Goal: Information Seeking & Learning: Stay updated

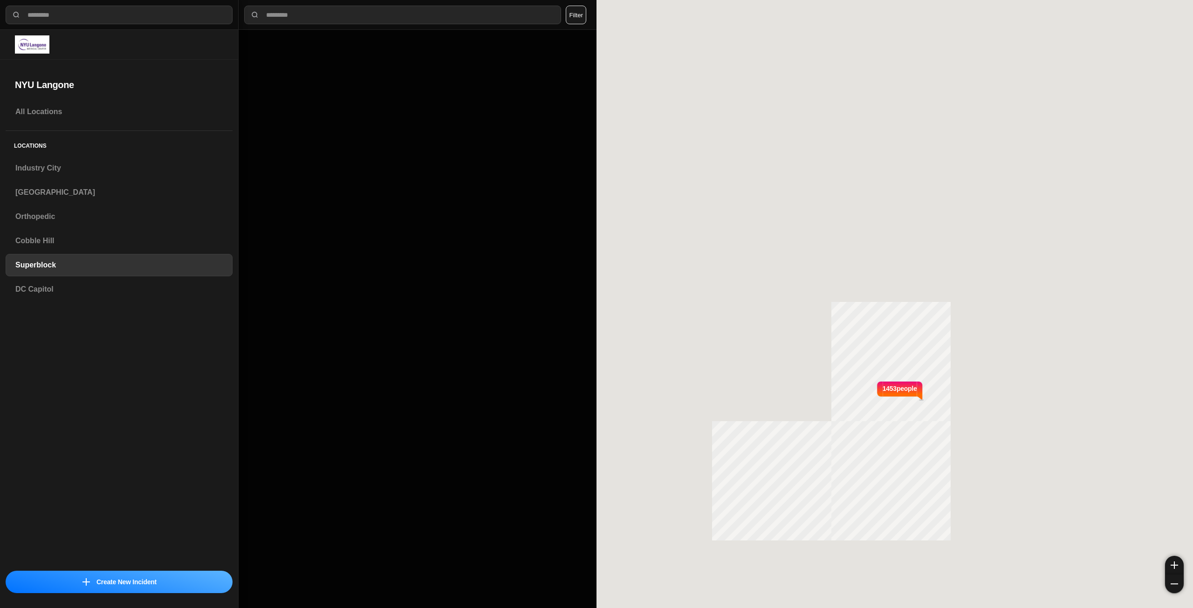
select select "*"
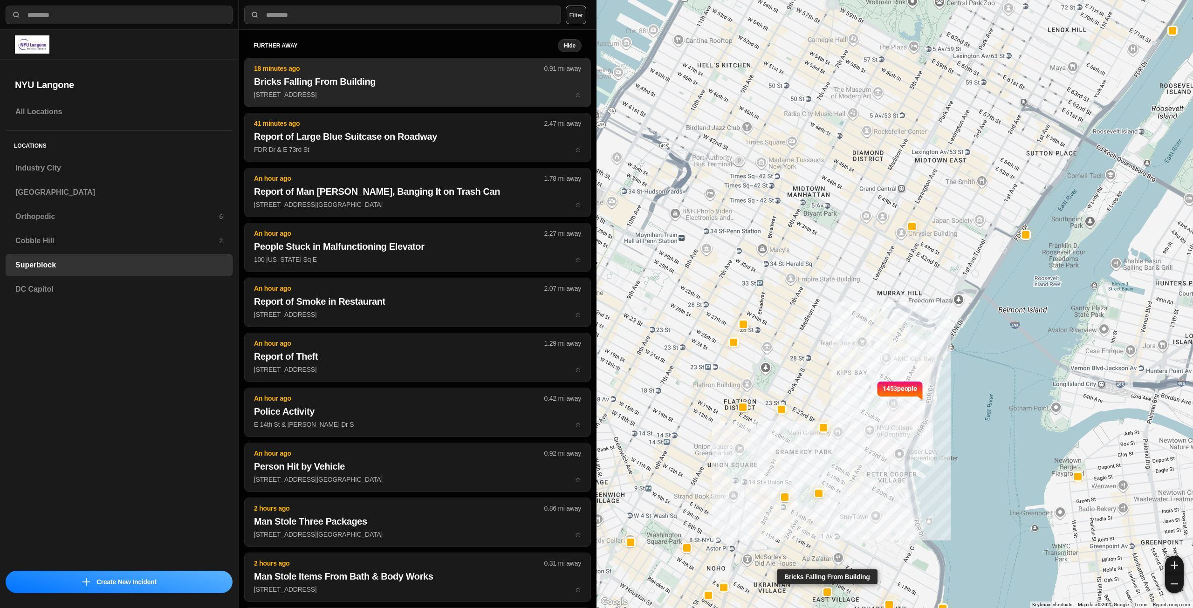
click at [370, 95] on p "[STREET_ADDRESS] ☆" at bounding box center [417, 94] width 327 height 9
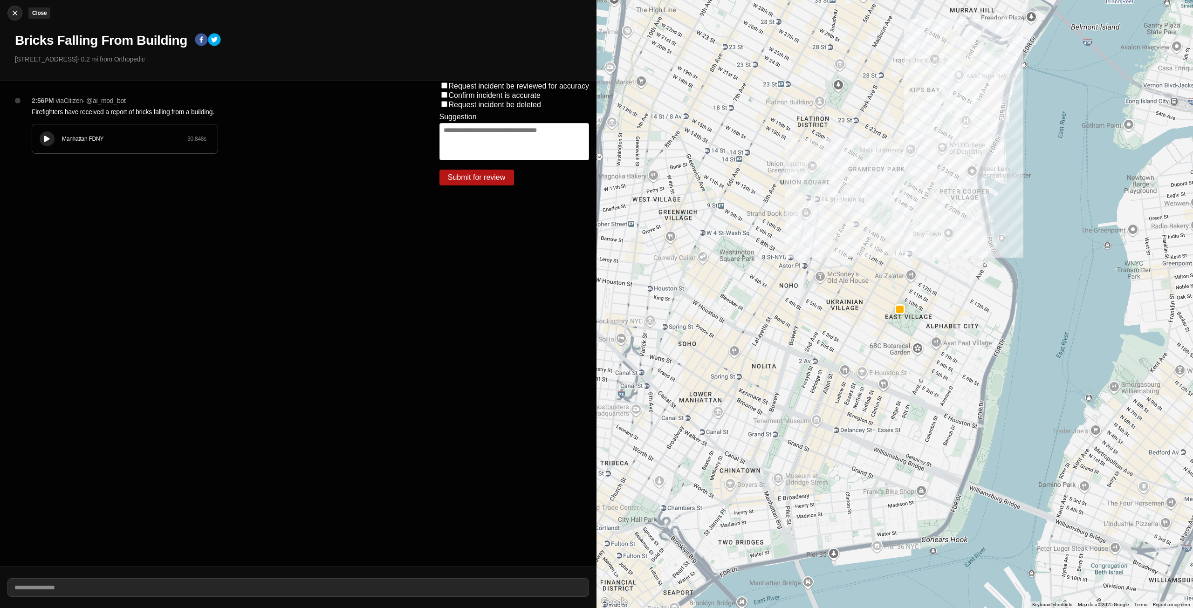
click at [19, 14] on img at bounding box center [14, 12] width 9 height 9
select select "*"
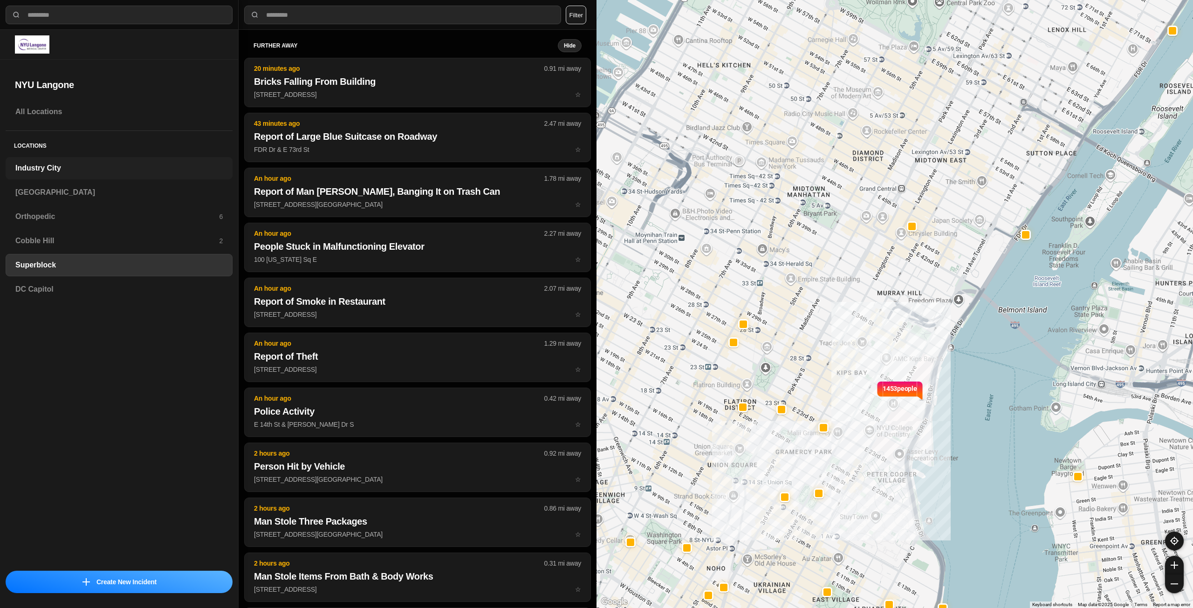
click at [74, 171] on h3 "Industry City" at bounding box center [118, 168] width 207 height 11
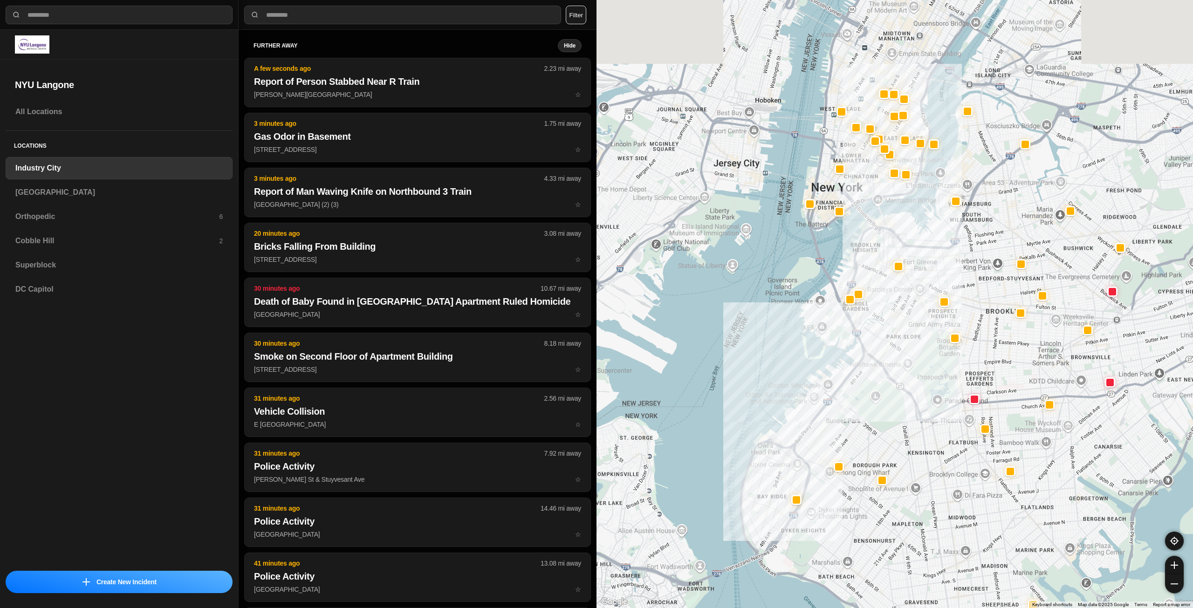
drag, startPoint x: 1015, startPoint y: 312, endPoint x: 959, endPoint y: 355, distance: 70.4
click at [959, 355] on div at bounding box center [895, 304] width 597 height 608
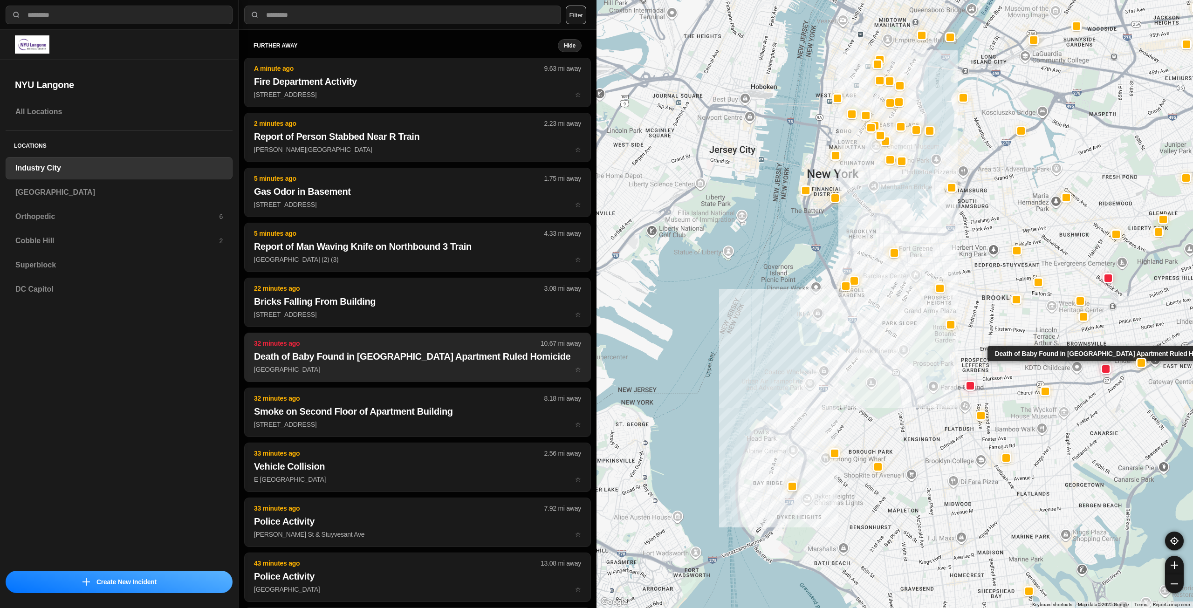
click at [488, 354] on h2 "Death of Baby Found in [GEOGRAPHIC_DATA] Apartment Ruled Homicide" at bounding box center [417, 356] width 327 height 13
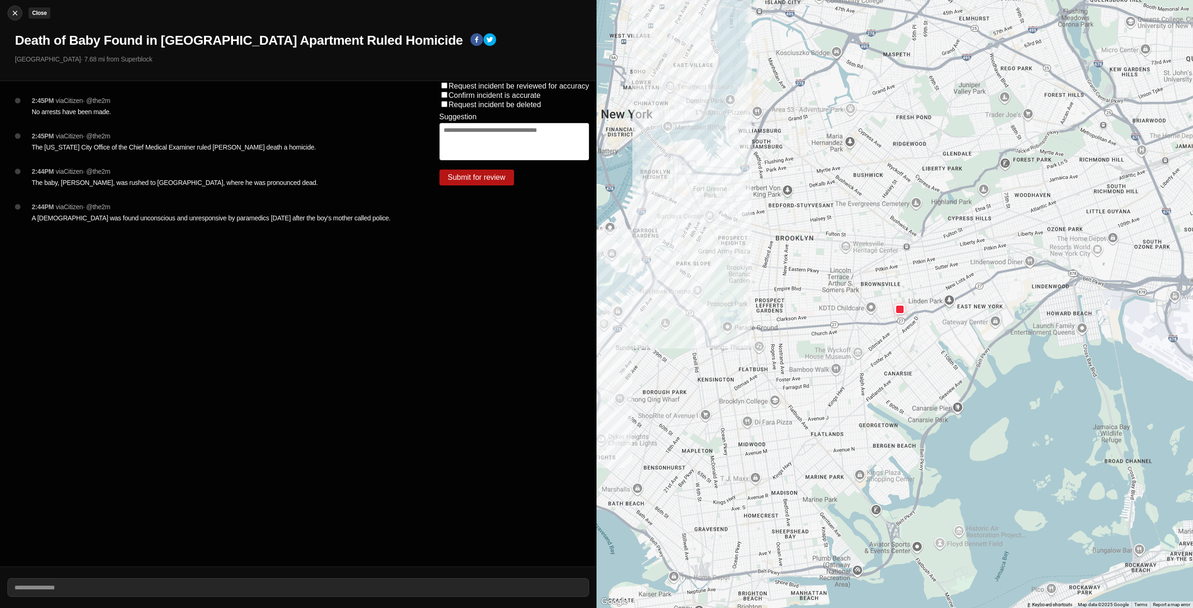
click at [15, 14] on img at bounding box center [14, 12] width 9 height 9
select select "*"
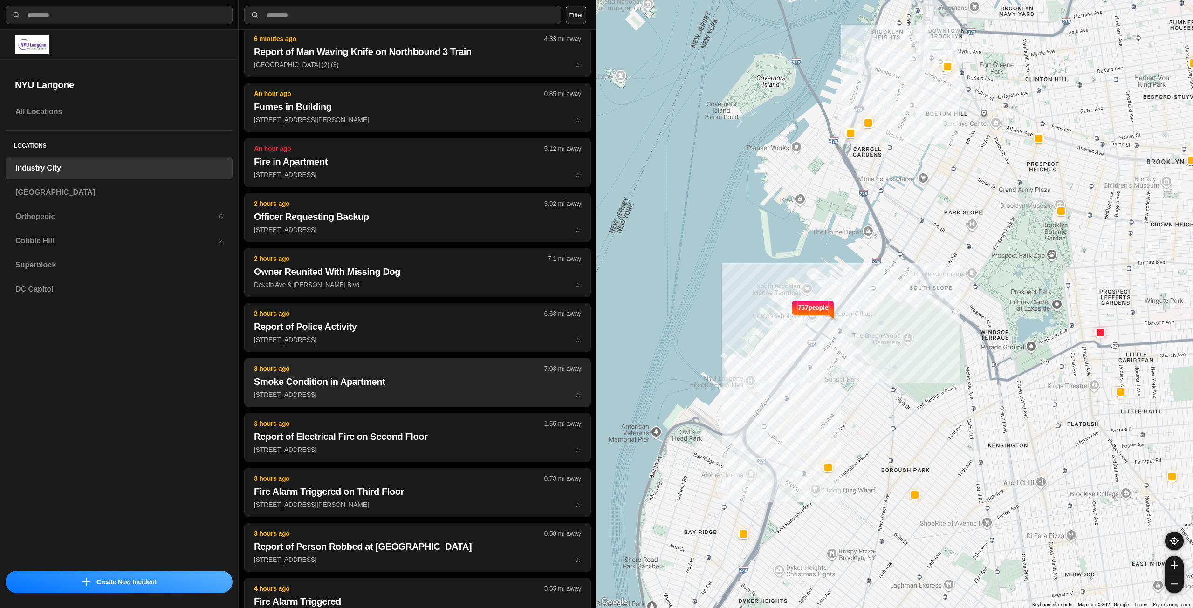
scroll to position [168, 0]
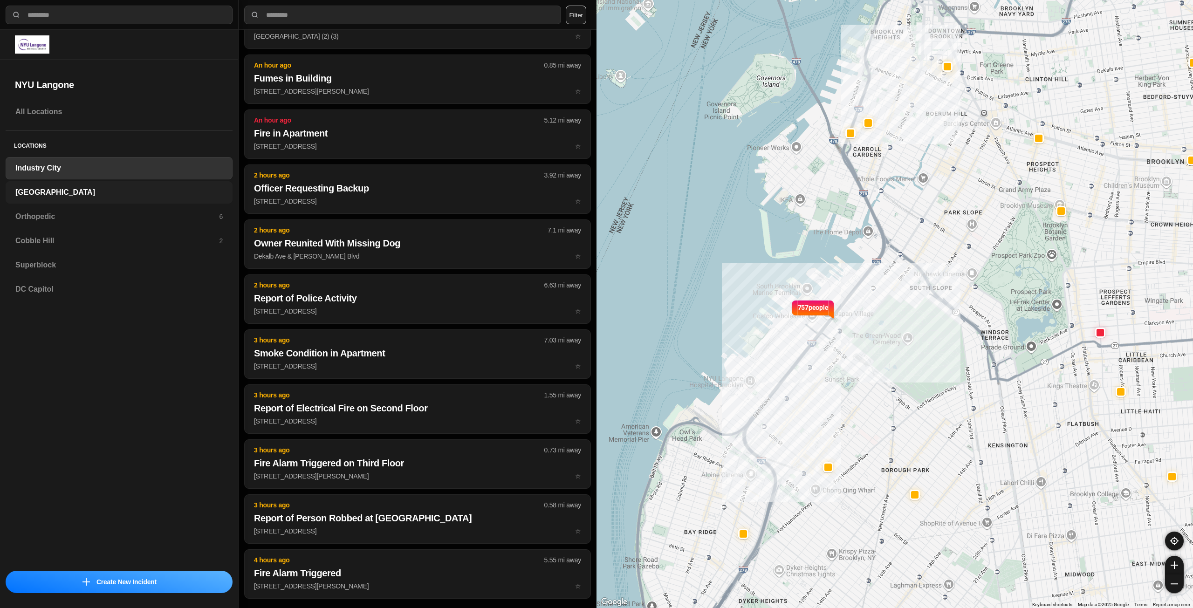
click at [97, 192] on h3 "[GEOGRAPHIC_DATA]" at bounding box center [118, 192] width 207 height 11
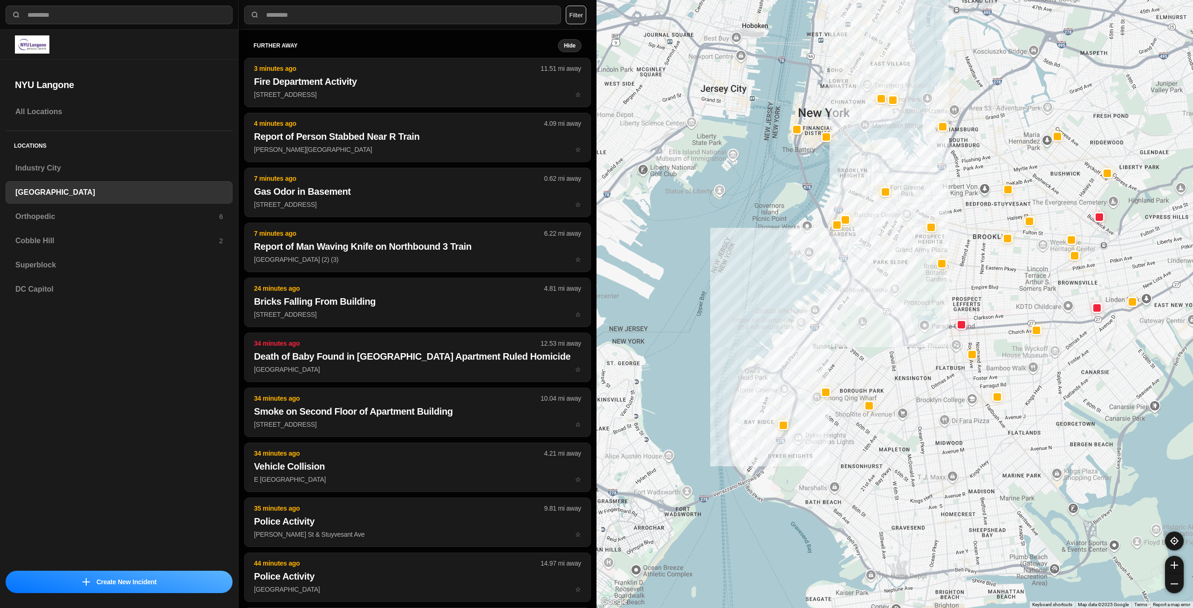
drag, startPoint x: 983, startPoint y: 258, endPoint x: 934, endPoint y: 324, distance: 81.7
click at [934, 324] on div at bounding box center [895, 304] width 597 height 608
click at [133, 217] on h3 "Orthopedic" at bounding box center [117, 216] width 204 height 11
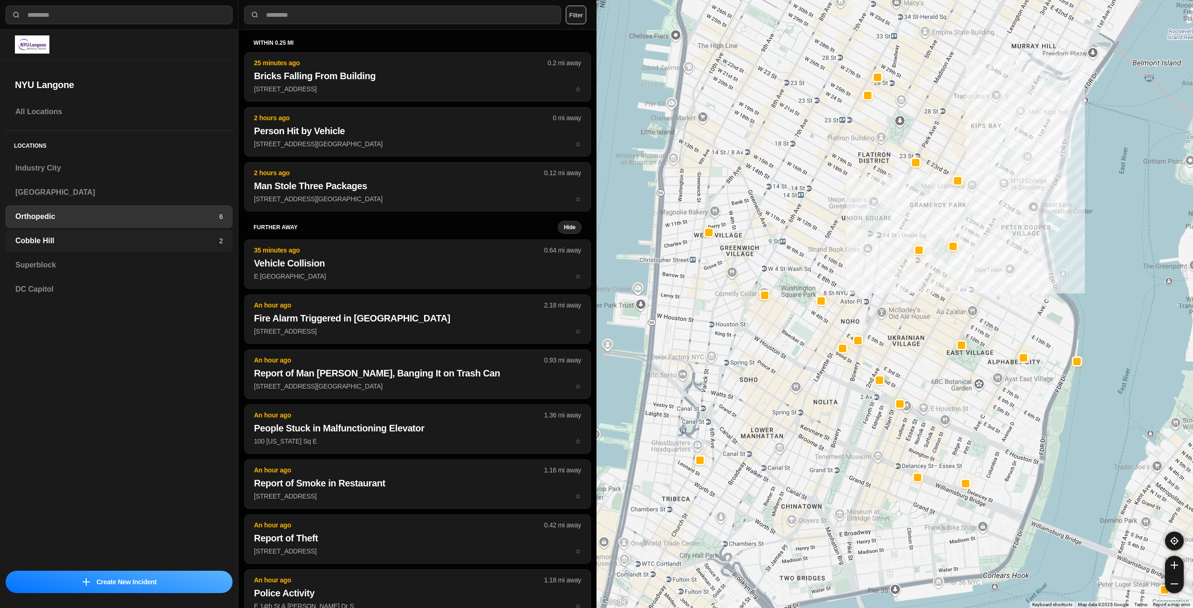
click at [85, 239] on h3 "Cobble Hill" at bounding box center [117, 240] width 204 height 11
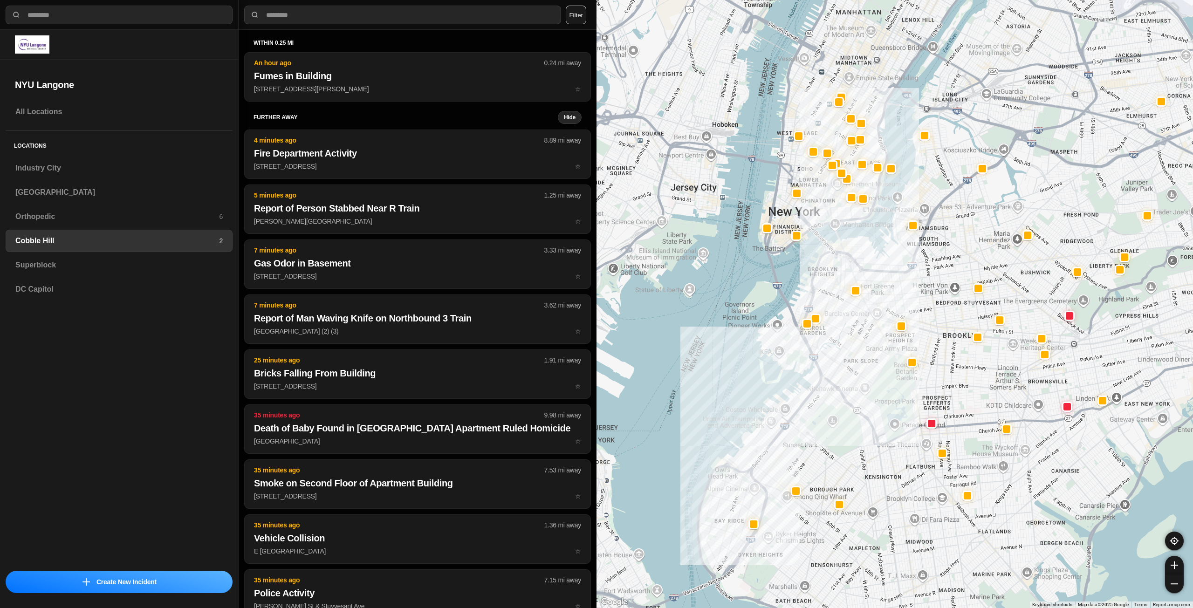
drag, startPoint x: 965, startPoint y: 216, endPoint x: 930, endPoint y: 291, distance: 82.8
click at [930, 291] on div at bounding box center [895, 304] width 597 height 608
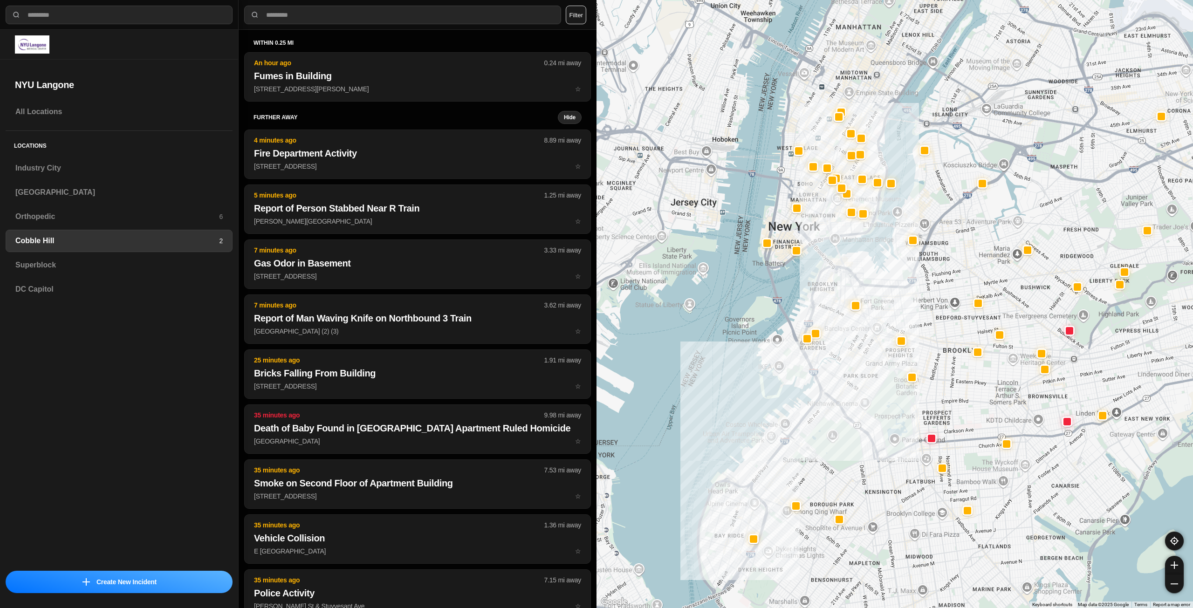
drag, startPoint x: 920, startPoint y: 273, endPoint x: 920, endPoint y: 282, distance: 9.8
click at [920, 282] on div at bounding box center [895, 304] width 597 height 608
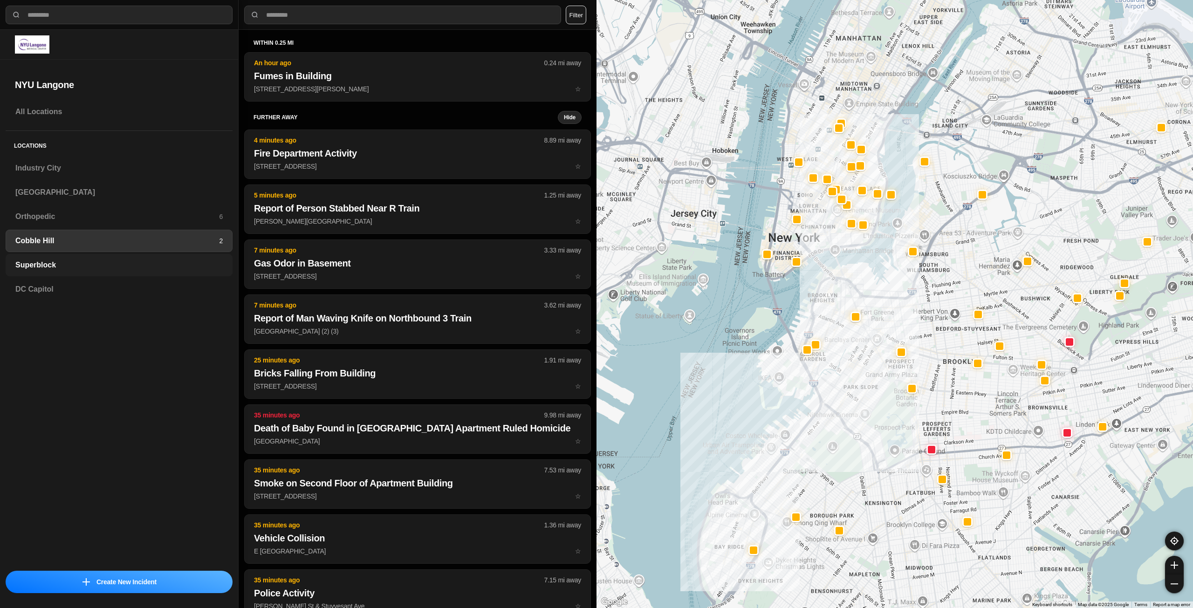
click at [134, 261] on h3 "Superblock" at bounding box center [118, 265] width 207 height 11
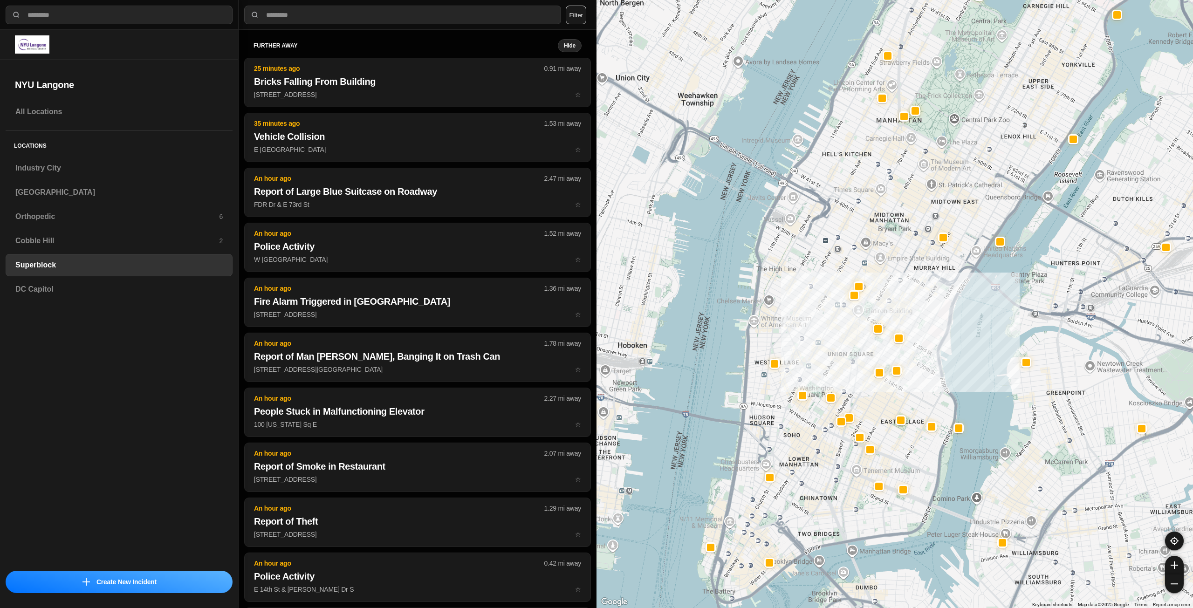
drag, startPoint x: 766, startPoint y: 263, endPoint x: 856, endPoint y: 241, distance: 93.1
click at [856, 241] on div at bounding box center [895, 304] width 597 height 608
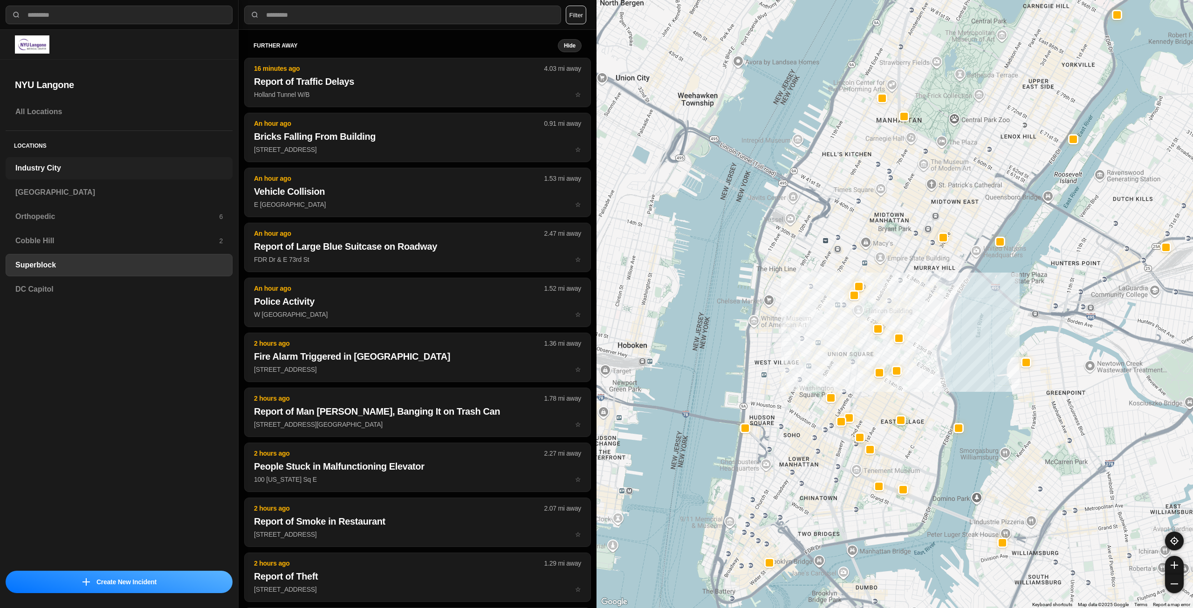
click at [110, 165] on h3 "Industry City" at bounding box center [118, 168] width 207 height 11
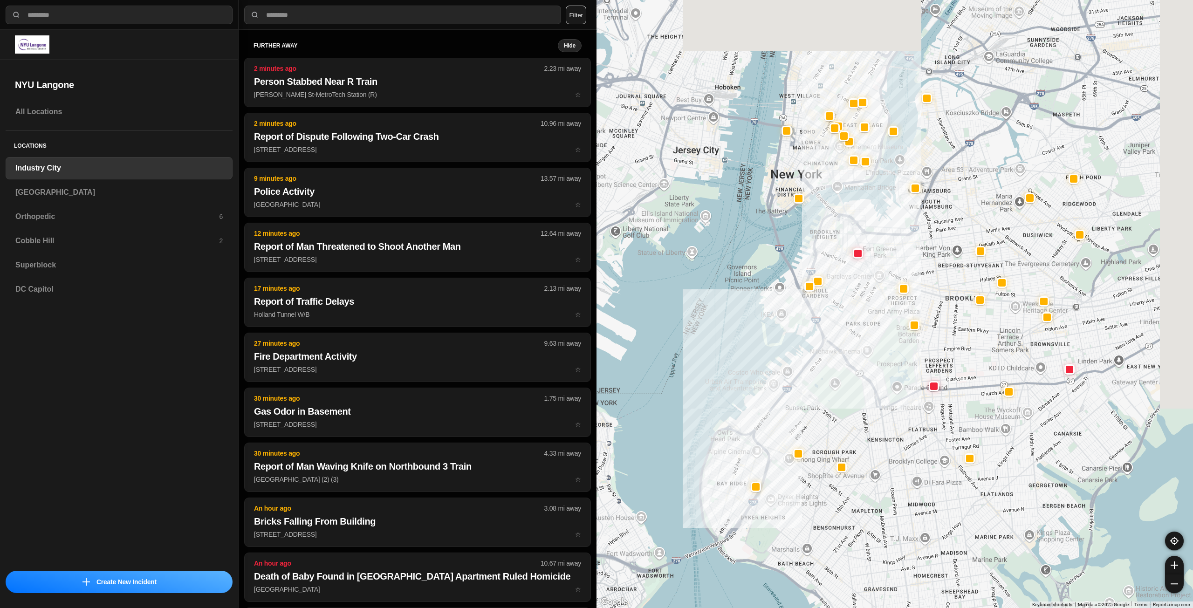
drag, startPoint x: 1031, startPoint y: 234, endPoint x: 943, endPoint y: 321, distance: 123.6
click at [943, 321] on div at bounding box center [895, 304] width 597 height 608
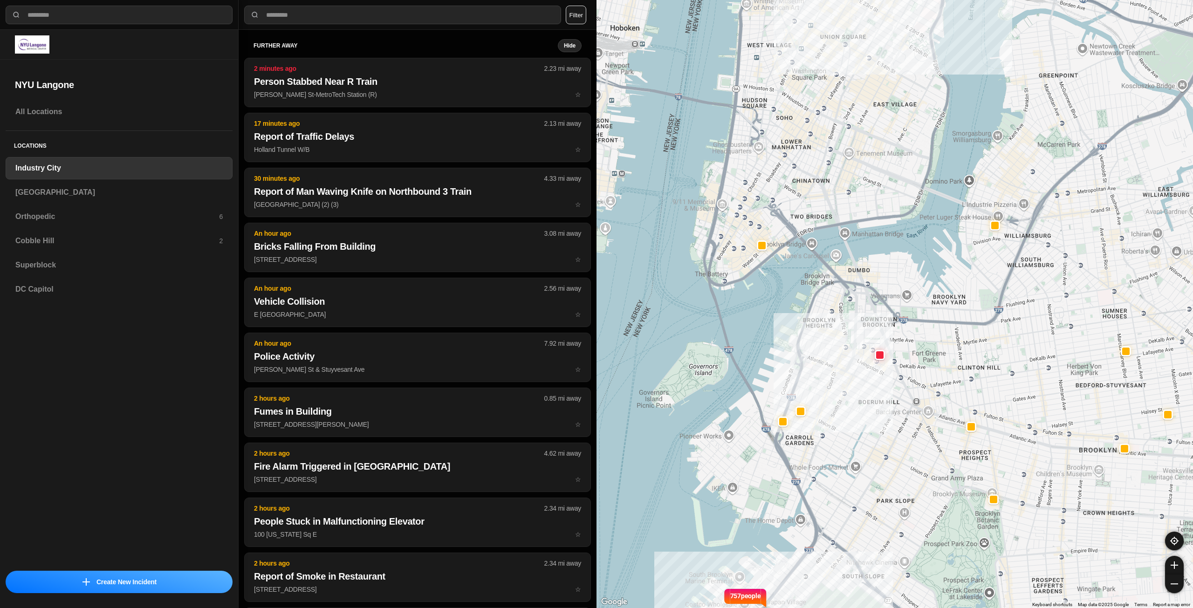
drag, startPoint x: 808, startPoint y: 133, endPoint x: 884, endPoint y: 311, distance: 193.4
click at [884, 311] on div "757 people" at bounding box center [895, 304] width 597 height 608
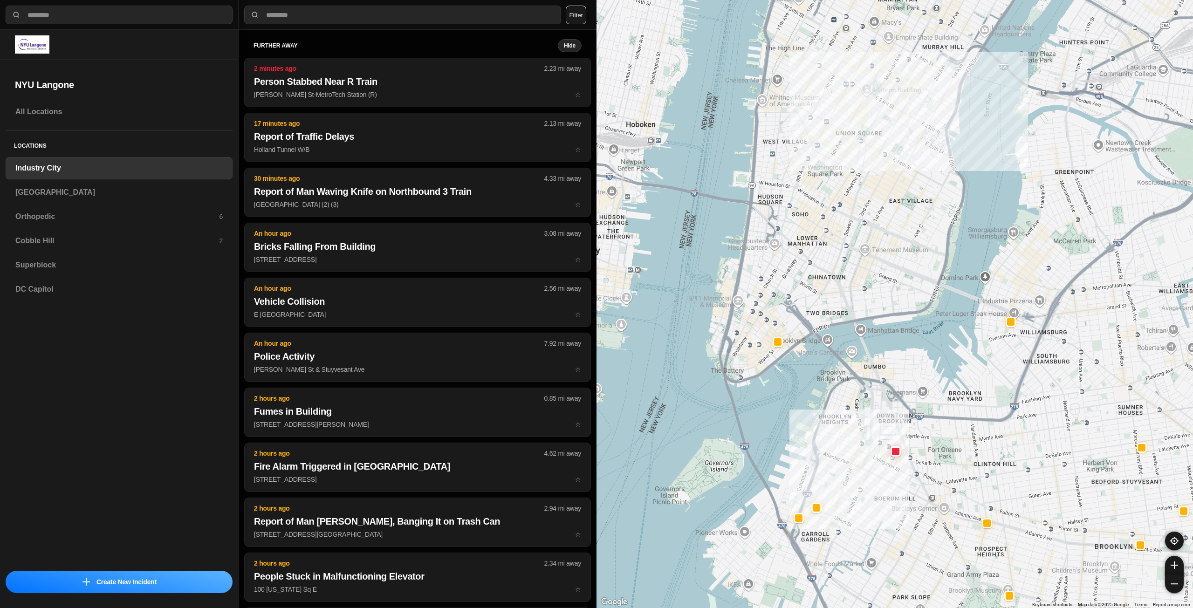
drag, startPoint x: 893, startPoint y: 199, endPoint x: 910, endPoint y: 285, distance: 87.8
click at [910, 285] on div "757 people" at bounding box center [895, 304] width 597 height 608
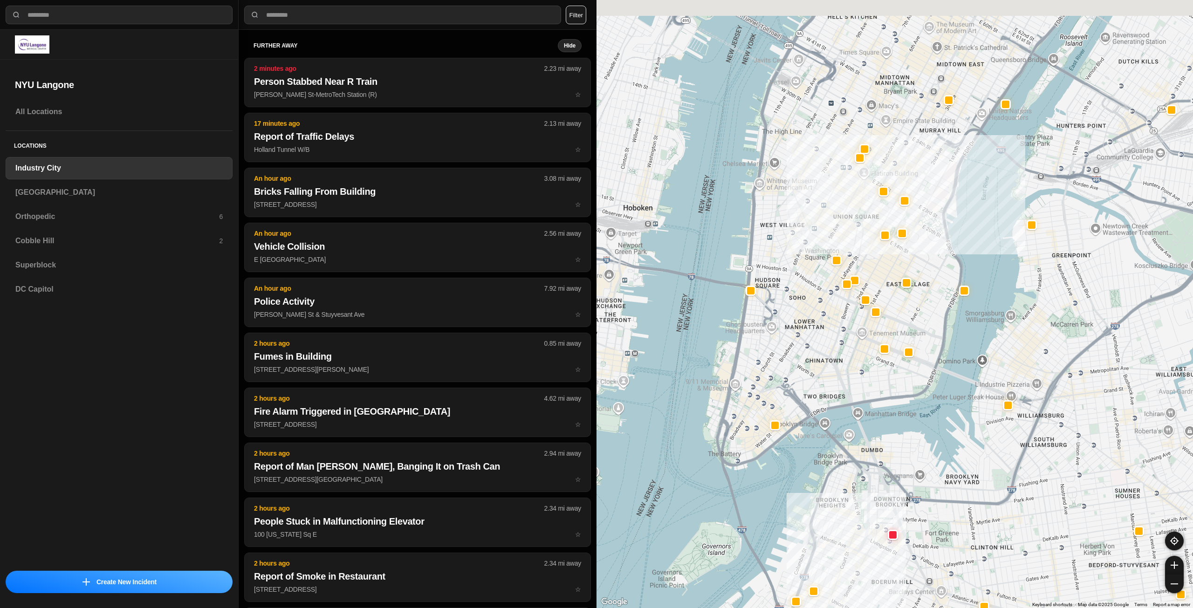
drag, startPoint x: 912, startPoint y: 266, endPoint x: 911, endPoint y: 328, distance: 62.0
click at [911, 328] on div "757 people" at bounding box center [895, 304] width 597 height 608
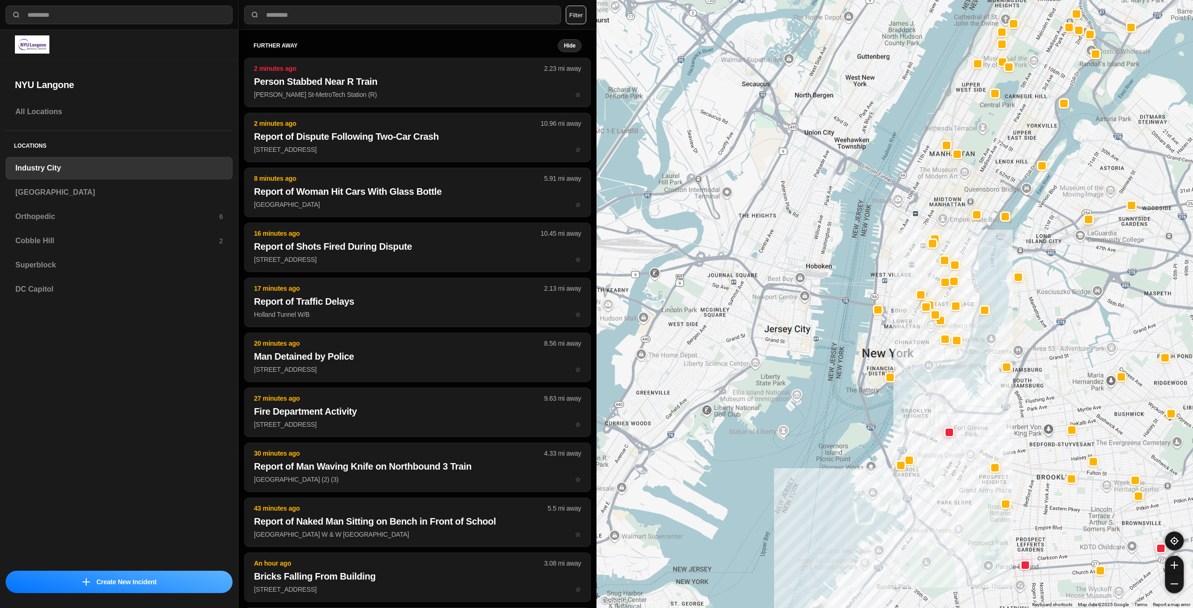
drag, startPoint x: 848, startPoint y: 341, endPoint x: 893, endPoint y: 348, distance: 45.3
click at [893, 348] on div at bounding box center [895, 304] width 597 height 608
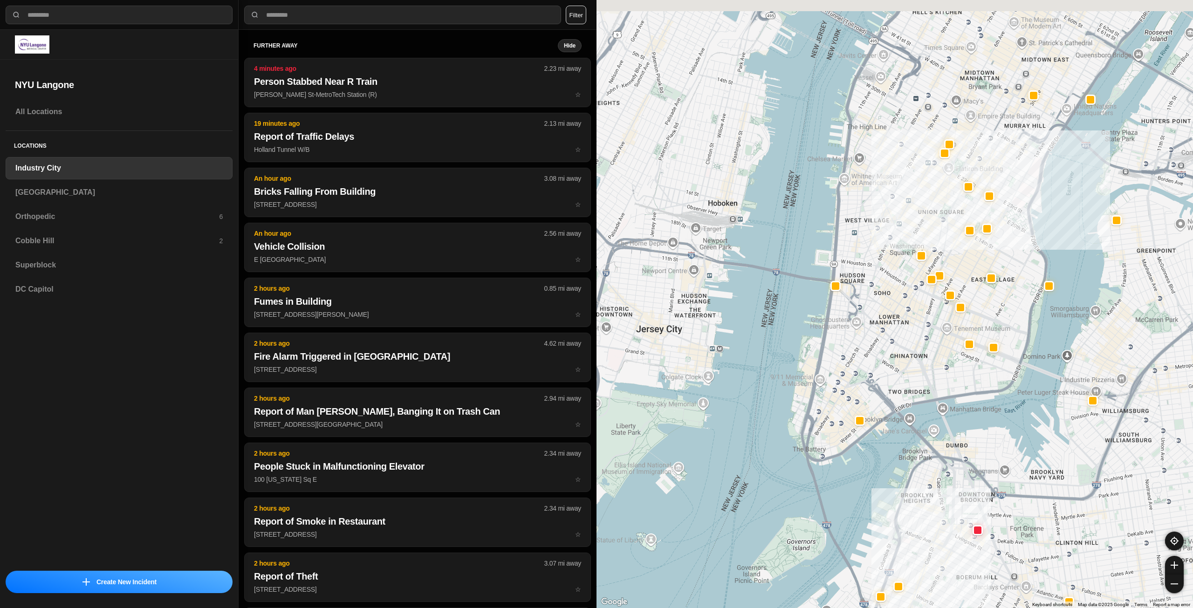
drag, startPoint x: 984, startPoint y: 359, endPoint x: 918, endPoint y: 412, distance: 84.9
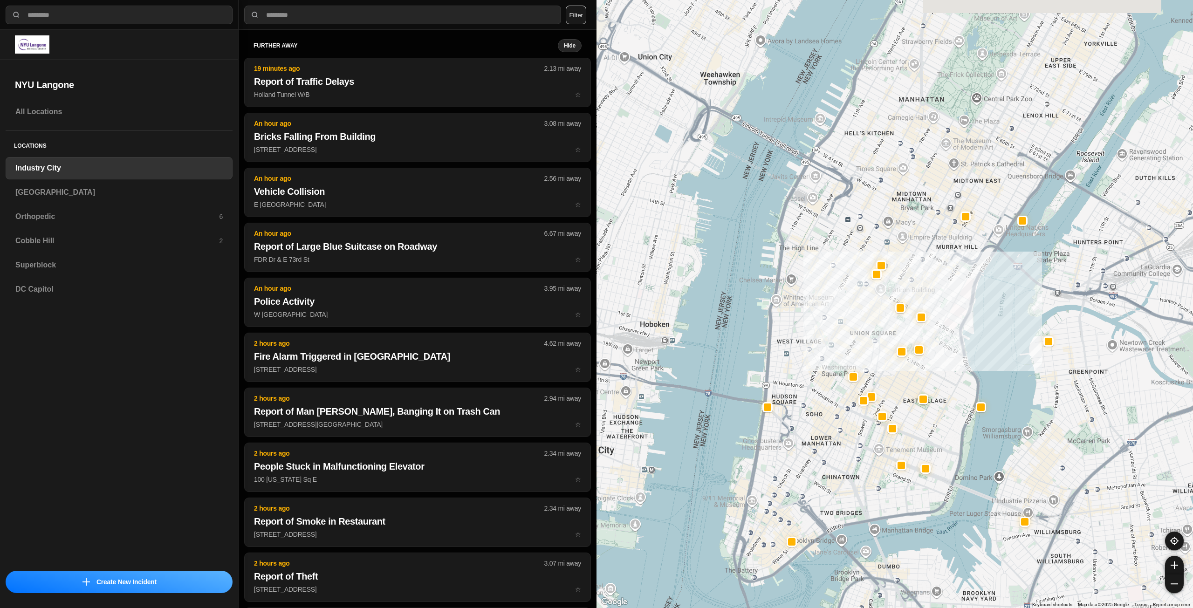
drag, startPoint x: 964, startPoint y: 337, endPoint x: 934, endPoint y: 416, distance: 83.6
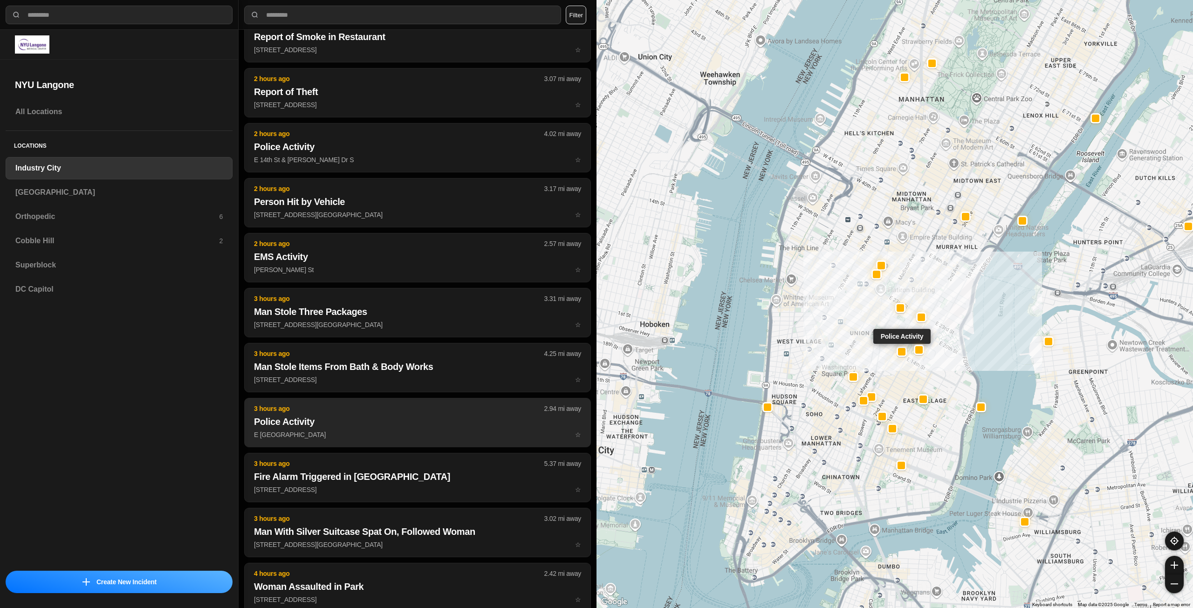
scroll to position [568, 0]
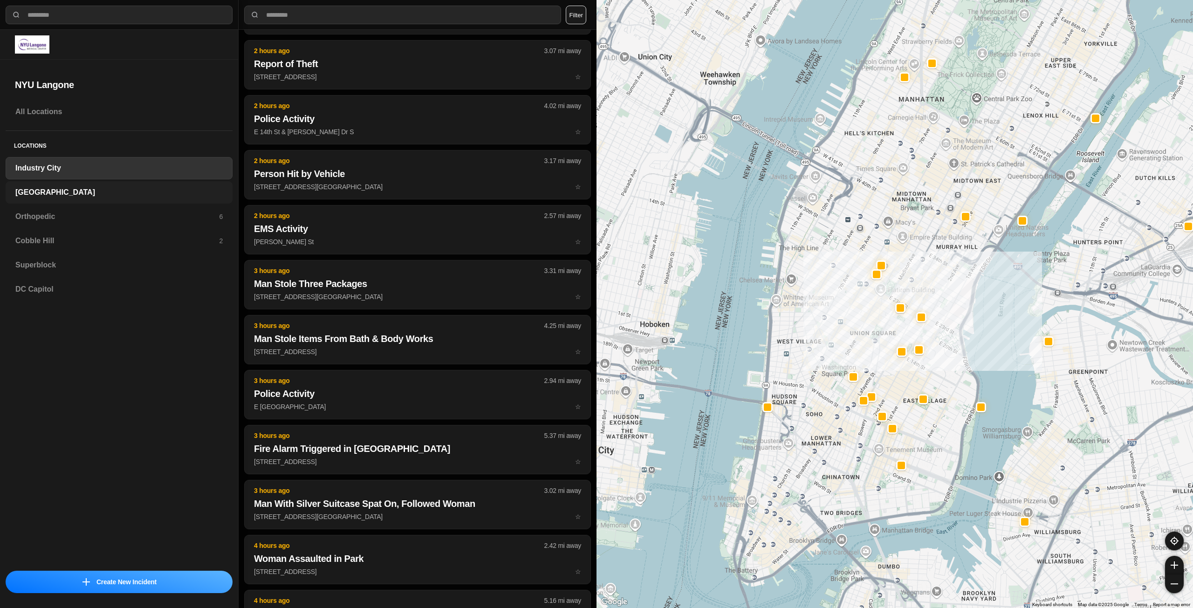
click at [113, 182] on div "[GEOGRAPHIC_DATA]" at bounding box center [119, 192] width 227 height 22
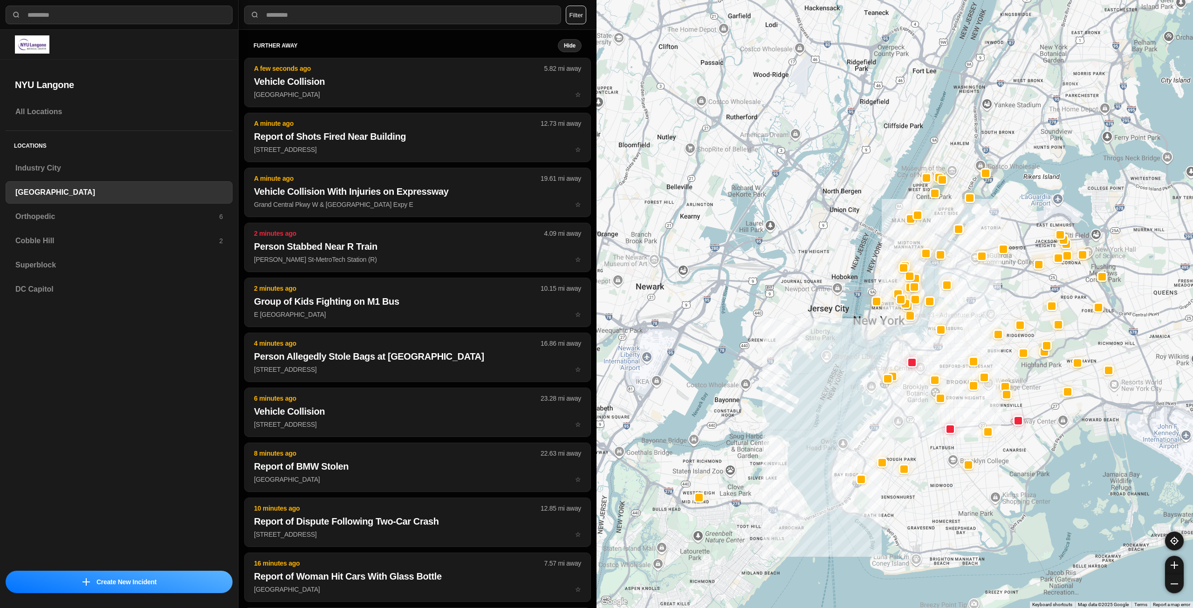
drag, startPoint x: 1037, startPoint y: 199, endPoint x: 953, endPoint y: 365, distance: 186.5
click at [953, 365] on div at bounding box center [895, 304] width 597 height 608
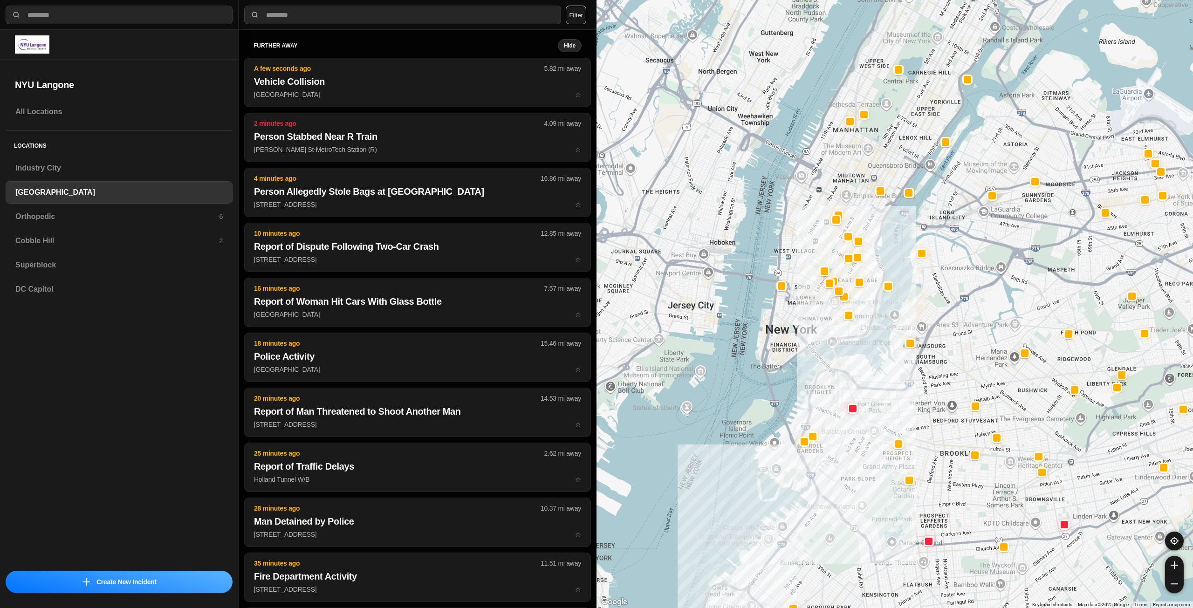
drag, startPoint x: 979, startPoint y: 309, endPoint x: 972, endPoint y: 355, distance: 46.3
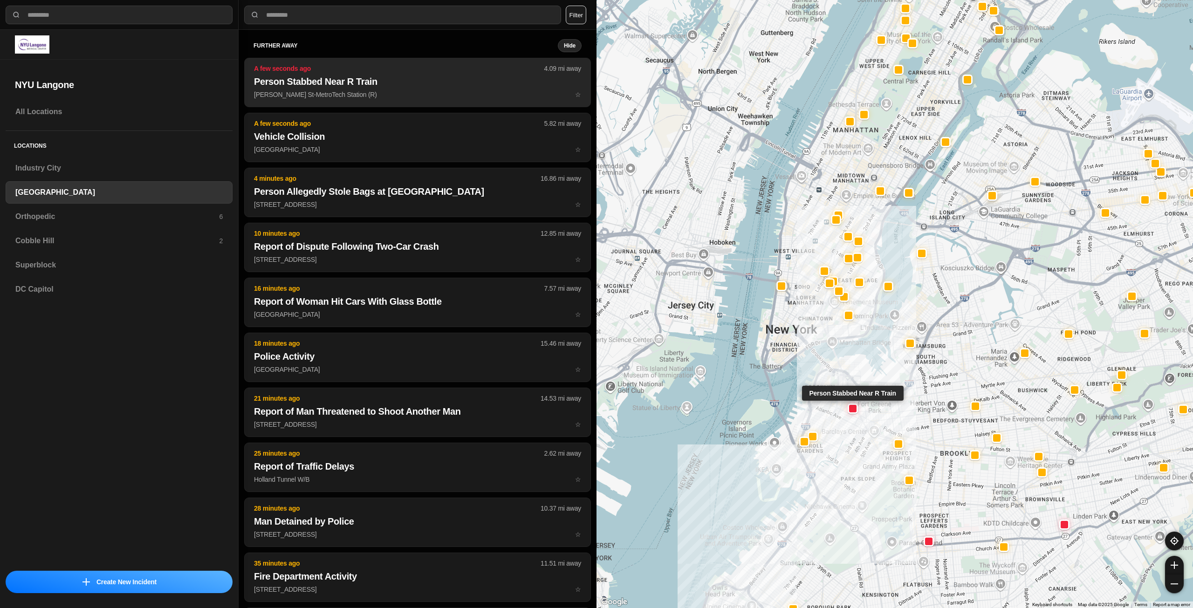
click at [450, 72] on p "A few seconds ago" at bounding box center [399, 68] width 290 height 9
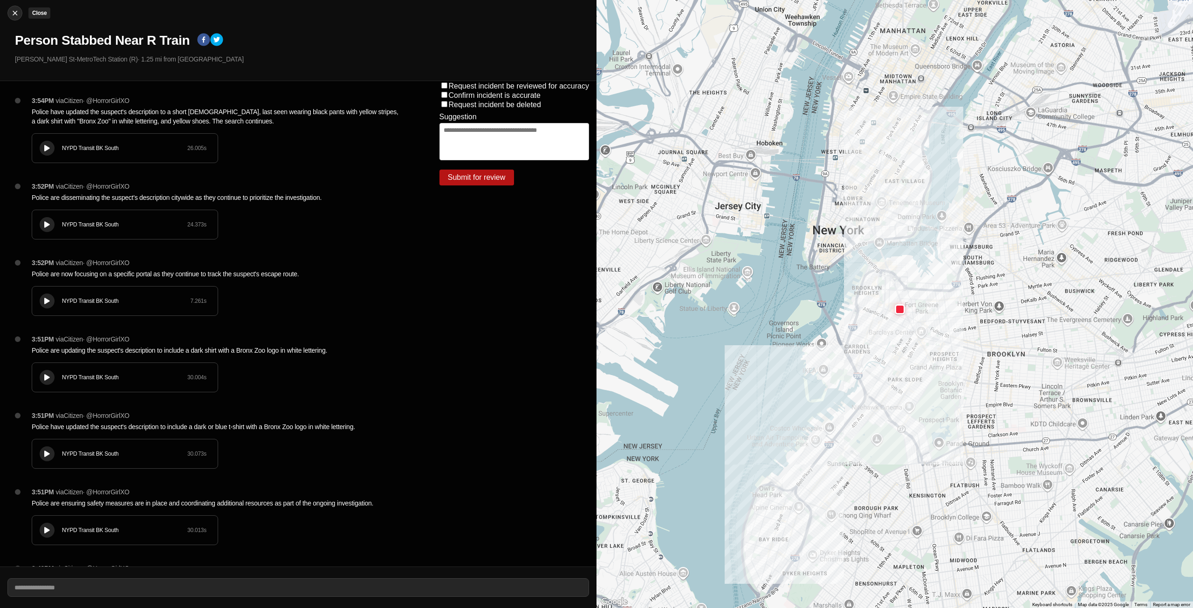
click at [11, 12] on img at bounding box center [14, 12] width 9 height 9
select select "*"
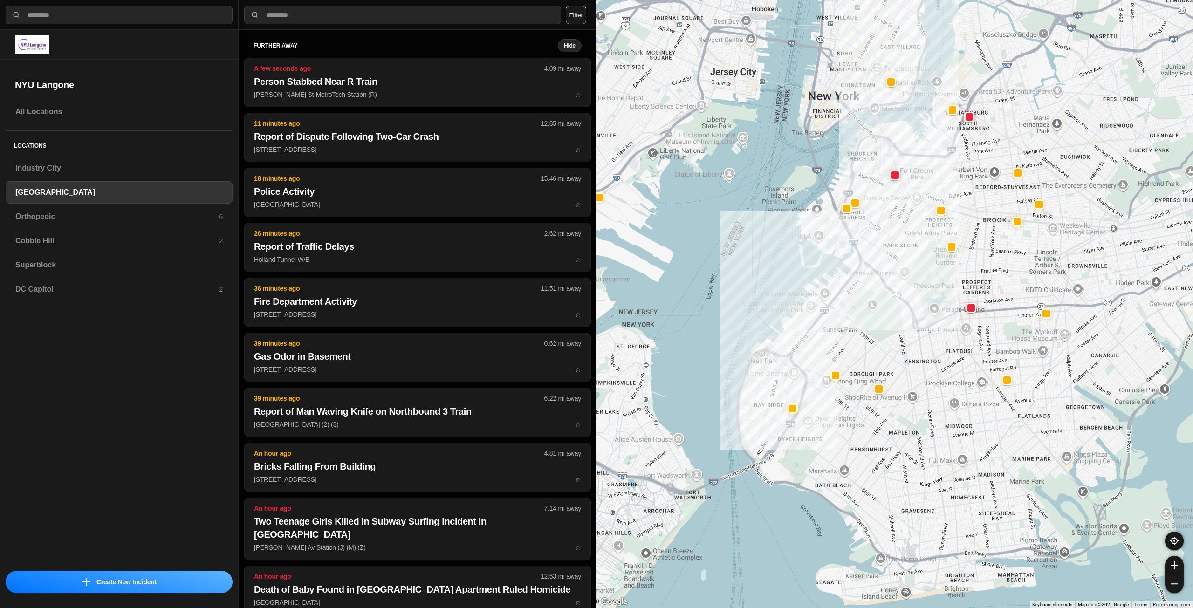
drag, startPoint x: 1022, startPoint y: 261, endPoint x: 916, endPoint y: 297, distance: 111.6
click at [916, 297] on div at bounding box center [895, 304] width 597 height 608
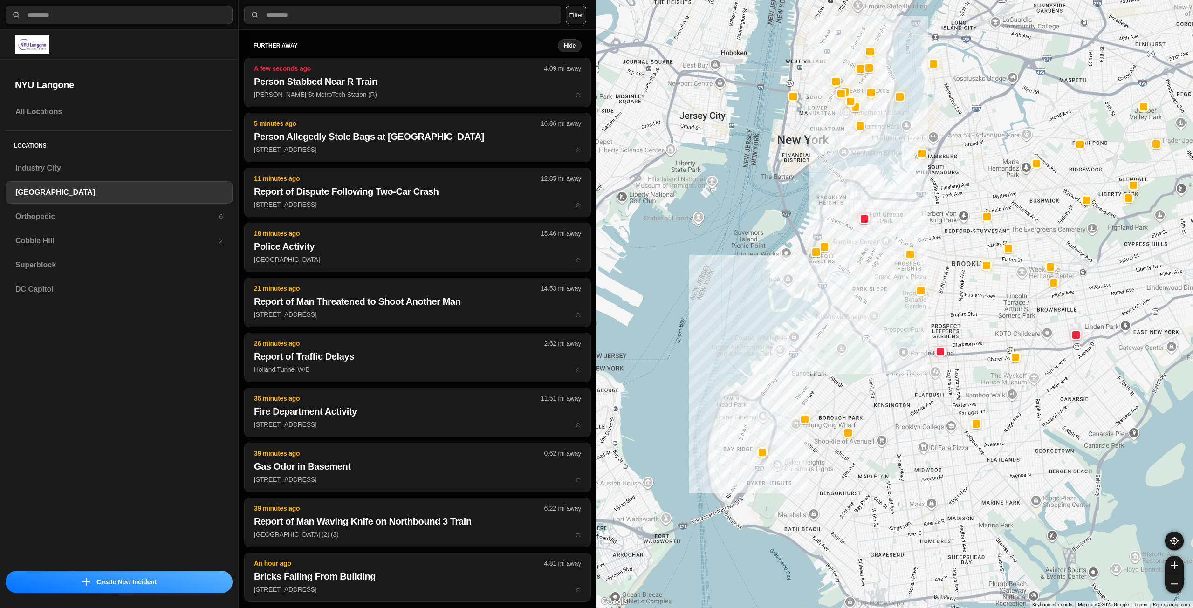
drag, startPoint x: 987, startPoint y: 251, endPoint x: 956, endPoint y: 295, distance: 53.5
click at [956, 295] on div at bounding box center [895, 304] width 597 height 608
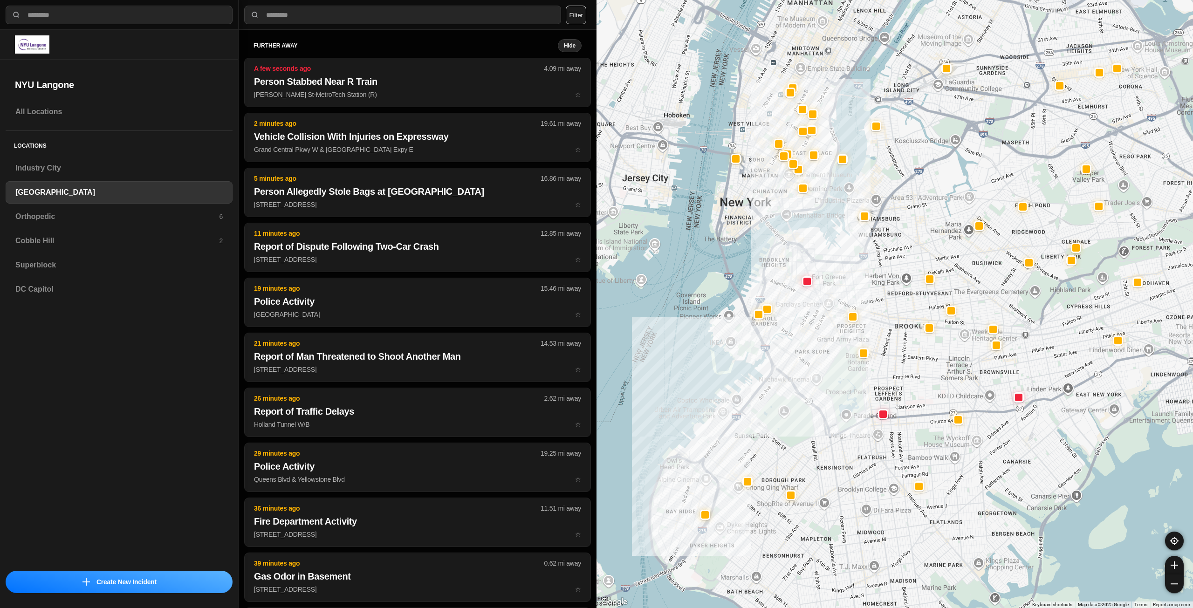
drag, startPoint x: 904, startPoint y: 255, endPoint x: 885, endPoint y: 274, distance: 26.7
click at [885, 274] on div at bounding box center [895, 304] width 597 height 608
click at [113, 212] on h3 "Orthopedic" at bounding box center [117, 216] width 204 height 11
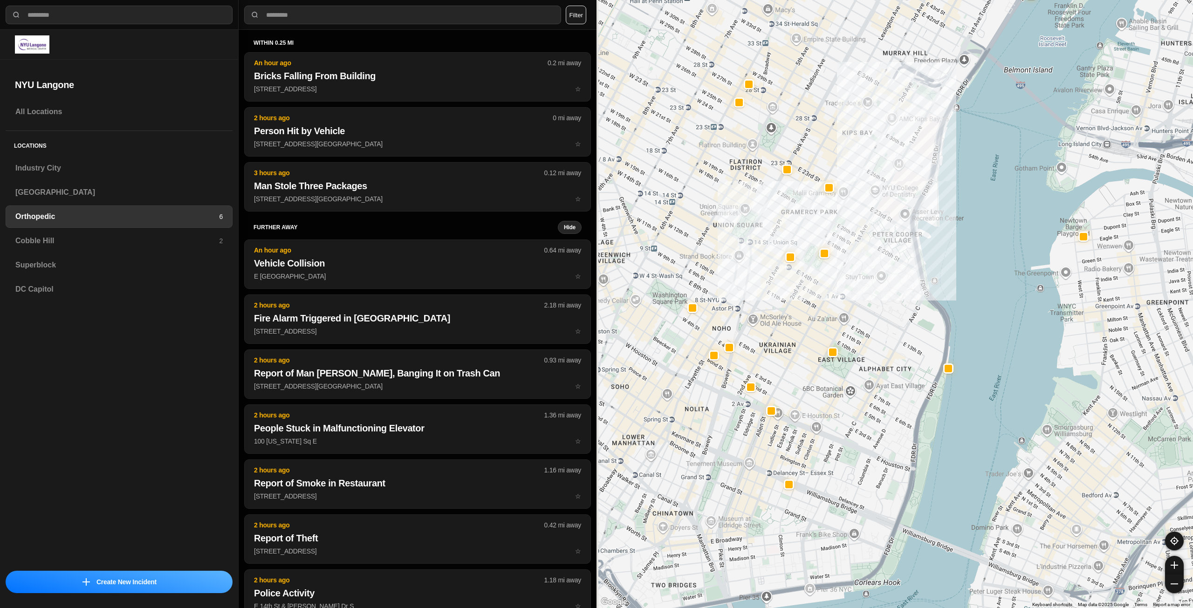
drag, startPoint x: 758, startPoint y: 258, endPoint x: 804, endPoint y: 233, distance: 52.6
click at [804, 233] on div at bounding box center [895, 304] width 597 height 608
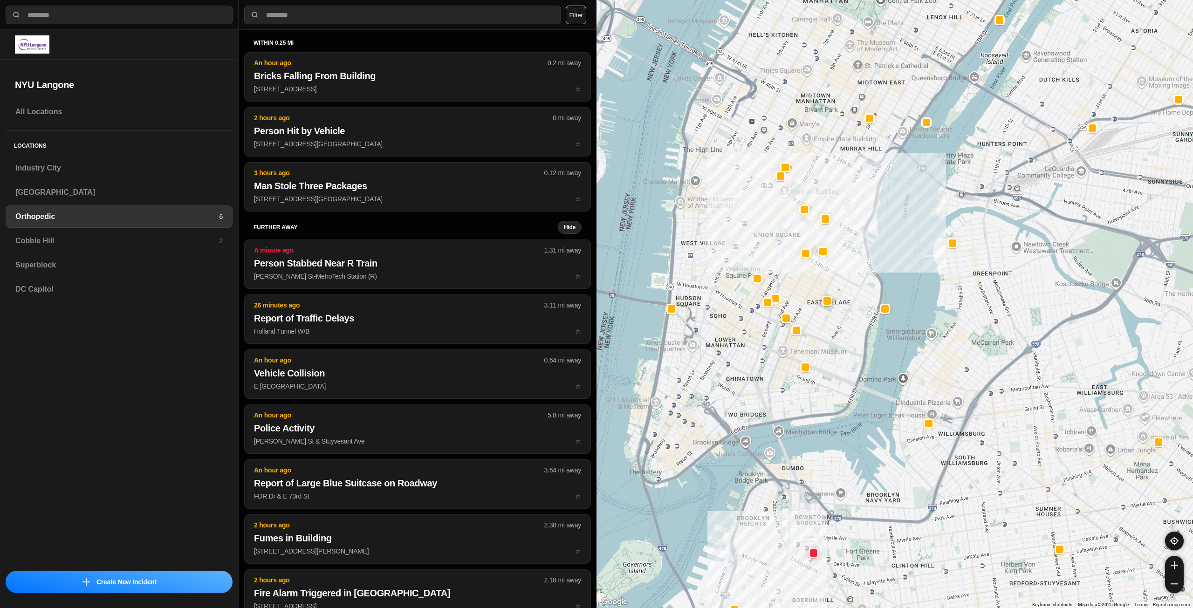
drag, startPoint x: 748, startPoint y: 364, endPoint x: 767, endPoint y: 384, distance: 27.7
click at [767, 384] on div at bounding box center [895, 304] width 597 height 608
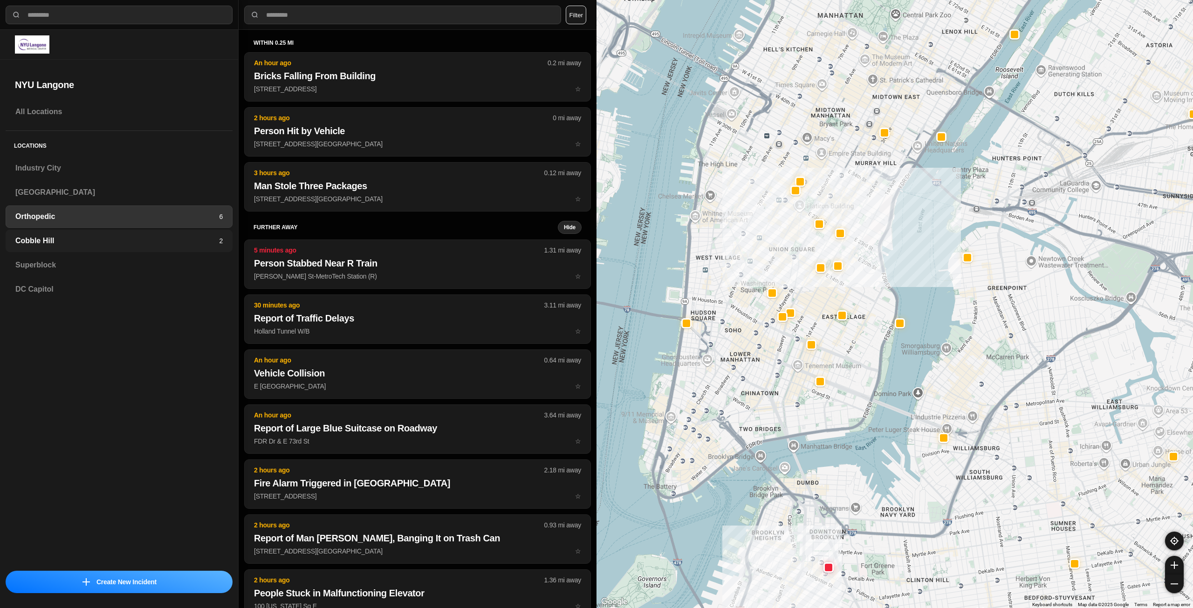
click at [137, 240] on h3 "Cobble Hill" at bounding box center [117, 240] width 204 height 11
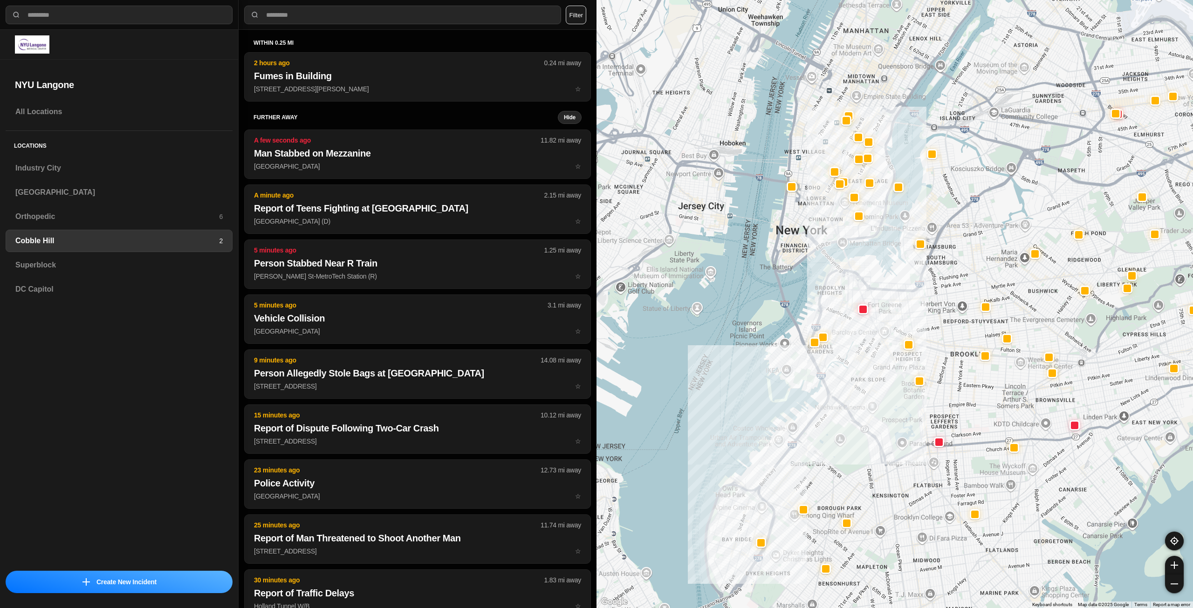
drag, startPoint x: 877, startPoint y: 228, endPoint x: 878, endPoint y: 258, distance: 30.3
click at [878, 258] on div at bounding box center [895, 304] width 597 height 608
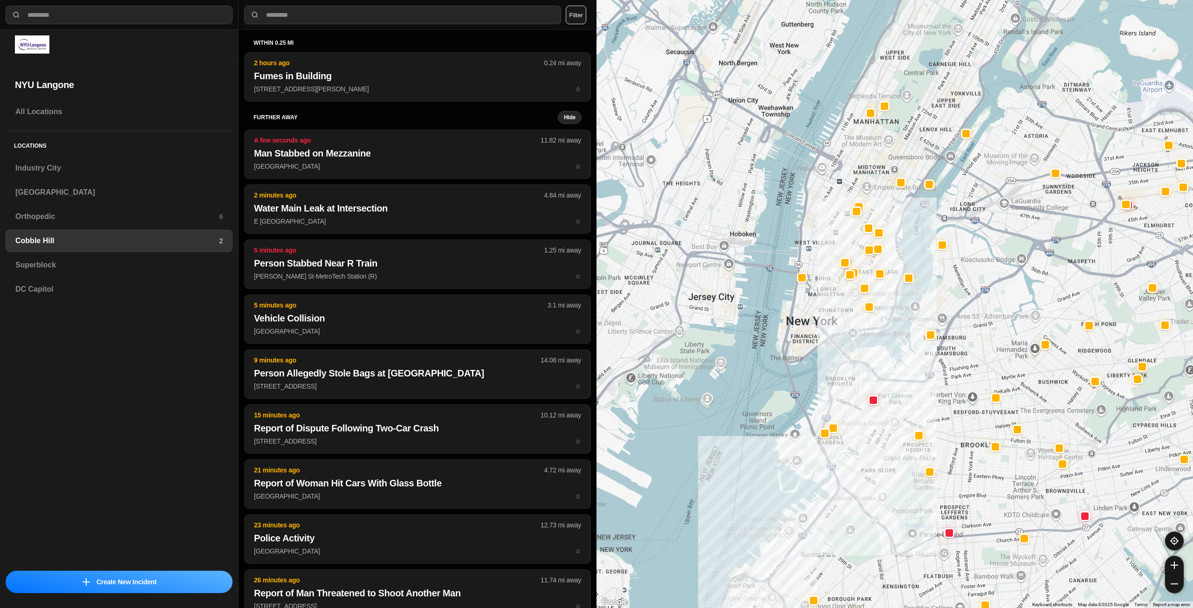
drag, startPoint x: 807, startPoint y: 217, endPoint x: 817, endPoint y: 308, distance: 91.5
click at [817, 308] on div at bounding box center [895, 304] width 597 height 608
click at [159, 262] on h3 "Superblock" at bounding box center [118, 265] width 207 height 11
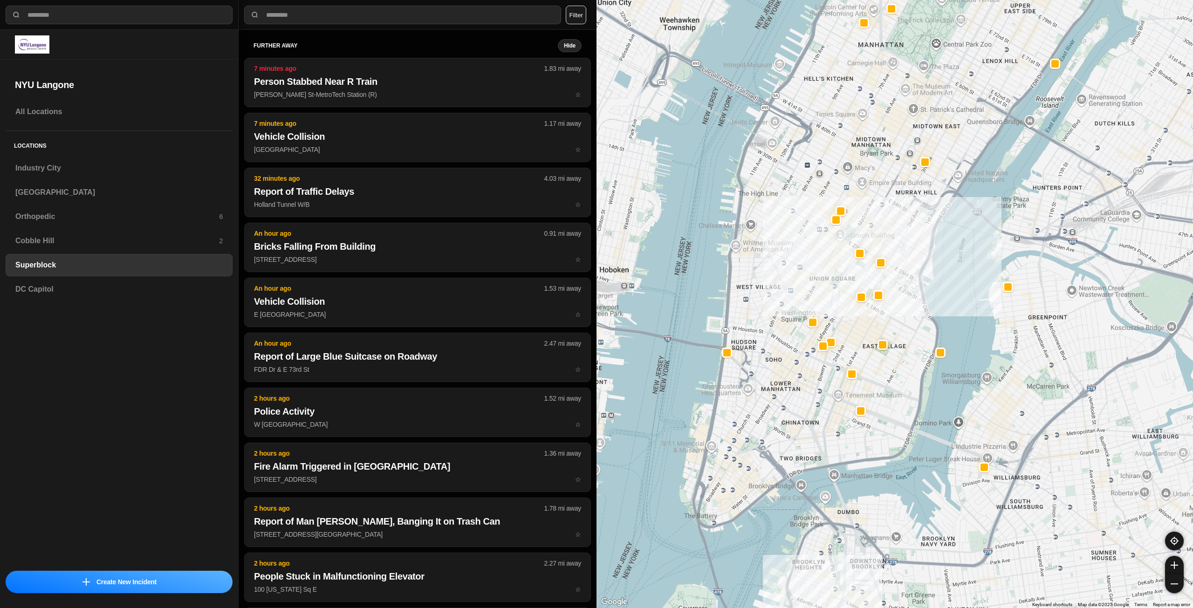
drag, startPoint x: 839, startPoint y: 305, endPoint x: 871, endPoint y: 228, distance: 83.2
click at [871, 228] on div at bounding box center [895, 304] width 597 height 608
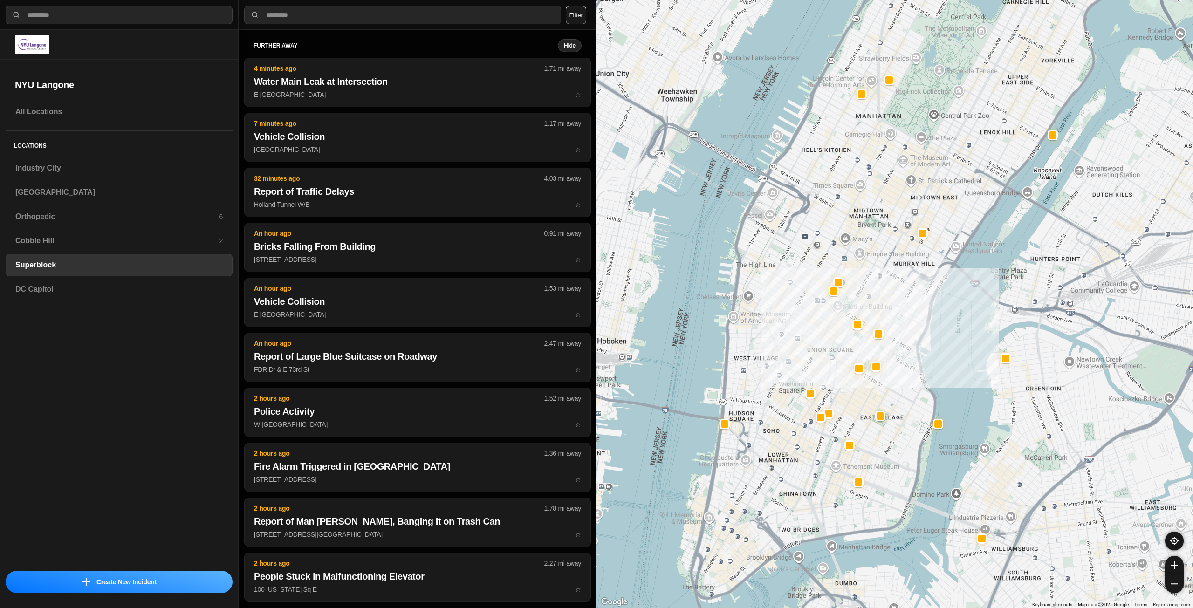
drag, startPoint x: 878, startPoint y: 65, endPoint x: 877, endPoint y: 140, distance: 75.5
click at [877, 141] on div at bounding box center [895, 304] width 597 height 608
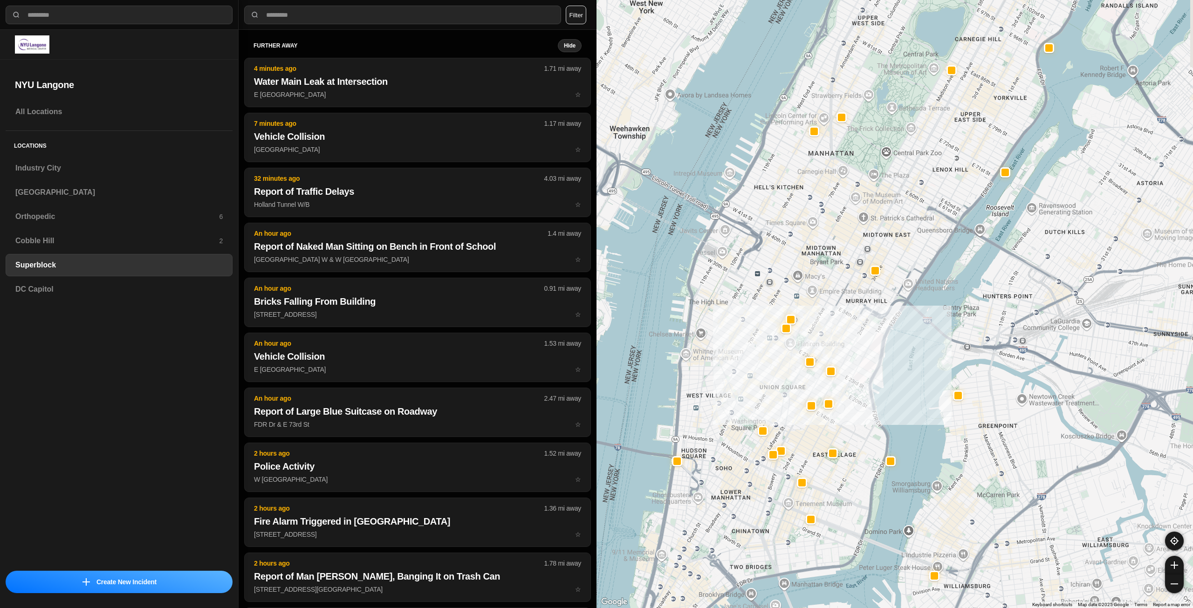
drag, startPoint x: 960, startPoint y: 125, endPoint x: 912, endPoint y: 165, distance: 61.6
click at [912, 165] on div at bounding box center [895, 304] width 597 height 608
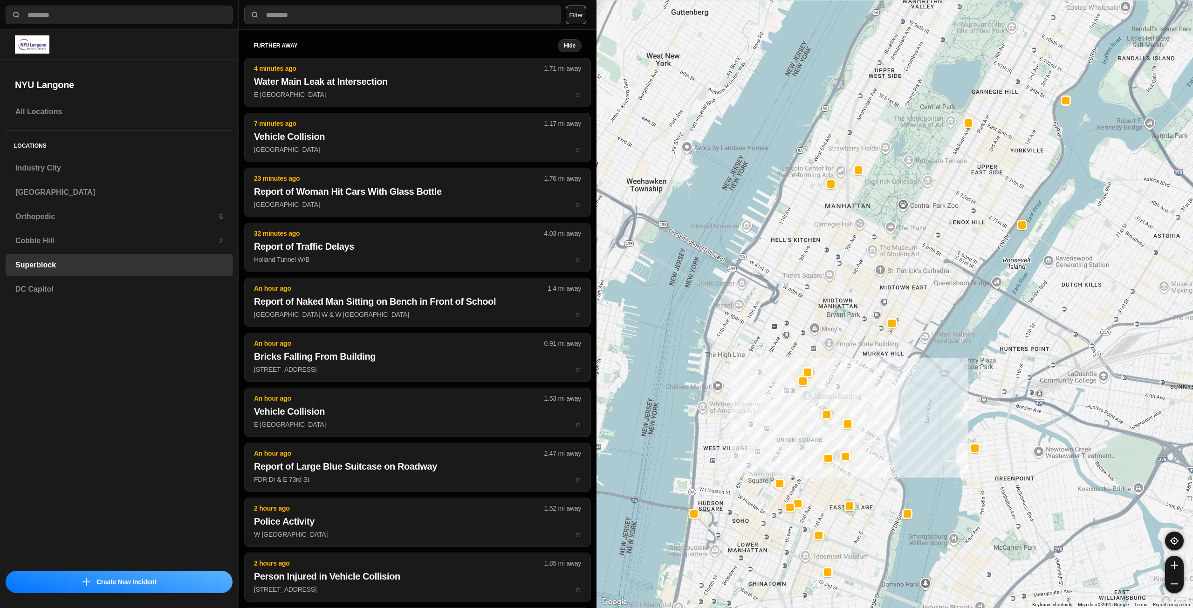
drag, startPoint x: 923, startPoint y: 140, endPoint x: 939, endPoint y: 189, distance: 52.0
click at [939, 189] on div at bounding box center [895, 304] width 597 height 608
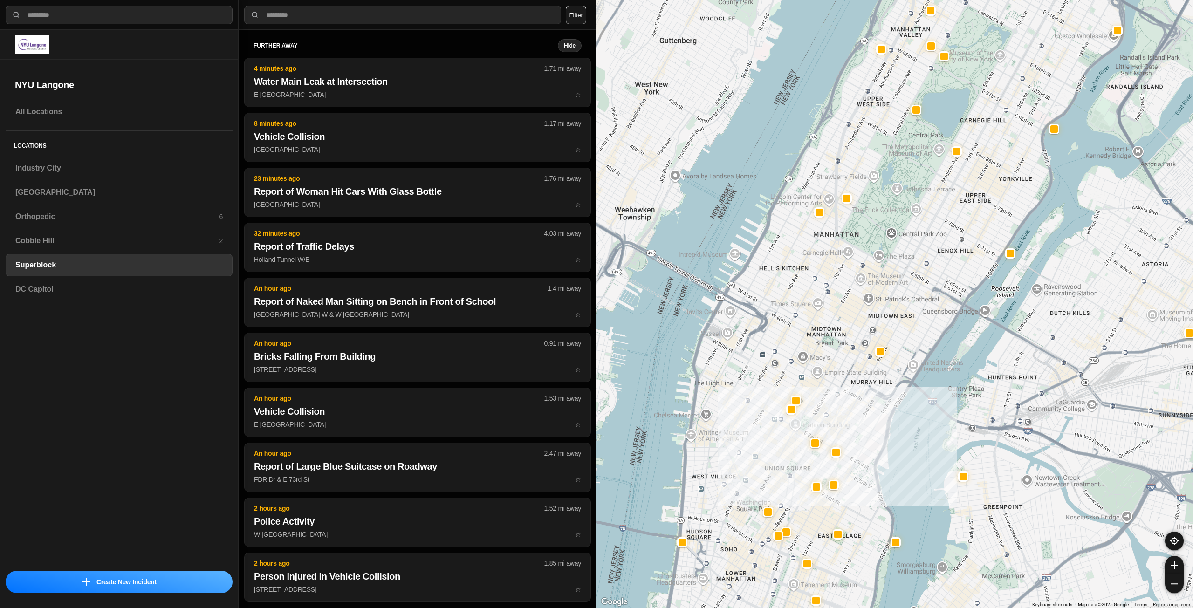
drag, startPoint x: 951, startPoint y: 156, endPoint x: 940, endPoint y: 178, distance: 25.0
click at [940, 178] on div at bounding box center [895, 304] width 597 height 608
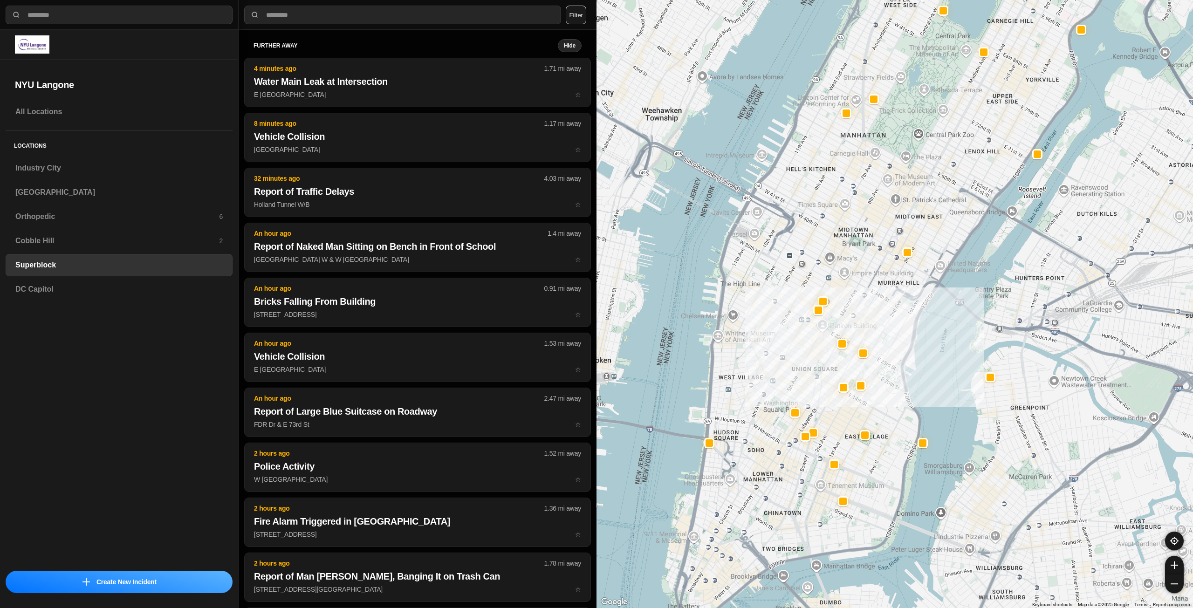
drag, startPoint x: 857, startPoint y: 358, endPoint x: 889, endPoint y: 262, distance: 100.5
click at [888, 262] on div at bounding box center [895, 304] width 597 height 608
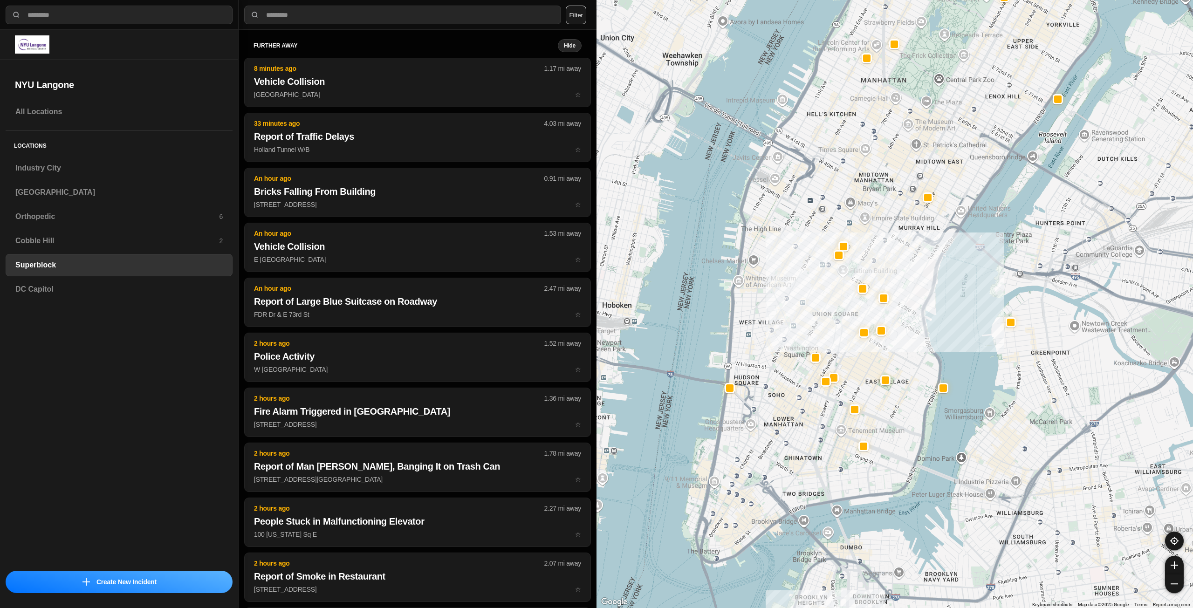
drag, startPoint x: 901, startPoint y: 365, endPoint x: 908, endPoint y: 351, distance: 16.3
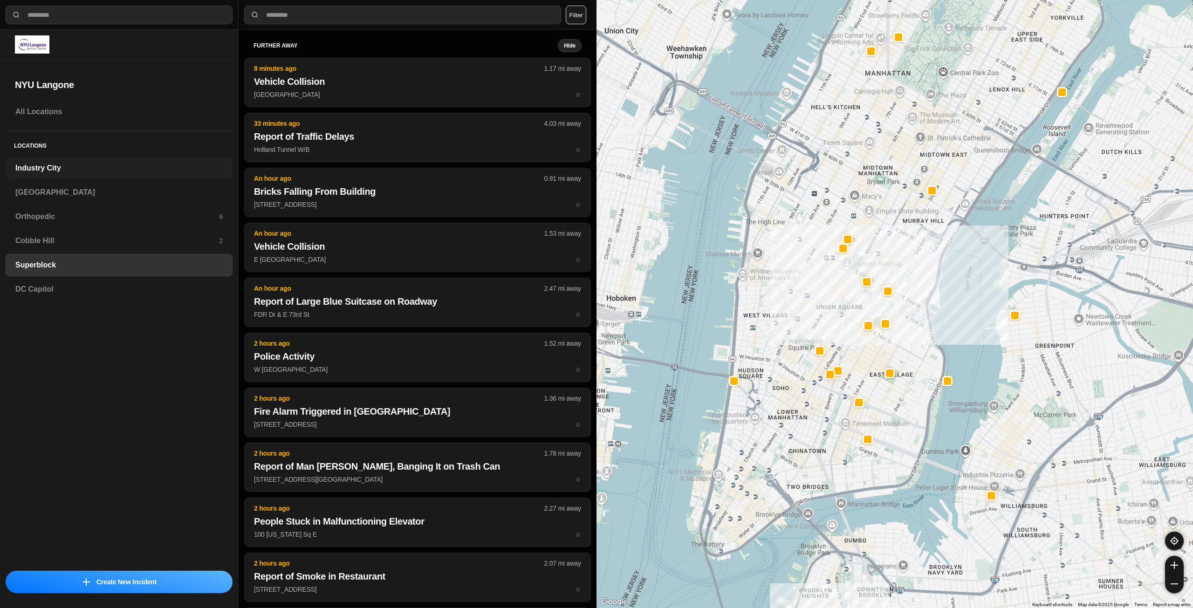
click at [114, 162] on div "Industry City" at bounding box center [119, 168] width 227 height 22
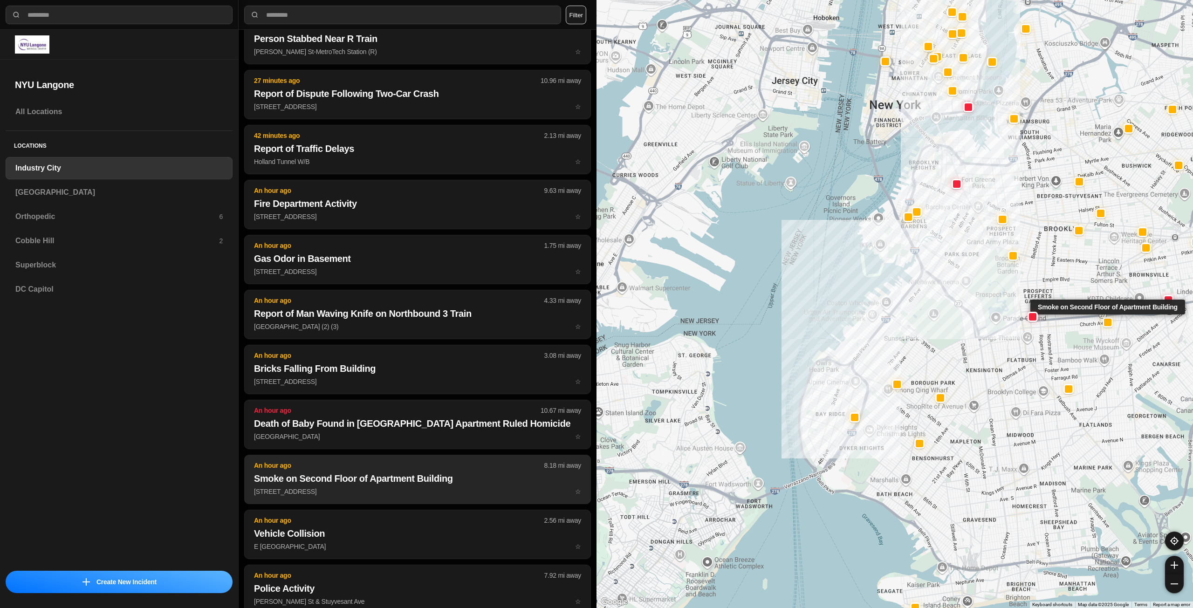
scroll to position [280, 0]
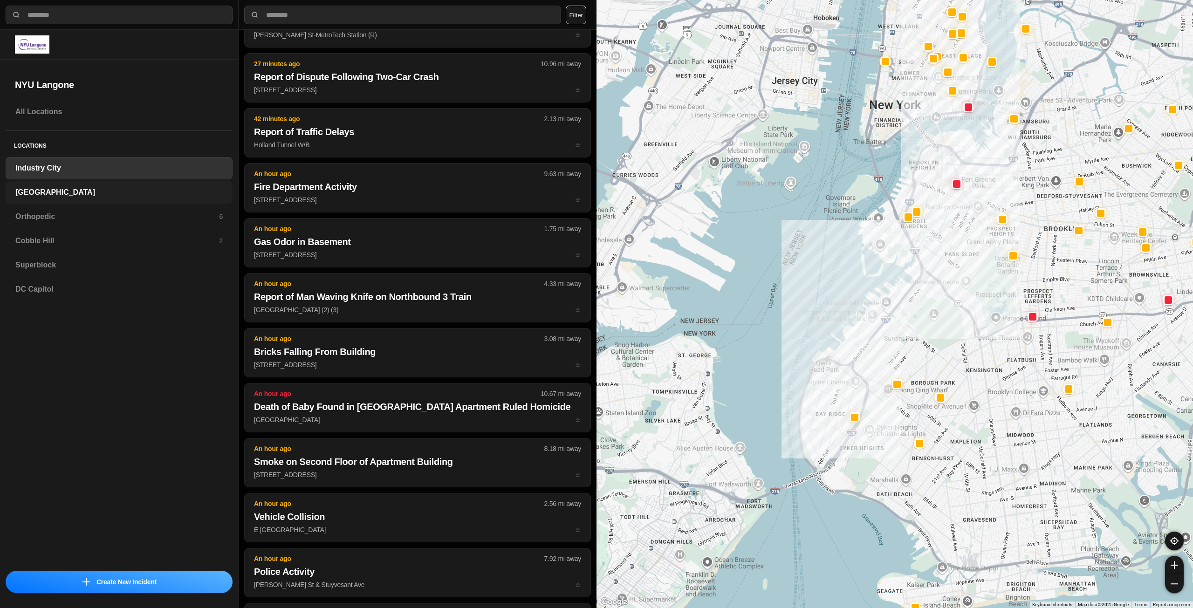
click at [69, 183] on div "[GEOGRAPHIC_DATA]" at bounding box center [119, 192] width 227 height 22
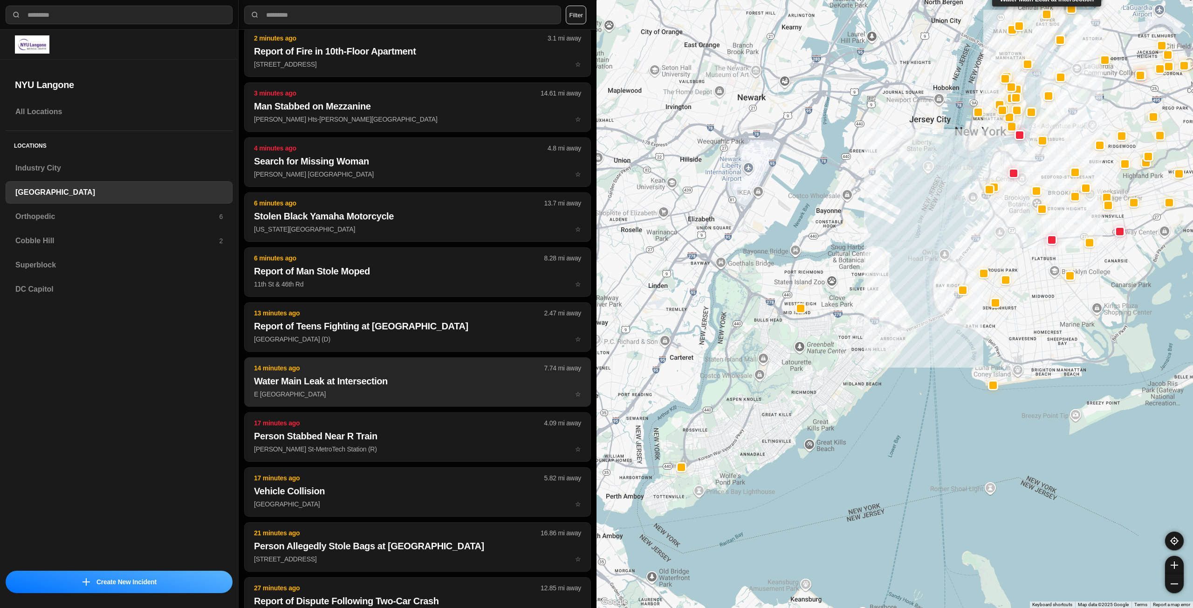
scroll to position [47, 0]
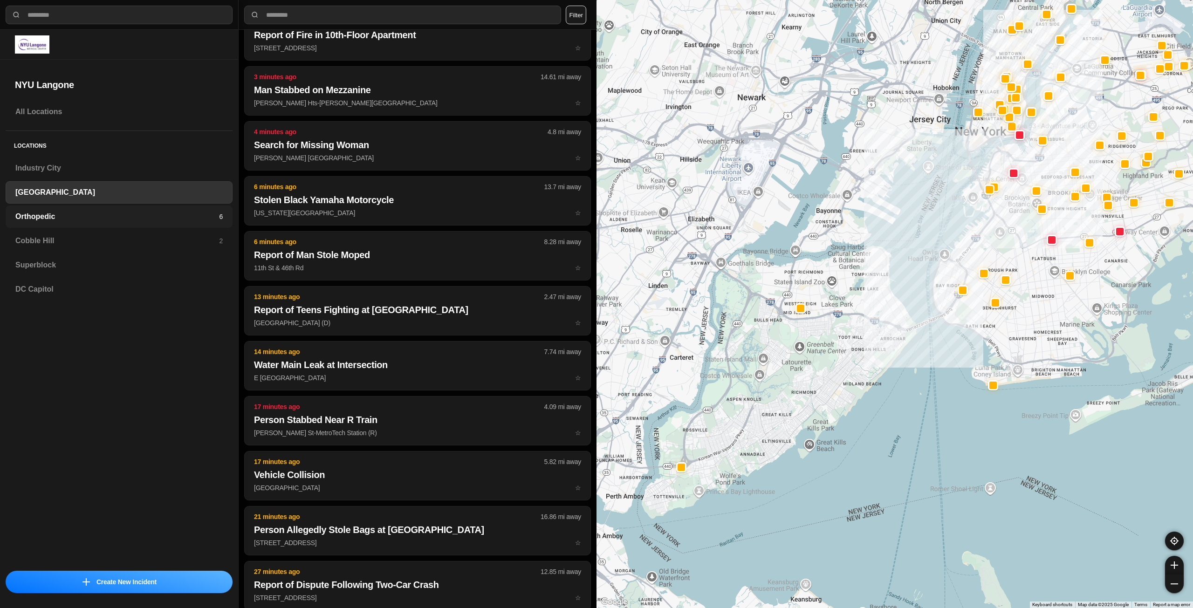
click at [56, 209] on div "Orthopedic 6" at bounding box center [119, 217] width 227 height 22
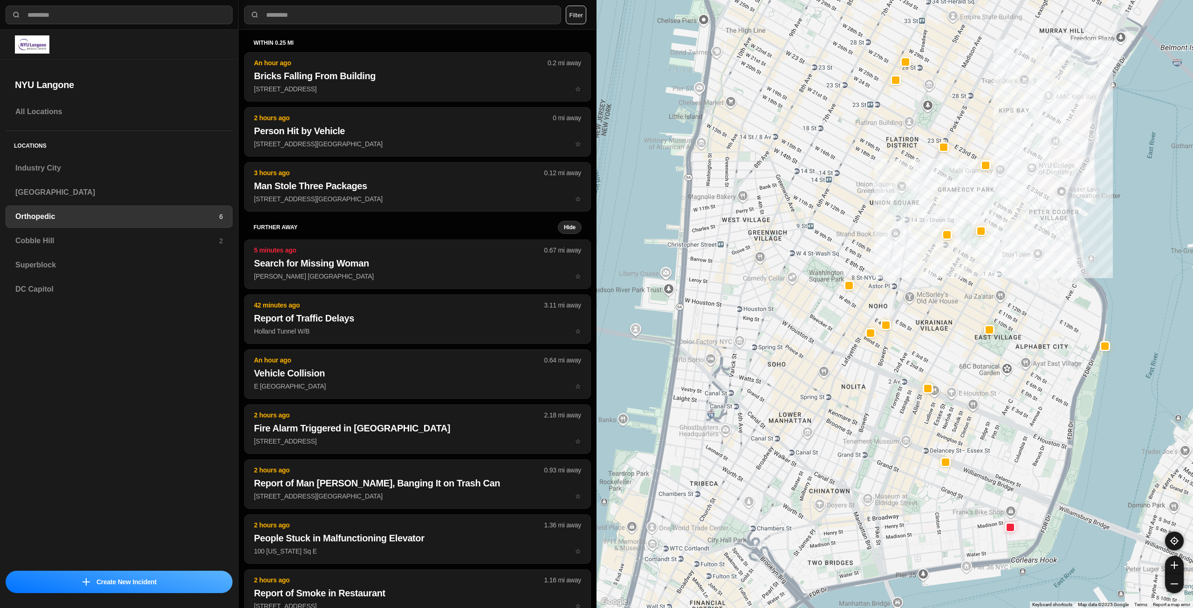
drag, startPoint x: 763, startPoint y: 245, endPoint x: 880, endPoint y: 192, distance: 127.7
click at [880, 192] on div at bounding box center [895, 304] width 597 height 608
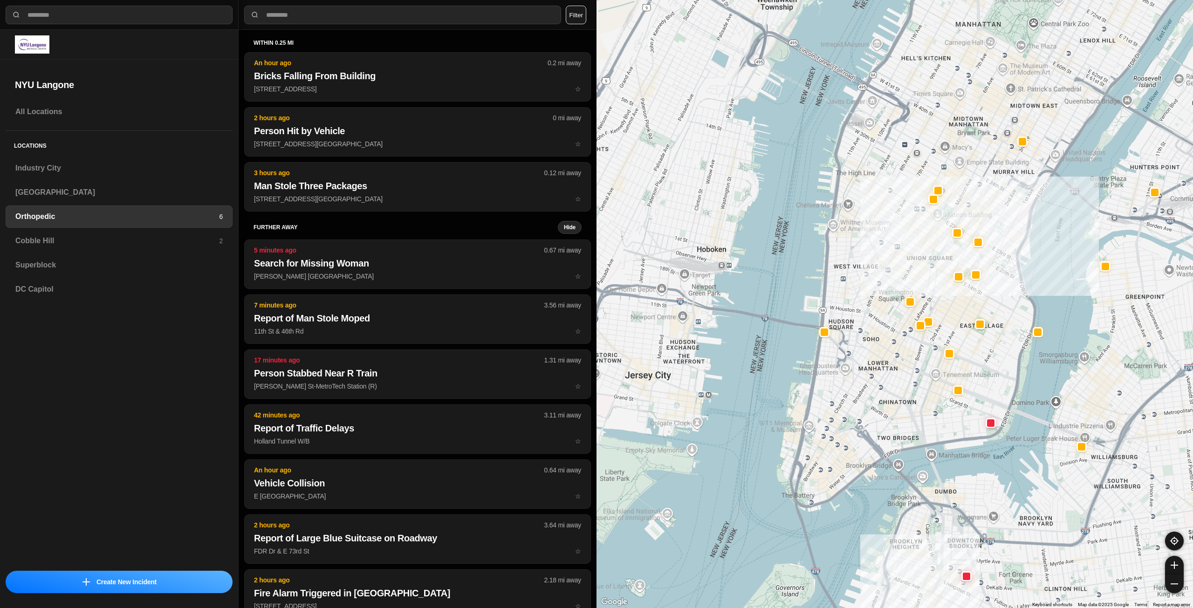
drag, startPoint x: 845, startPoint y: 199, endPoint x: 890, endPoint y: 257, distance: 73.5
click at [890, 257] on div at bounding box center [895, 304] width 597 height 608
click at [127, 240] on h3 "Cobble Hill" at bounding box center [117, 240] width 204 height 11
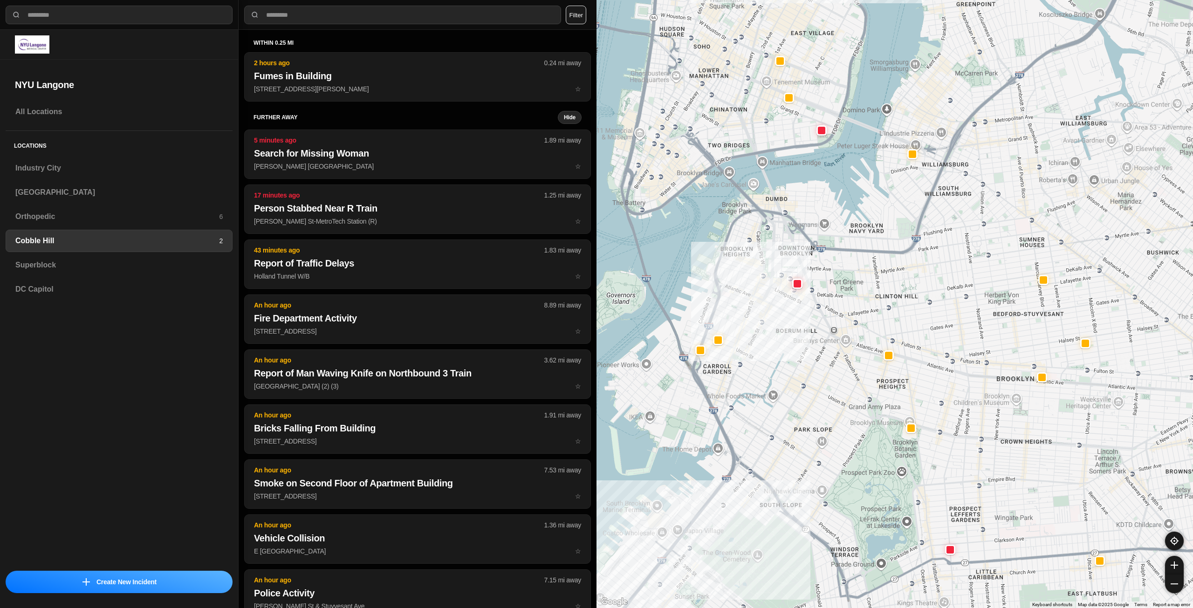
drag, startPoint x: 924, startPoint y: 289, endPoint x: 871, endPoint y: 326, distance: 64.6
click at [871, 326] on div at bounding box center [895, 304] width 597 height 608
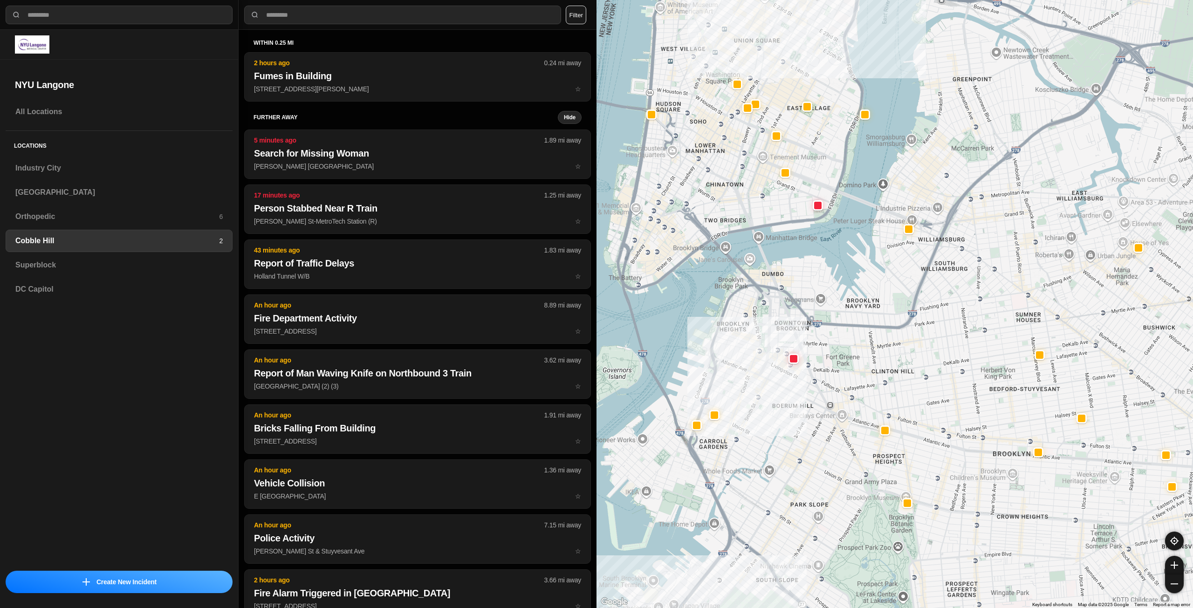
drag, startPoint x: 923, startPoint y: 280, endPoint x: 921, endPoint y: 331, distance: 50.8
click at [921, 331] on div at bounding box center [895, 304] width 597 height 608
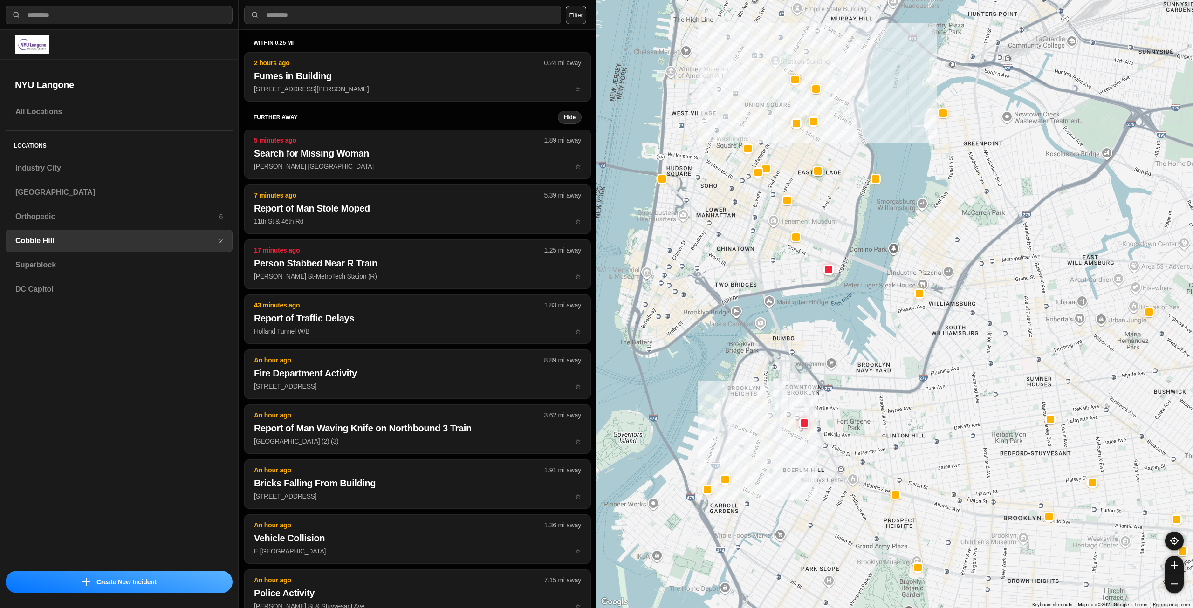
drag, startPoint x: 723, startPoint y: 216, endPoint x: 734, endPoint y: 276, distance: 61.0
click at [734, 276] on div at bounding box center [895, 304] width 597 height 608
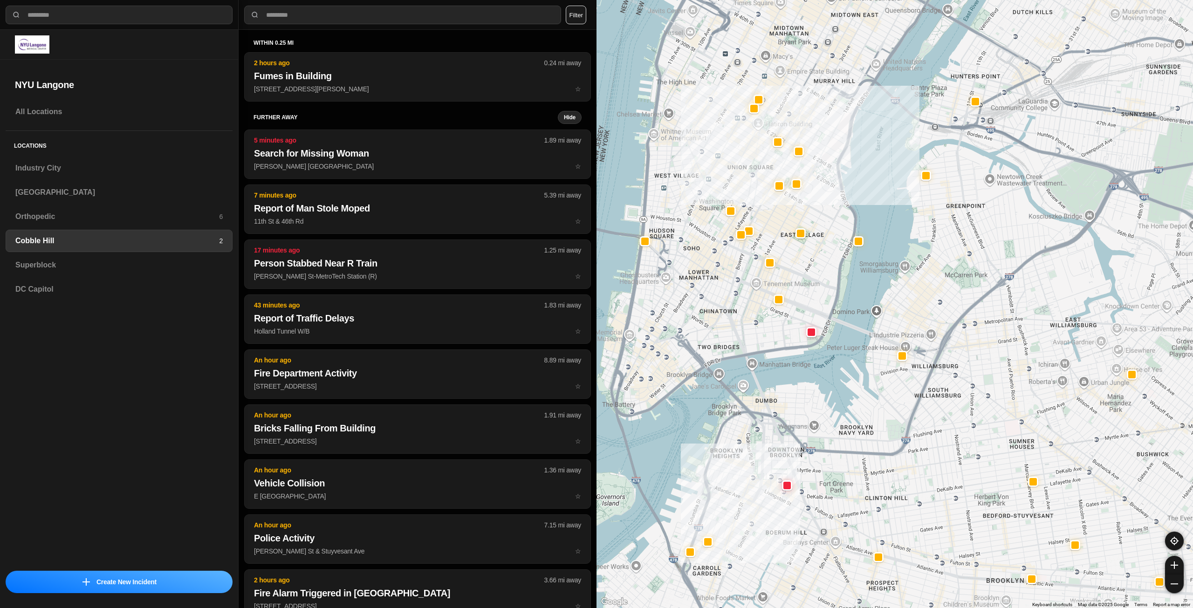
drag, startPoint x: 846, startPoint y: 158, endPoint x: 822, endPoint y: 245, distance: 90.0
click at [822, 245] on div at bounding box center [895, 304] width 597 height 608
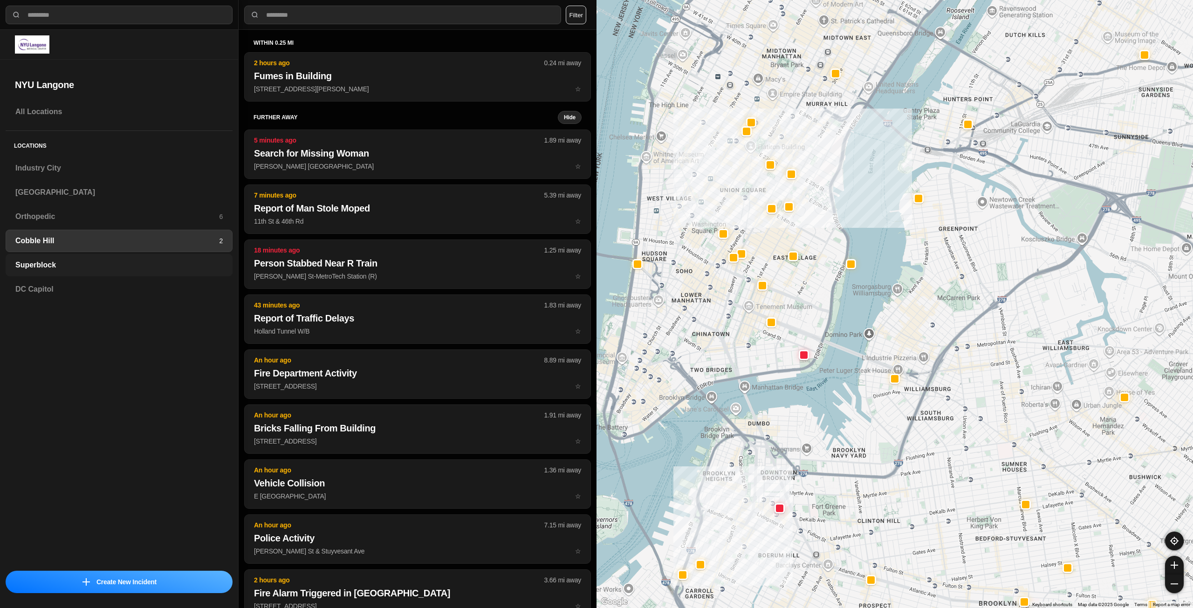
click at [194, 266] on h3 "Superblock" at bounding box center [118, 265] width 207 height 11
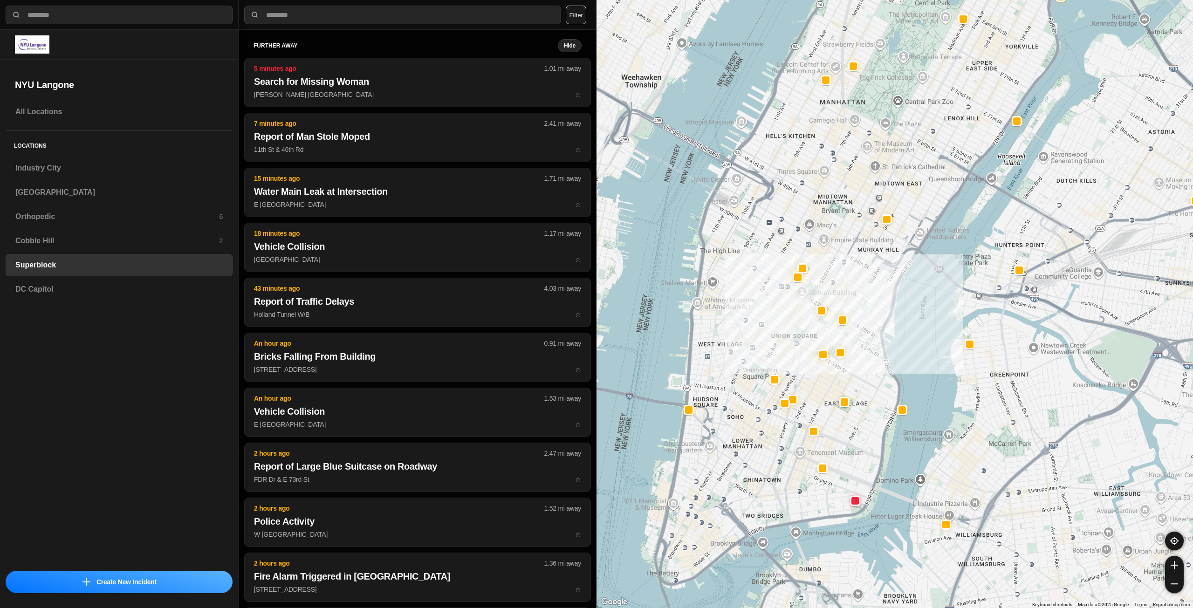
drag, startPoint x: 845, startPoint y: 428, endPoint x: 862, endPoint y: 352, distance: 78.2
click at [862, 352] on div at bounding box center [895, 304] width 597 height 608
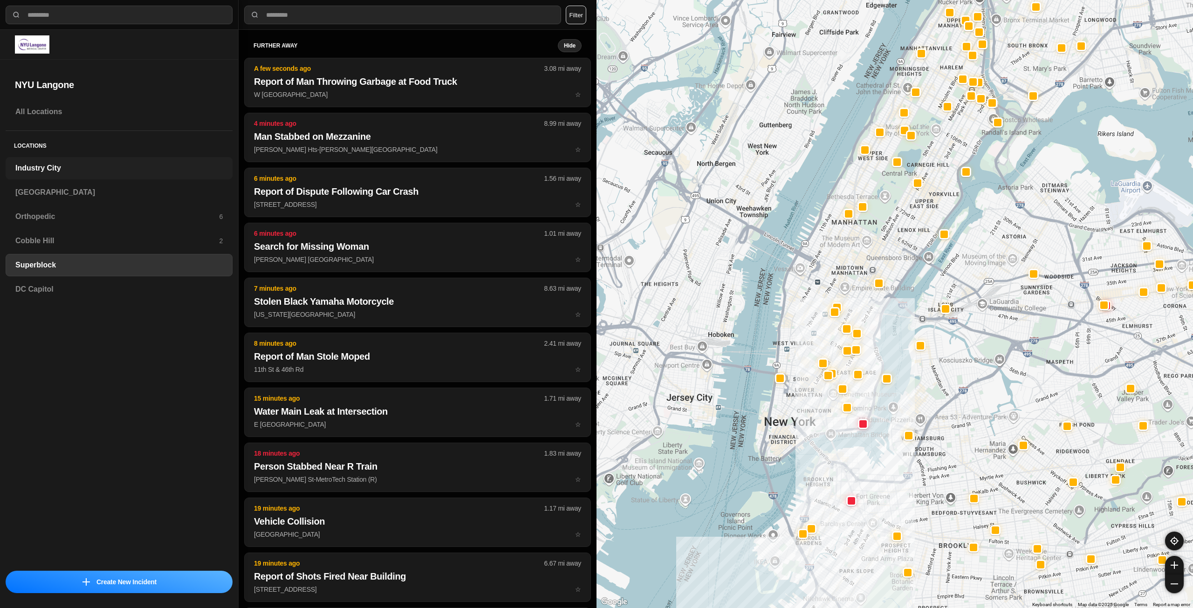
click at [86, 167] on h3 "Industry City" at bounding box center [118, 168] width 207 height 11
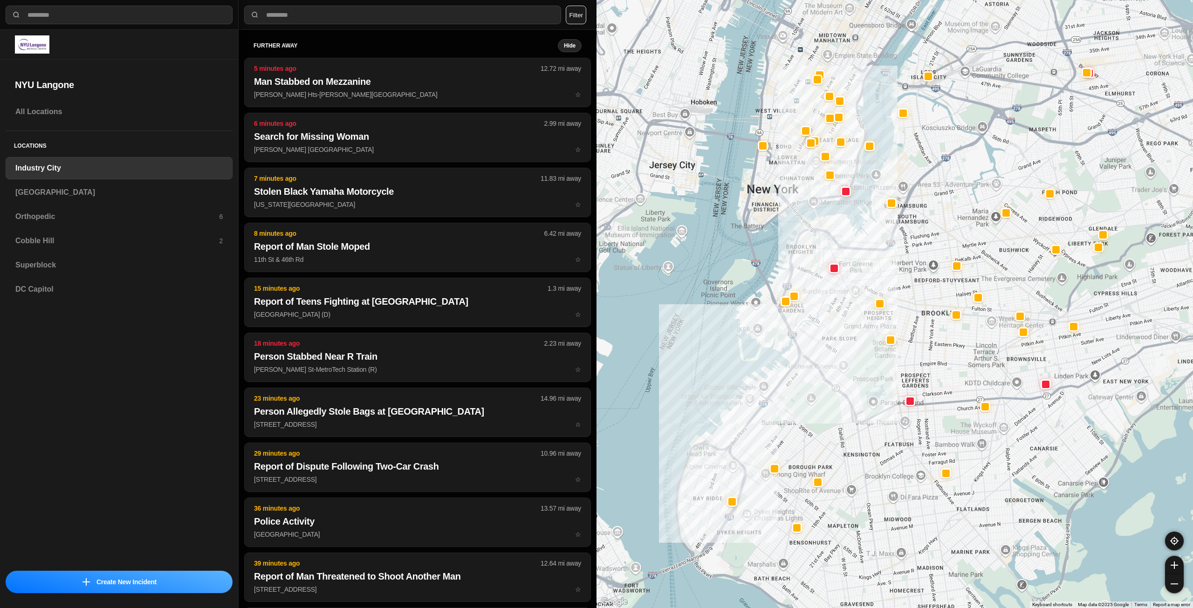
drag, startPoint x: 960, startPoint y: 288, endPoint x: 878, endPoint y: 325, distance: 89.9
click at [869, 352] on div at bounding box center [895, 304] width 597 height 608
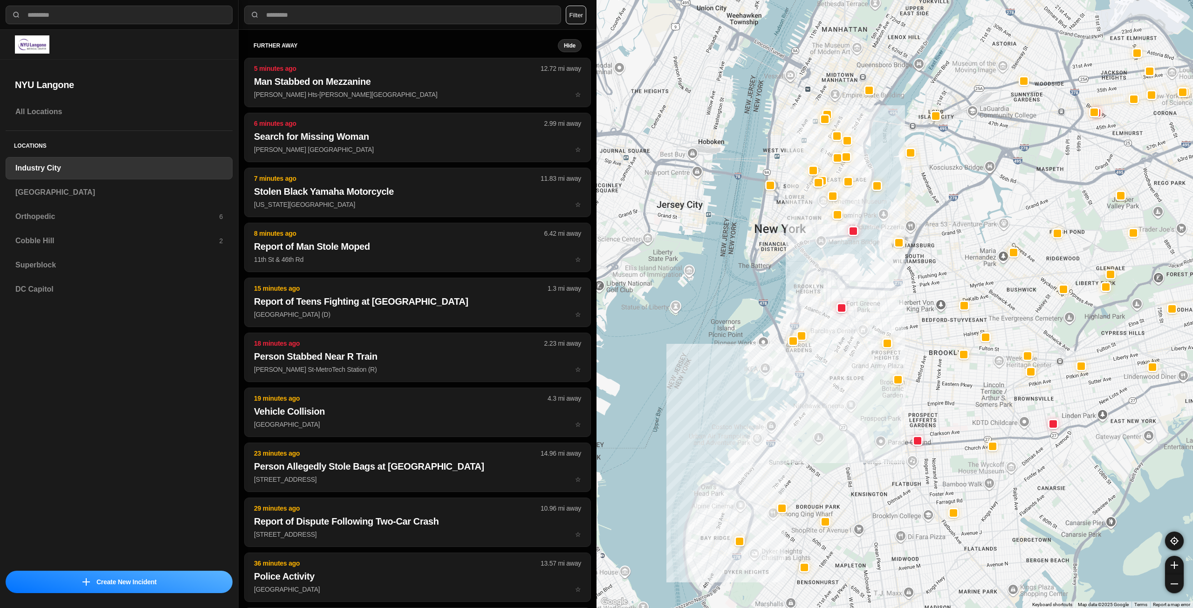
drag, startPoint x: 915, startPoint y: 344, endPoint x: 916, endPoint y: 351, distance: 7.6
click at [916, 351] on div at bounding box center [895, 304] width 597 height 608
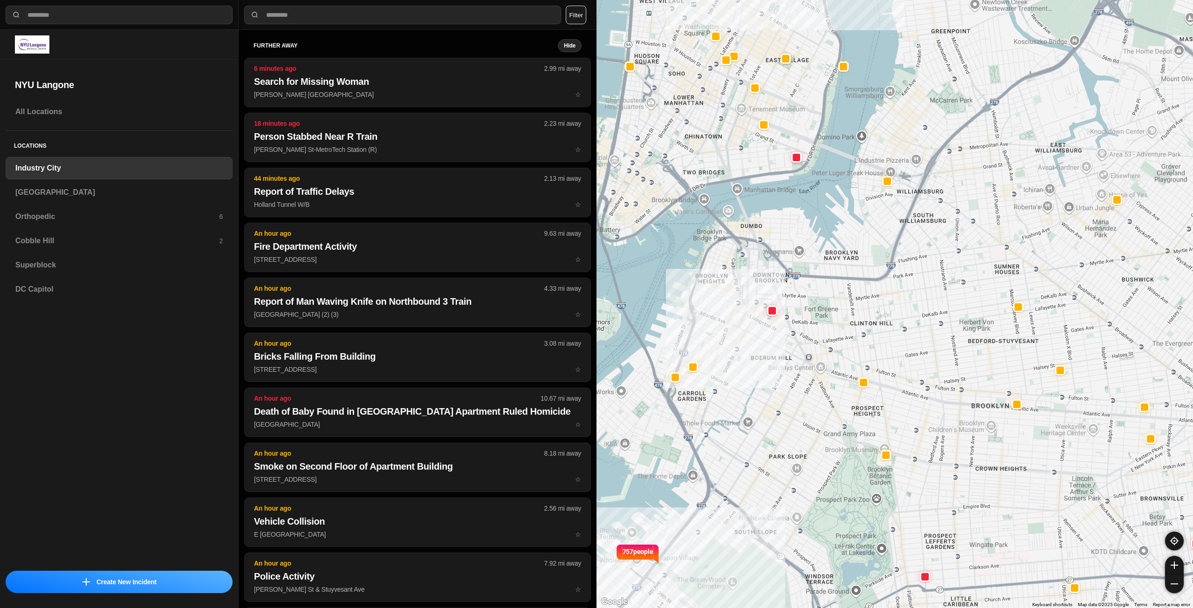
drag, startPoint x: 857, startPoint y: 296, endPoint x: 884, endPoint y: 343, distance: 54.0
click at [884, 343] on div "757 people" at bounding box center [895, 304] width 597 height 608
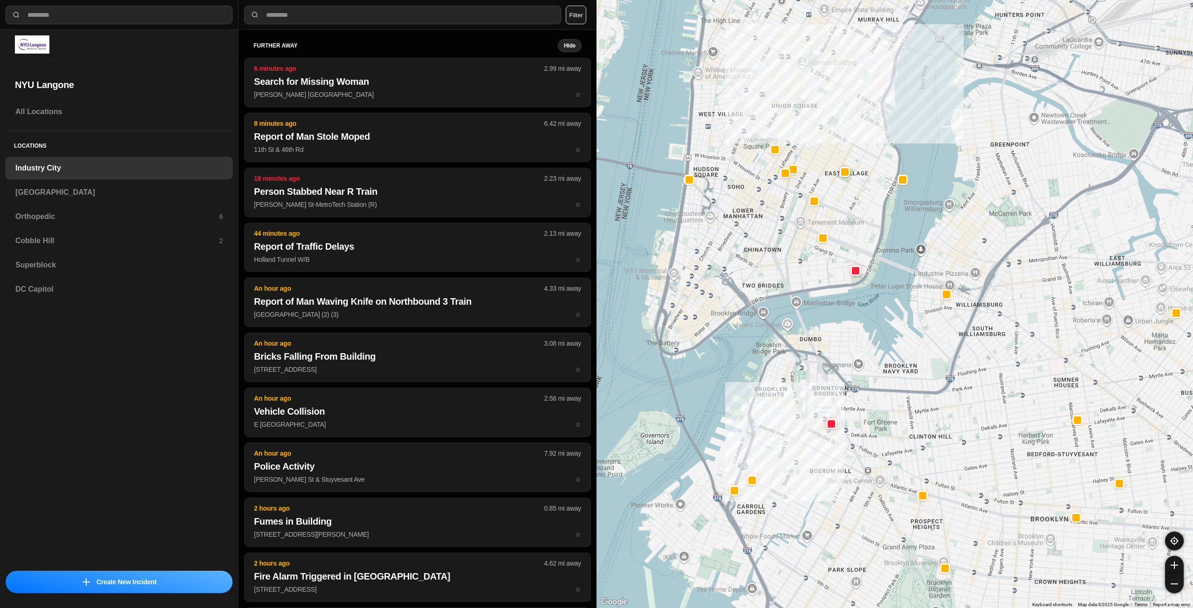
drag, startPoint x: 833, startPoint y: 292, endPoint x: 856, endPoint y: 336, distance: 49.8
click at [856, 336] on div "757 people" at bounding box center [895, 304] width 597 height 608
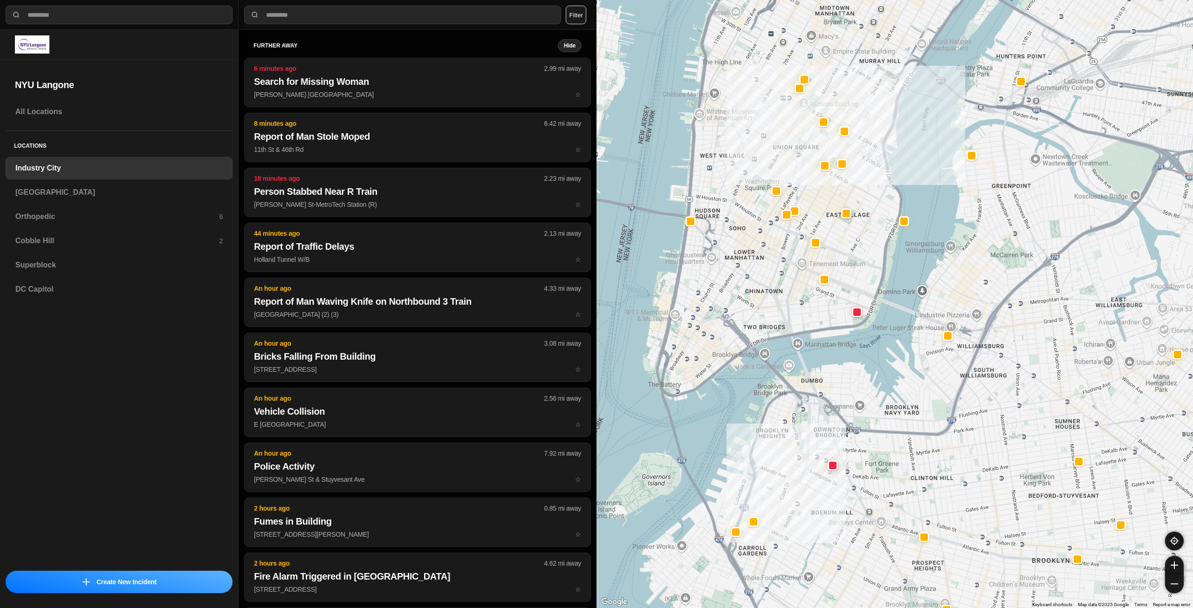
drag, startPoint x: 793, startPoint y: 329, endPoint x: 798, endPoint y: 367, distance: 39.0
click at [798, 367] on div "757 people" at bounding box center [895, 304] width 597 height 608
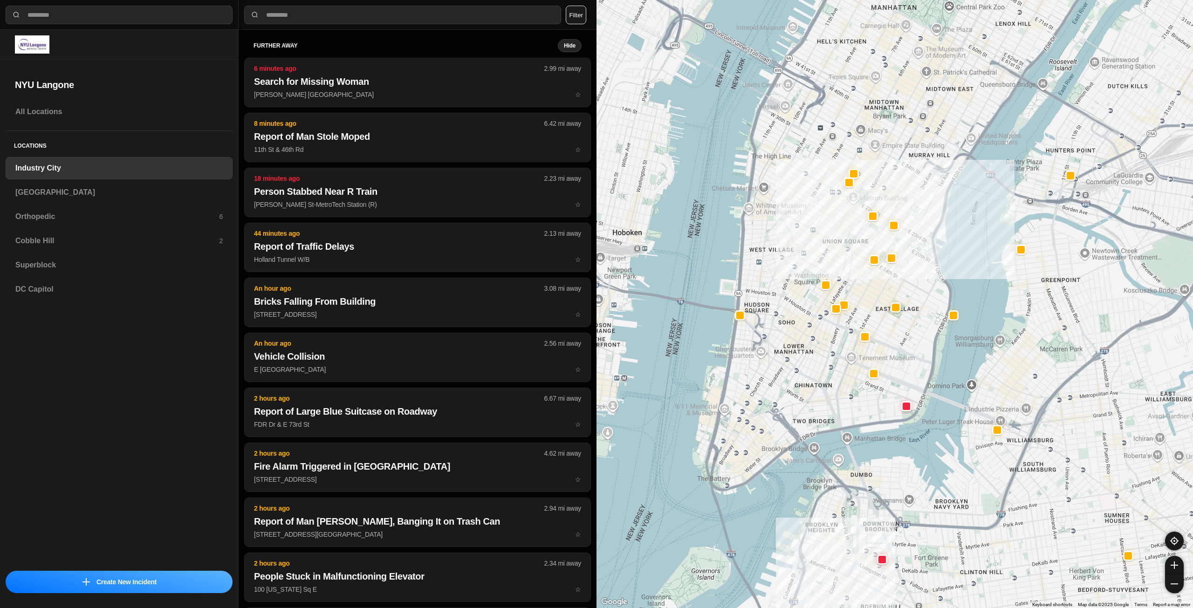
drag, startPoint x: 776, startPoint y: 348, endPoint x: 822, endPoint y: 398, distance: 67.7
click at [820, 398] on div "757 people" at bounding box center [895, 304] width 597 height 608
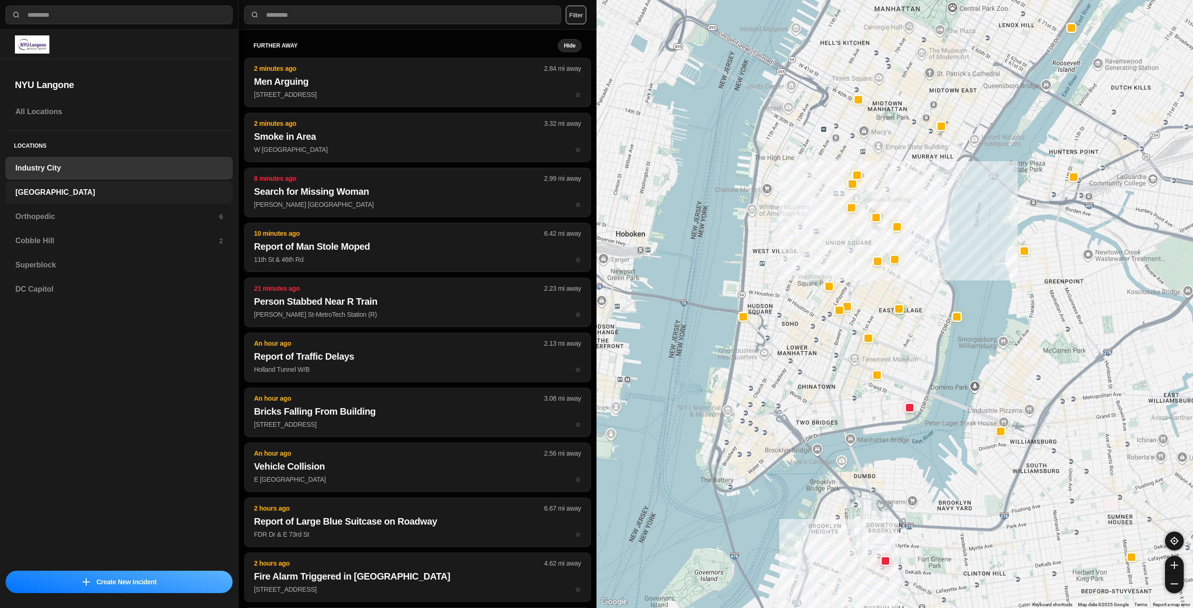
click at [71, 193] on h3 "[GEOGRAPHIC_DATA]" at bounding box center [118, 192] width 207 height 11
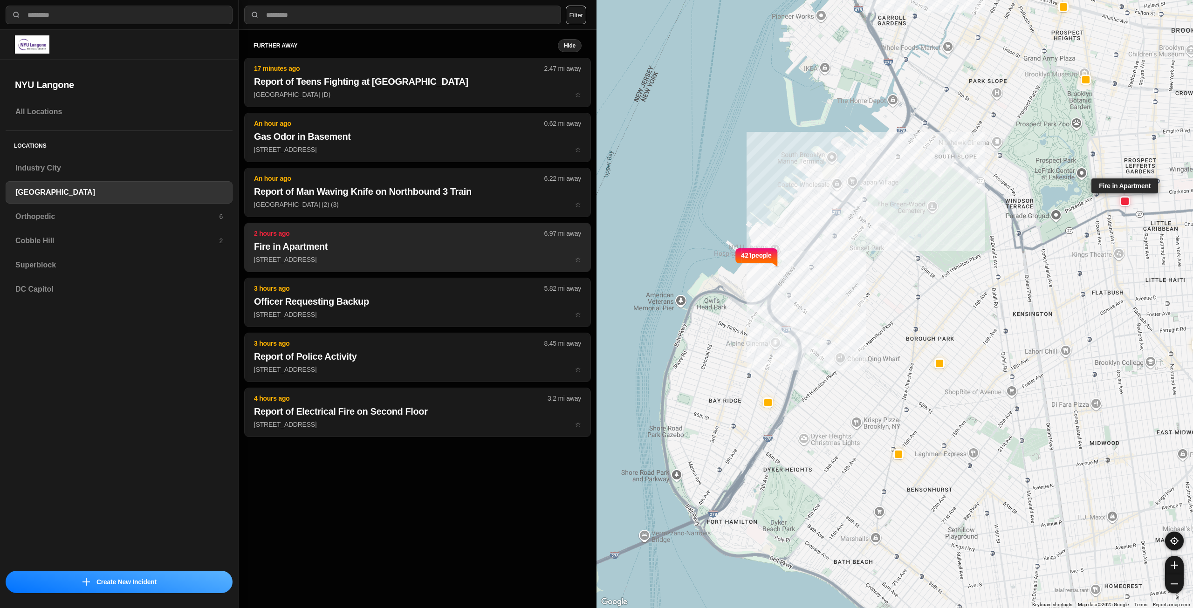
click at [416, 254] on button "2 hours ago 6.97 mi away Fire in Apartment 80 Clarkson Ave ☆" at bounding box center [417, 247] width 347 height 49
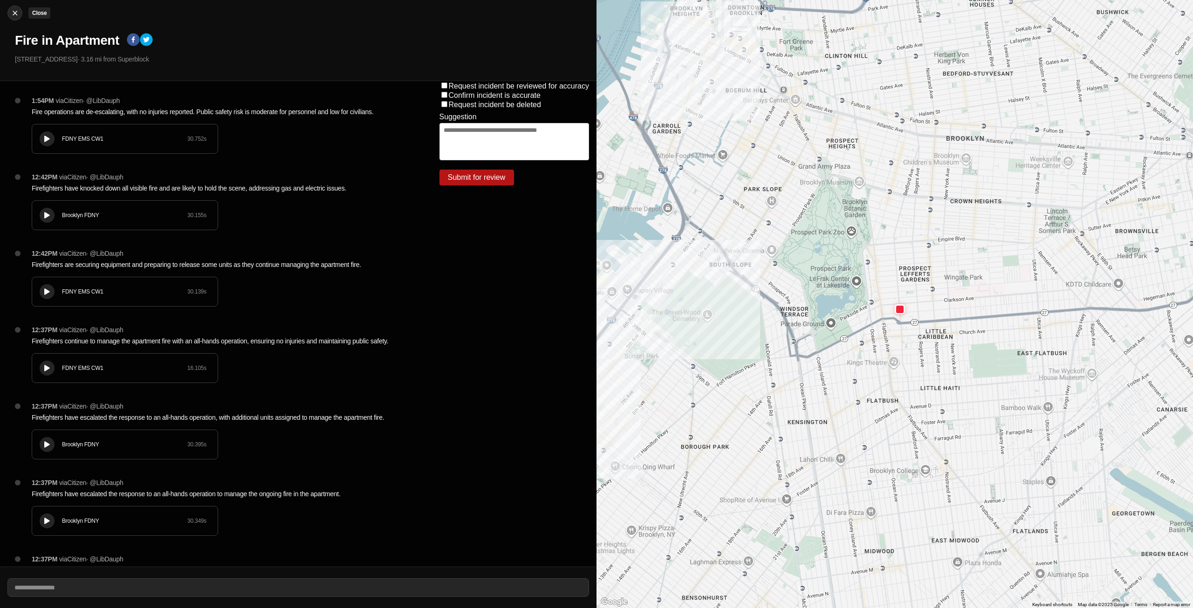
click at [18, 13] on img at bounding box center [14, 12] width 9 height 9
select select "*"
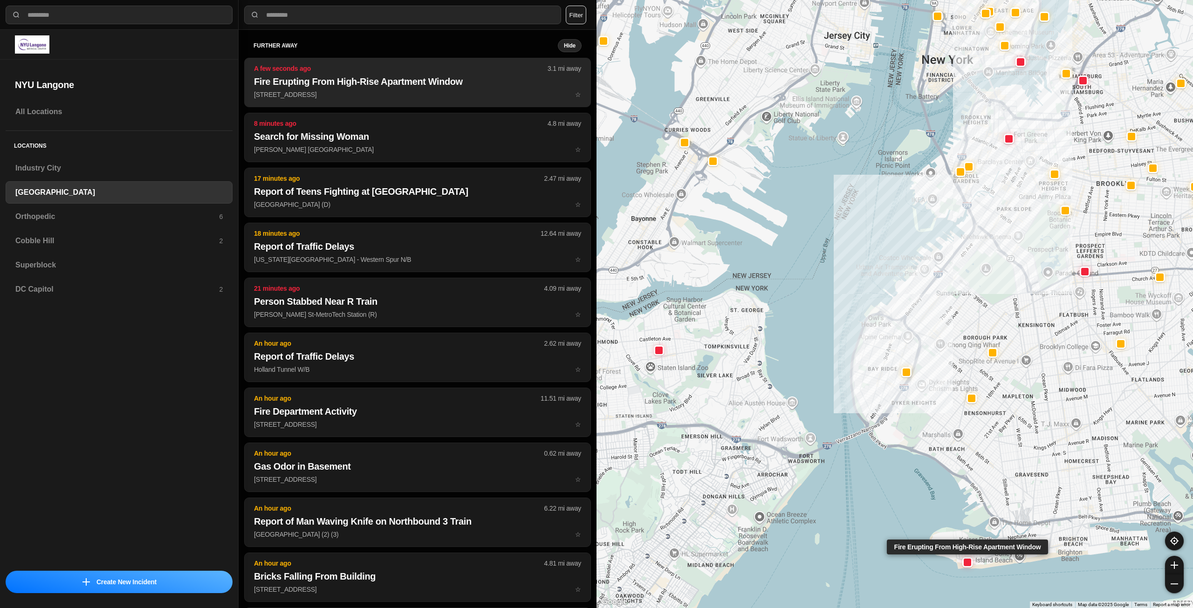
click at [407, 90] on p "2950 W 35th St ☆" at bounding box center [417, 94] width 327 height 9
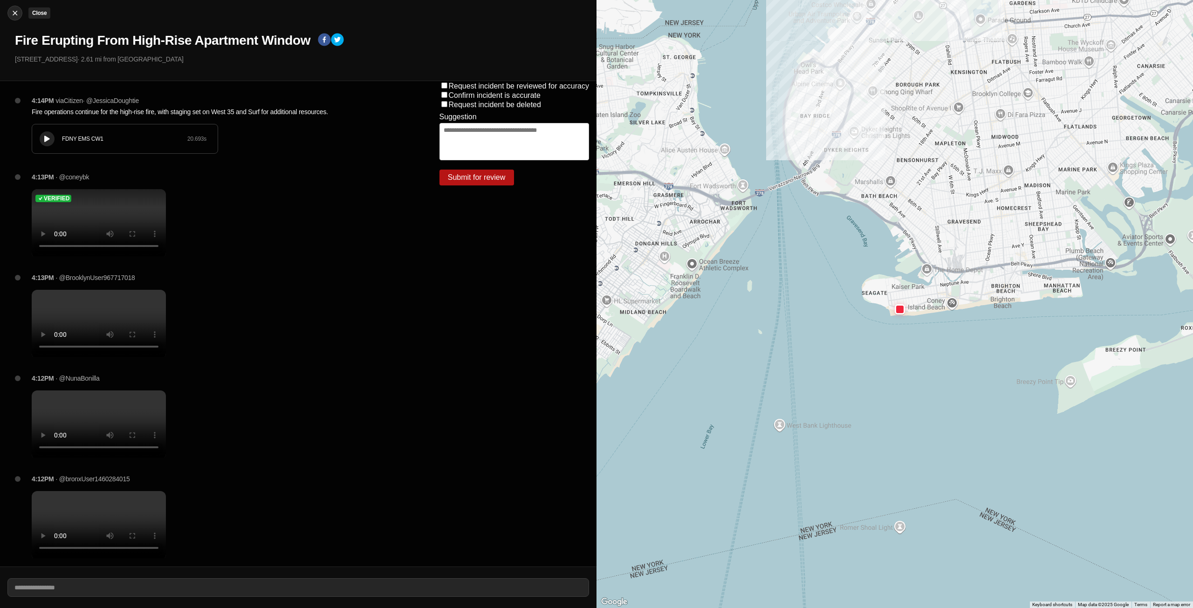
click at [13, 13] on img at bounding box center [14, 12] width 9 height 9
select select "*"
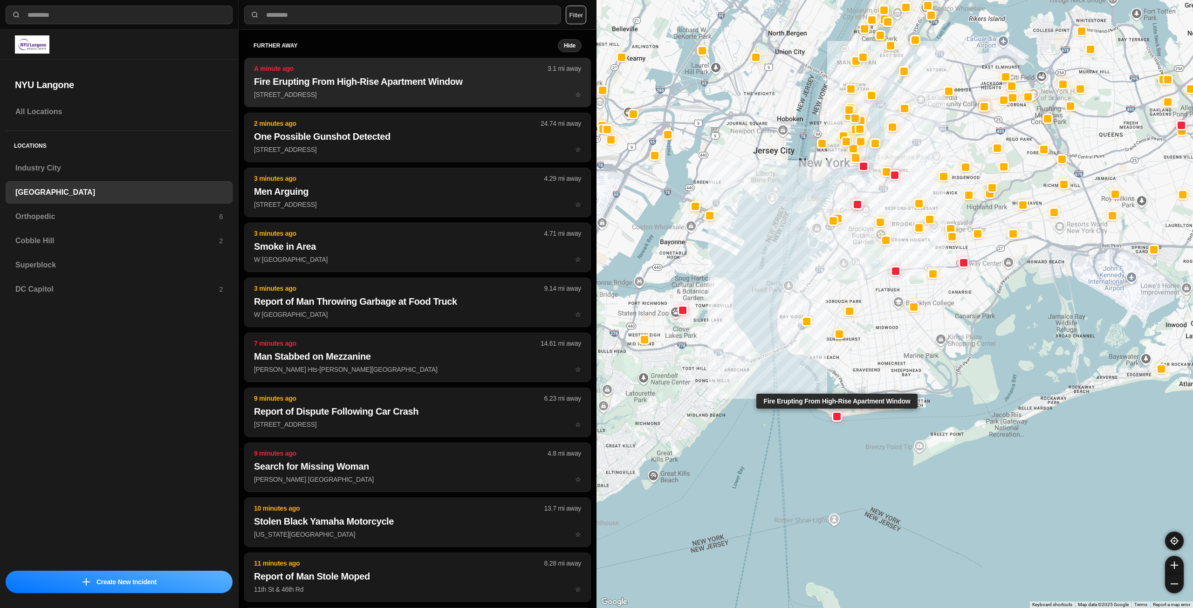
click at [386, 103] on button "A minute ago 3.1 mi away Fire Erupting From High-Rise Apartment Window 2950 W 3…" at bounding box center [417, 82] width 347 height 49
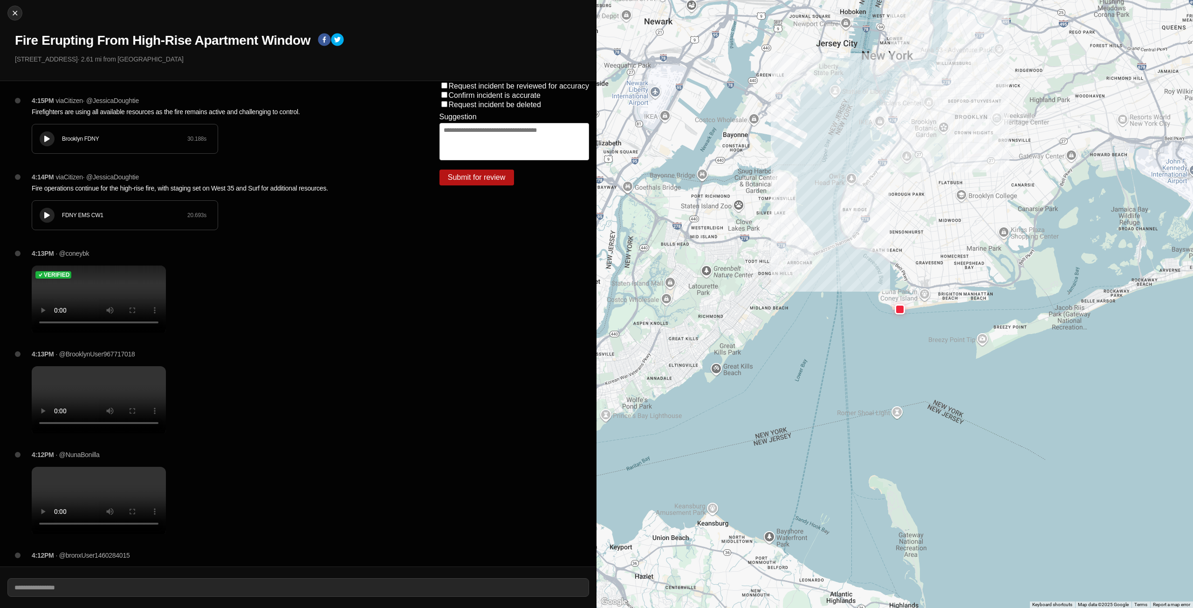
click at [47, 142] on div at bounding box center [46, 139] width 9 height 7
drag, startPoint x: 128, startPoint y: 139, endPoint x: 8, endPoint y: 136, distance: 119.8
click at [8, 136] on div "4:15PM via Citizen · @ JessicaDoughtie Firefighters are using all available res…" at bounding box center [216, 324] width 432 height 486
click at [233, 134] on div "4:15PM via Citizen · @ JessicaDoughtie Firefighters are using all available res…" at bounding box center [220, 134] width 393 height 76
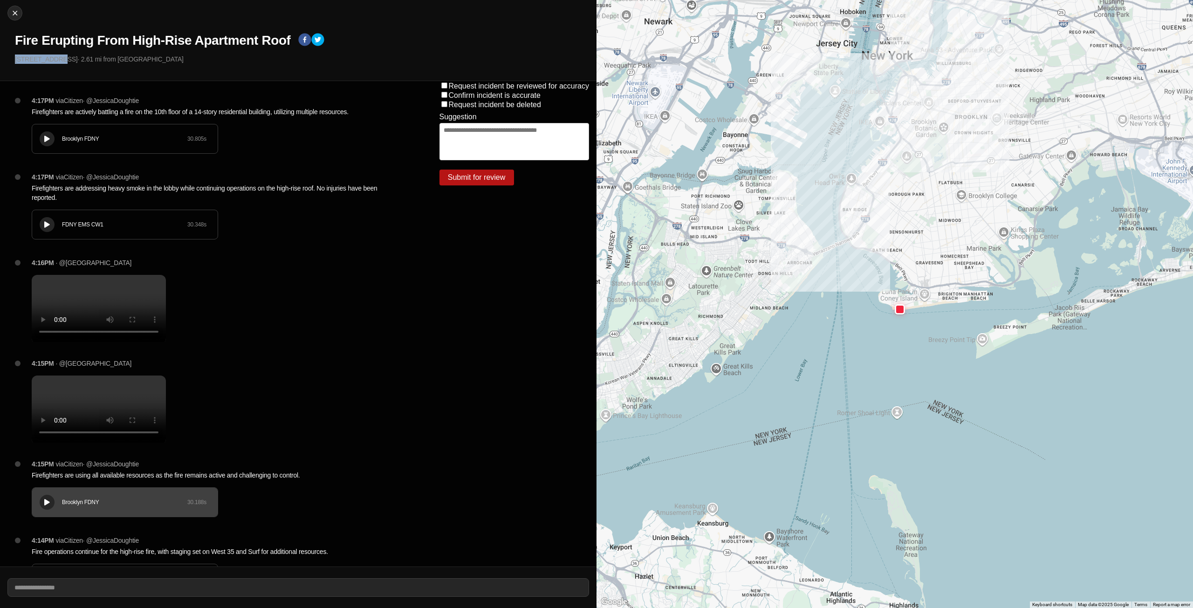
drag, startPoint x: 16, startPoint y: 59, endPoint x: 56, endPoint y: 60, distance: 40.6
click at [56, 60] on p "2950 W 35th St · 2.61 mi from Industry City" at bounding box center [302, 59] width 574 height 9
copy p "2950 W 35th S"
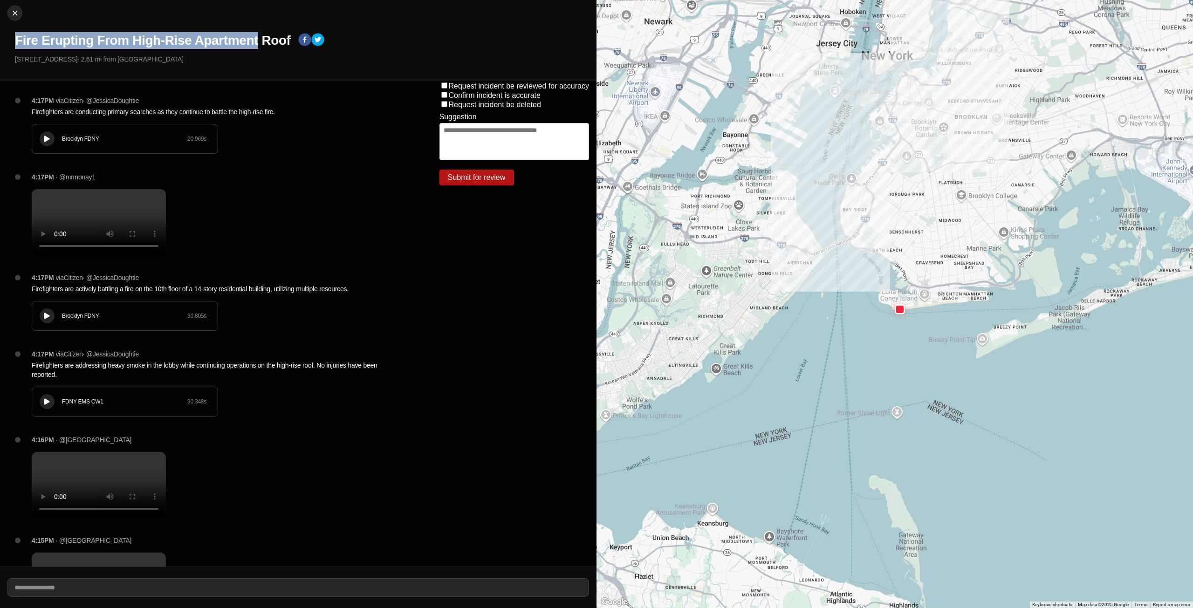
drag, startPoint x: 15, startPoint y: 38, endPoint x: 259, endPoint y: 45, distance: 243.4
click at [259, 45] on h1 "Fire Erupting From High-Rise Apartment Roof" at bounding box center [153, 40] width 276 height 17
copy h1 "Fire Erupting From High-Rise Apartment"
drag, startPoint x: 38, startPoint y: 141, endPoint x: 53, endPoint y: 139, distance: 15.0
click at [47, 139] on div "Brooklyn FDNY 20.969 s" at bounding box center [124, 138] width 185 height 29
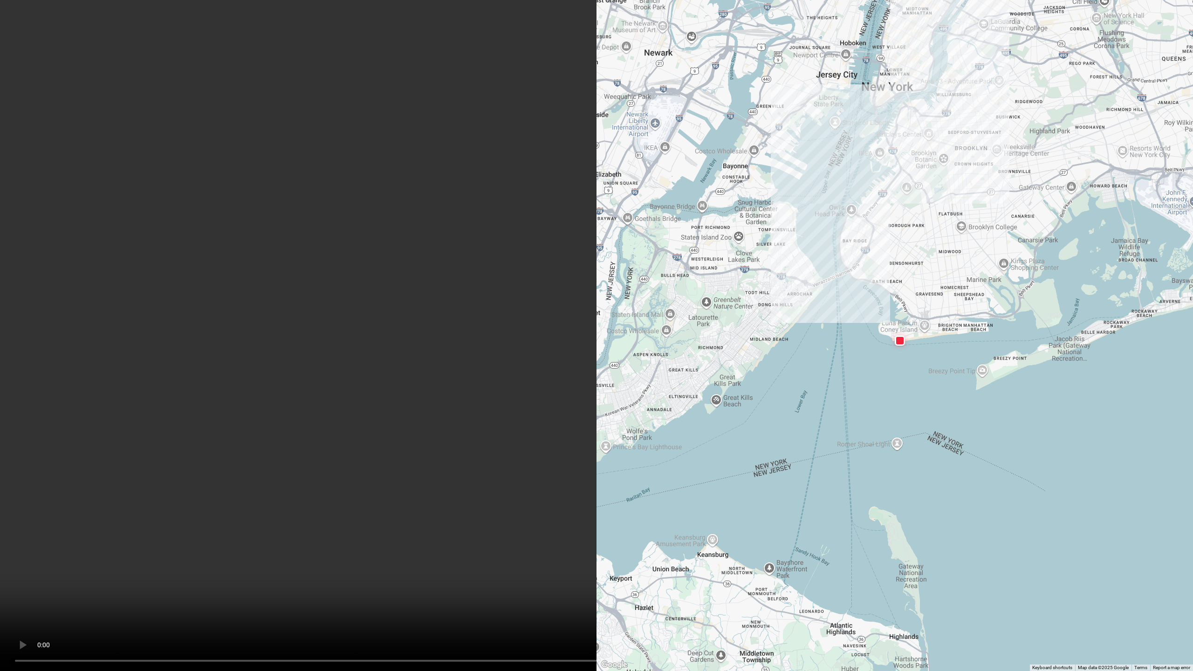
click at [426, 444] on video at bounding box center [596, 335] width 1193 height 671
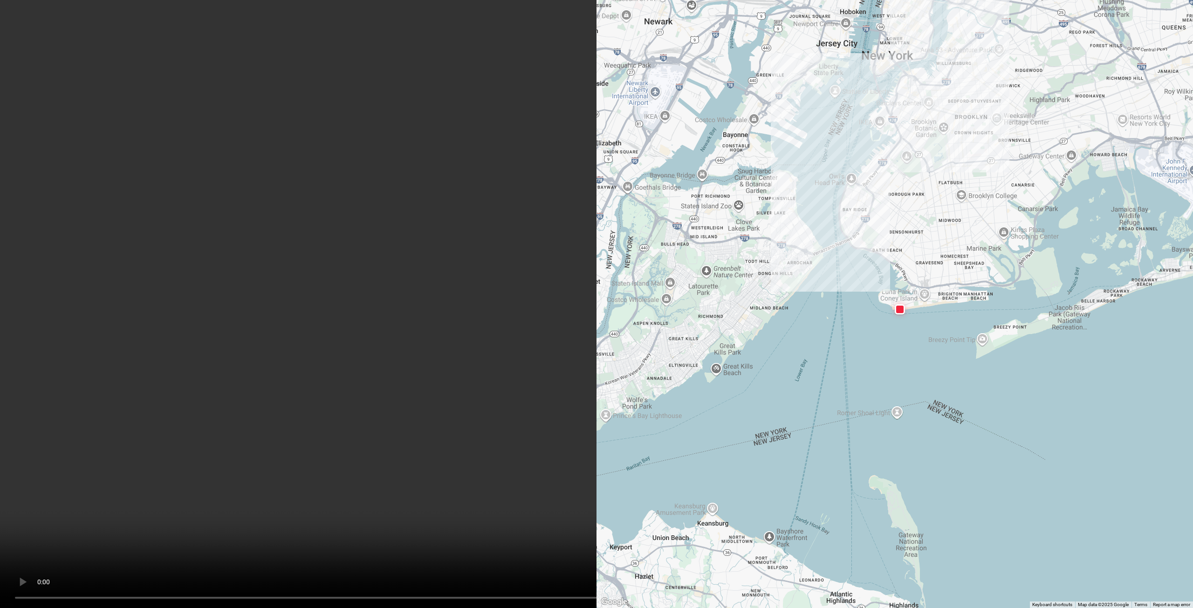
scroll to position [466, 0]
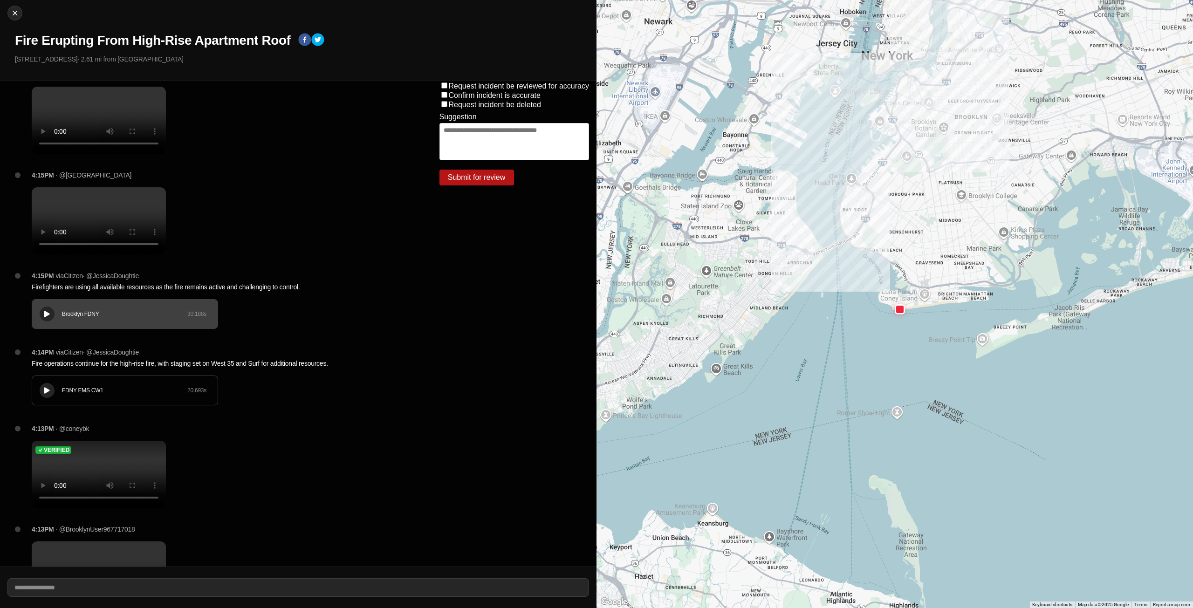
click at [47, 322] on button at bounding box center [47, 314] width 15 height 15
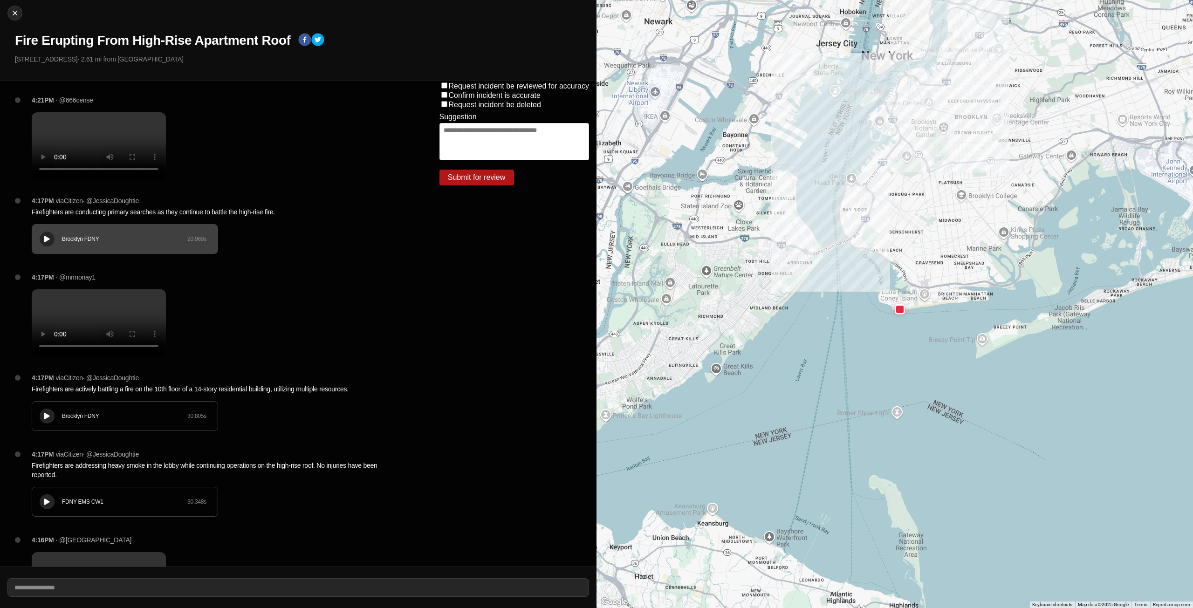
scroll to position [0, 0]
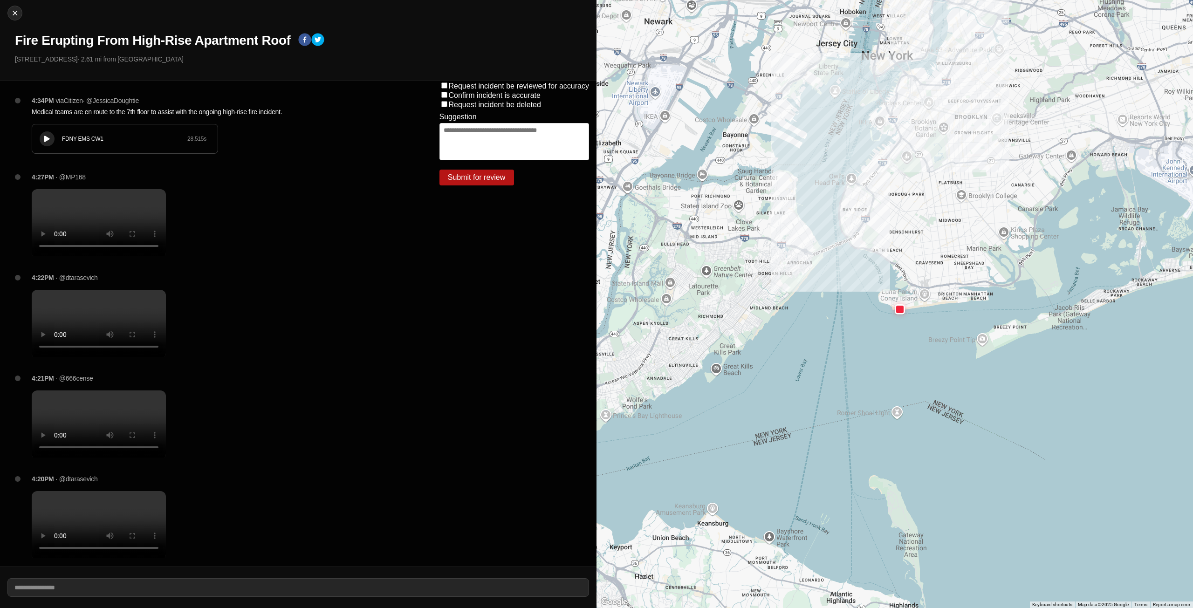
click at [48, 136] on icon at bounding box center [47, 139] width 6 height 6
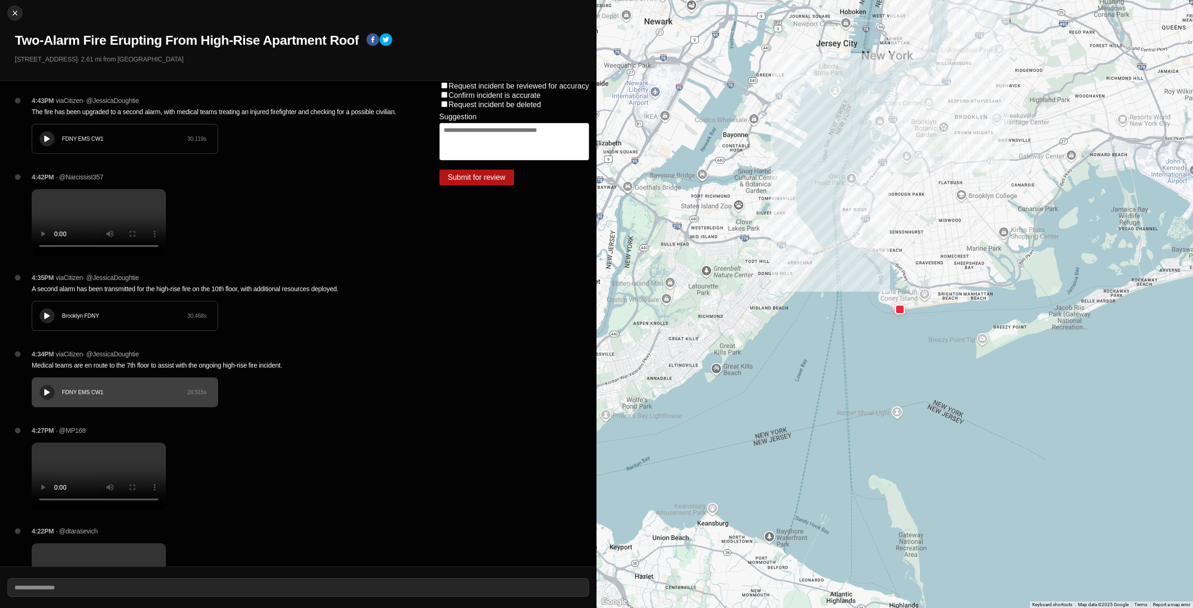
click at [48, 142] on icon at bounding box center [47, 139] width 6 height 6
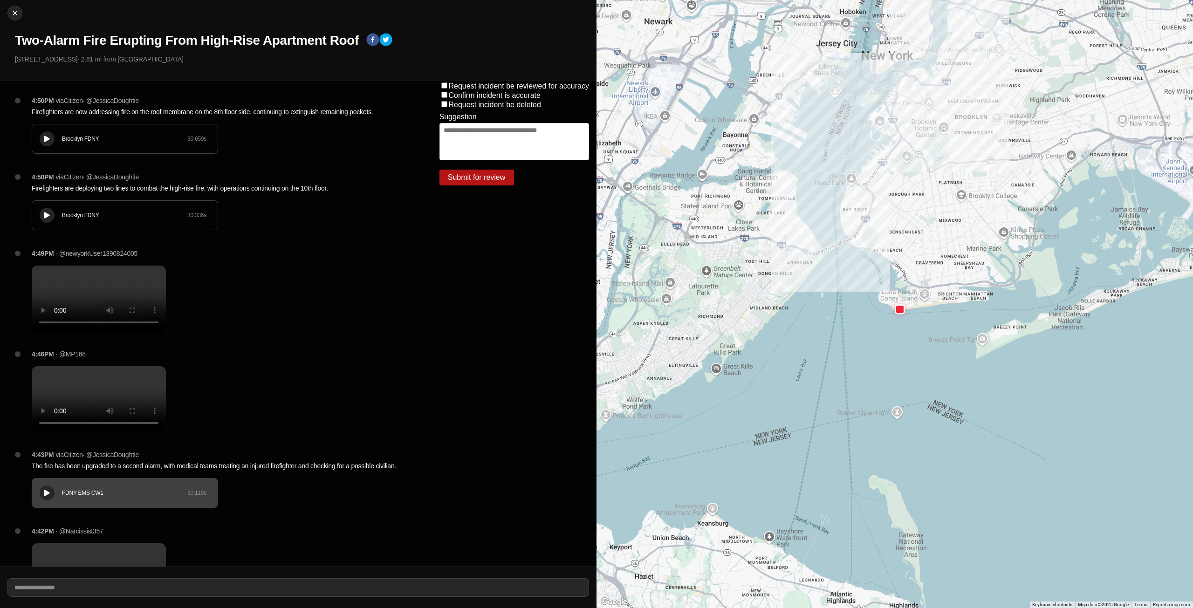
click at [48, 136] on icon at bounding box center [47, 139] width 6 height 6
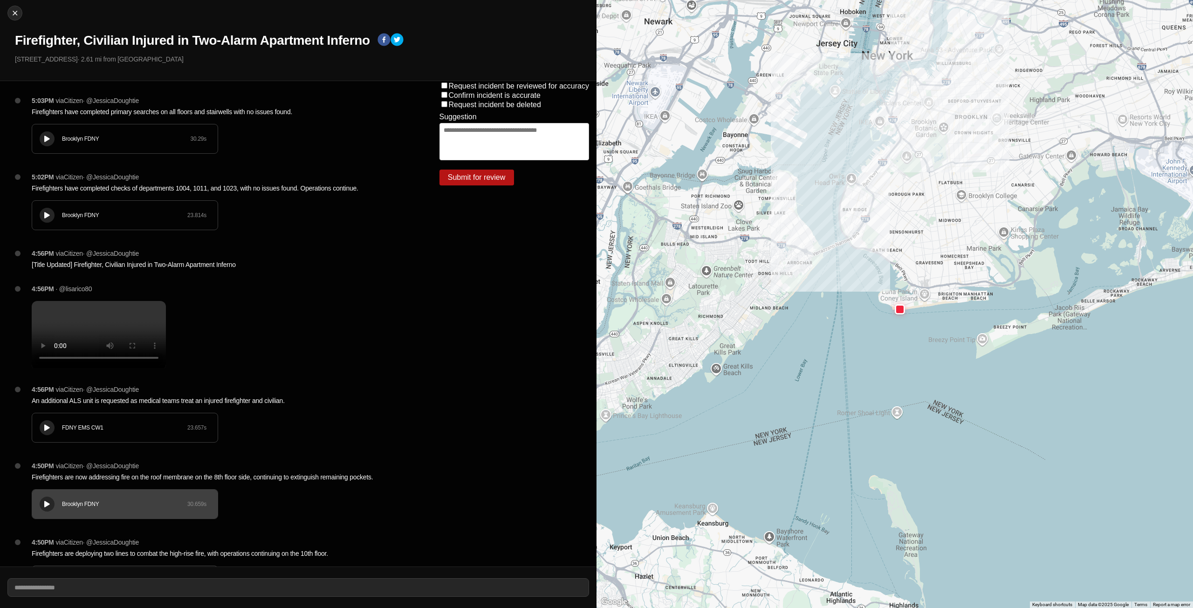
click at [45, 140] on icon at bounding box center [47, 139] width 6 height 6
click at [13, 17] on img at bounding box center [14, 12] width 9 height 9
select select "*"
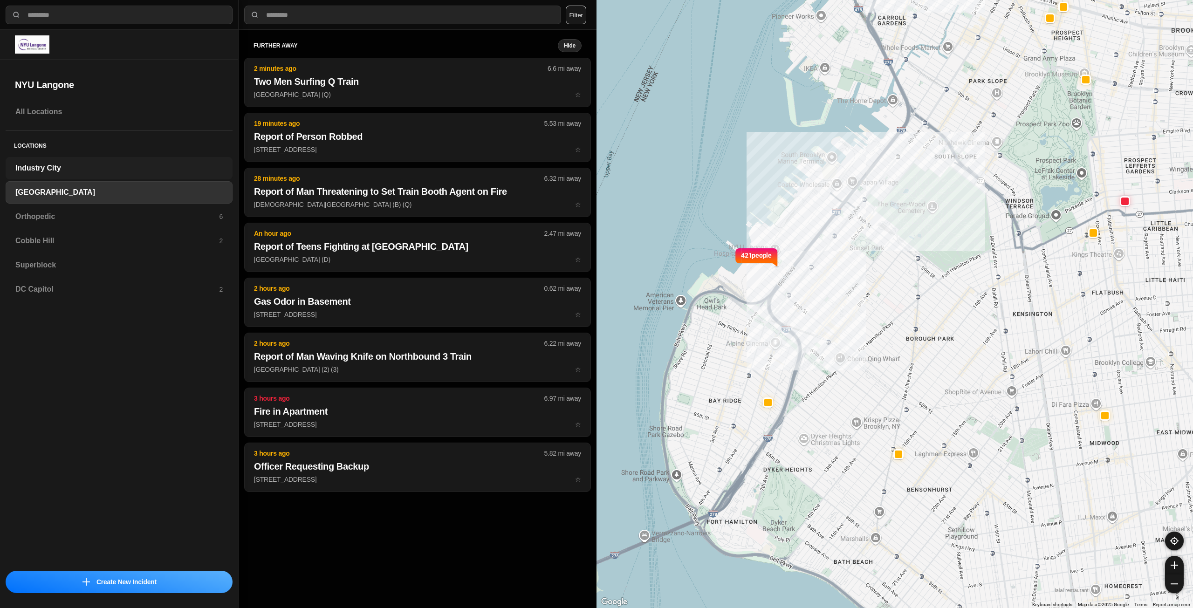
click at [66, 162] on div "Industry City" at bounding box center [119, 168] width 227 height 22
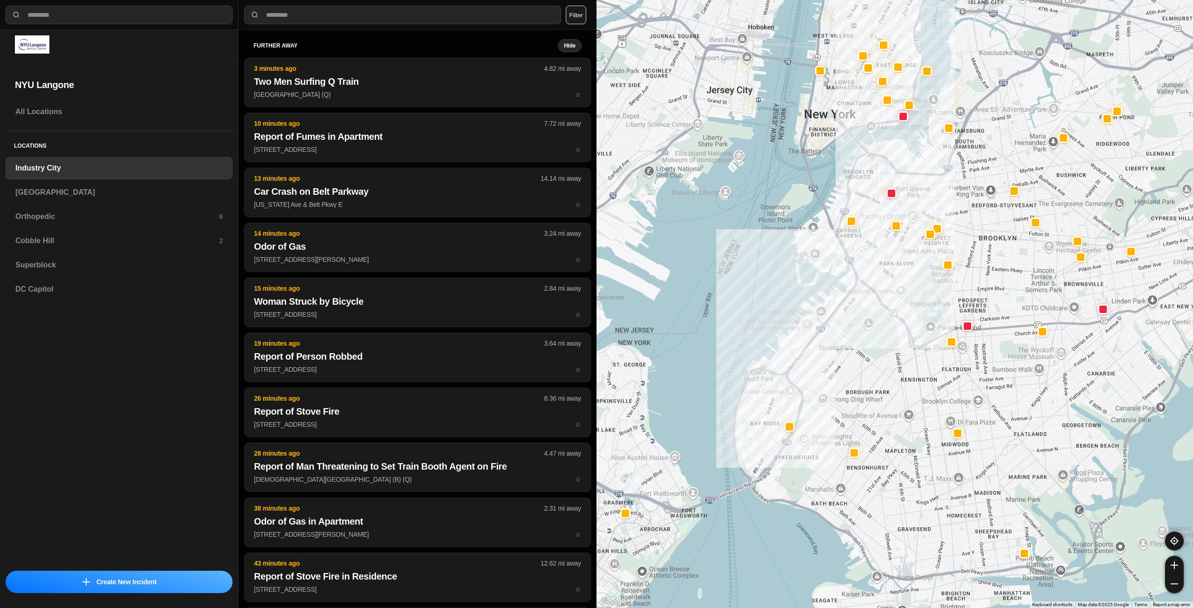
drag, startPoint x: 1033, startPoint y: 204, endPoint x: 975, endPoint y: 236, distance: 65.9
click at [979, 239] on div at bounding box center [895, 304] width 597 height 608
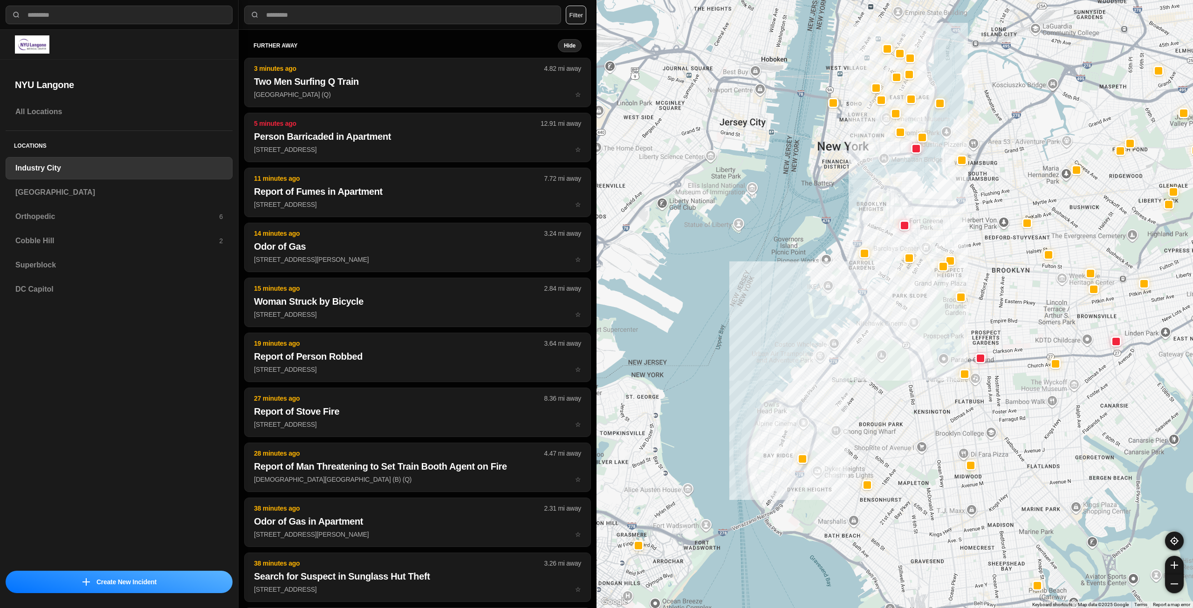
drag, startPoint x: 922, startPoint y: 187, endPoint x: 933, endPoint y: 209, distance: 24.6
click at [933, 209] on div at bounding box center [895, 304] width 597 height 608
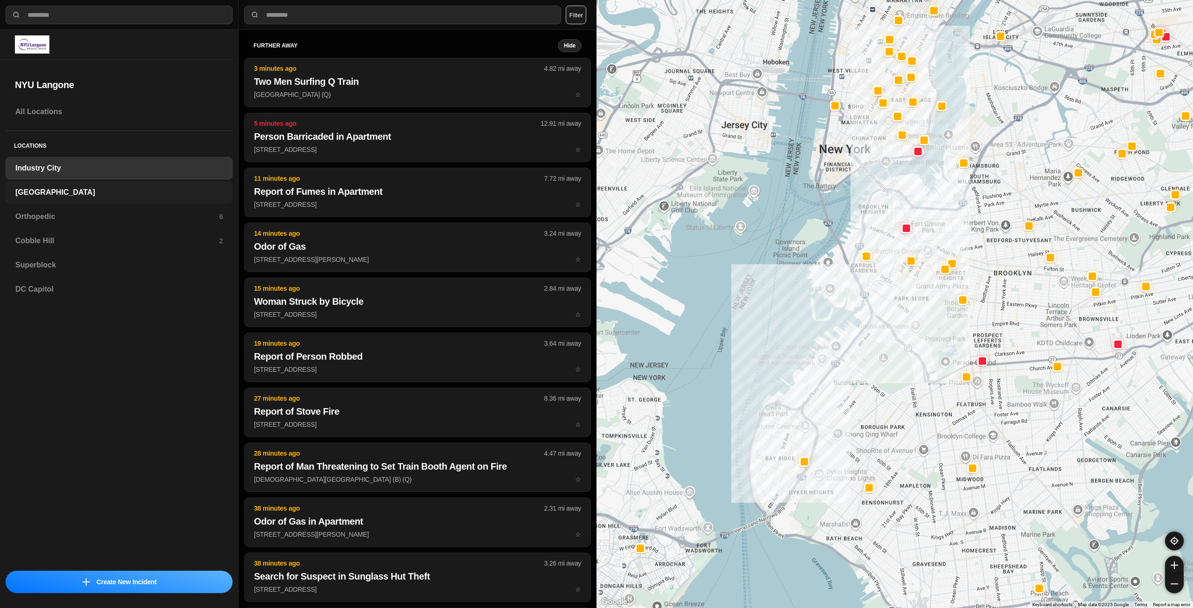
click at [120, 198] on div "[GEOGRAPHIC_DATA]" at bounding box center [119, 192] width 227 height 22
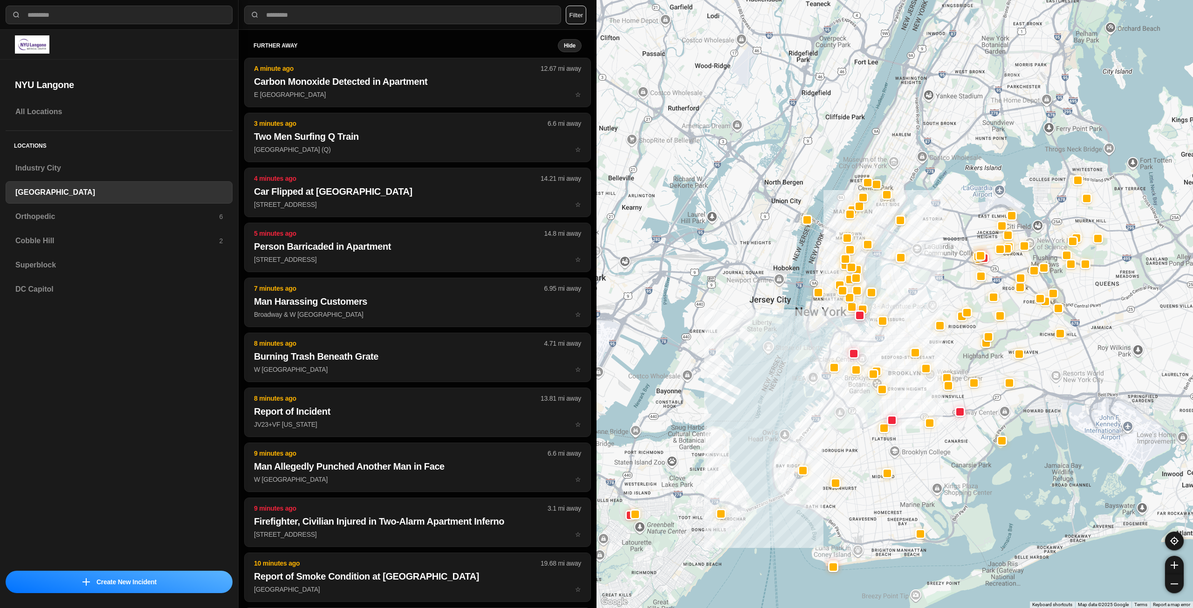
drag, startPoint x: 995, startPoint y: 173, endPoint x: 899, endPoint y: 346, distance: 197.5
click at [899, 346] on div at bounding box center [895, 304] width 597 height 608
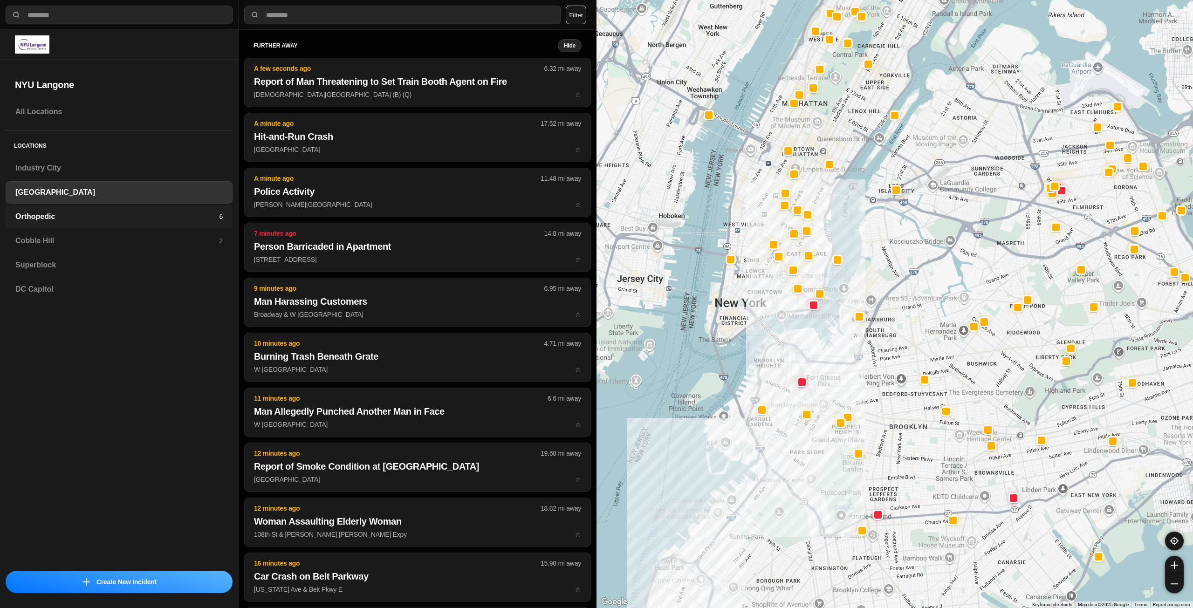
click at [106, 217] on h3 "Orthopedic" at bounding box center [117, 216] width 204 height 11
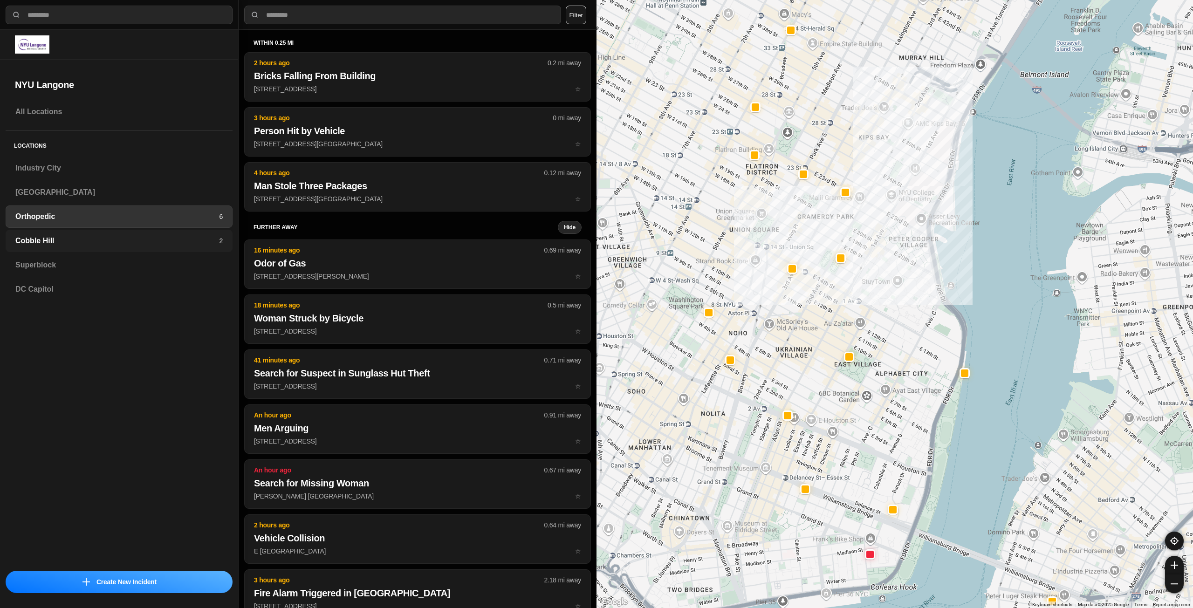
click at [88, 240] on h3 "Cobble Hill" at bounding box center [117, 240] width 204 height 11
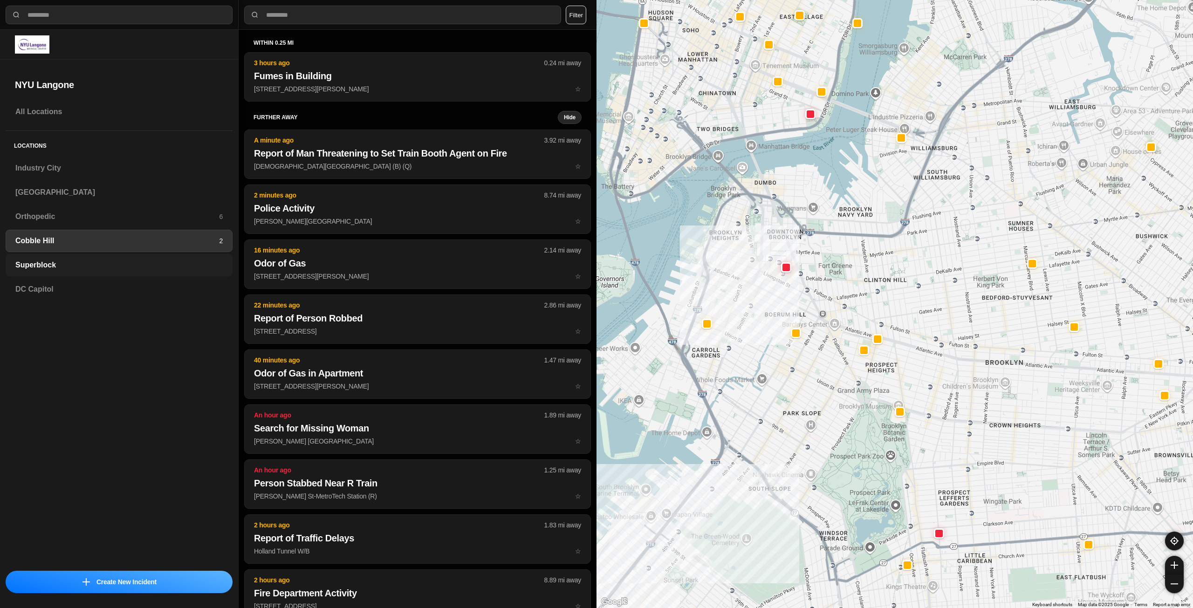
click at [71, 266] on h3 "Superblock" at bounding box center [118, 265] width 207 height 11
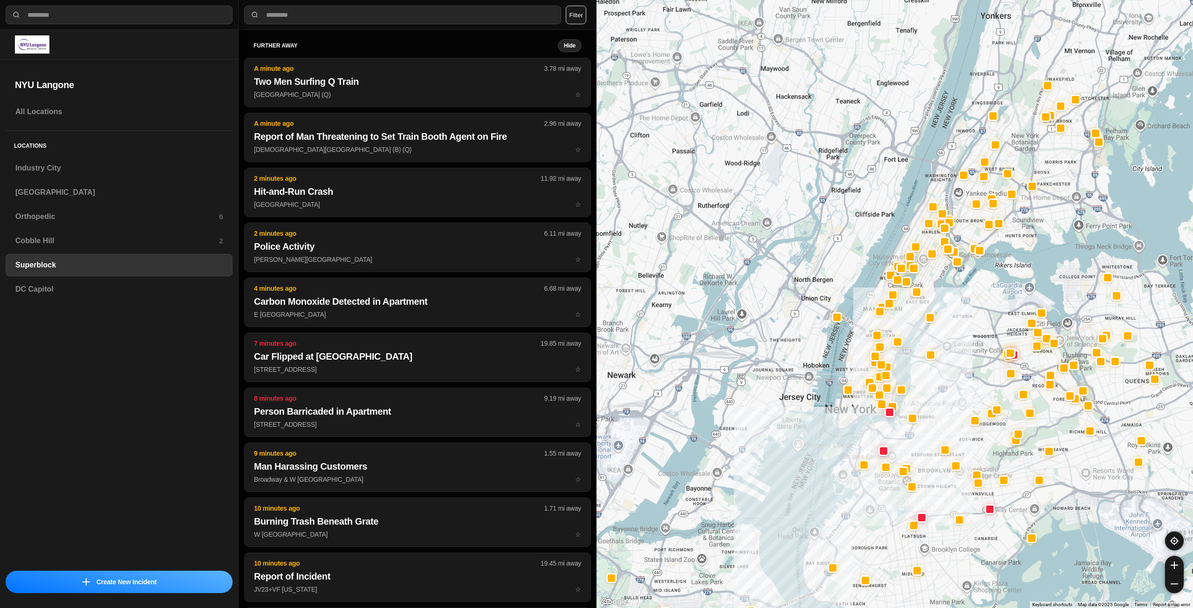
drag, startPoint x: 952, startPoint y: 299, endPoint x: 924, endPoint y: 347, distance: 55.1
click at [924, 347] on div at bounding box center [895, 304] width 597 height 608
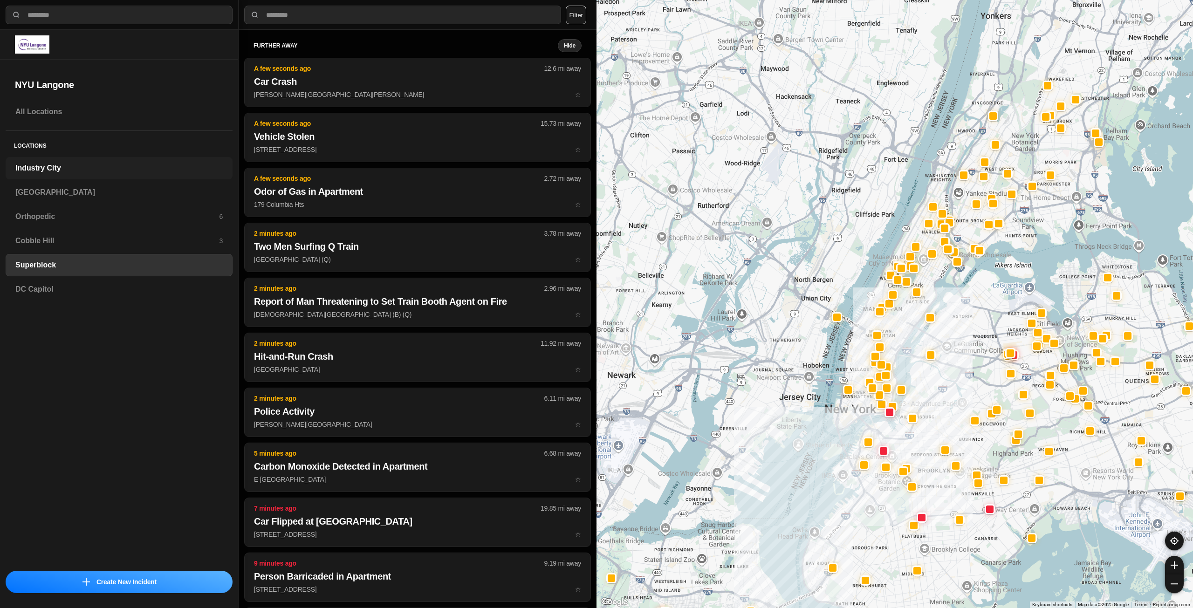
click at [142, 168] on h3 "Industry City" at bounding box center [118, 168] width 207 height 11
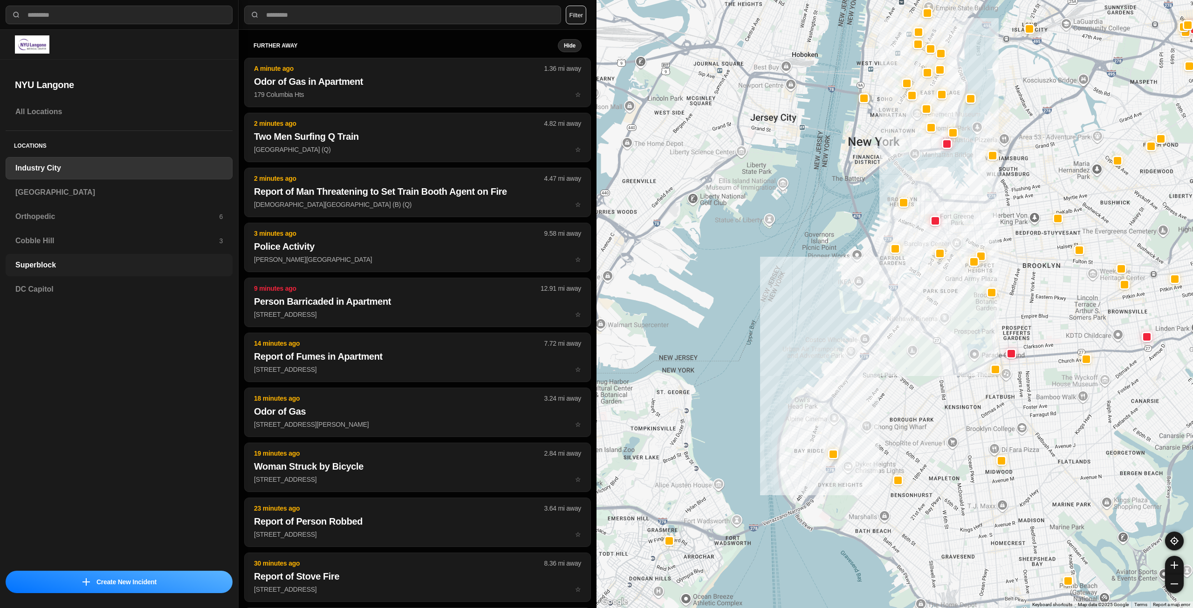
click at [114, 266] on h3 "Superblock" at bounding box center [118, 265] width 207 height 11
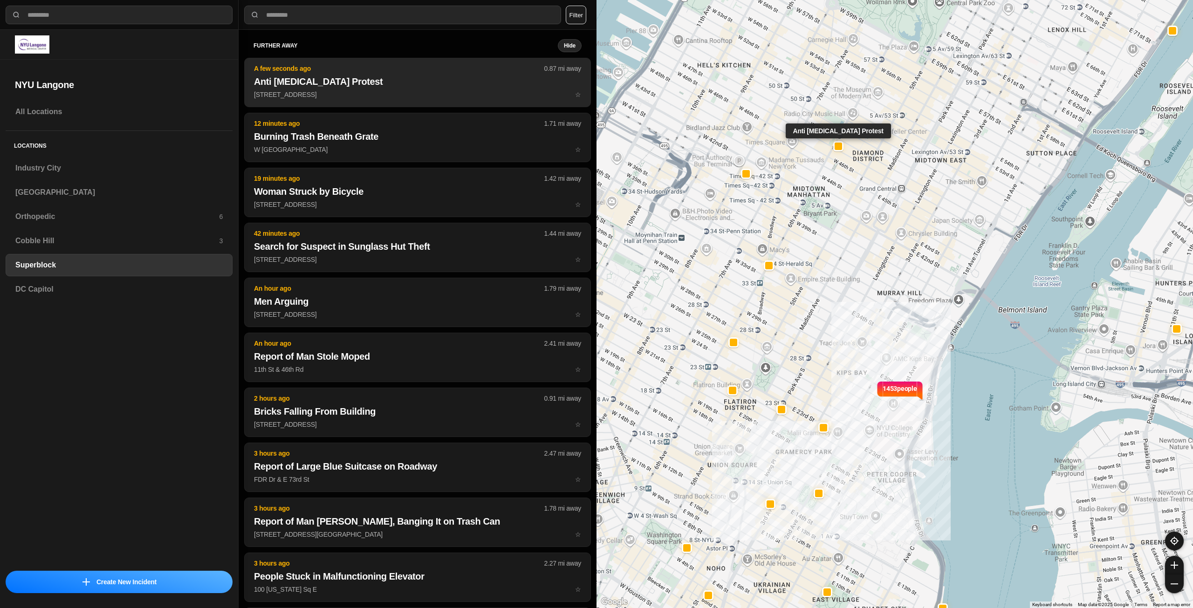
click at [353, 102] on button "A few seconds ago 0.87 mi away Anti Genocide Protest 1201 6th Ave ☆" at bounding box center [417, 82] width 347 height 49
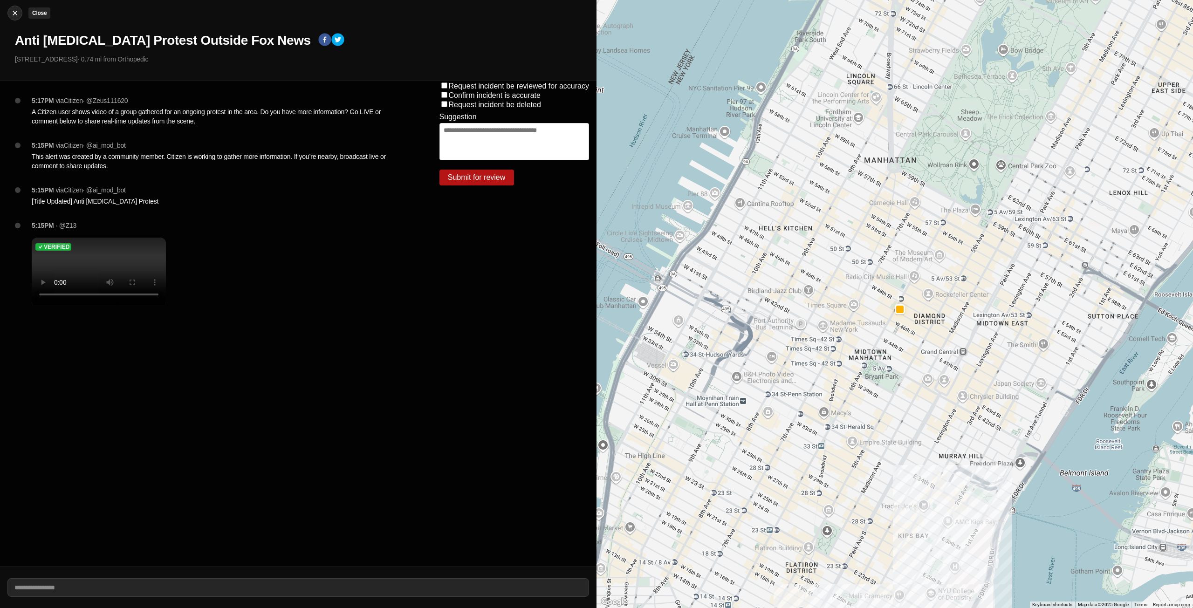
click at [20, 13] on div at bounding box center [15, 12] width 14 height 9
select select "*"
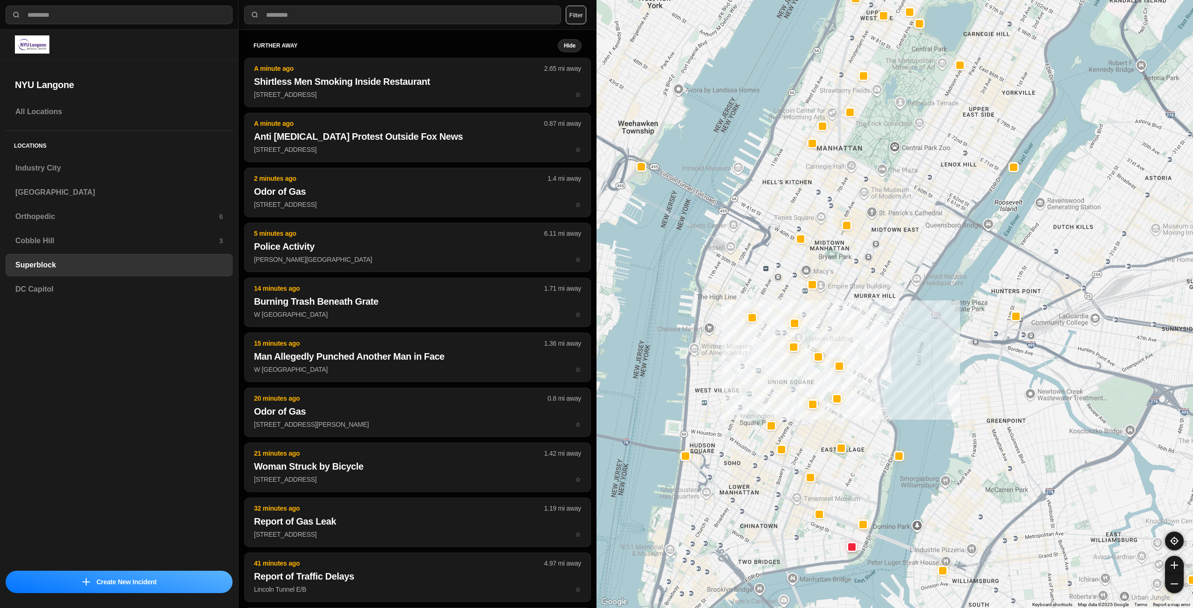
drag, startPoint x: 816, startPoint y: 460, endPoint x: 830, endPoint y: 438, distance: 26.6
click at [830, 438] on div at bounding box center [895, 304] width 597 height 608
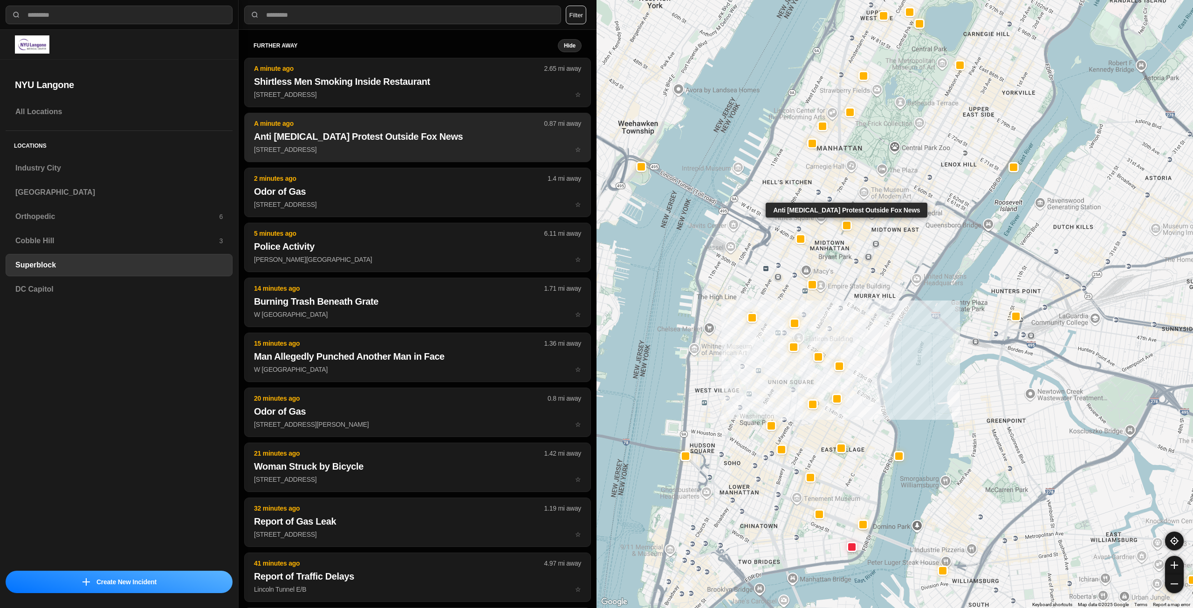
click at [411, 144] on button "A minute ago 0.87 mi away Anti Genocide Protest Outside Fox News 1201 6th Ave ☆" at bounding box center [417, 137] width 347 height 49
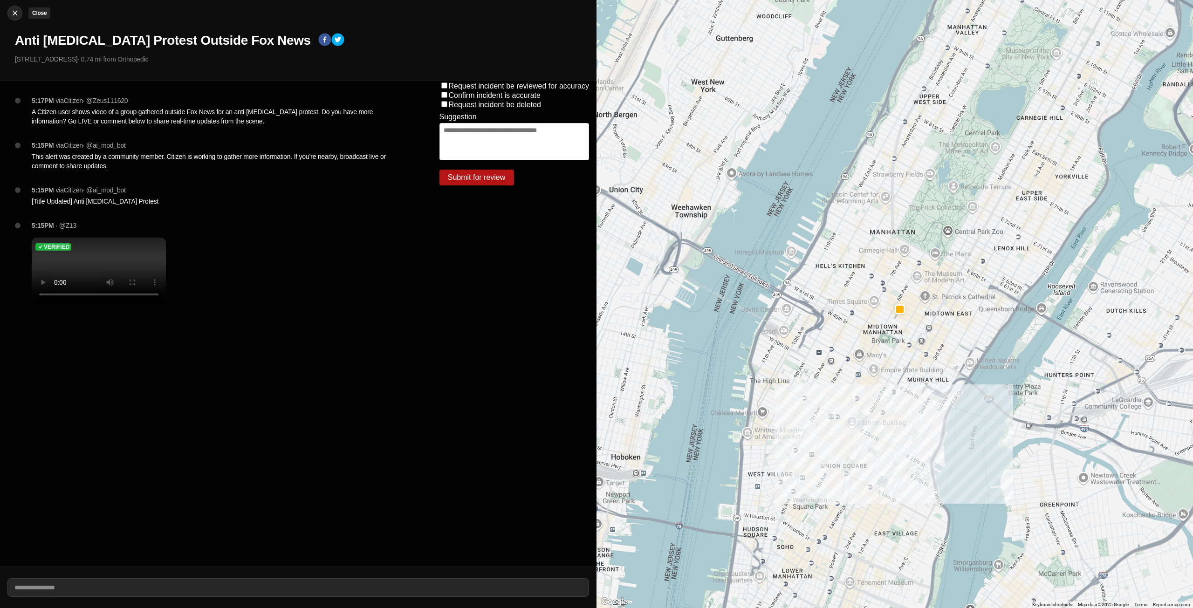
click at [14, 13] on img at bounding box center [14, 12] width 9 height 9
select select "*"
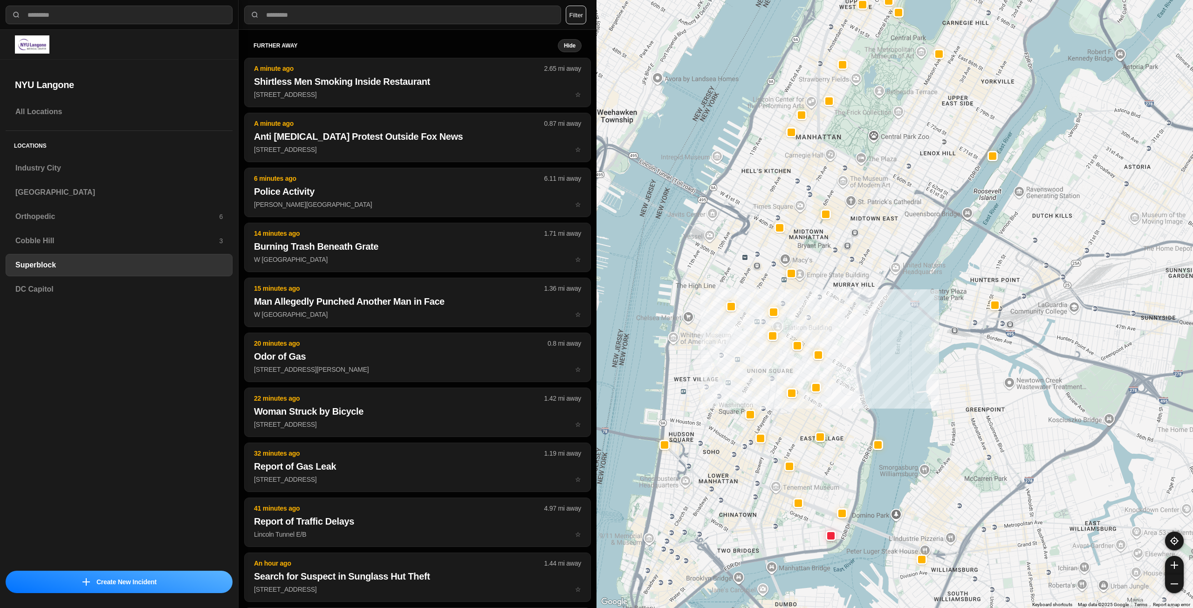
drag, startPoint x: 788, startPoint y: 323, endPoint x: 825, endPoint y: 294, distance: 47.2
click at [825, 294] on div at bounding box center [895, 304] width 597 height 608
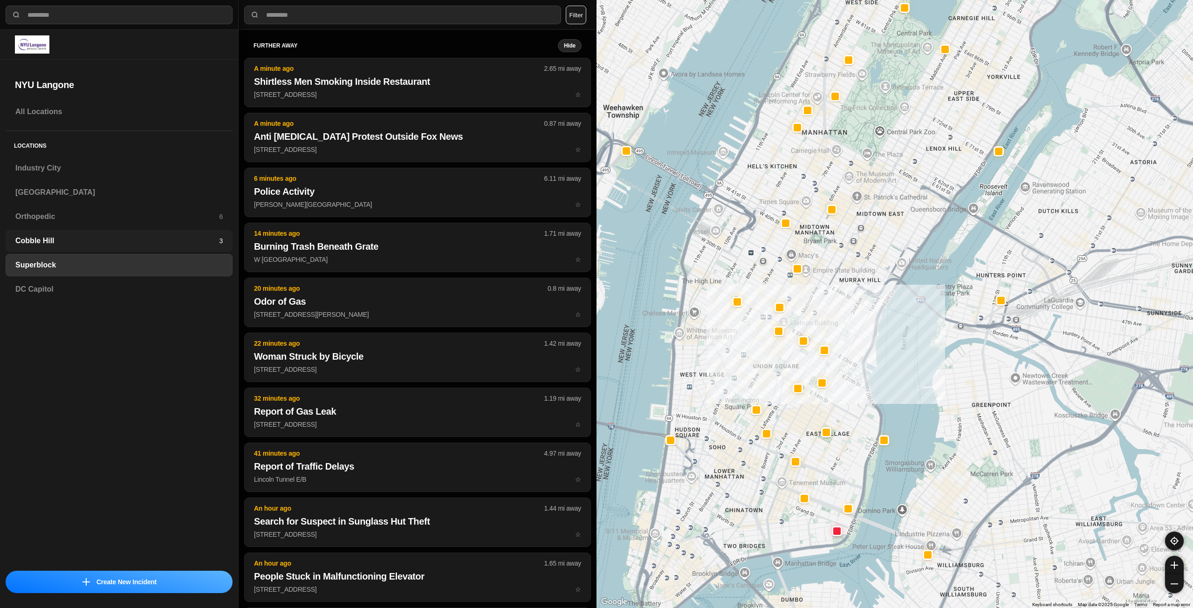
click at [71, 240] on h3 "Cobble Hill" at bounding box center [117, 240] width 204 height 11
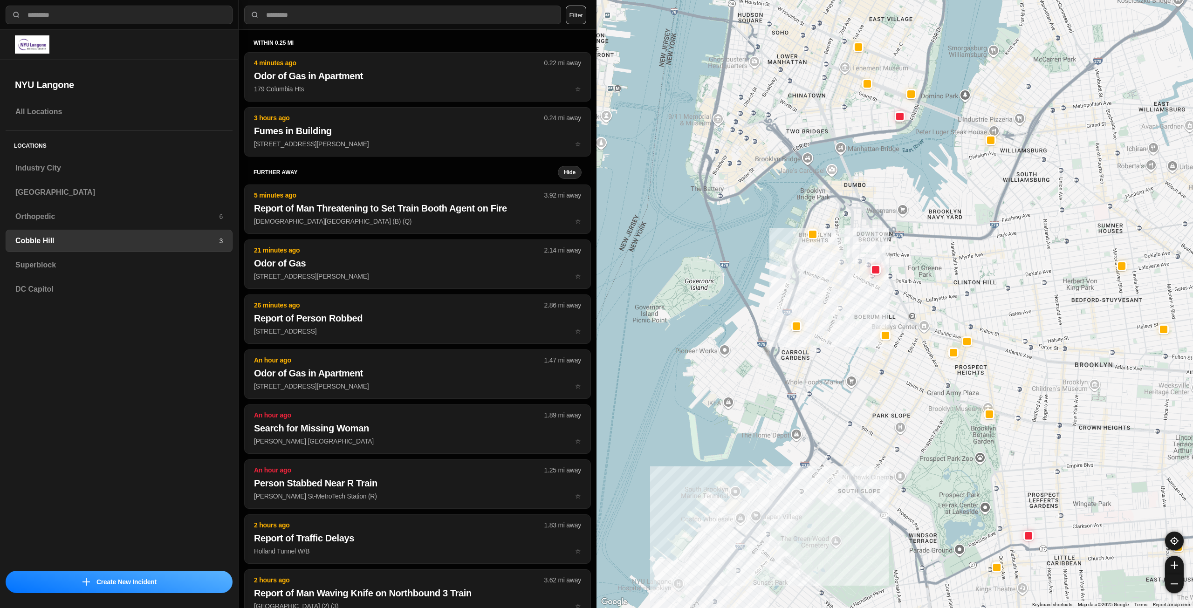
drag, startPoint x: 987, startPoint y: 197, endPoint x: 981, endPoint y: 238, distance: 41.9
click at [981, 238] on div at bounding box center [895, 304] width 597 height 608
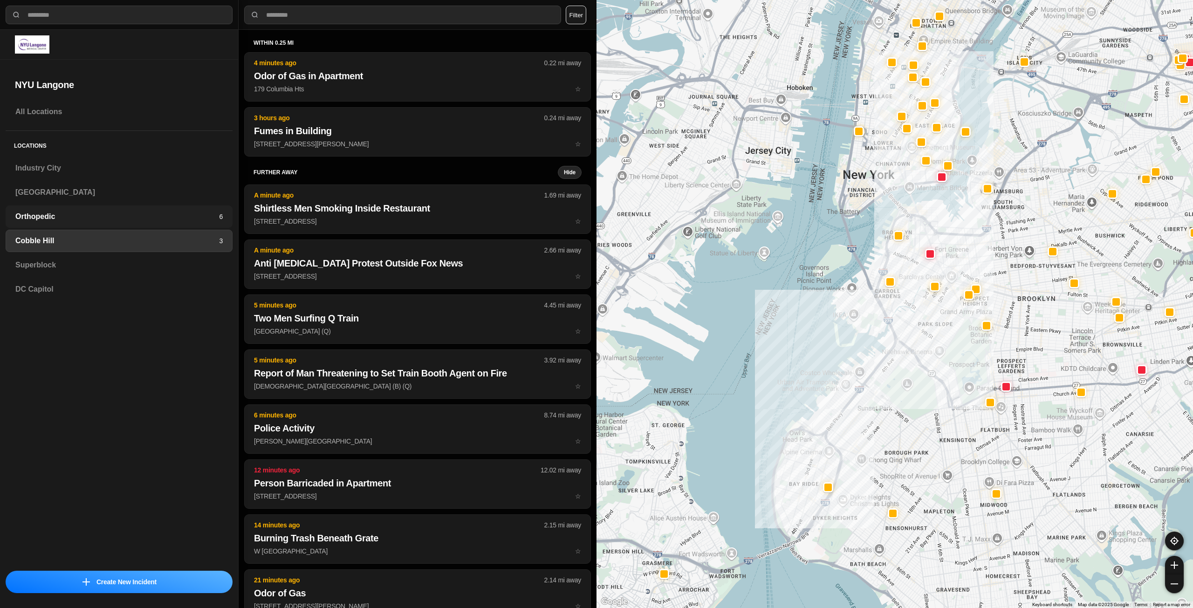
click at [81, 213] on h3 "Orthopedic" at bounding box center [117, 216] width 204 height 11
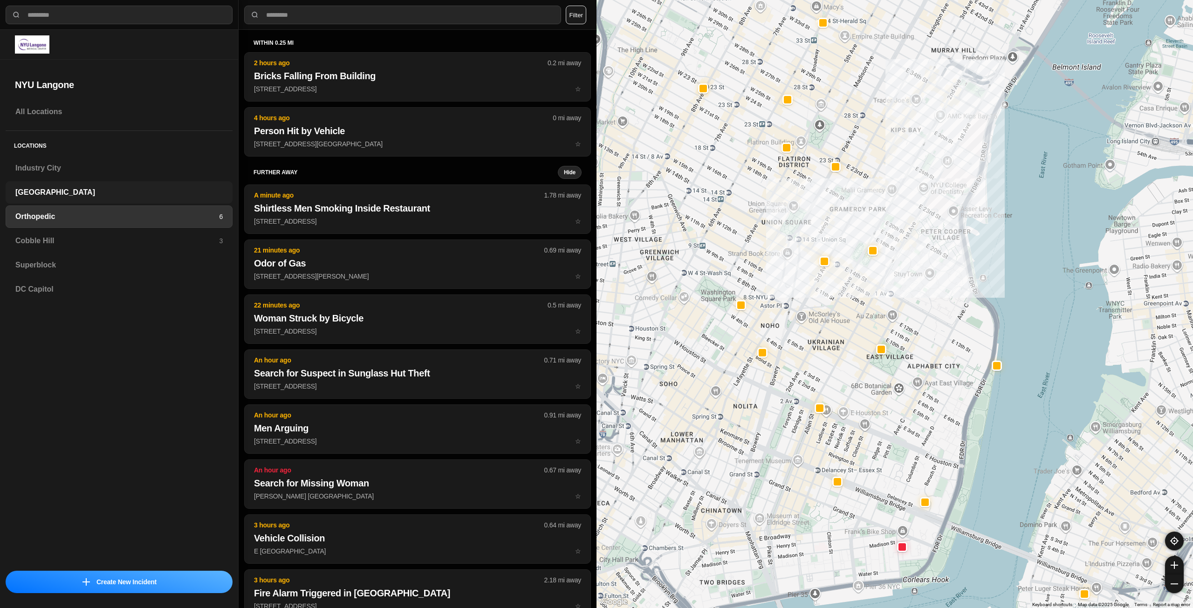
click at [33, 191] on h3 "[GEOGRAPHIC_DATA]" at bounding box center [118, 192] width 207 height 11
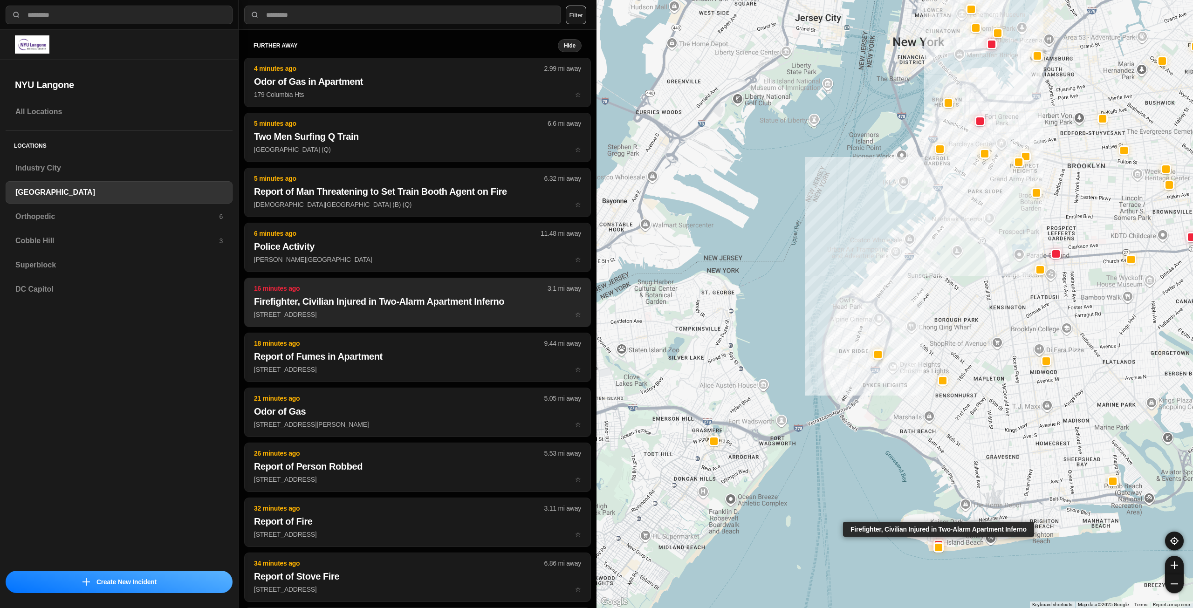
click at [442, 296] on h2 "Firefighter, Civilian Injured in Two-Alarm Apartment Inferno" at bounding box center [417, 301] width 327 height 13
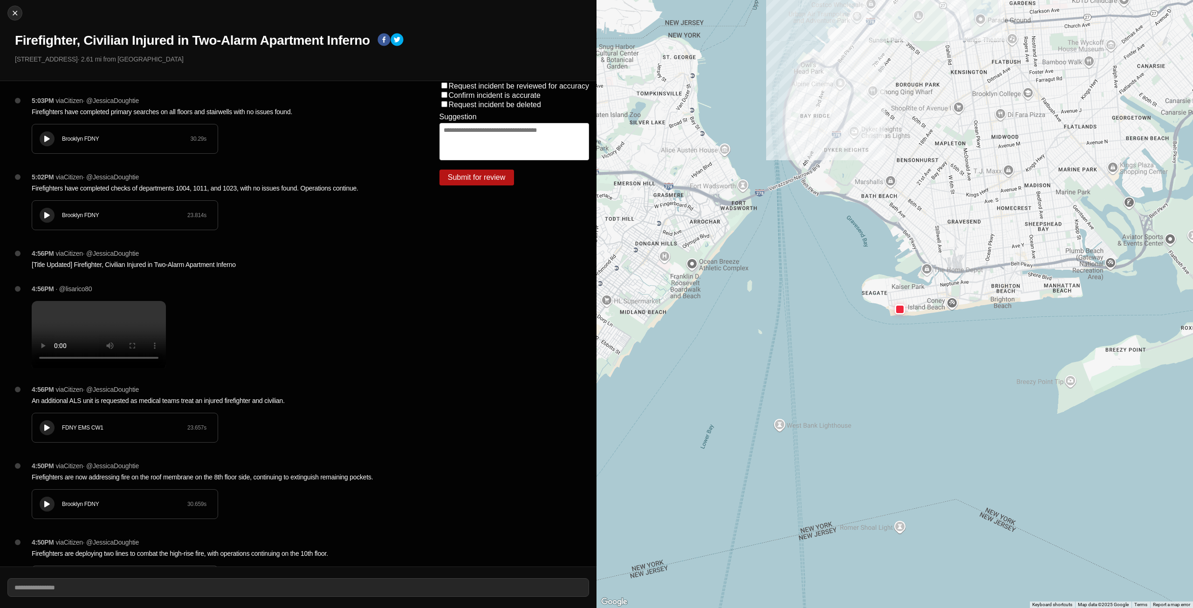
click at [34, 140] on div "Brooklyn FDNY 30.29 s" at bounding box center [124, 138] width 185 height 29
click at [16, 13] on img at bounding box center [14, 12] width 9 height 9
select select "*"
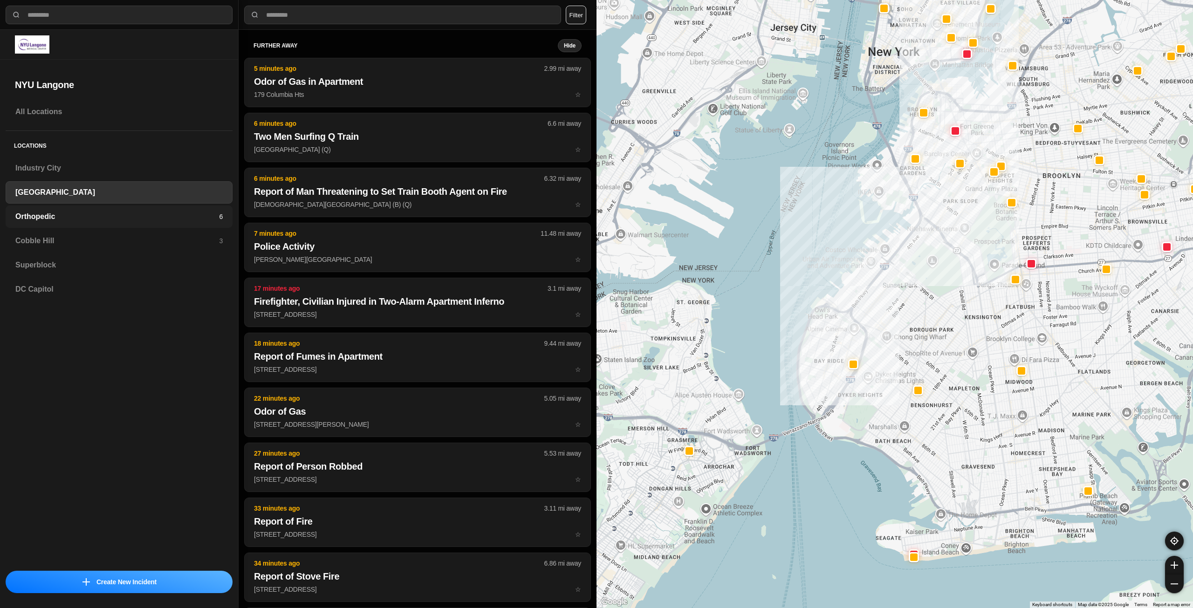
click at [86, 214] on h3 "Orthopedic" at bounding box center [117, 216] width 204 height 11
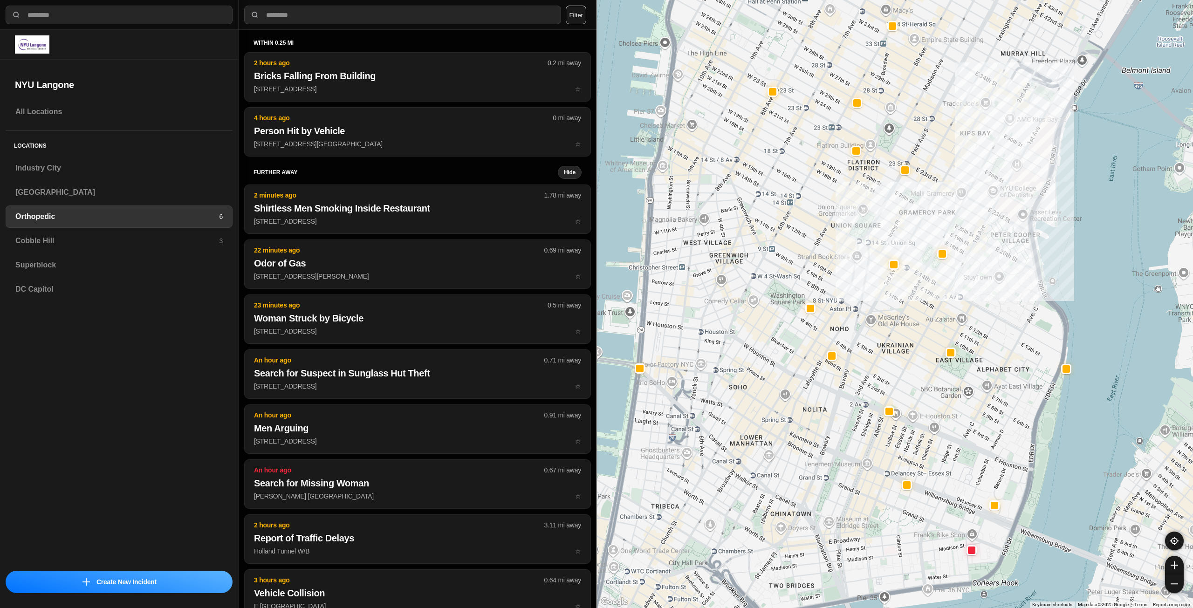
drag, startPoint x: 829, startPoint y: 342, endPoint x: 867, endPoint y: 322, distance: 43.1
click at [867, 322] on div at bounding box center [895, 304] width 597 height 608
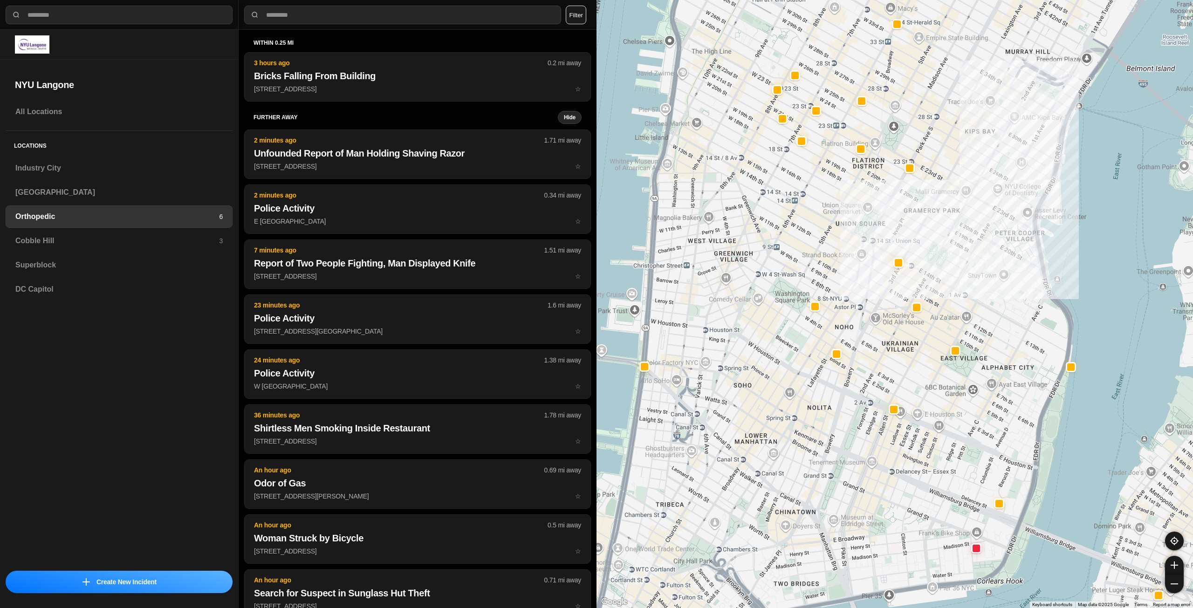
select select "*"
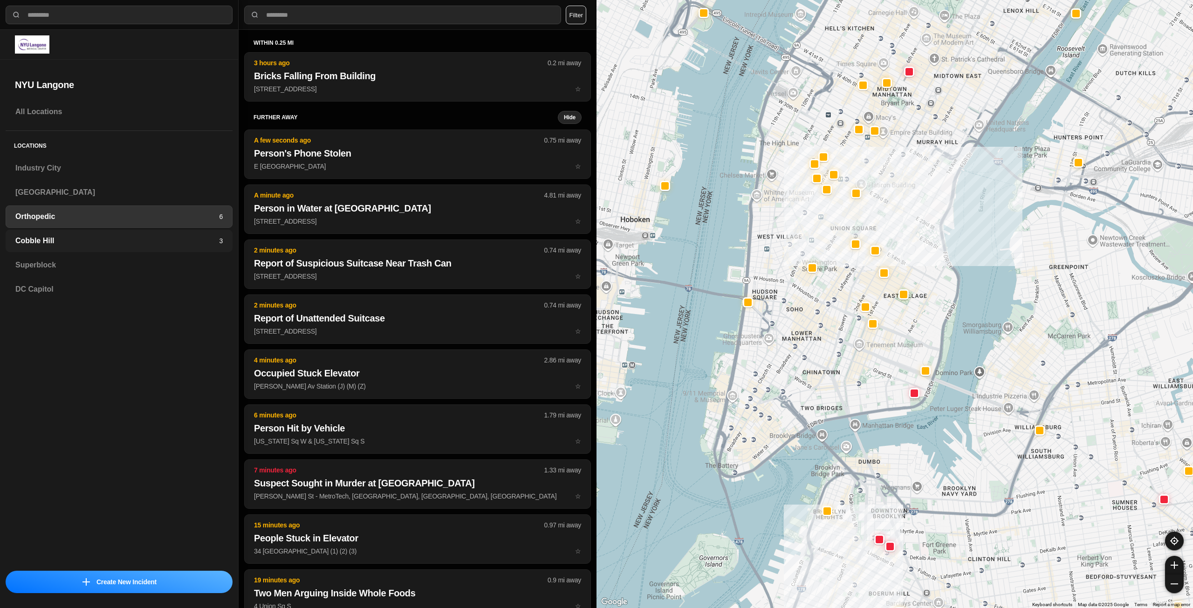
click at [83, 248] on div "Cobble Hill 3" at bounding box center [119, 241] width 227 height 22
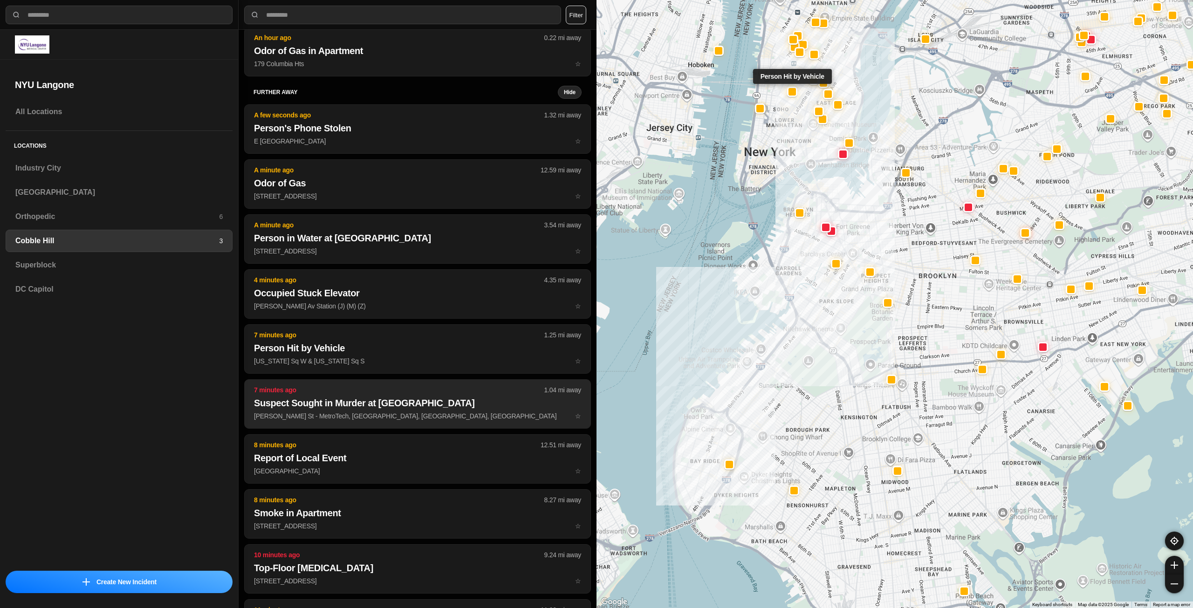
scroll to position [47, 0]
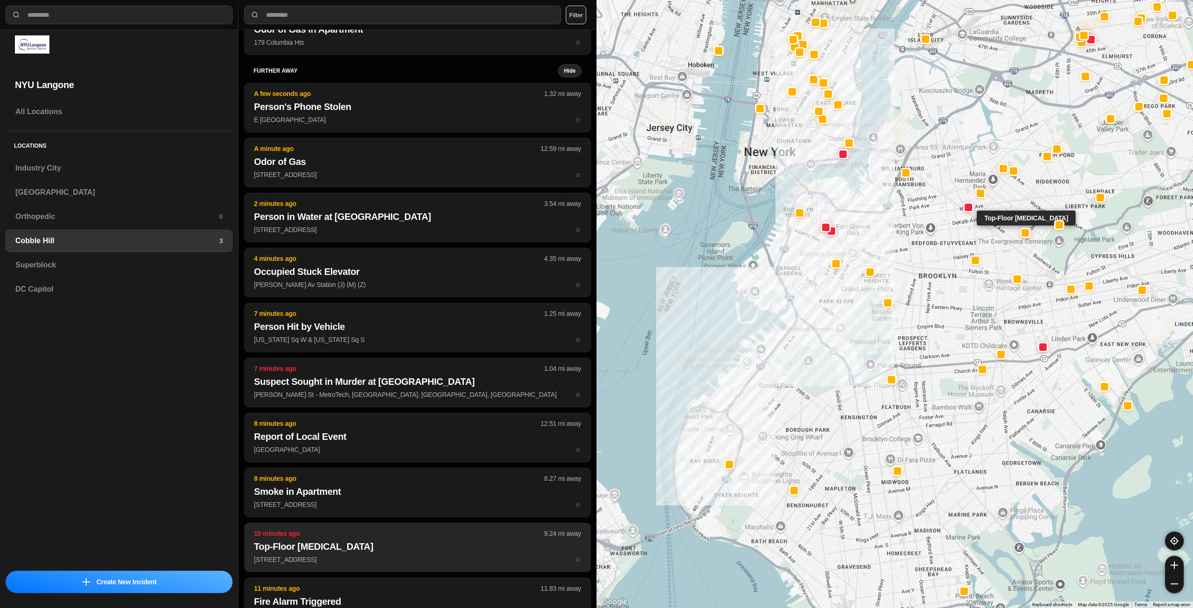
click at [337, 557] on p "479 Central Ave ☆" at bounding box center [417, 559] width 327 height 9
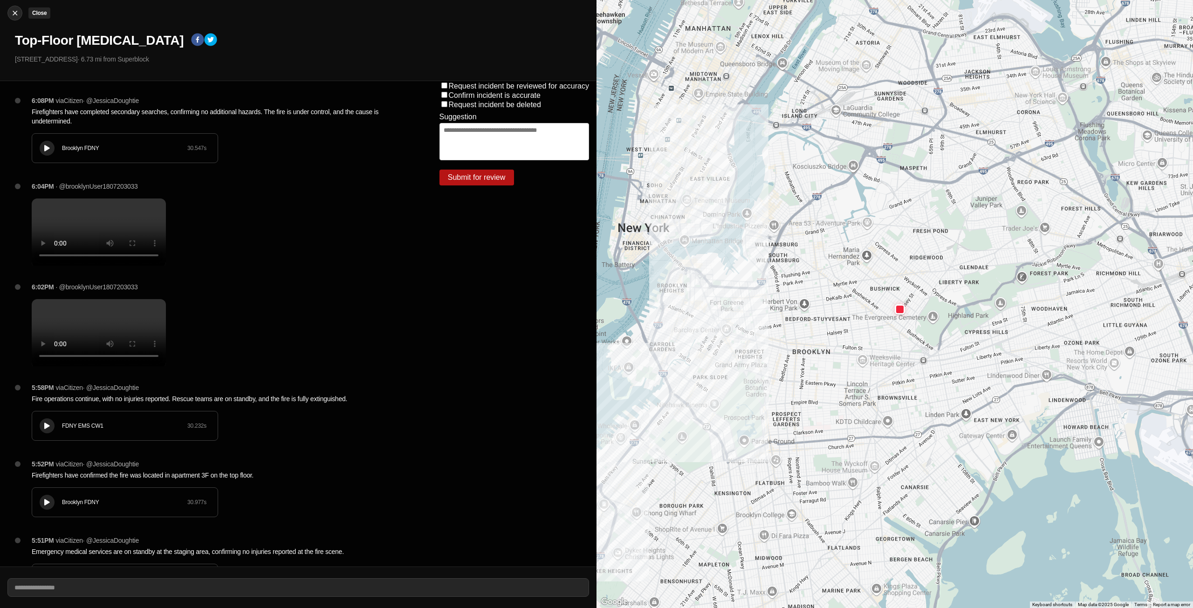
click at [9, 15] on div at bounding box center [15, 12] width 14 height 9
select select "*"
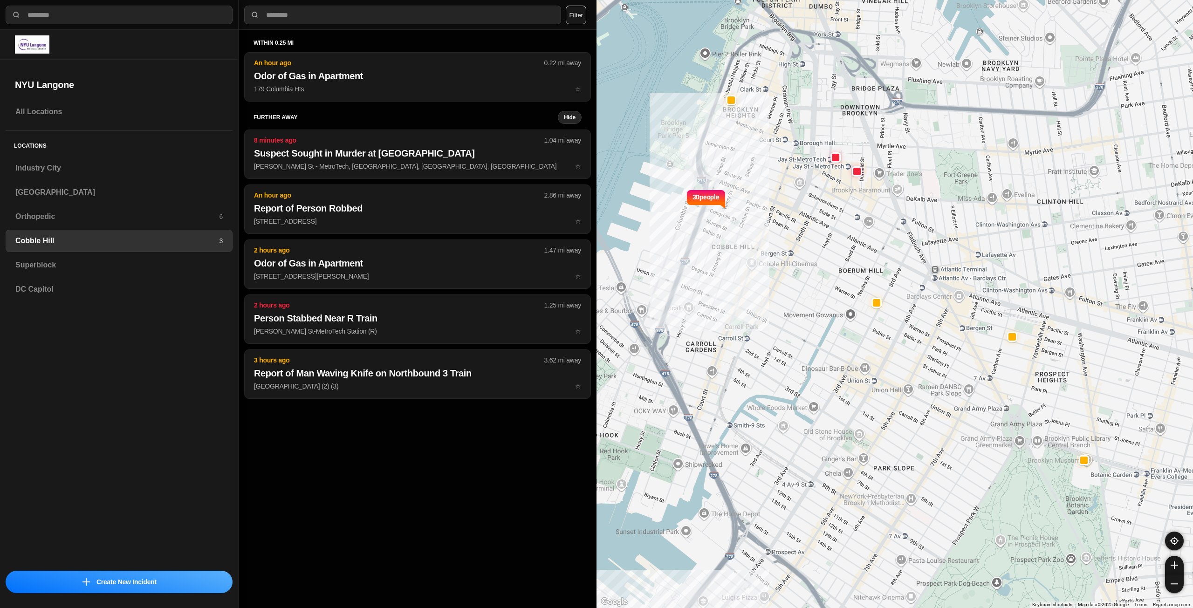
click at [101, 277] on div "Locations Industry City Brooklyn Orthopedic 6 Cobble Hill 3 Superblock DC Capit…" at bounding box center [119, 219] width 227 height 177
click at [102, 269] on h3 "Superblock" at bounding box center [118, 265] width 207 height 11
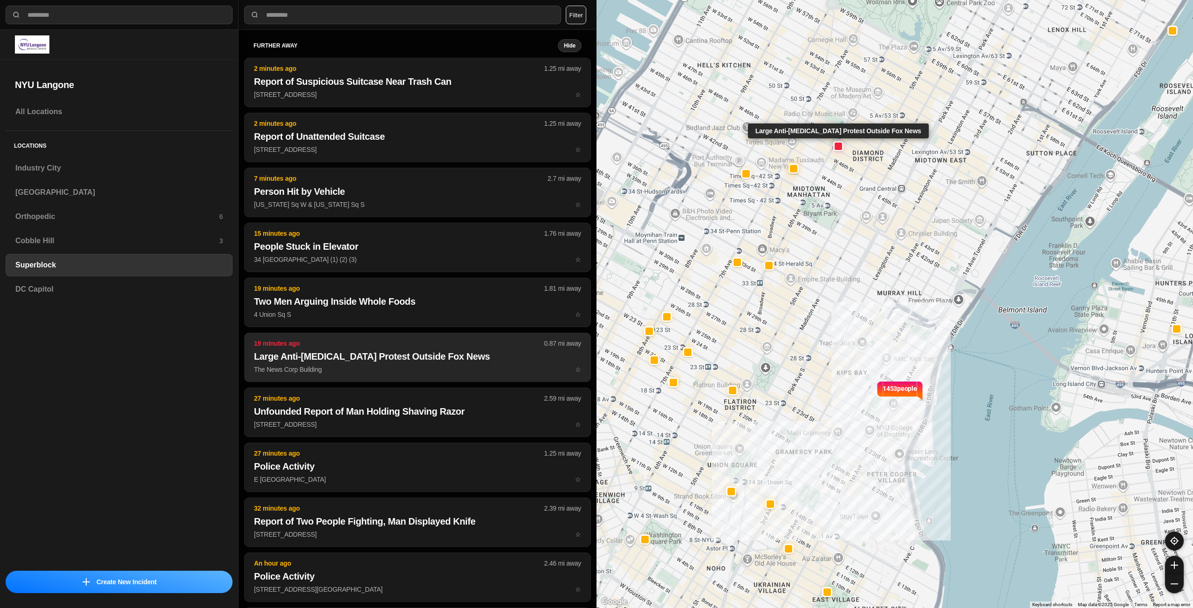
click at [375, 362] on h2 "Large Anti-Genocide Protest Outside Fox News" at bounding box center [417, 356] width 327 height 13
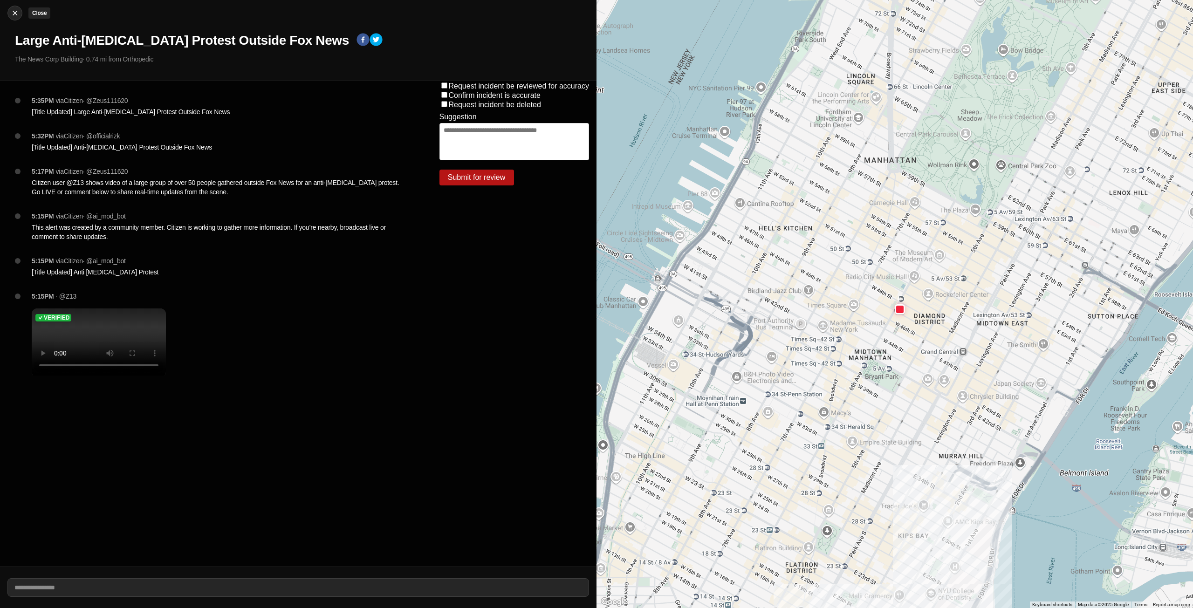
click at [14, 11] on img at bounding box center [14, 12] width 9 height 9
select select "*"
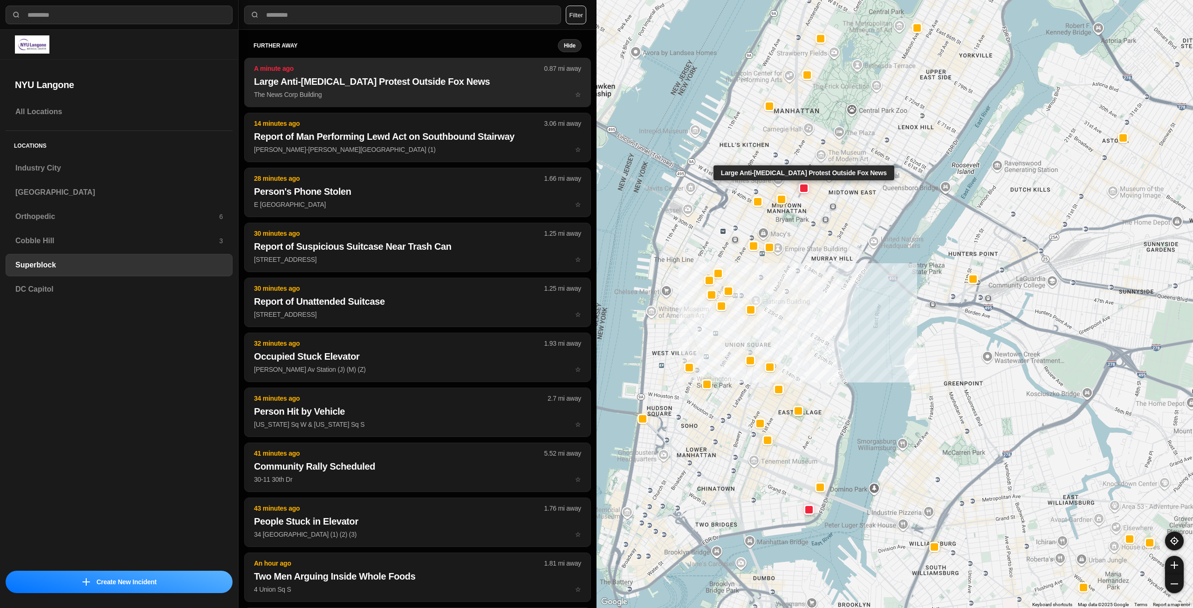
click at [402, 82] on h2 "Large Anti-Genocide Protest Outside Fox News" at bounding box center [417, 81] width 327 height 13
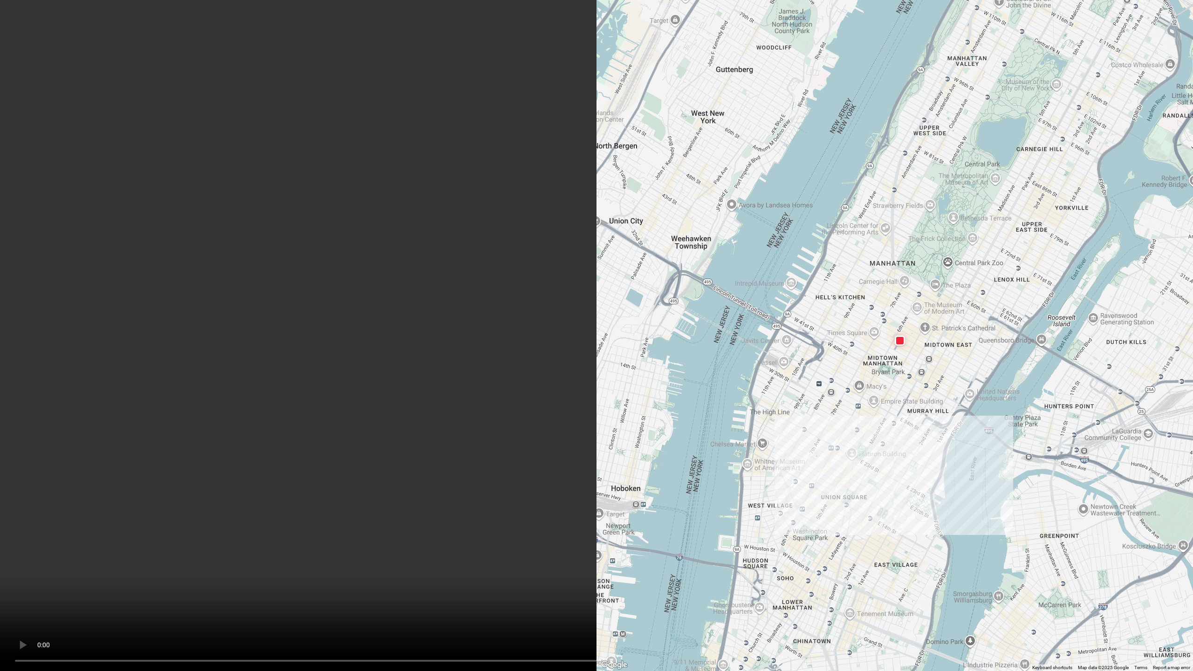
click at [716, 463] on video at bounding box center [596, 335] width 1193 height 671
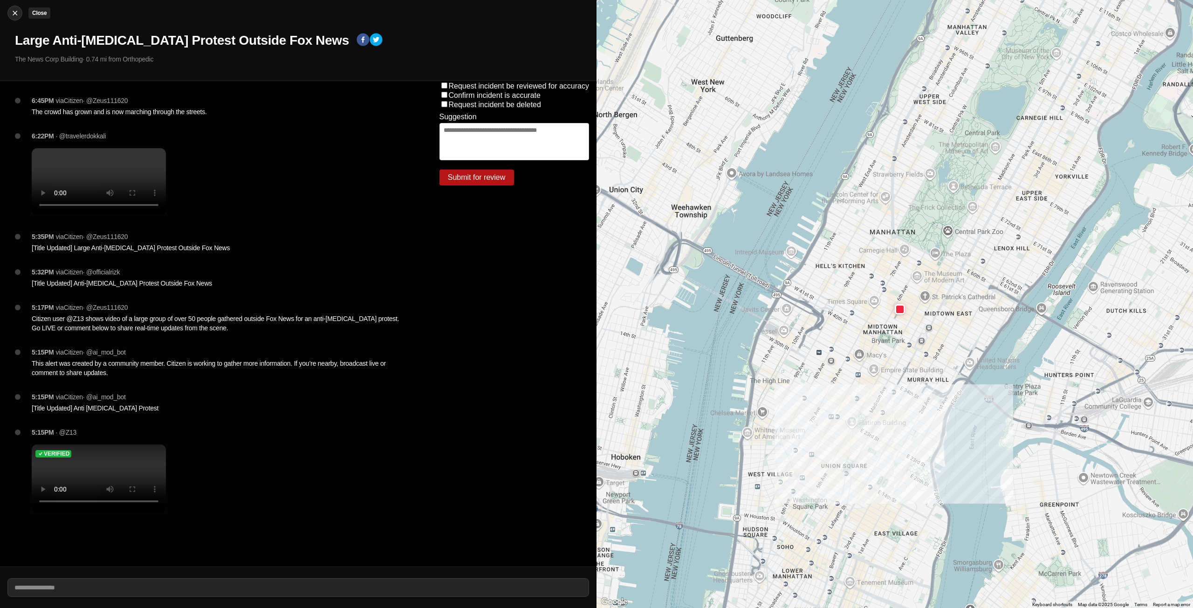
click at [18, 13] on img at bounding box center [14, 12] width 9 height 9
select select "*"
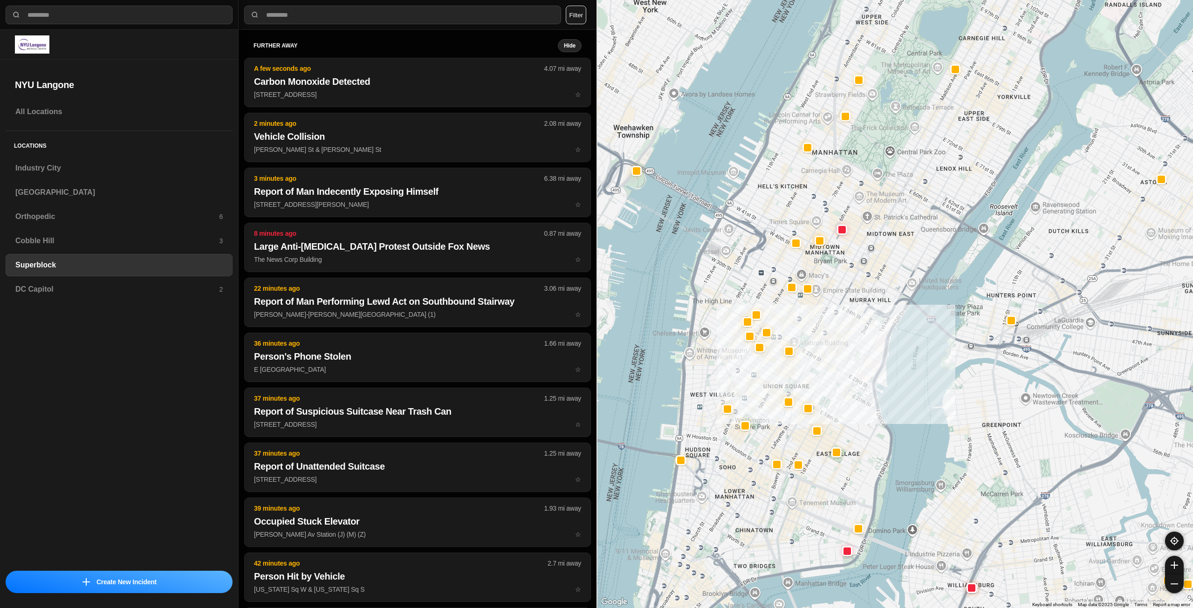
click at [831, 346] on div at bounding box center [895, 304] width 597 height 608
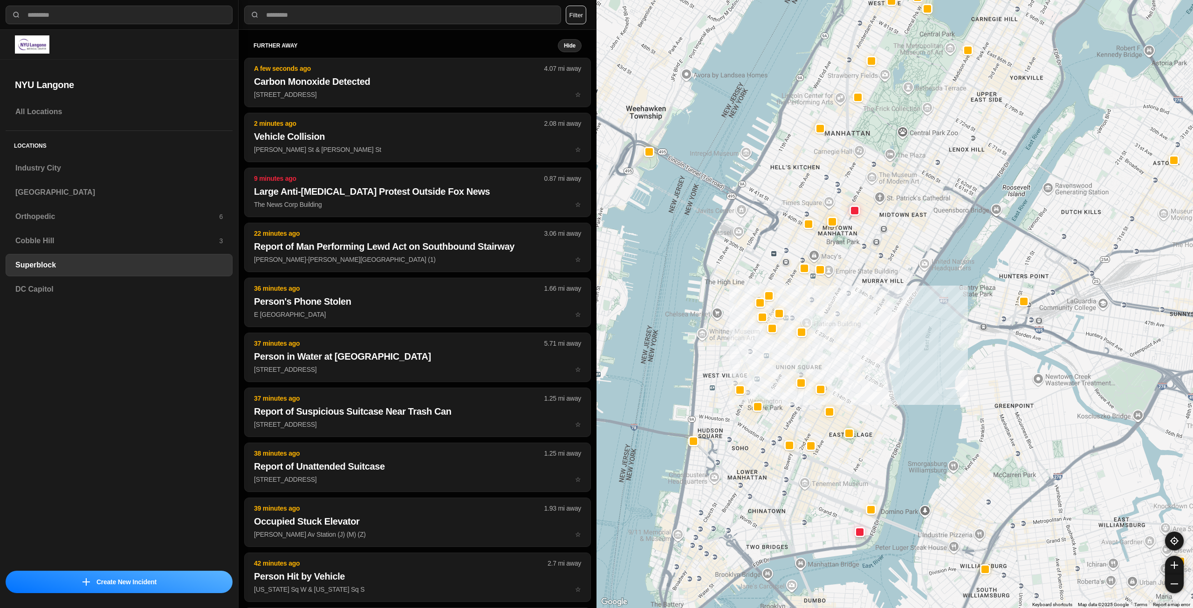
drag, startPoint x: 850, startPoint y: 384, endPoint x: 863, endPoint y: 360, distance: 28.2
click at [863, 360] on div at bounding box center [895, 304] width 597 height 608
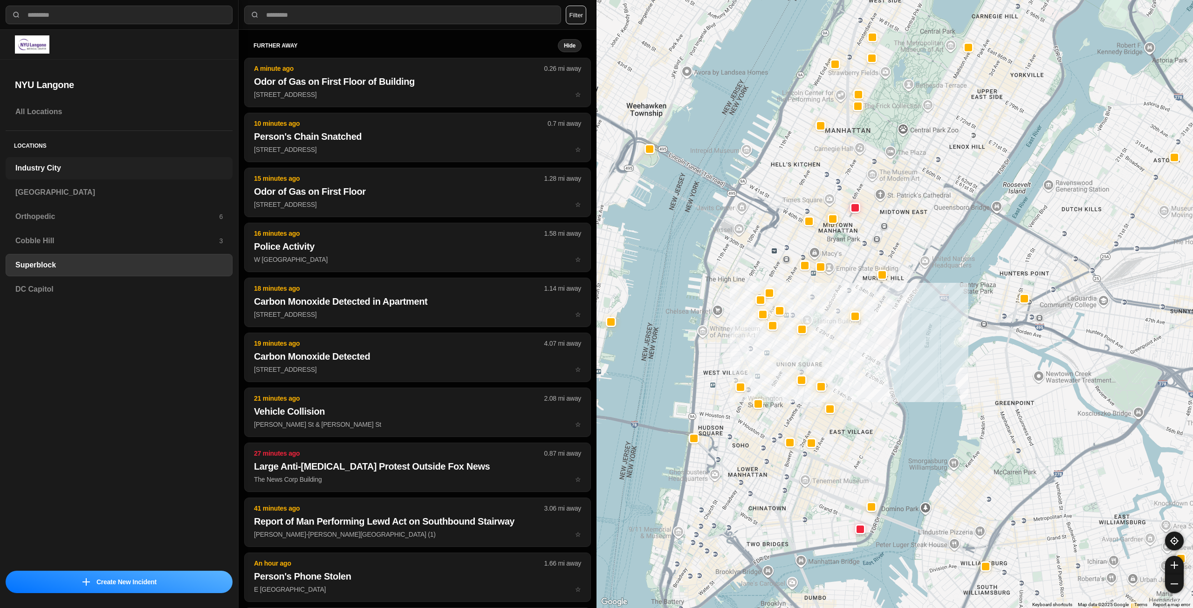
click at [70, 167] on h3 "Industry City" at bounding box center [118, 168] width 207 height 11
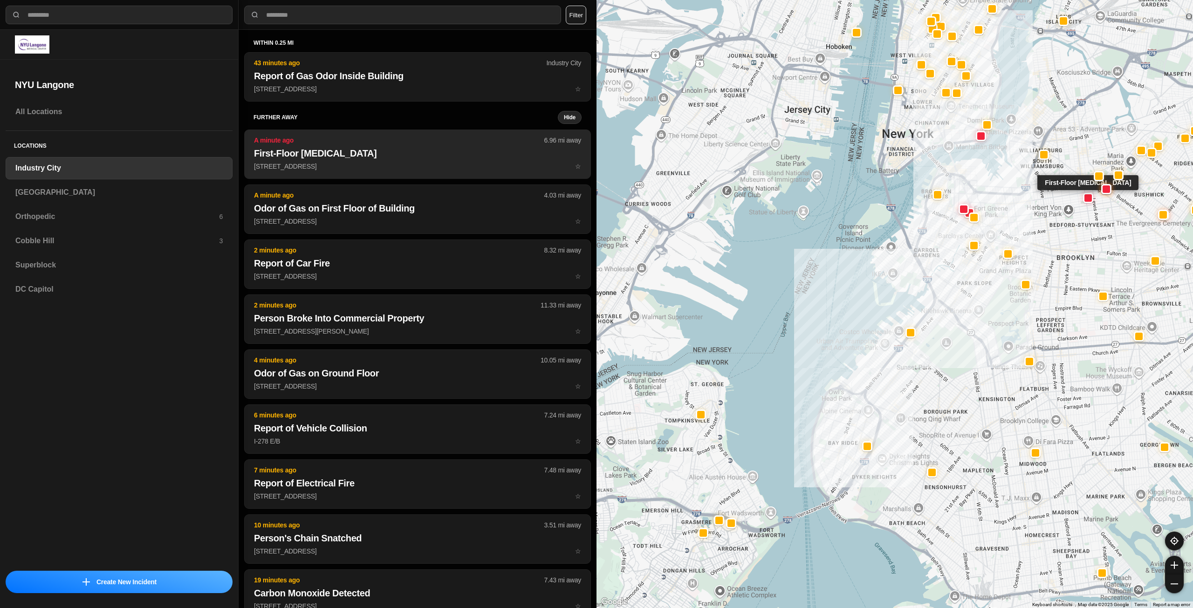
click at [340, 151] on h2 "First-Floor Fire in Building" at bounding box center [417, 153] width 327 height 13
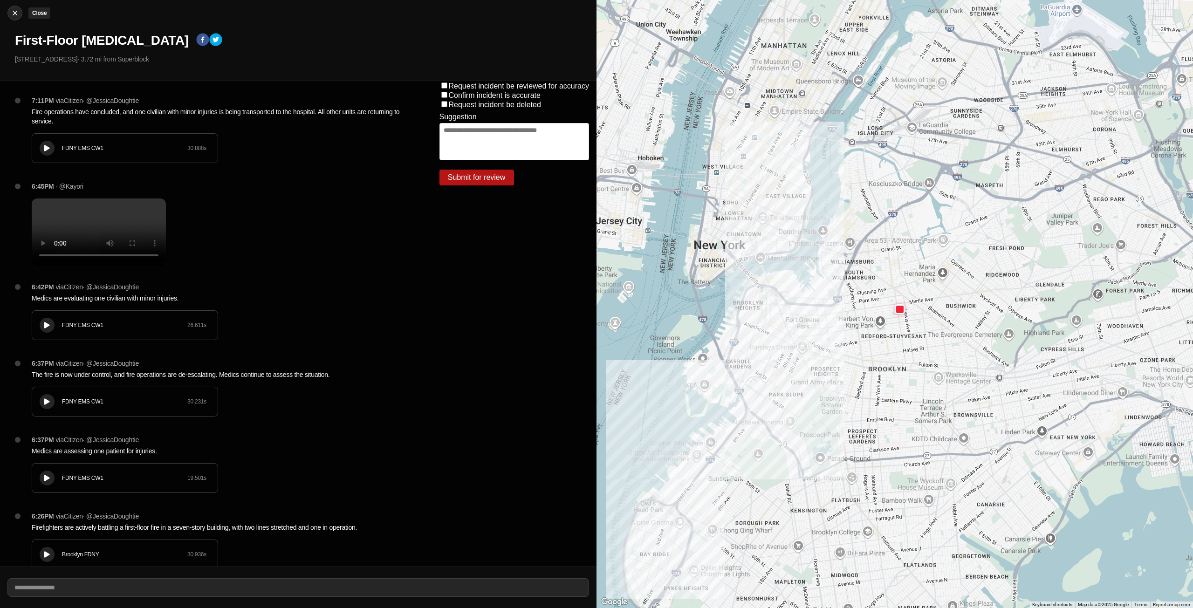
click at [16, 12] on img at bounding box center [14, 12] width 9 height 9
select select "*"
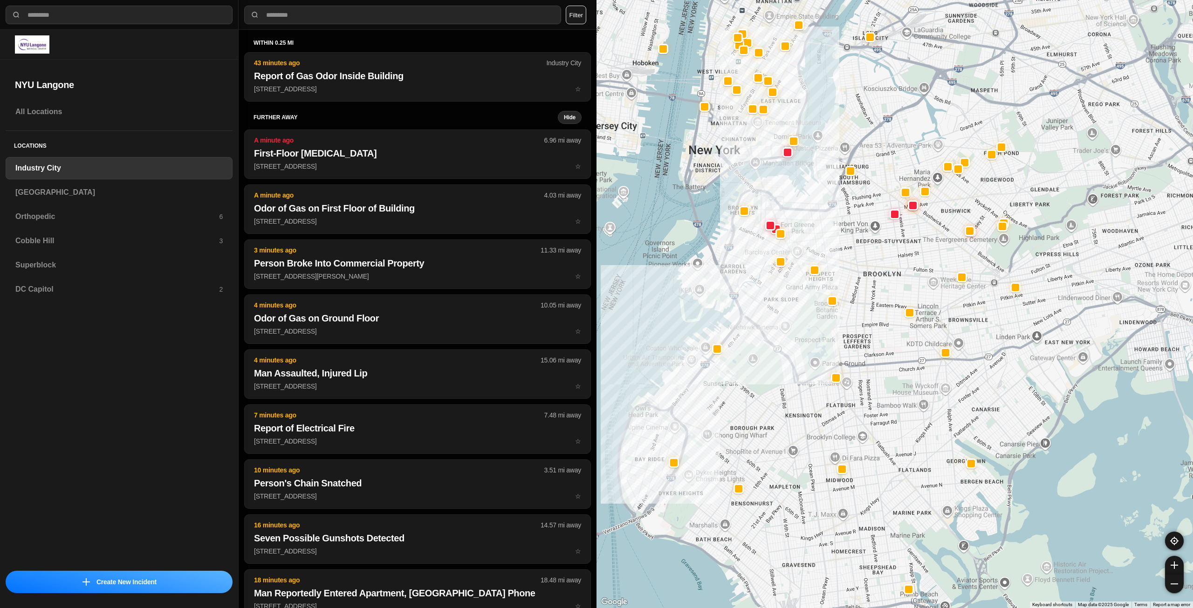
drag, startPoint x: 953, startPoint y: 333, endPoint x: 827, endPoint y: 321, distance: 125.9
click at [827, 321] on div at bounding box center [895, 304] width 597 height 608
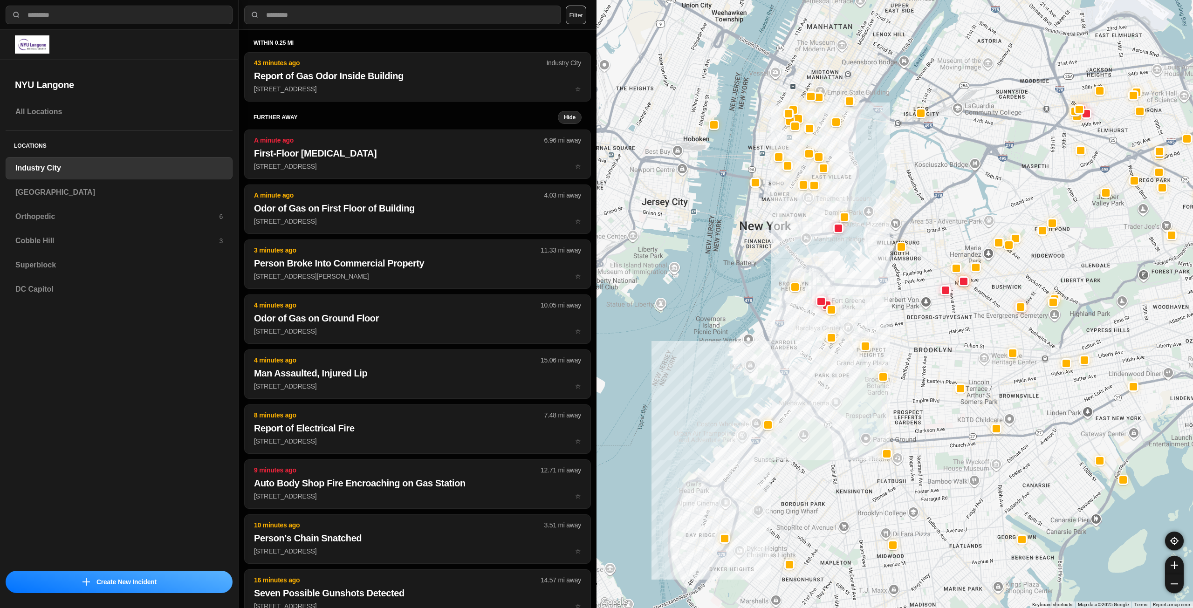
drag, startPoint x: 778, startPoint y: 275, endPoint x: 830, endPoint y: 352, distance: 92.7
click at [830, 352] on div at bounding box center [895, 304] width 597 height 608
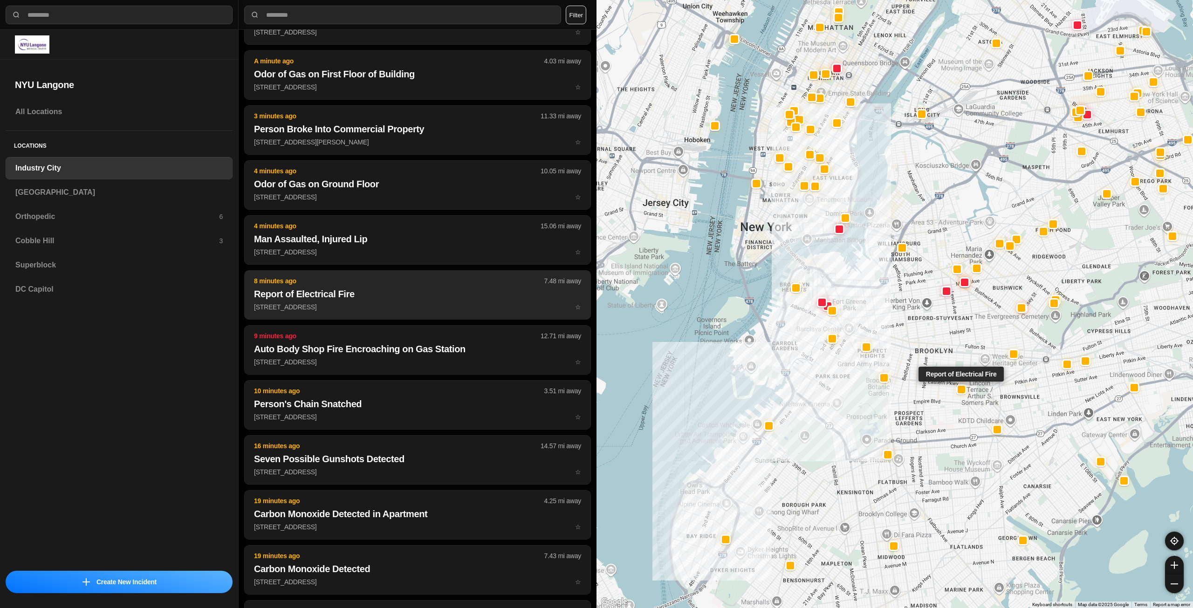
scroll to position [140, 0]
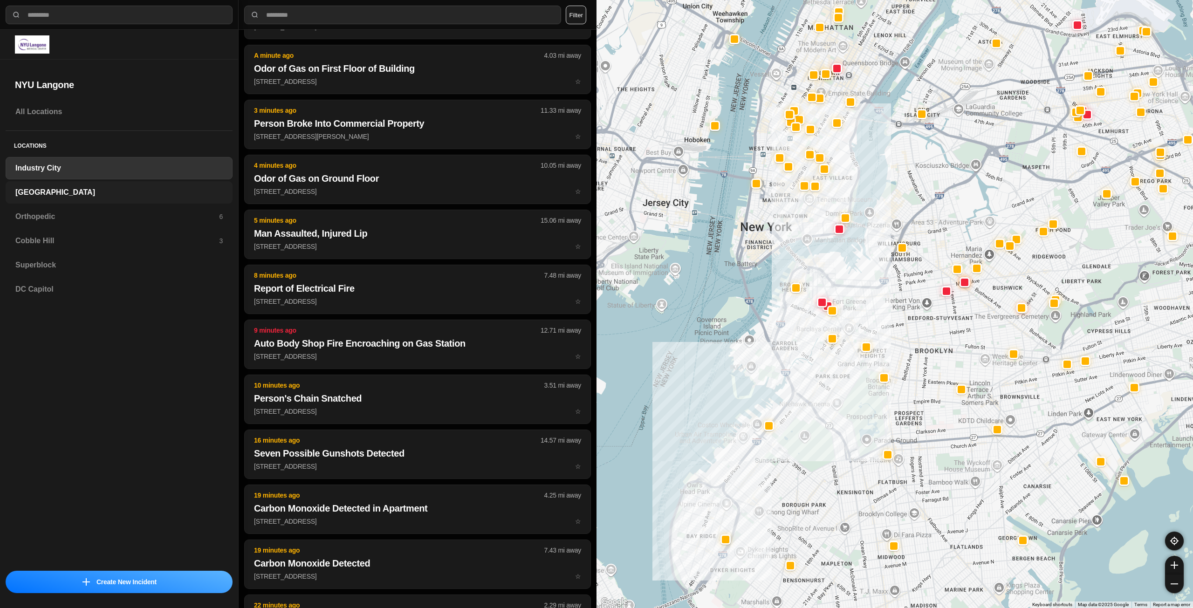
click at [53, 191] on h3 "[GEOGRAPHIC_DATA]" at bounding box center [118, 192] width 207 height 11
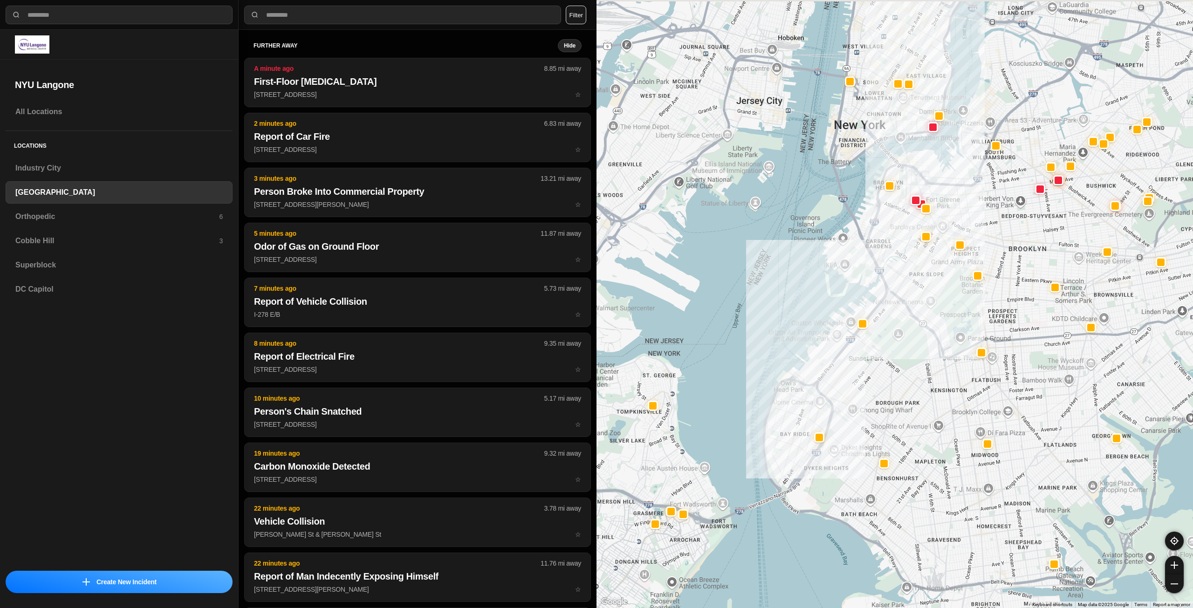
drag, startPoint x: 1019, startPoint y: 189, endPoint x: 994, endPoint y: 259, distance: 74.7
click at [994, 259] on div at bounding box center [895, 304] width 597 height 608
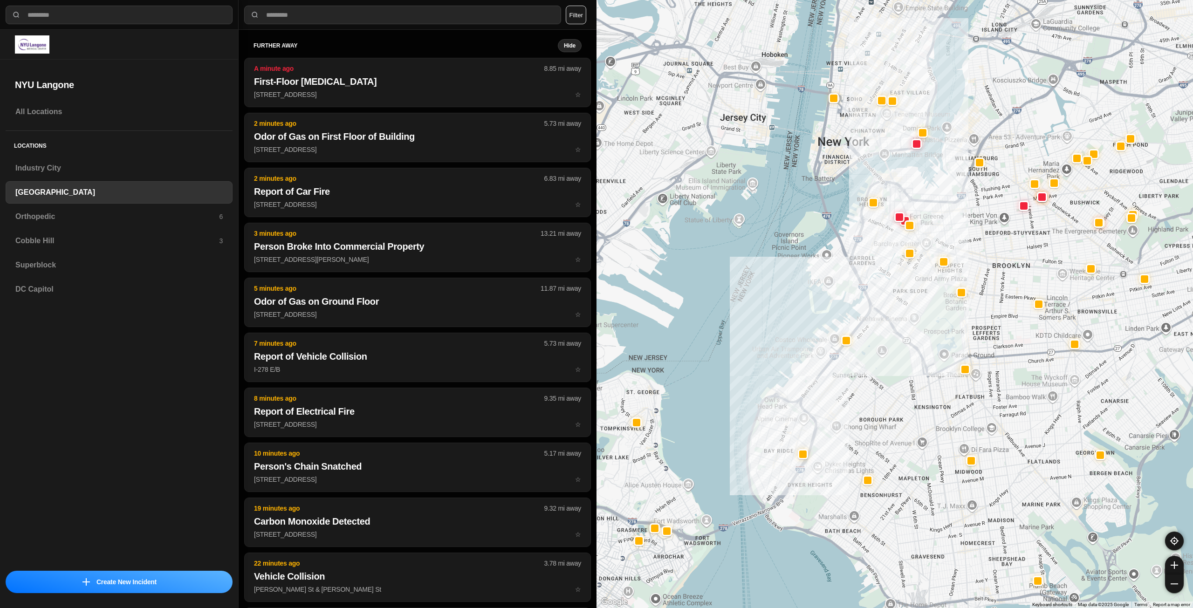
drag, startPoint x: 1003, startPoint y: 233, endPoint x: 967, endPoint y: 271, distance: 52.1
click at [967, 271] on div at bounding box center [895, 304] width 597 height 608
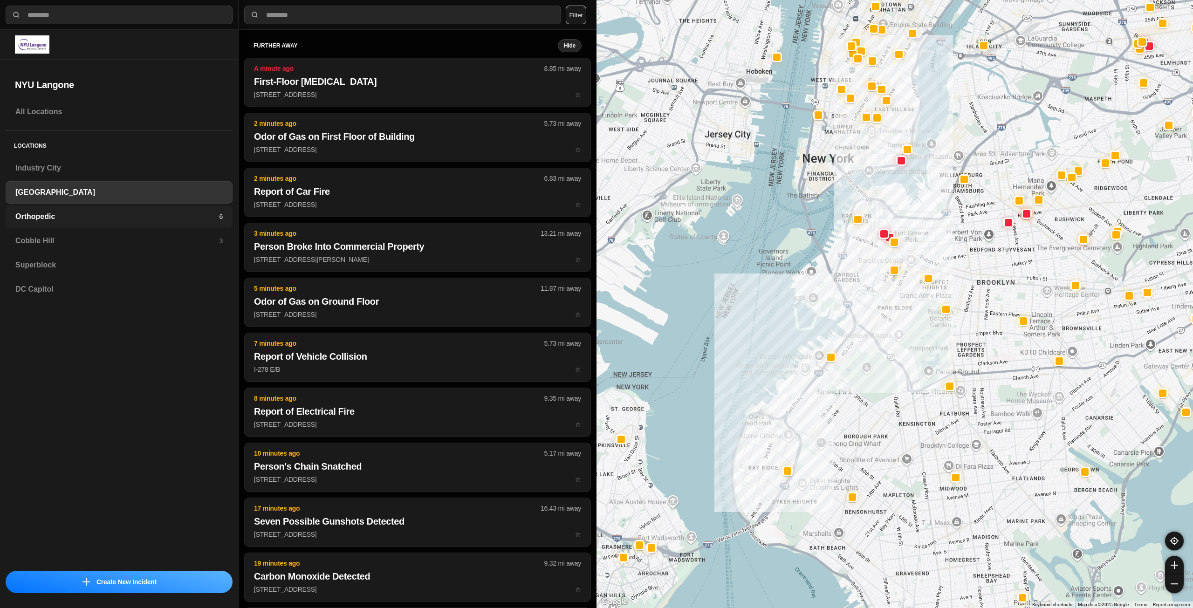
click at [72, 214] on h3 "Orthopedic" at bounding box center [117, 216] width 204 height 11
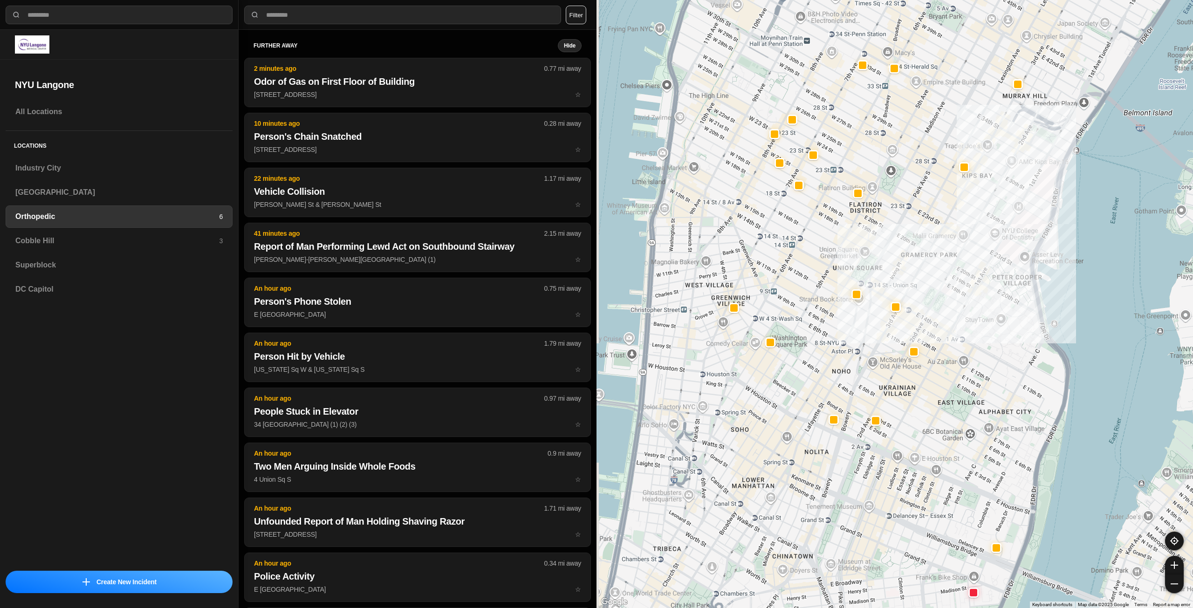
drag, startPoint x: 804, startPoint y: 221, endPoint x: 886, endPoint y: 219, distance: 82.0
click at [886, 219] on div at bounding box center [895, 304] width 597 height 608
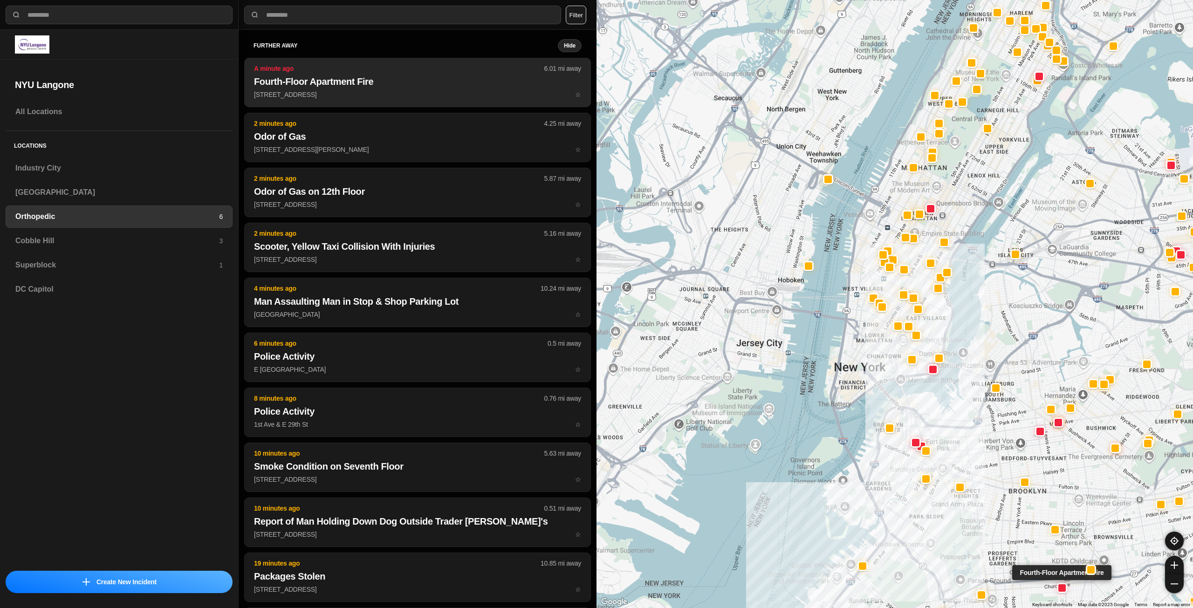
click at [354, 95] on p "848 Schenectady Ave ☆" at bounding box center [417, 94] width 327 height 9
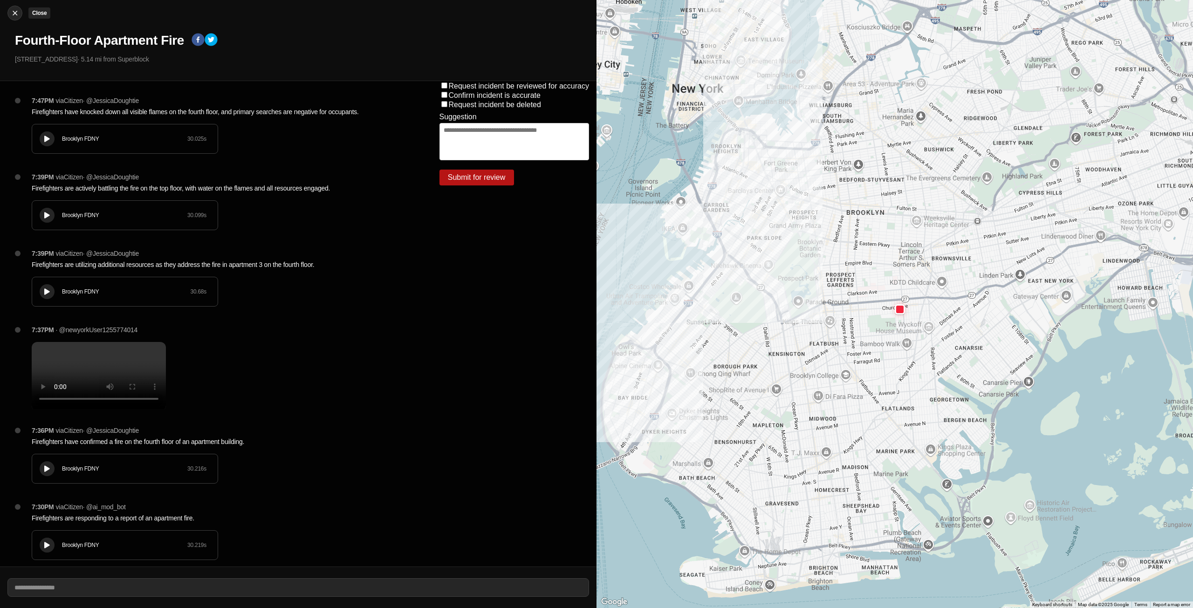
click at [10, 14] on div at bounding box center [15, 12] width 14 height 9
select select "*"
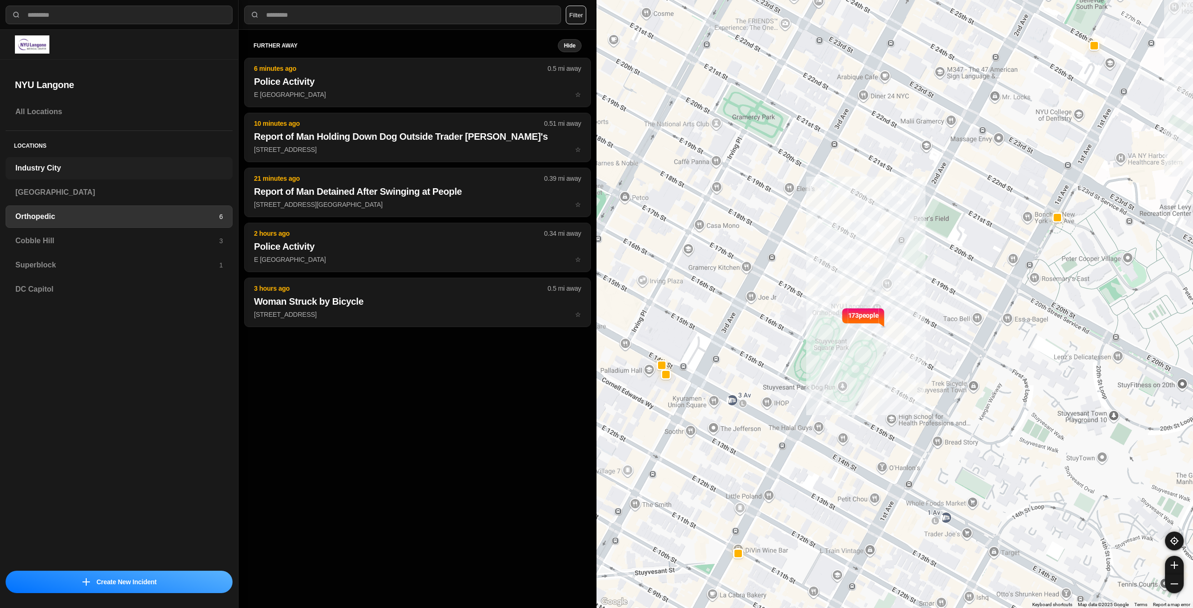
click at [77, 163] on h3 "Industry City" at bounding box center [118, 168] width 207 height 11
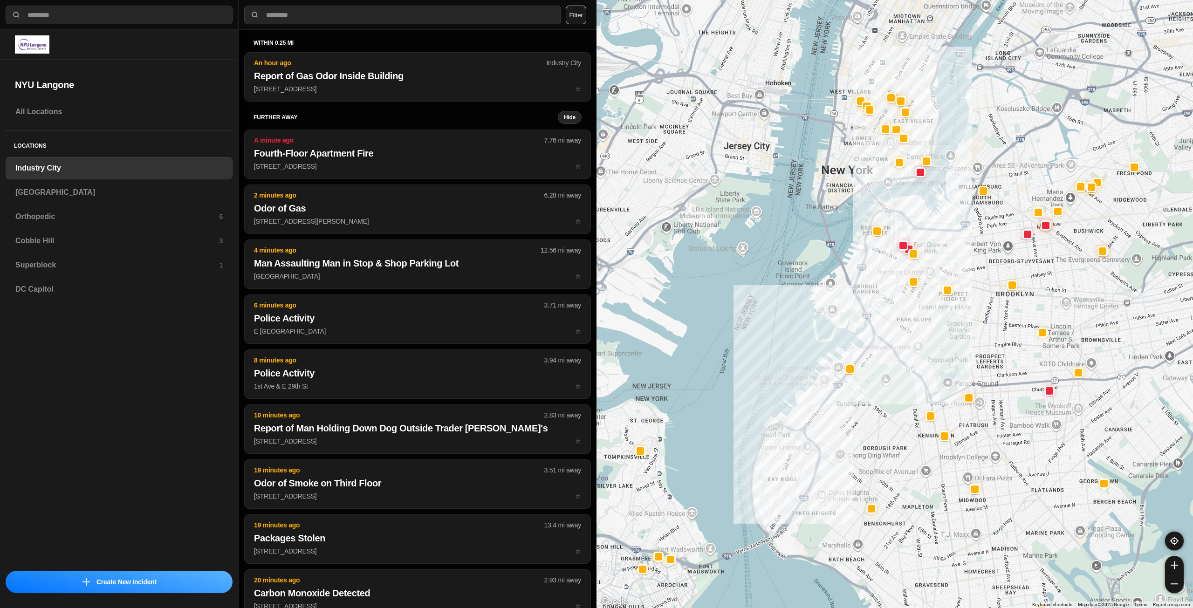
drag, startPoint x: 1024, startPoint y: 274, endPoint x: 990, endPoint y: 322, distance: 58.9
click at [990, 322] on div at bounding box center [895, 304] width 597 height 608
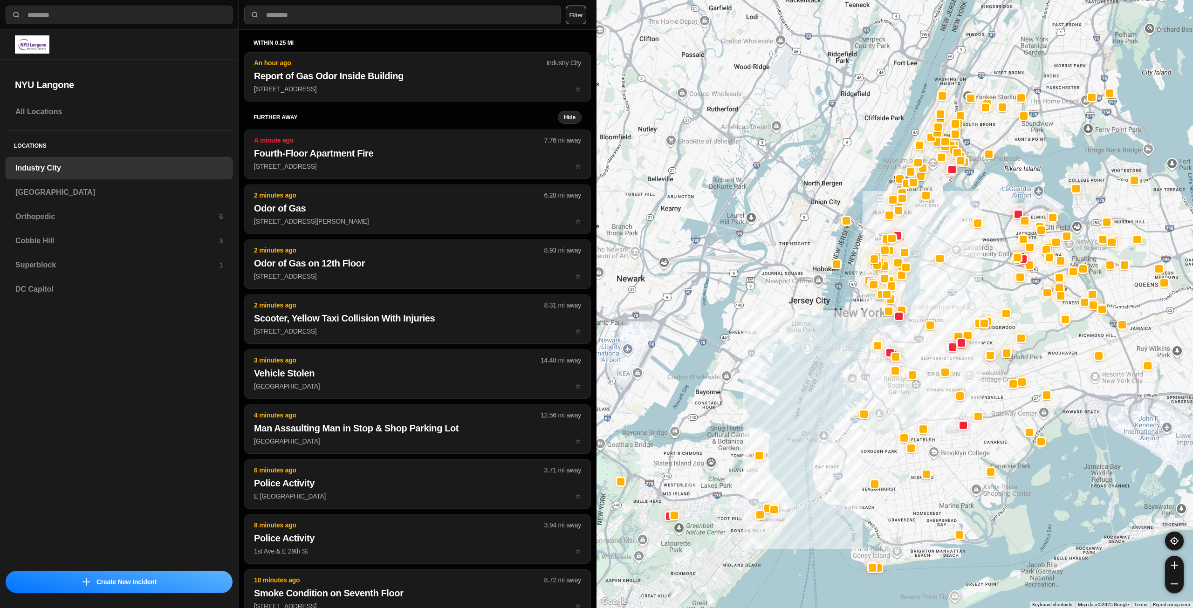
drag, startPoint x: 941, startPoint y: 267, endPoint x: 910, endPoint y: 338, distance: 78.5
click at [913, 340] on div at bounding box center [895, 304] width 597 height 608
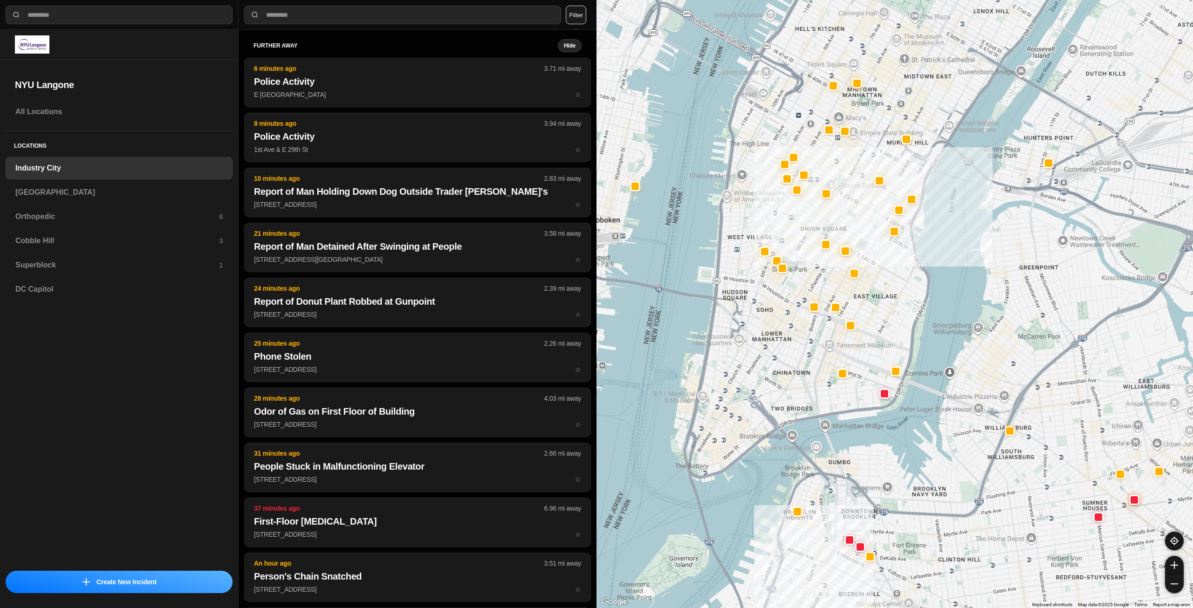
drag, startPoint x: 870, startPoint y: 268, endPoint x: 892, endPoint y: 336, distance: 71.3
click at [892, 336] on div "757 people" at bounding box center [895, 304] width 597 height 608
click at [90, 187] on h3 "[GEOGRAPHIC_DATA]" at bounding box center [118, 192] width 207 height 11
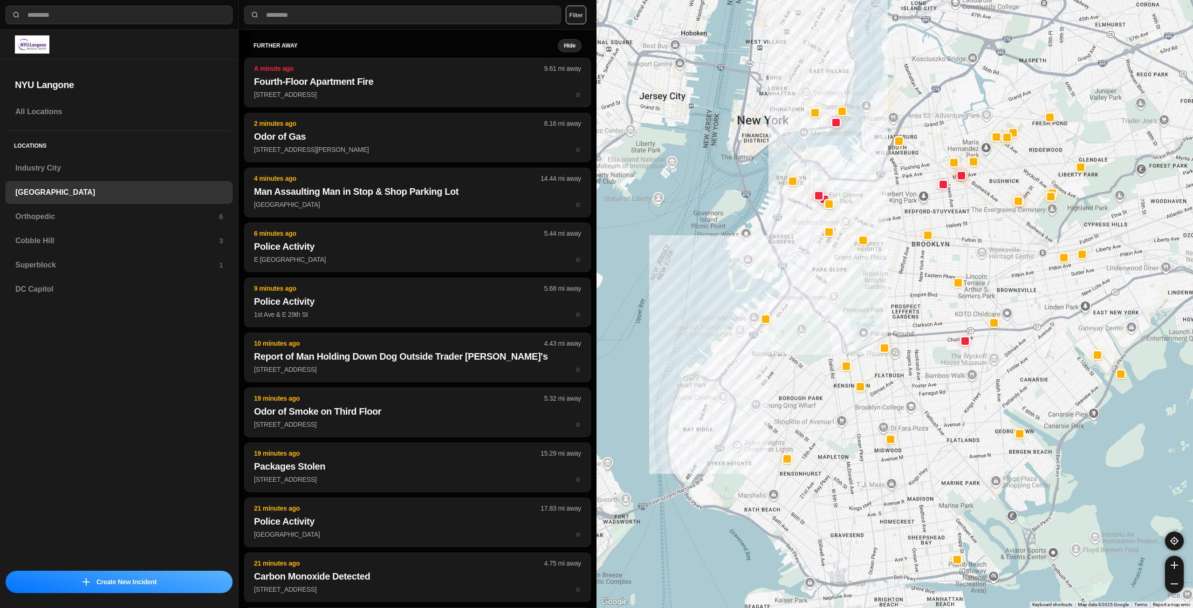
drag, startPoint x: 860, startPoint y: 284, endPoint x: 850, endPoint y: 309, distance: 27.8
click at [850, 309] on div at bounding box center [895, 304] width 597 height 608
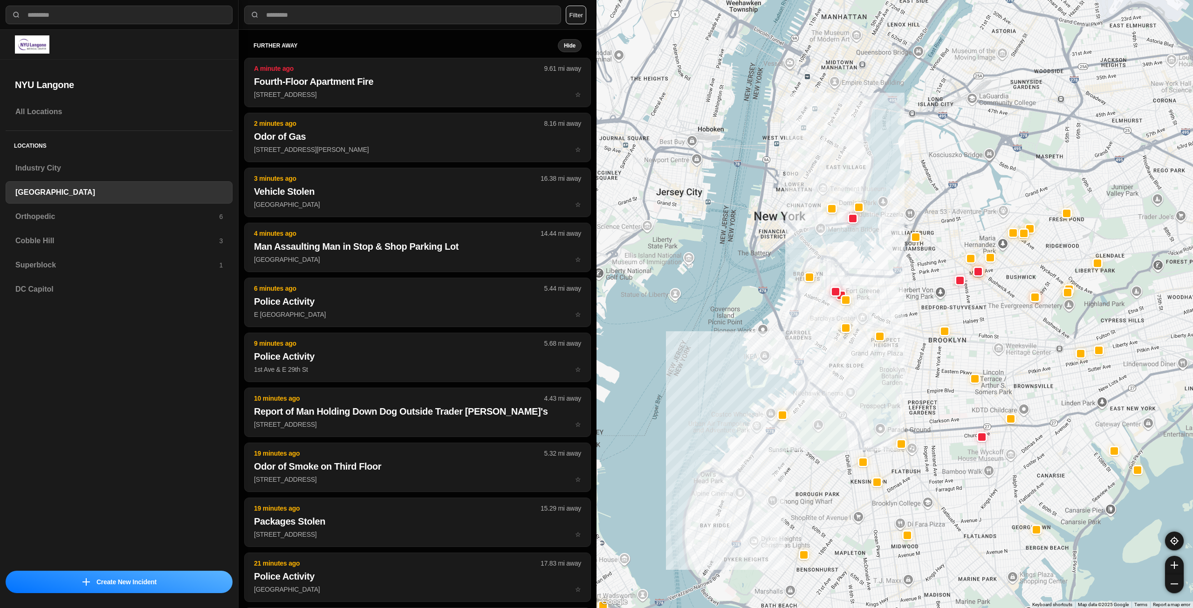
drag, startPoint x: 832, startPoint y: 191, endPoint x: 864, endPoint y: 262, distance: 78.5
click at [864, 262] on div at bounding box center [895, 304] width 597 height 608
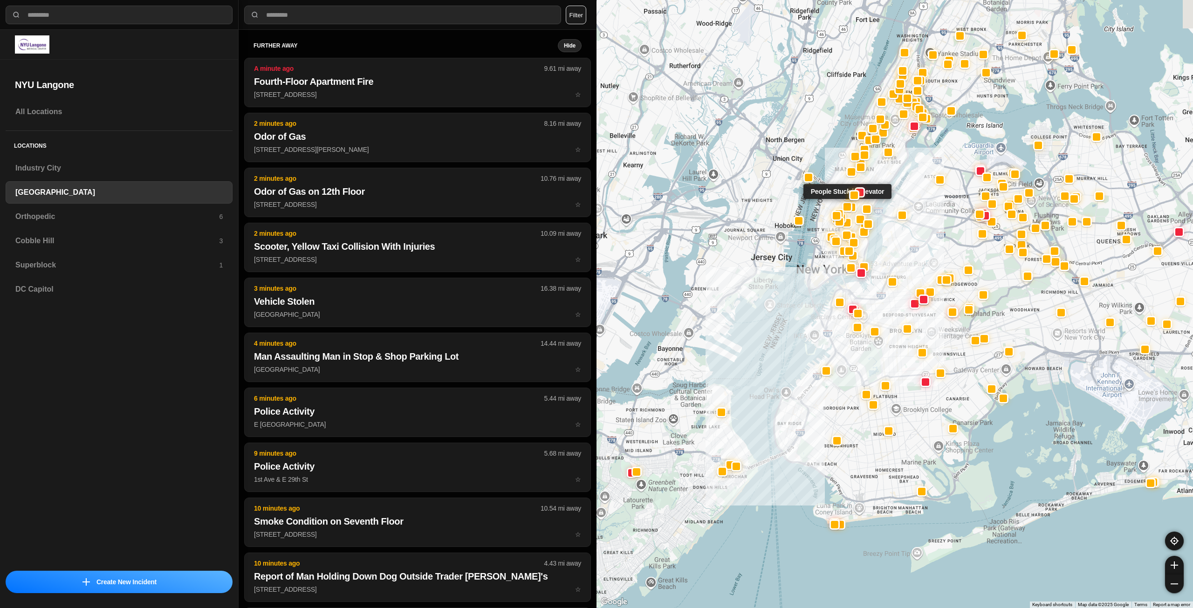
click at [845, 209] on div at bounding box center [847, 206] width 7 height 7
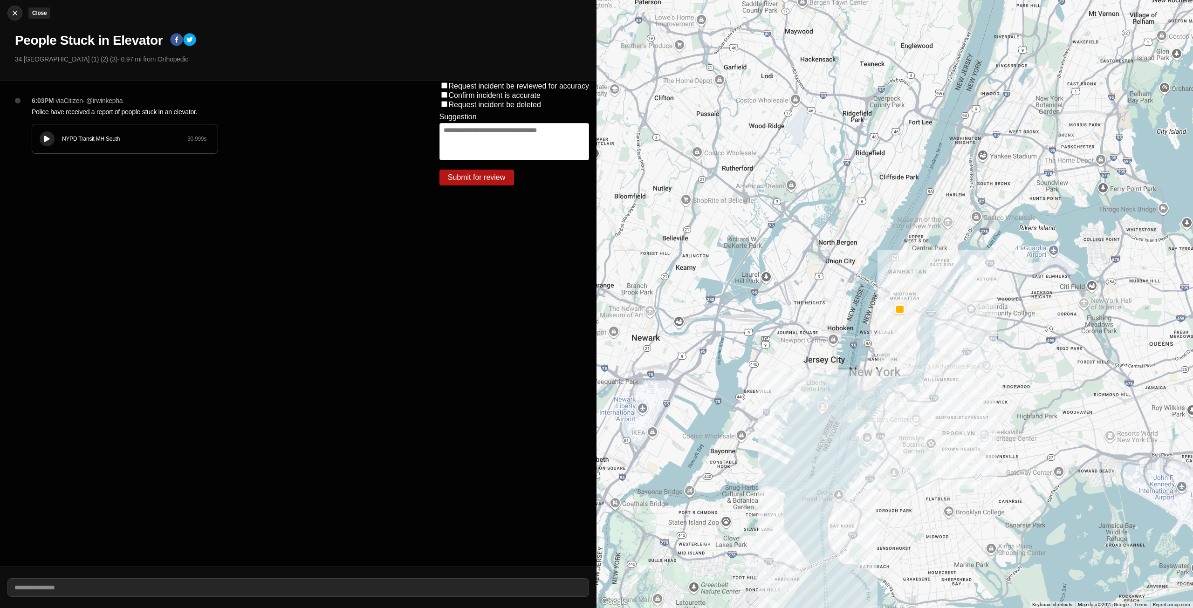
click at [16, 14] on img at bounding box center [14, 12] width 9 height 9
select select "*"
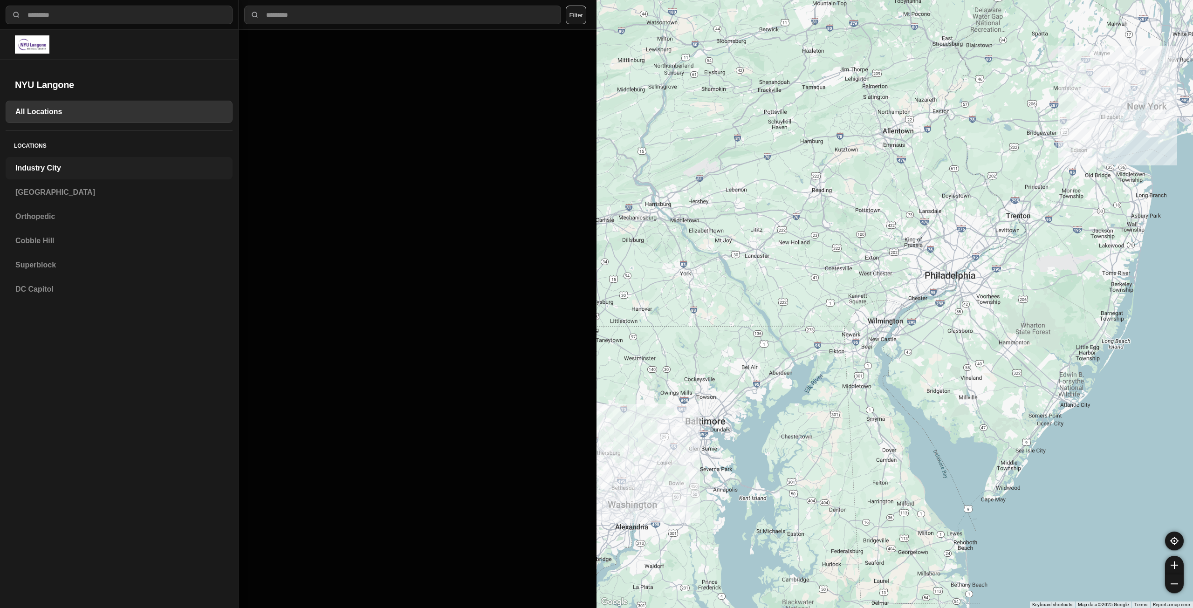
click at [61, 166] on h3 "Industry City" at bounding box center [118, 168] width 207 height 11
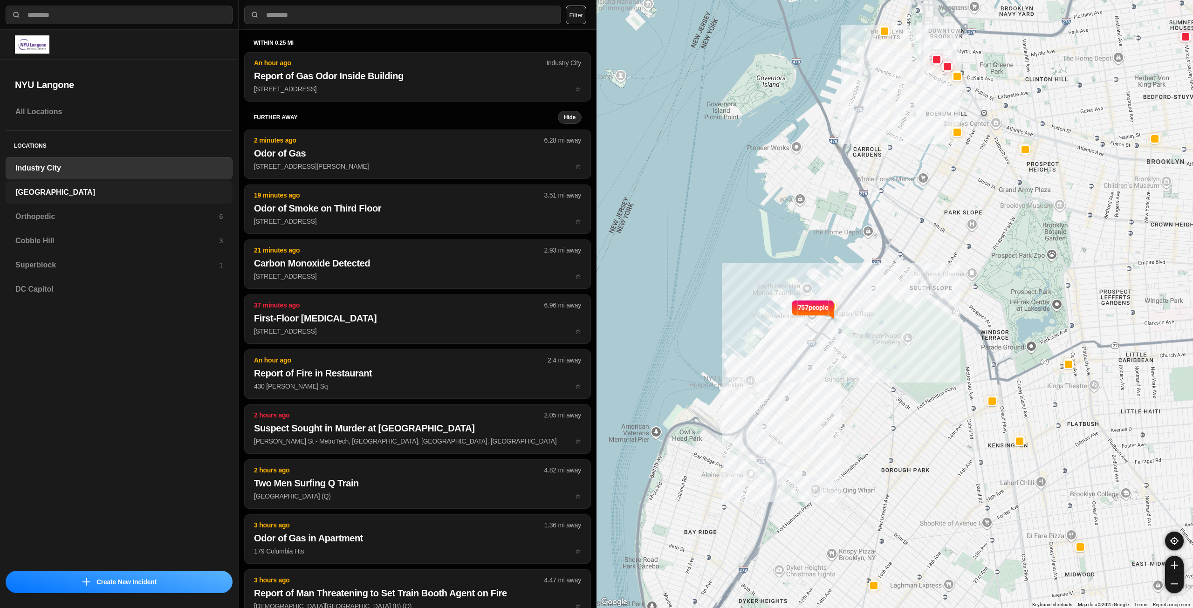
click at [59, 183] on div "[GEOGRAPHIC_DATA]" at bounding box center [119, 192] width 227 height 22
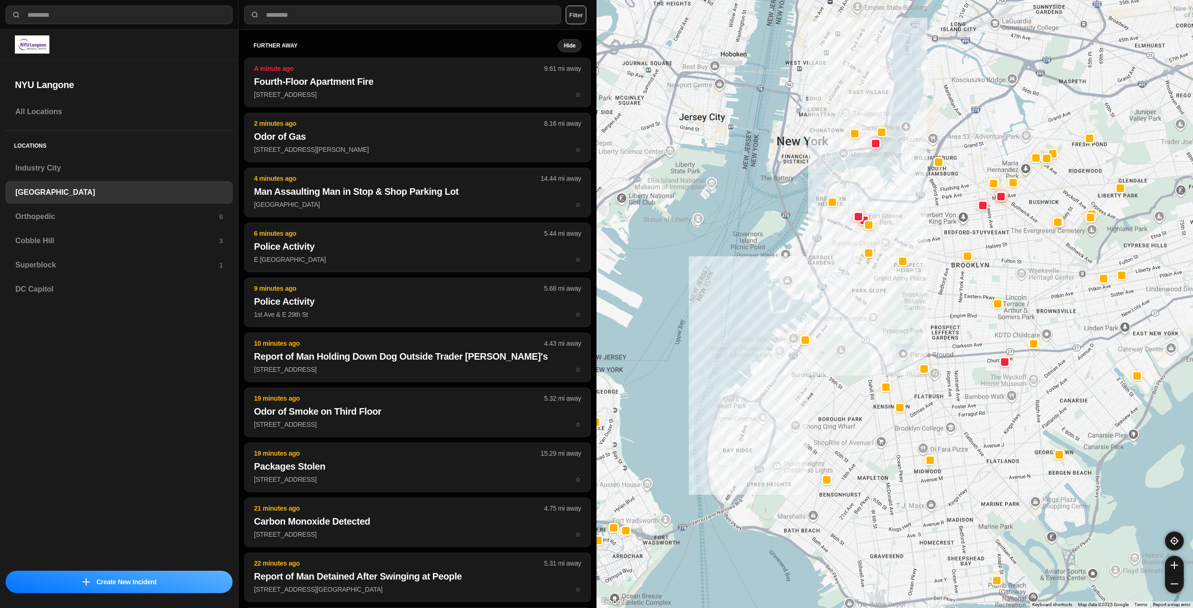
drag, startPoint x: 942, startPoint y: 267, endPoint x: 903, endPoint y: 349, distance: 91.3
click at [903, 349] on div at bounding box center [895, 304] width 597 height 608
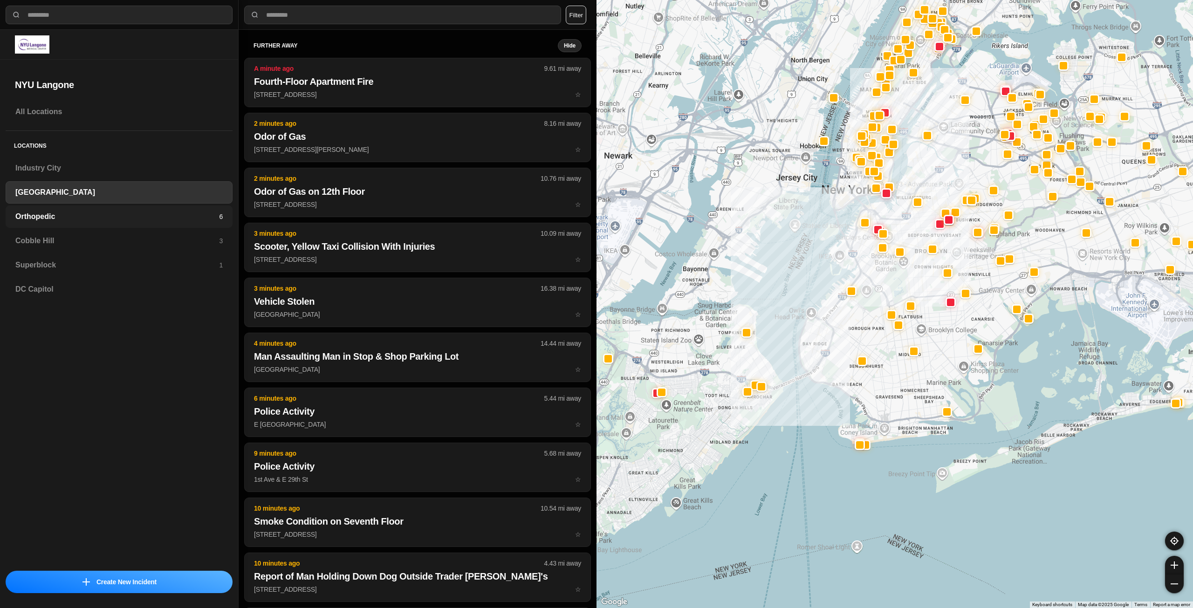
click at [110, 220] on h3 "Orthopedic" at bounding box center [117, 216] width 204 height 11
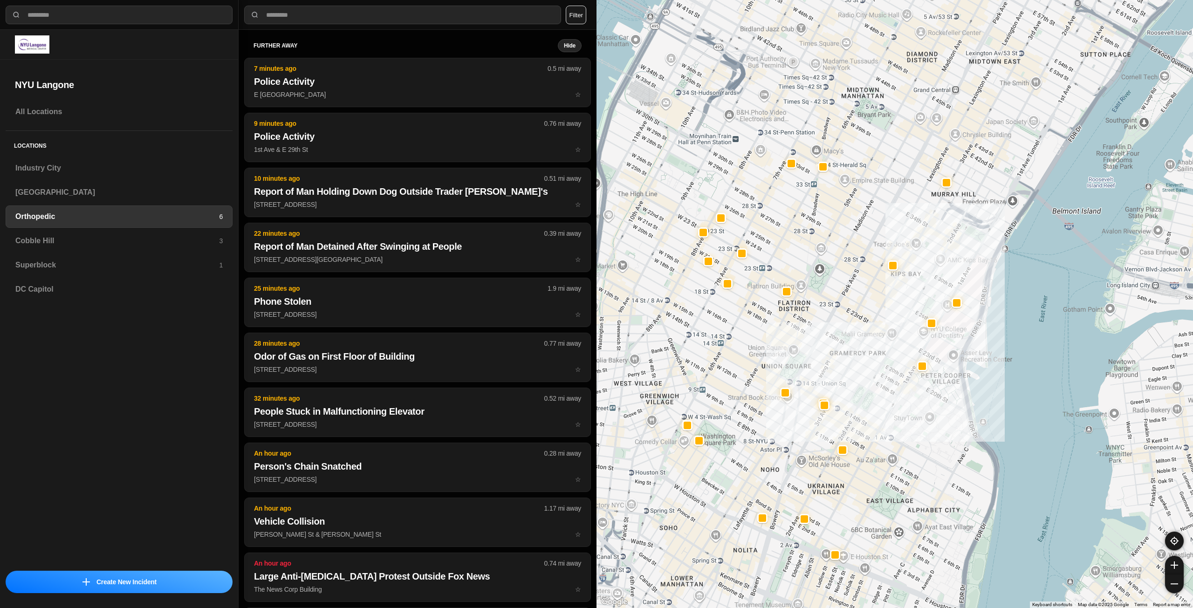
drag, startPoint x: 810, startPoint y: 298, endPoint x: 816, endPoint y: 307, distance: 10.7
click at [816, 307] on div at bounding box center [895, 304] width 597 height 608
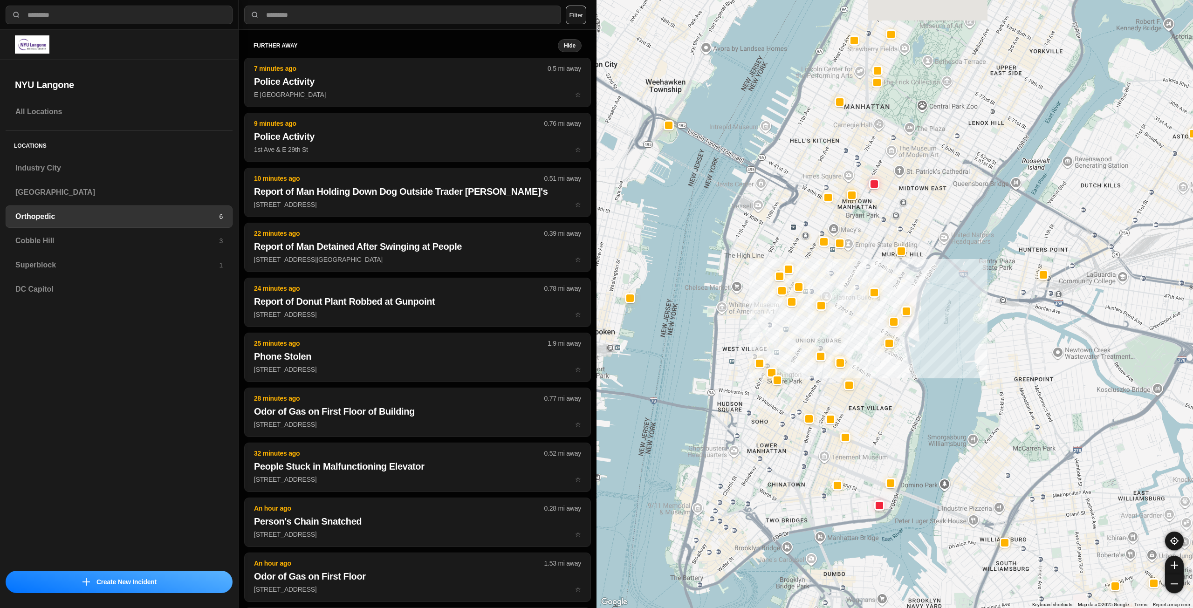
drag, startPoint x: 827, startPoint y: 254, endPoint x: 836, endPoint y: 280, distance: 27.7
click at [836, 280] on div at bounding box center [895, 304] width 597 height 608
click at [91, 233] on div "Cobble Hill 3" at bounding box center [119, 241] width 227 height 22
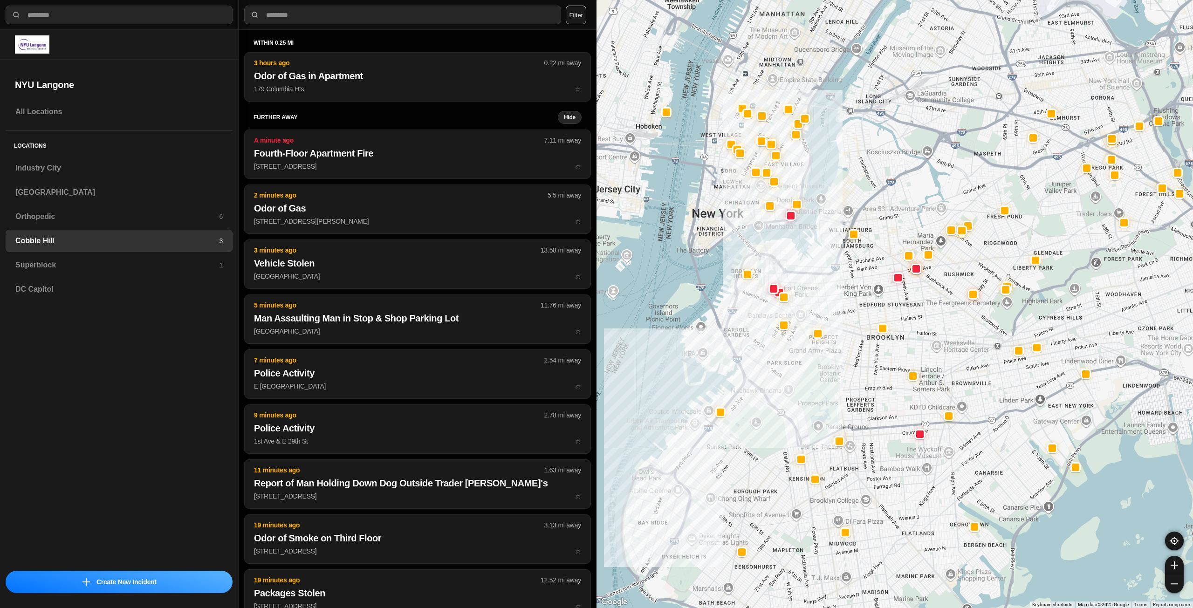
drag, startPoint x: 826, startPoint y: 138, endPoint x: 810, endPoint y: 232, distance: 95.4
click at [810, 232] on div at bounding box center [895, 304] width 597 height 608
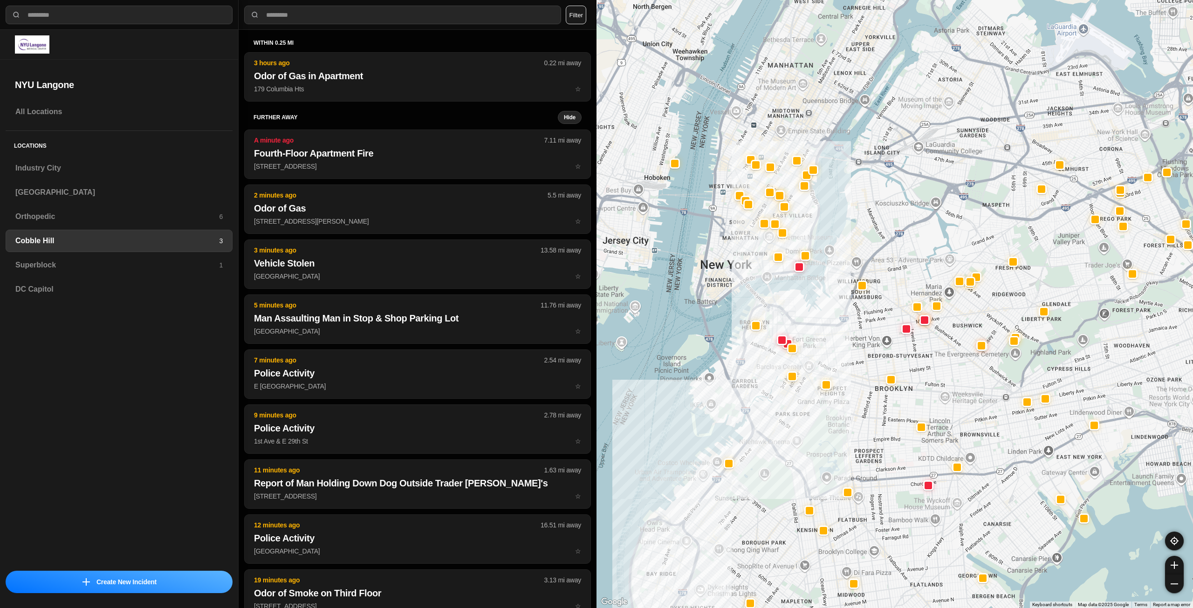
drag, startPoint x: 794, startPoint y: 187, endPoint x: 802, endPoint y: 225, distance: 39.1
click at [802, 225] on div at bounding box center [895, 304] width 597 height 608
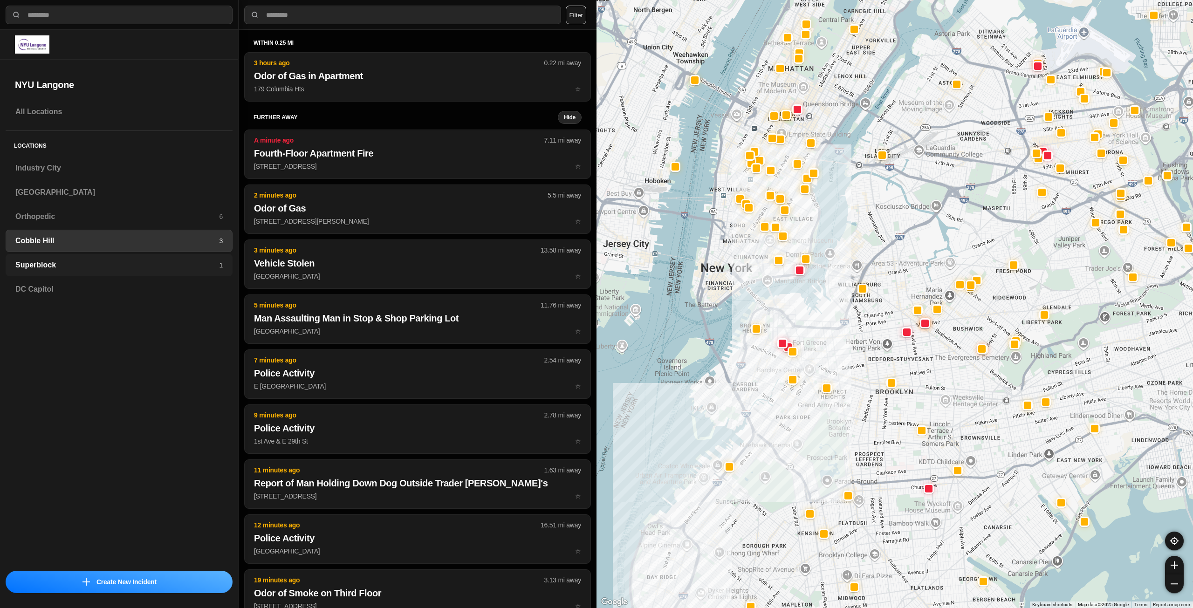
click at [132, 262] on h3 "Superblock" at bounding box center [117, 265] width 204 height 11
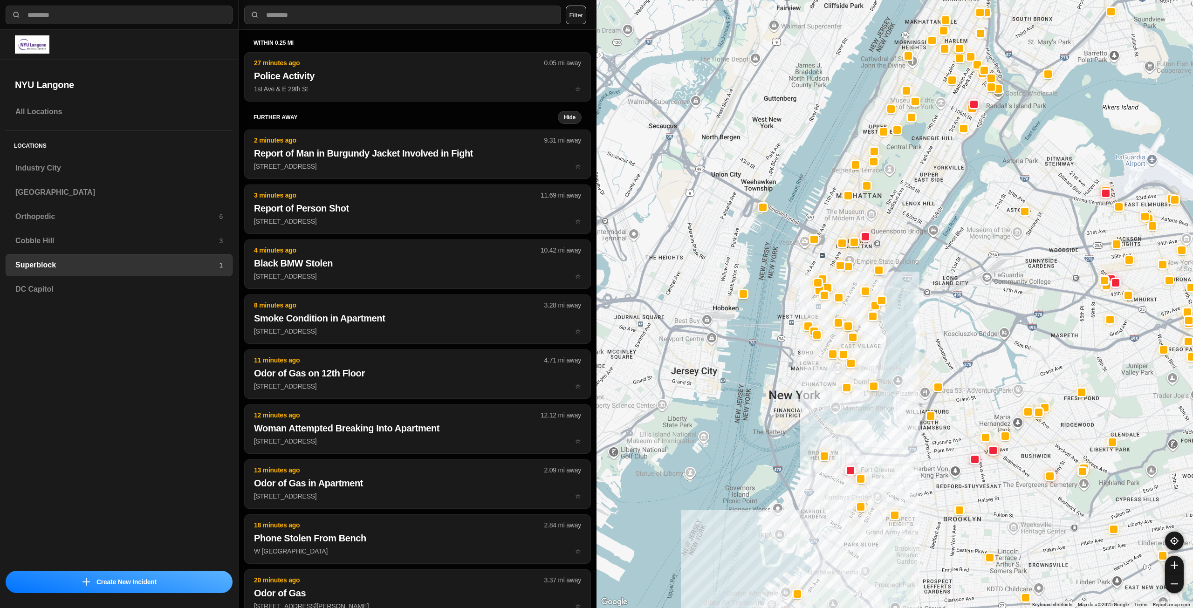
select select "*"
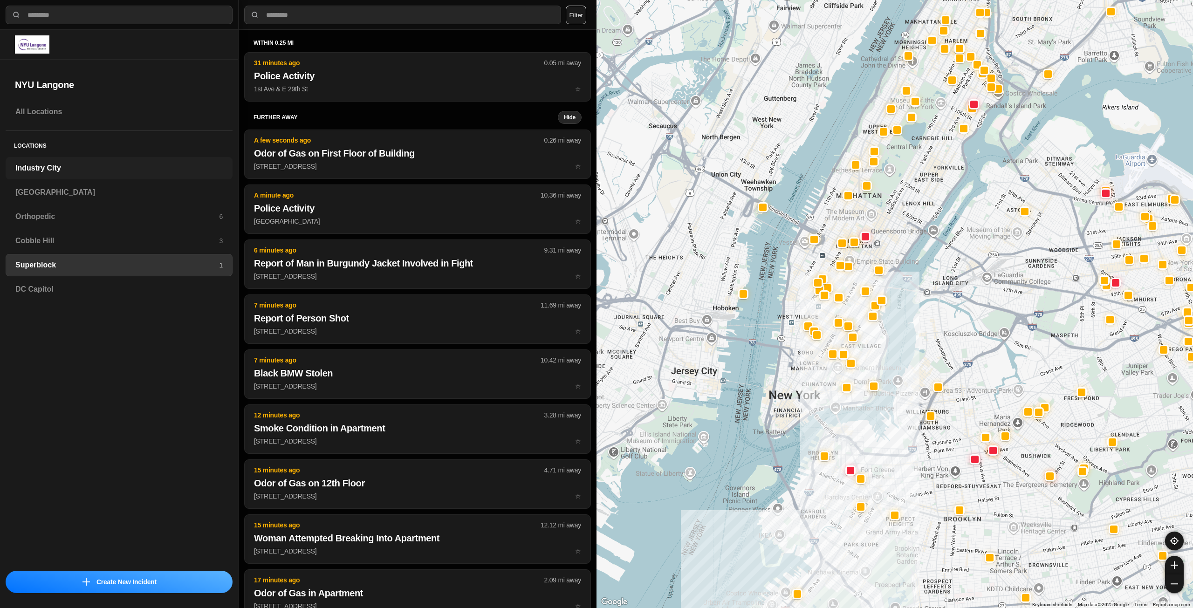
click at [127, 170] on h3 "Industry City" at bounding box center [118, 168] width 207 height 11
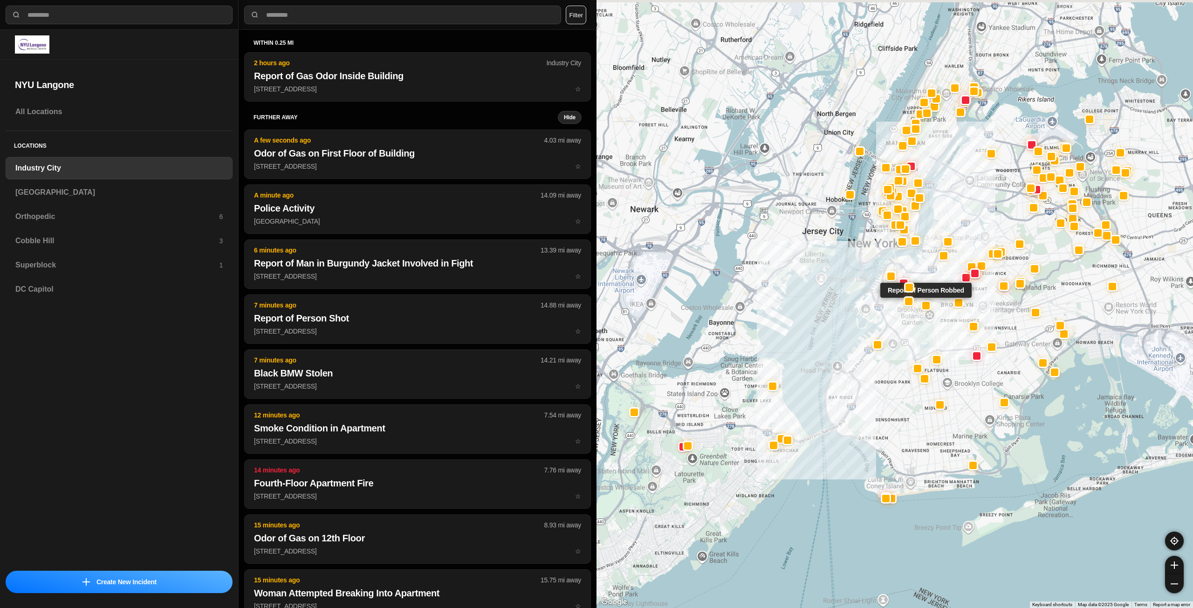
drag, startPoint x: 1021, startPoint y: 188, endPoint x: 935, endPoint y: 297, distance: 139.1
click at [935, 297] on div "Report of Person Robbed" at bounding box center [895, 304] width 597 height 608
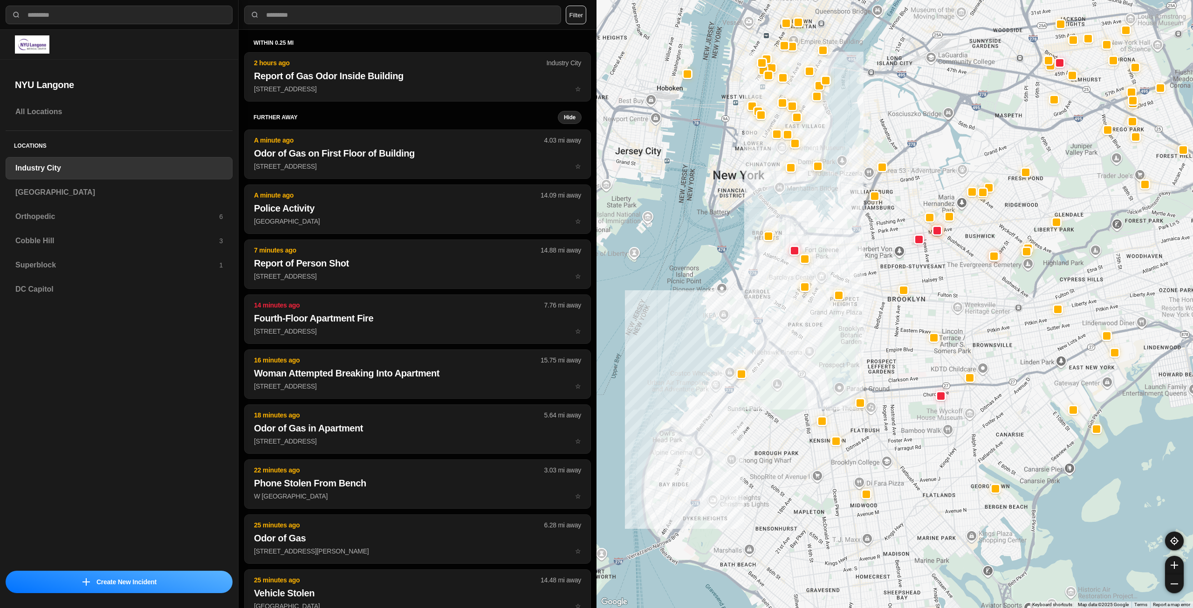
drag, startPoint x: 924, startPoint y: 423, endPoint x: 945, endPoint y: 449, distance: 33.4
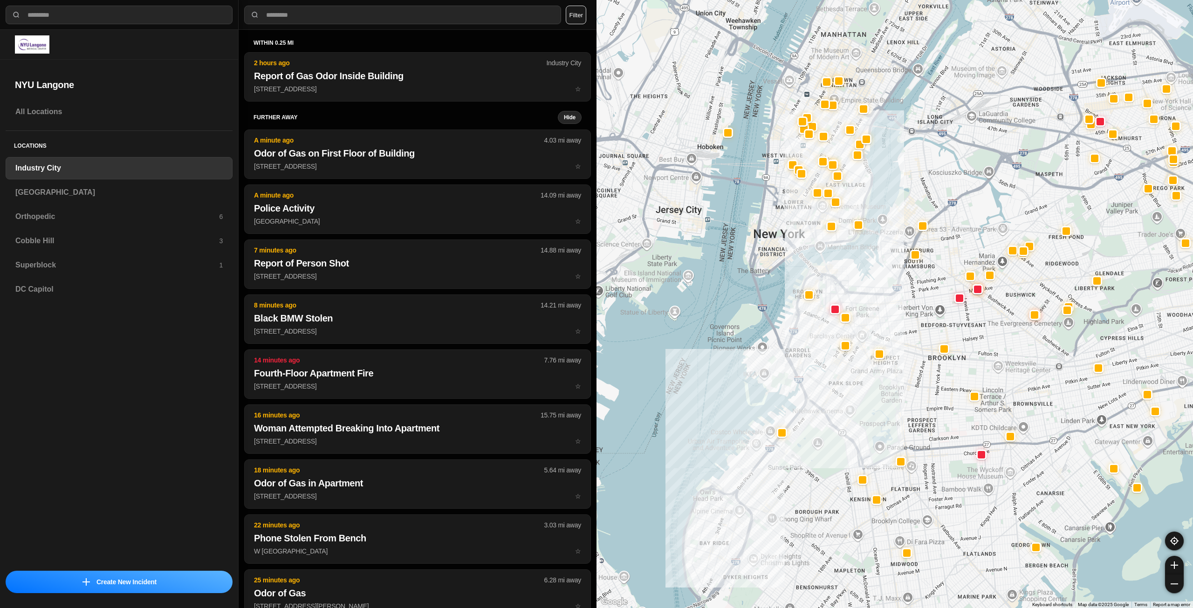
drag, startPoint x: 846, startPoint y: 245, endPoint x: 886, endPoint y: 304, distance: 71.4
click at [886, 304] on div at bounding box center [895, 304] width 597 height 608
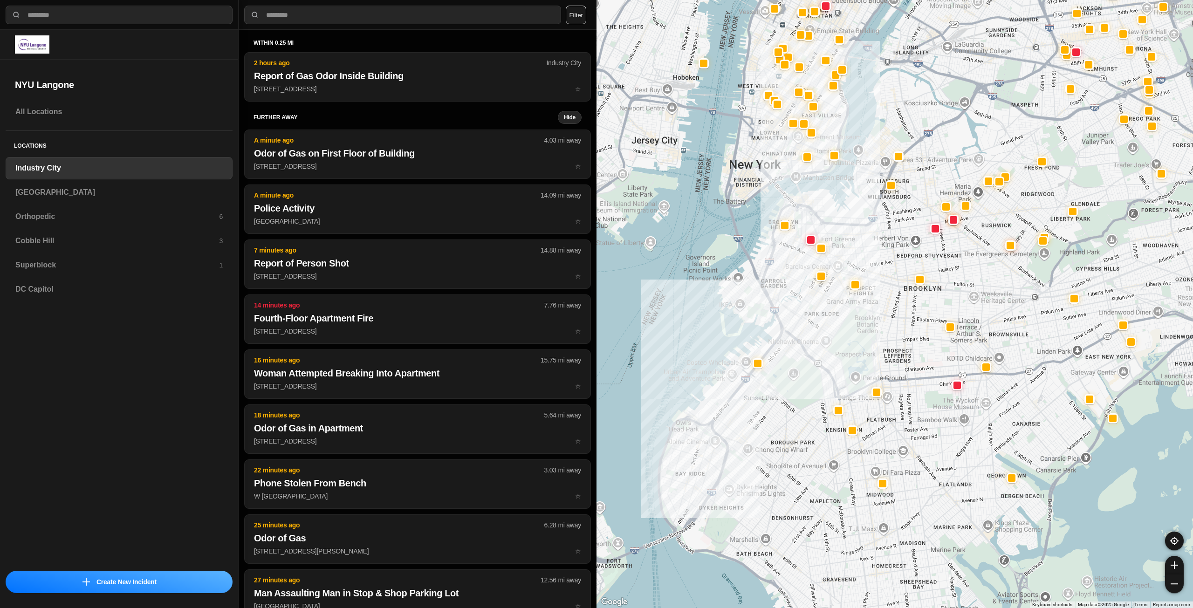
drag, startPoint x: 885, startPoint y: 314, endPoint x: 860, endPoint y: 241, distance: 76.8
click at [860, 241] on div at bounding box center [895, 304] width 597 height 608
click at [99, 191] on h3 "[GEOGRAPHIC_DATA]" at bounding box center [118, 192] width 207 height 11
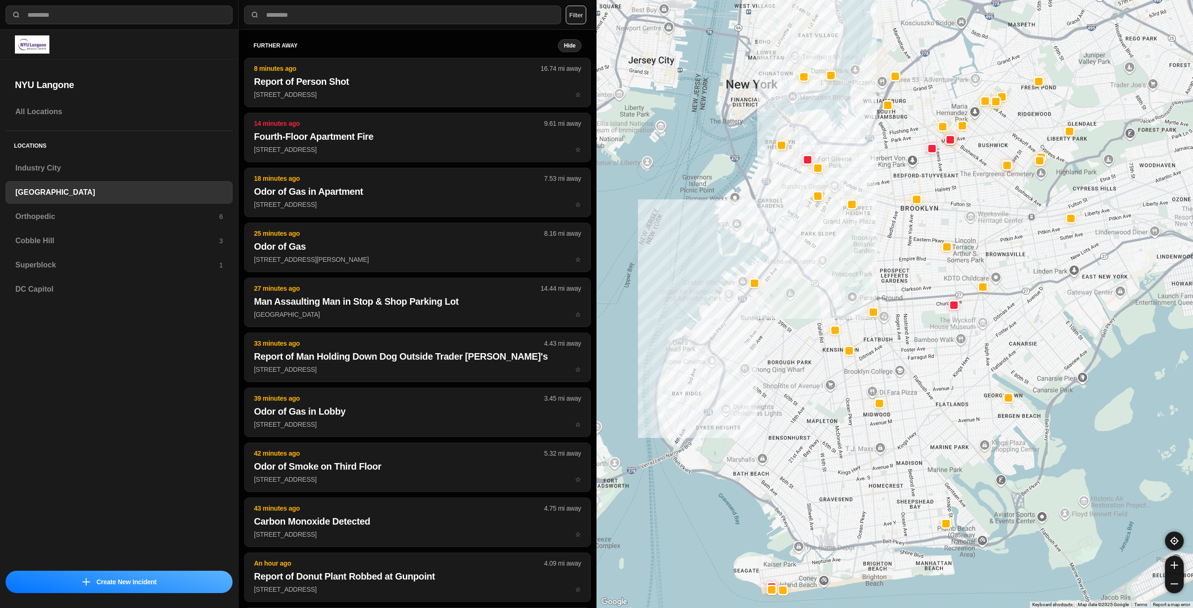
drag, startPoint x: 1080, startPoint y: 145, endPoint x: 957, endPoint y: 211, distance: 139.5
click at [957, 211] on div at bounding box center [895, 304] width 597 height 608
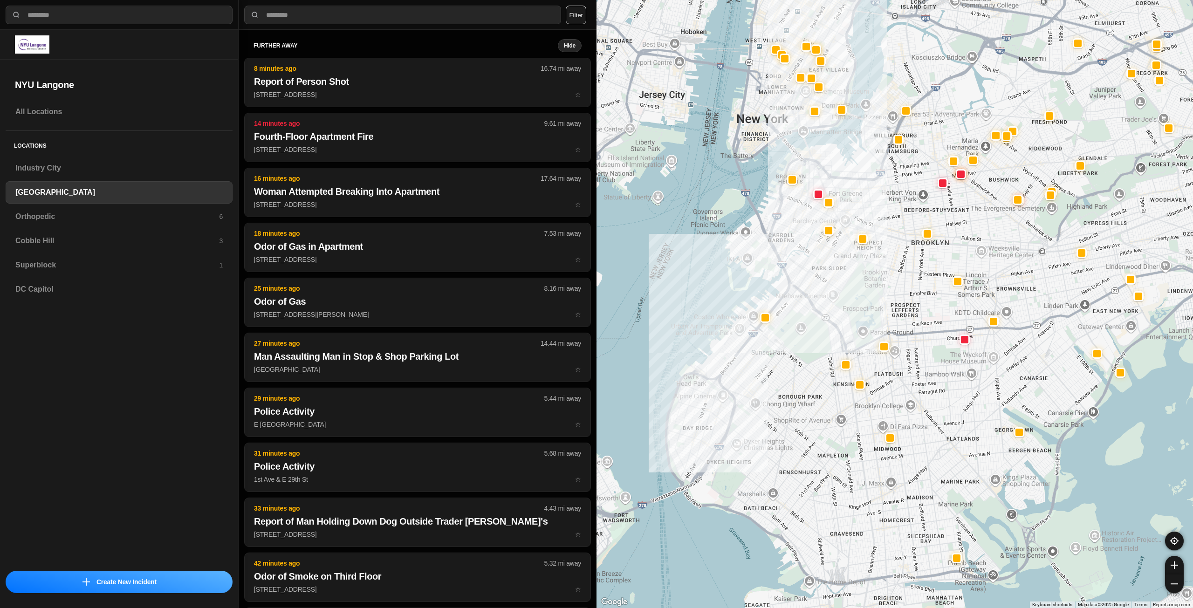
drag, startPoint x: 855, startPoint y: 189, endPoint x: 861, endPoint y: 212, distance: 24.2
click at [861, 212] on div at bounding box center [895, 304] width 597 height 608
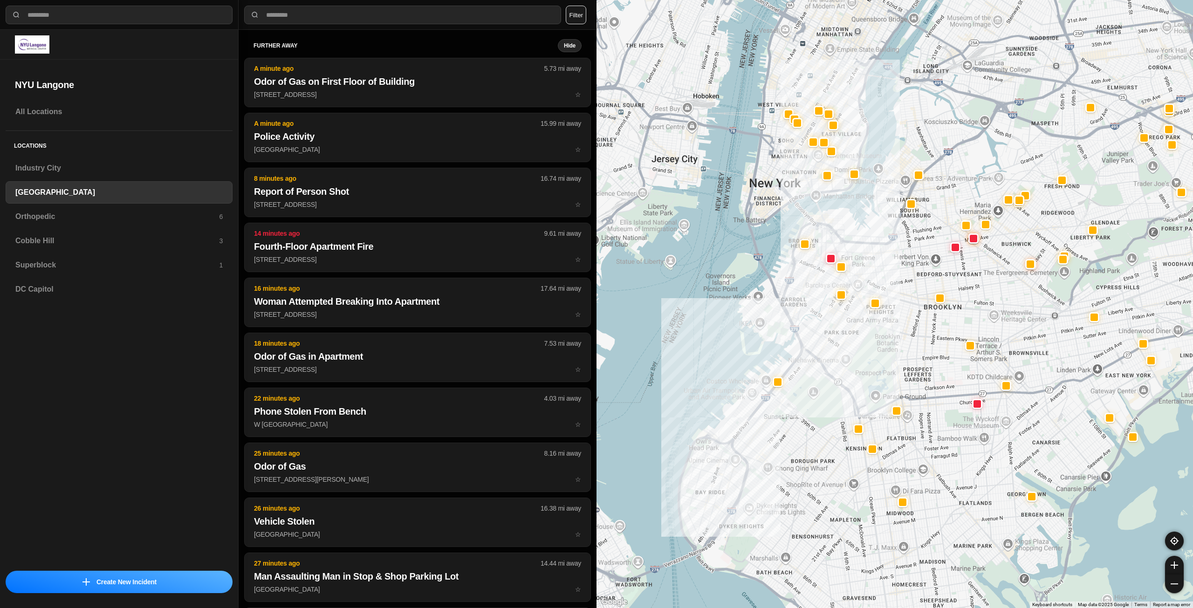
drag, startPoint x: 850, startPoint y: 158, endPoint x: 863, endPoint y: 223, distance: 66.4
click at [863, 225] on div at bounding box center [895, 304] width 597 height 608
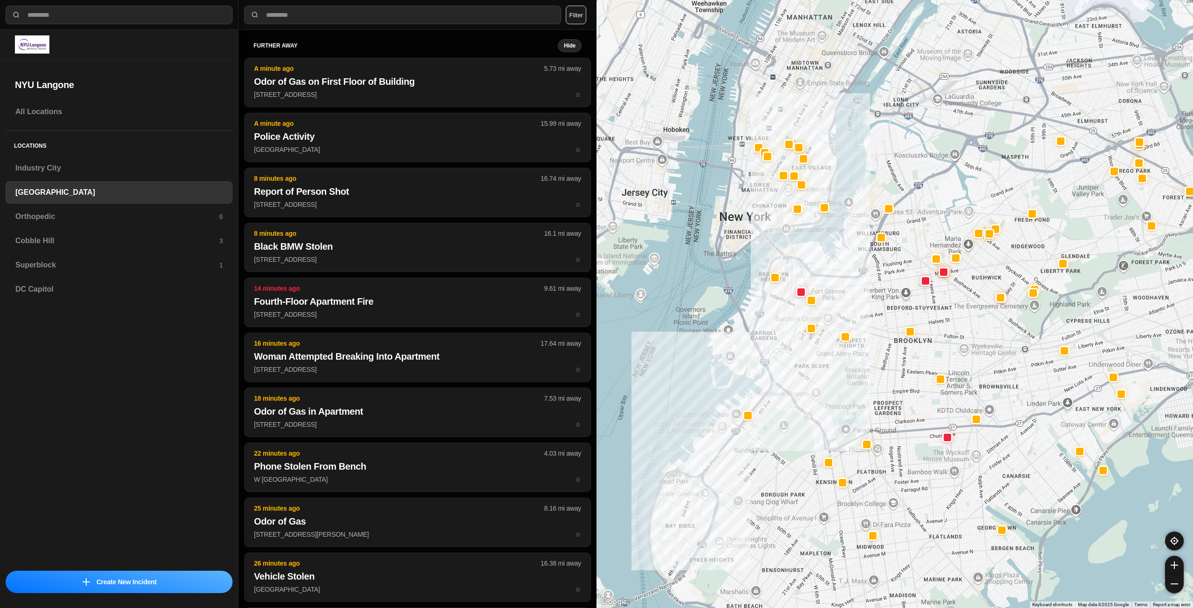
click at [815, 381] on div at bounding box center [895, 304] width 597 height 608
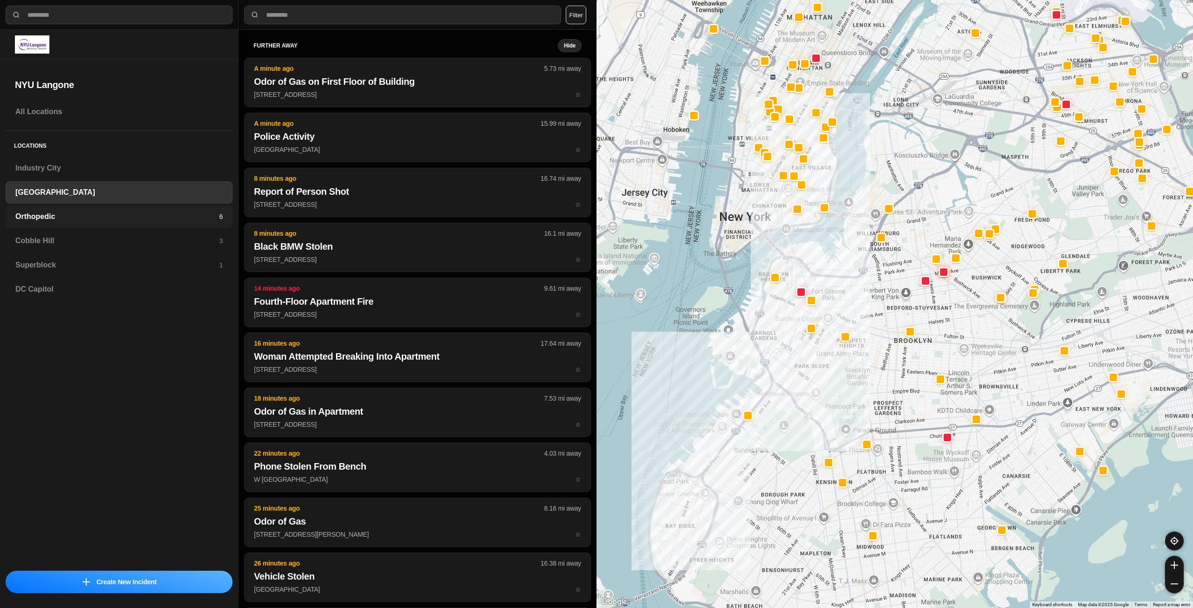
click at [184, 219] on h3 "Orthopedic" at bounding box center [117, 216] width 204 height 11
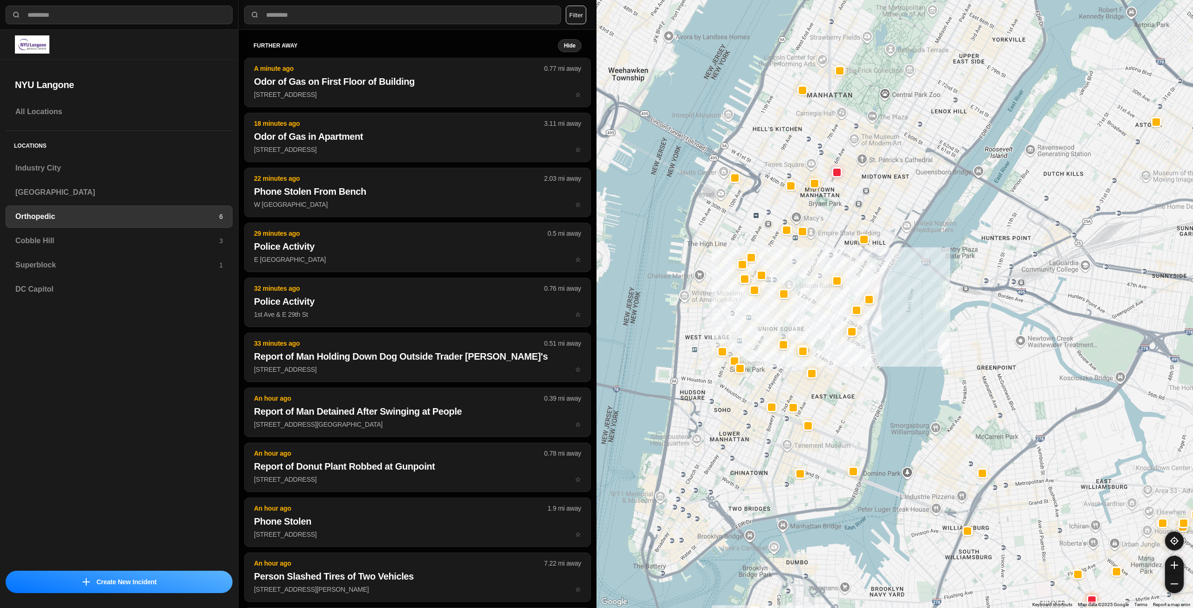
drag, startPoint x: 785, startPoint y: 216, endPoint x: 826, endPoint y: 268, distance: 66.7
click at [826, 268] on div at bounding box center [895, 304] width 597 height 608
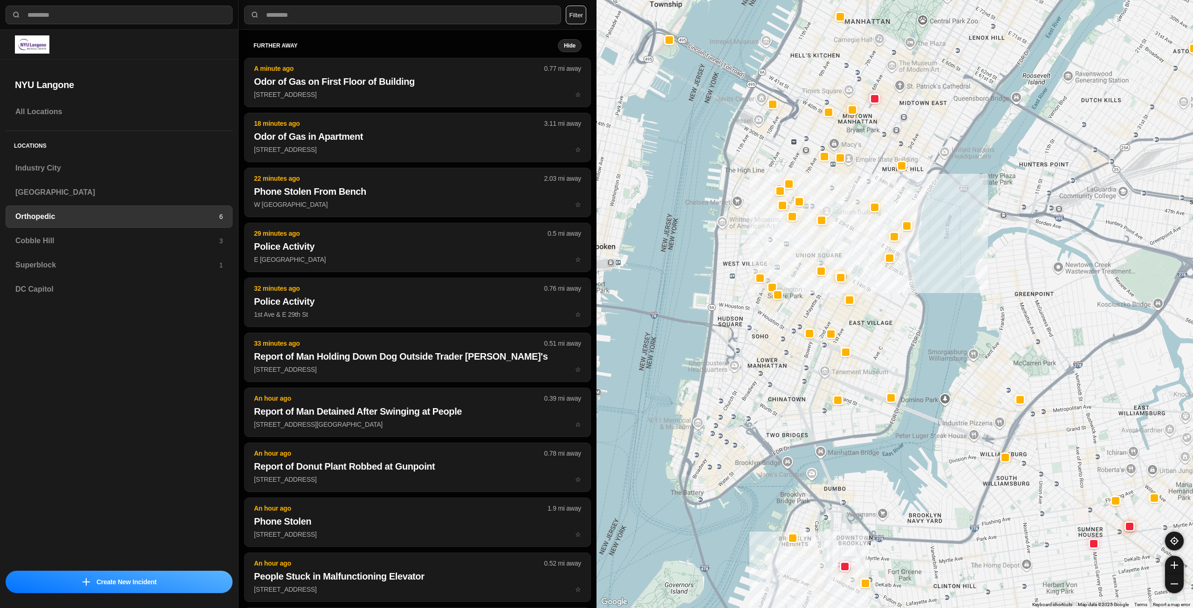
drag, startPoint x: 737, startPoint y: 397, endPoint x: 780, endPoint y: 390, distance: 43.8
click at [780, 390] on div at bounding box center [895, 304] width 597 height 608
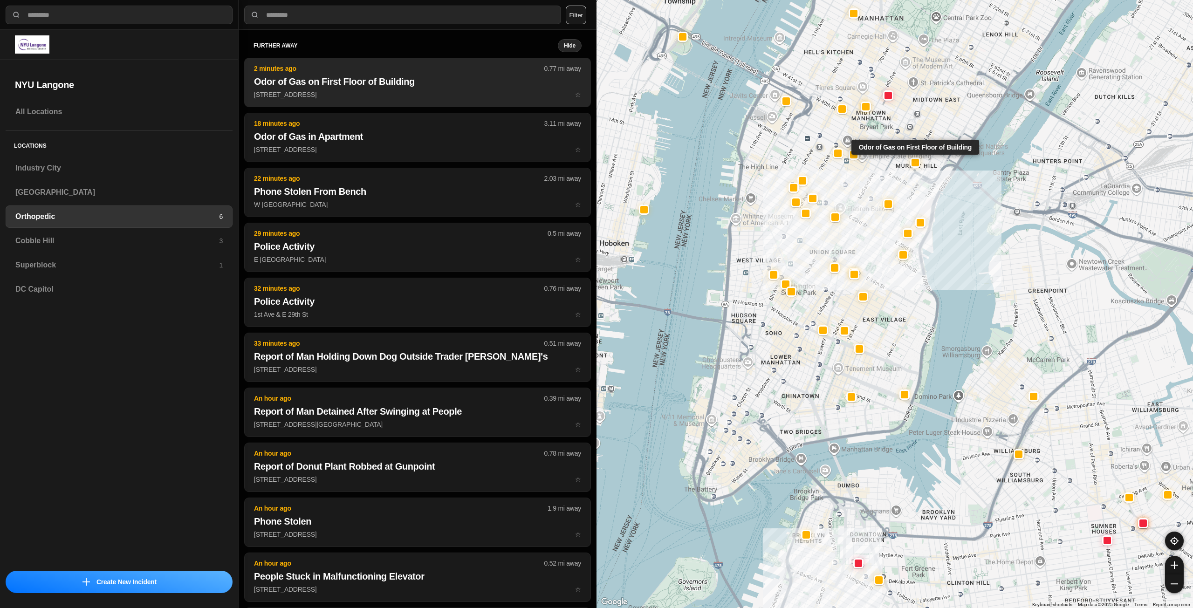
click at [366, 97] on p "144 E 39th St ☆" at bounding box center [417, 94] width 327 height 9
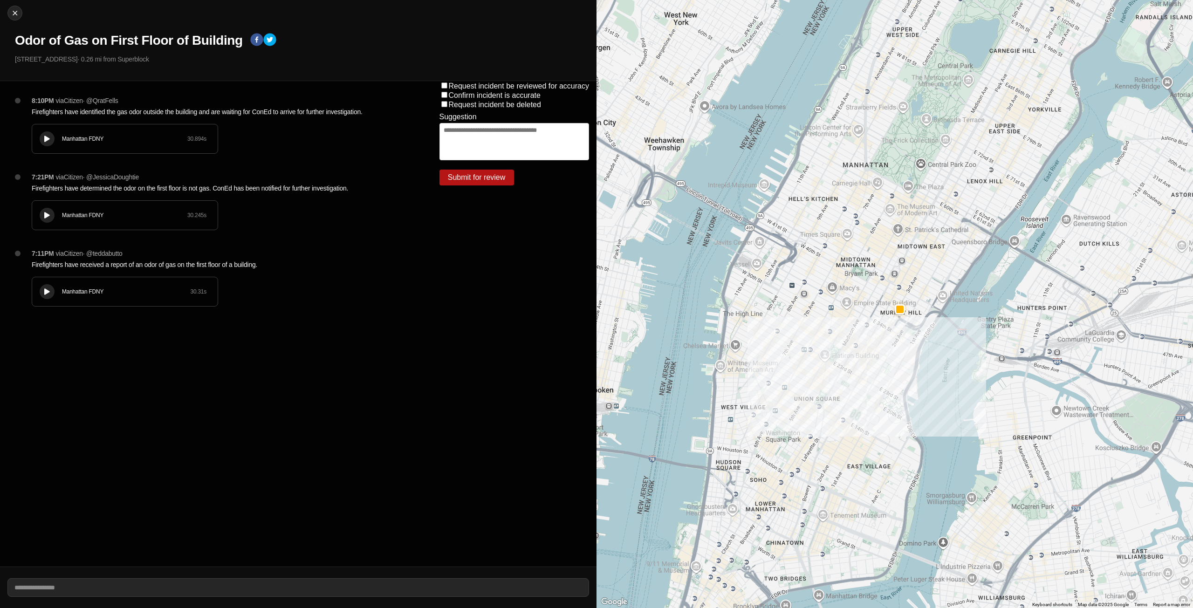
click at [44, 137] on icon at bounding box center [47, 139] width 6 height 6
click at [12, 14] on img at bounding box center [14, 12] width 9 height 9
select select "*"
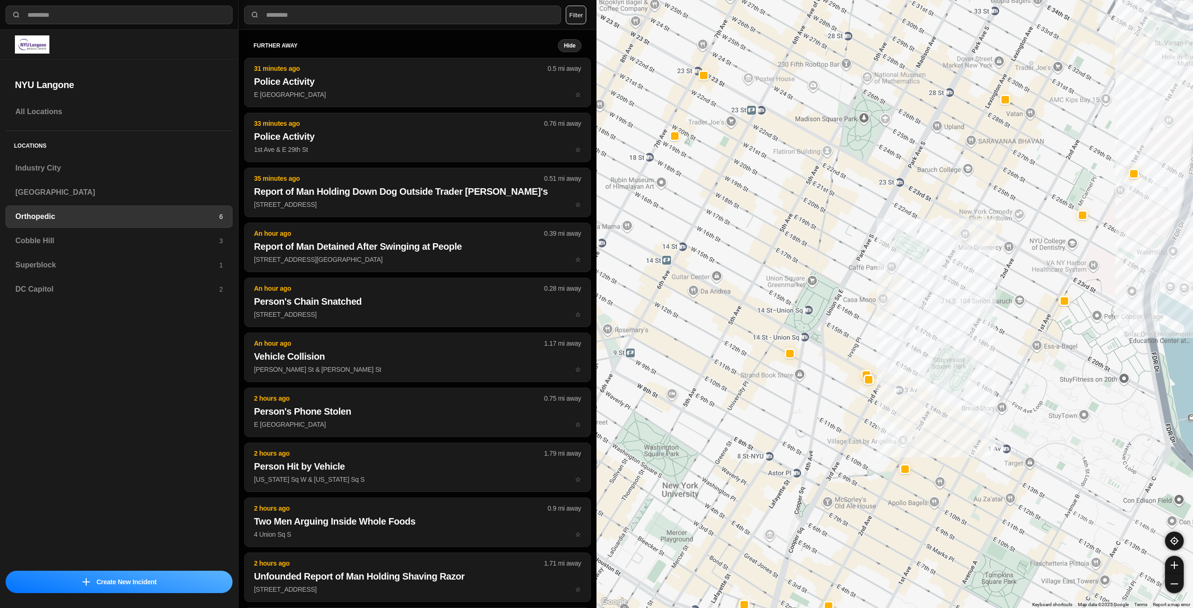
drag, startPoint x: 949, startPoint y: 287, endPoint x: 983, endPoint y: 292, distance: 34.9
click at [983, 292] on div at bounding box center [895, 304] width 597 height 608
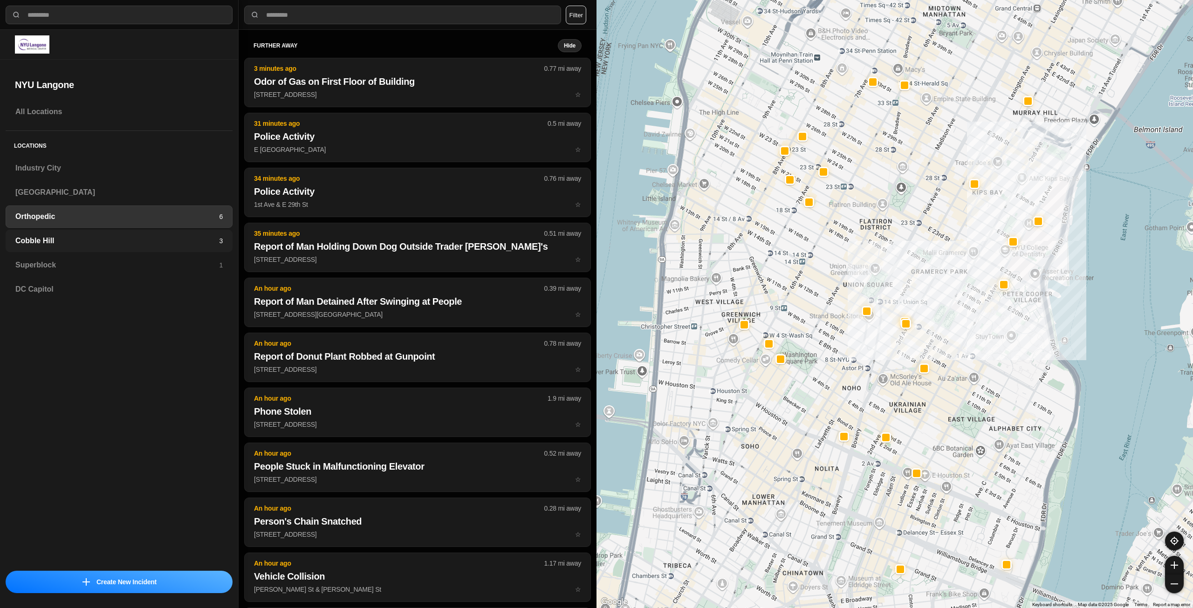
click at [196, 240] on h3 "Cobble Hill" at bounding box center [117, 240] width 204 height 11
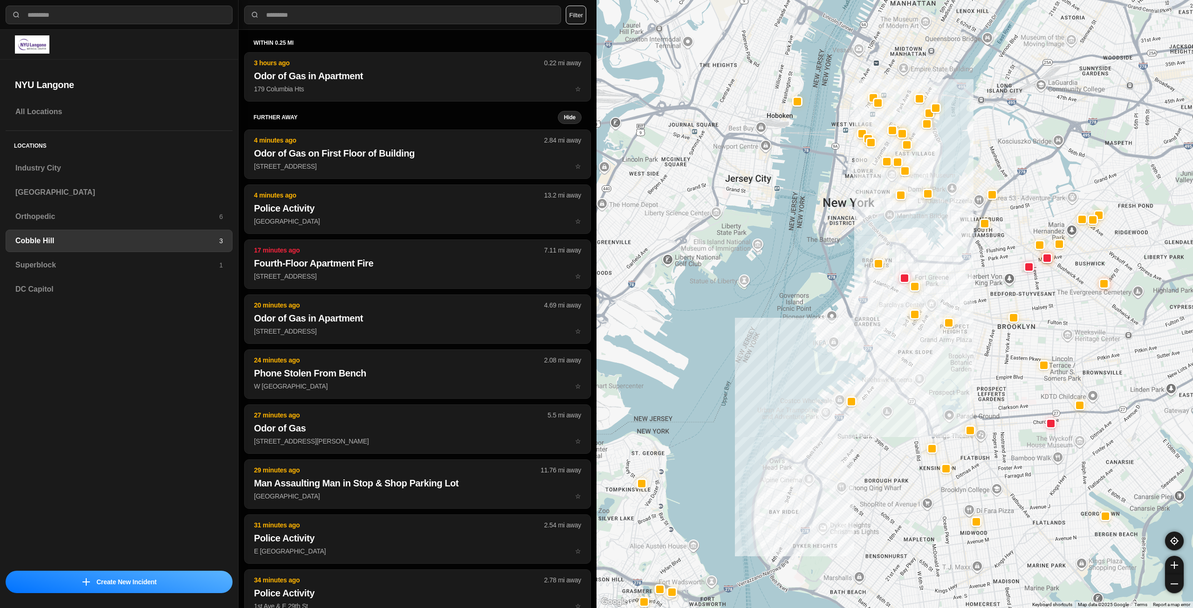
drag, startPoint x: 1120, startPoint y: 123, endPoint x: 1033, endPoint y: 218, distance: 128.7
click at [1033, 218] on div at bounding box center [895, 304] width 597 height 608
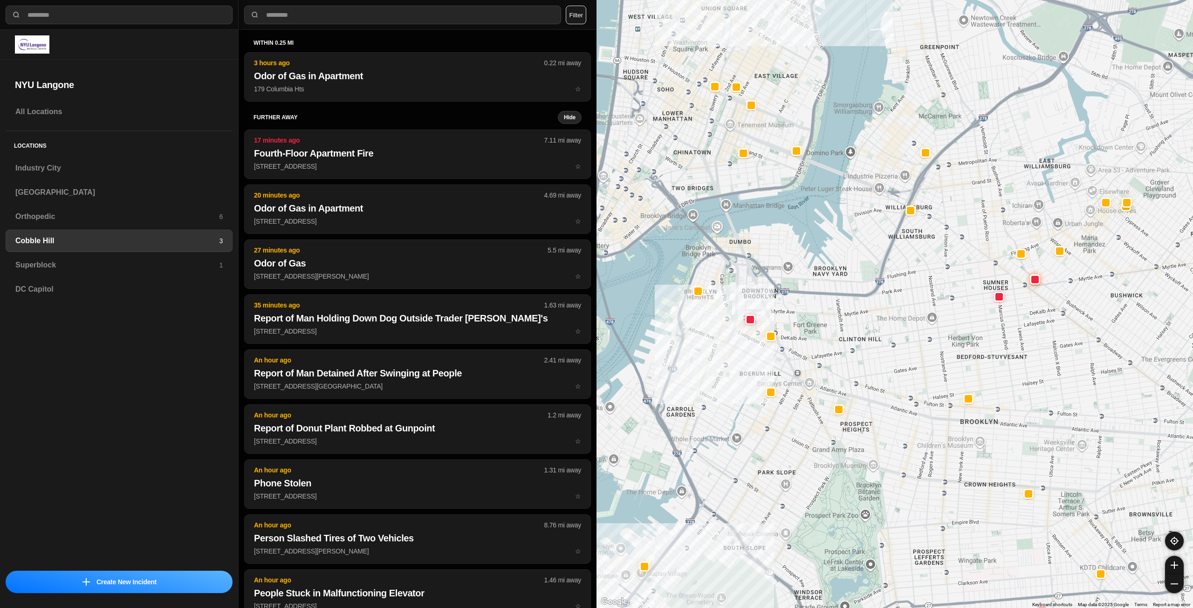
drag, startPoint x: 1090, startPoint y: 156, endPoint x: 1025, endPoint y: 224, distance: 94.3
click at [1025, 224] on div at bounding box center [895, 304] width 597 height 608
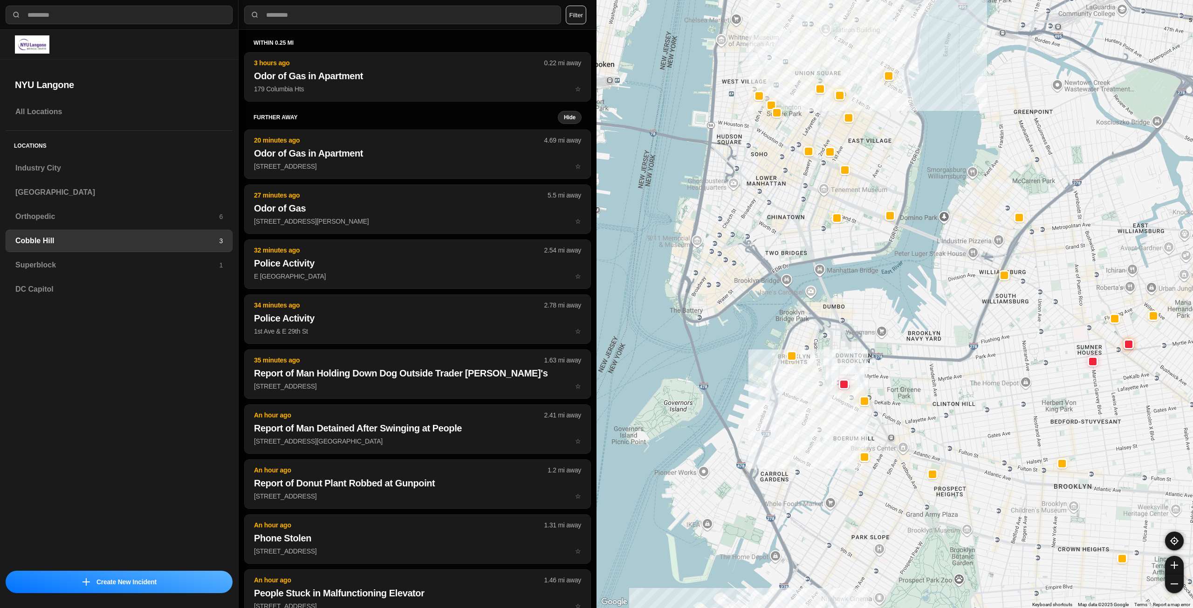
drag, startPoint x: 815, startPoint y: 167, endPoint x: 883, endPoint y: 196, distance: 74.1
click at [883, 196] on div at bounding box center [895, 304] width 597 height 608
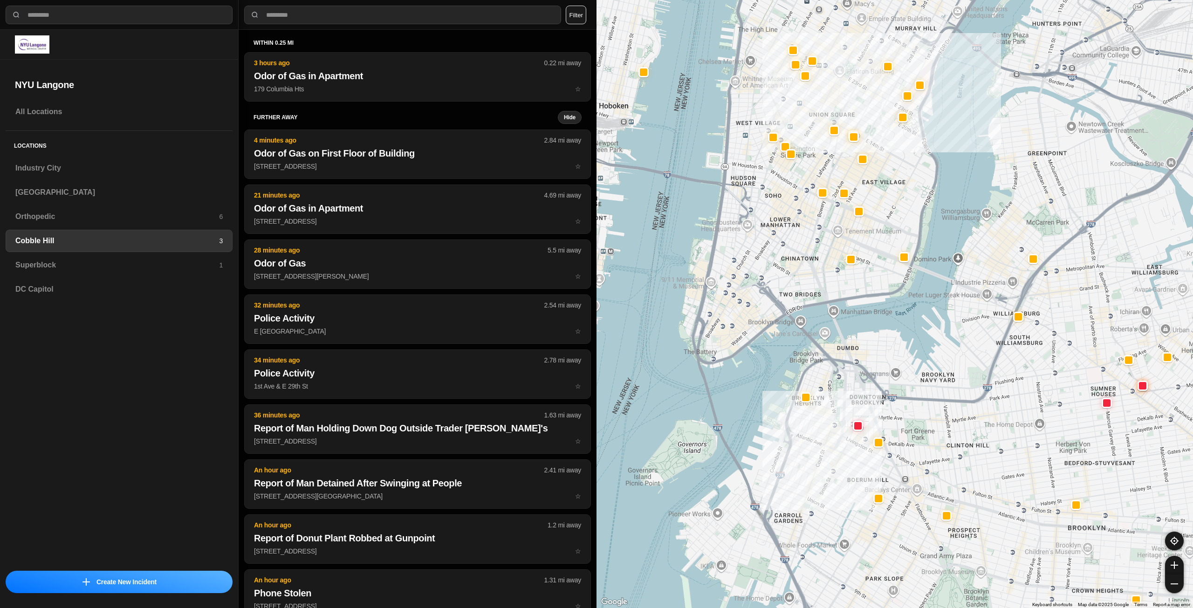
drag, startPoint x: 874, startPoint y: 151, endPoint x: 890, endPoint y: 195, distance: 46.9
click at [890, 195] on div at bounding box center [895, 304] width 597 height 608
click at [203, 264] on h3 "Superblock" at bounding box center [117, 265] width 204 height 11
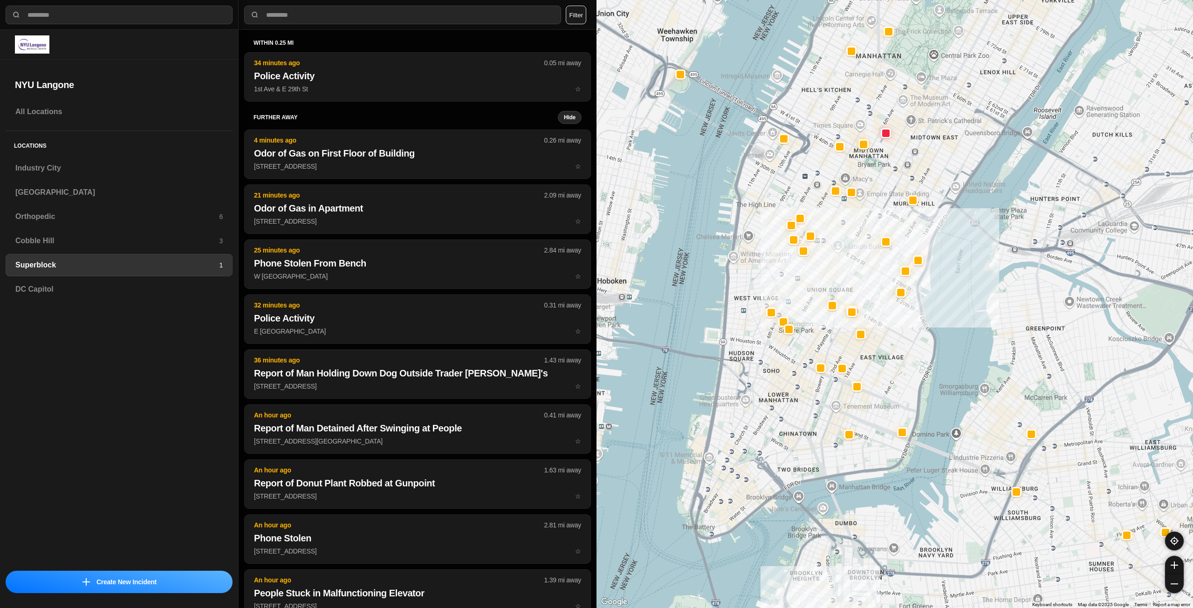
drag, startPoint x: 801, startPoint y: 336, endPoint x: 839, endPoint y: 270, distance: 76.7
click at [839, 270] on div at bounding box center [895, 304] width 597 height 608
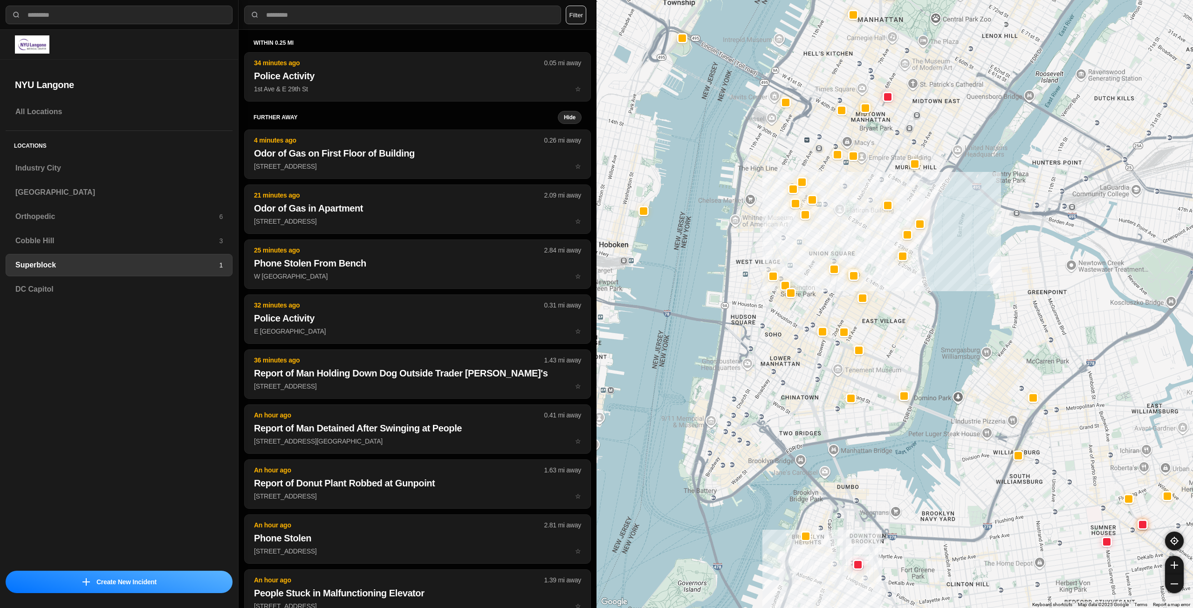
drag, startPoint x: 886, startPoint y: 375, endPoint x: 887, endPoint y: 338, distance: 36.8
click at [887, 338] on div at bounding box center [895, 304] width 597 height 608
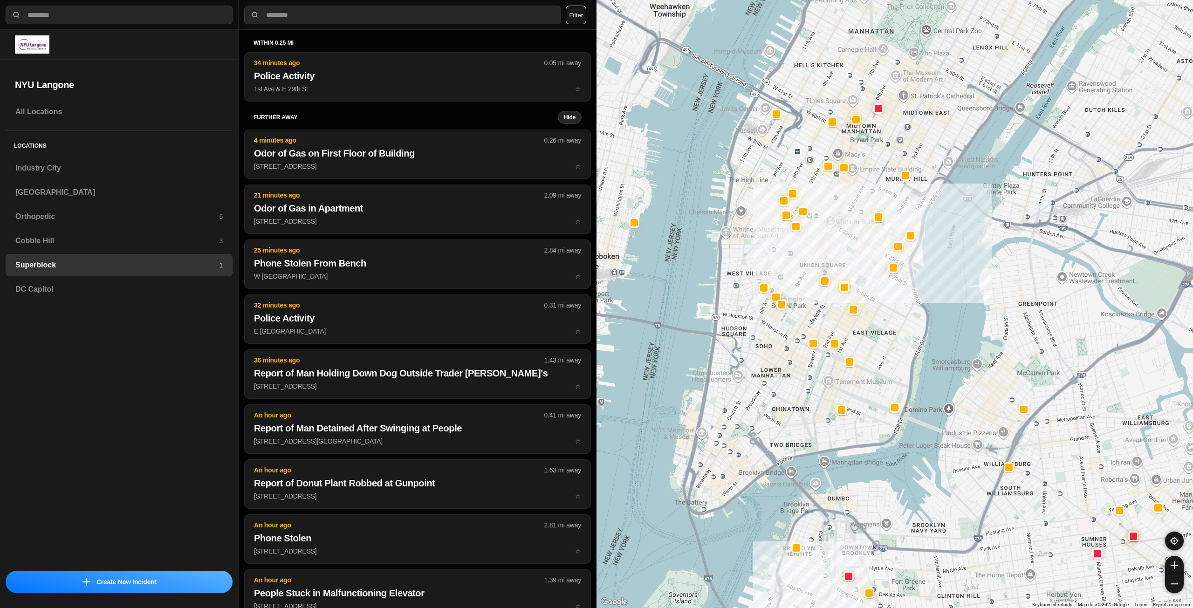
drag, startPoint x: 883, startPoint y: 309, endPoint x: 885, endPoint y: 316, distance: 7.8
click at [885, 316] on div at bounding box center [895, 304] width 597 height 608
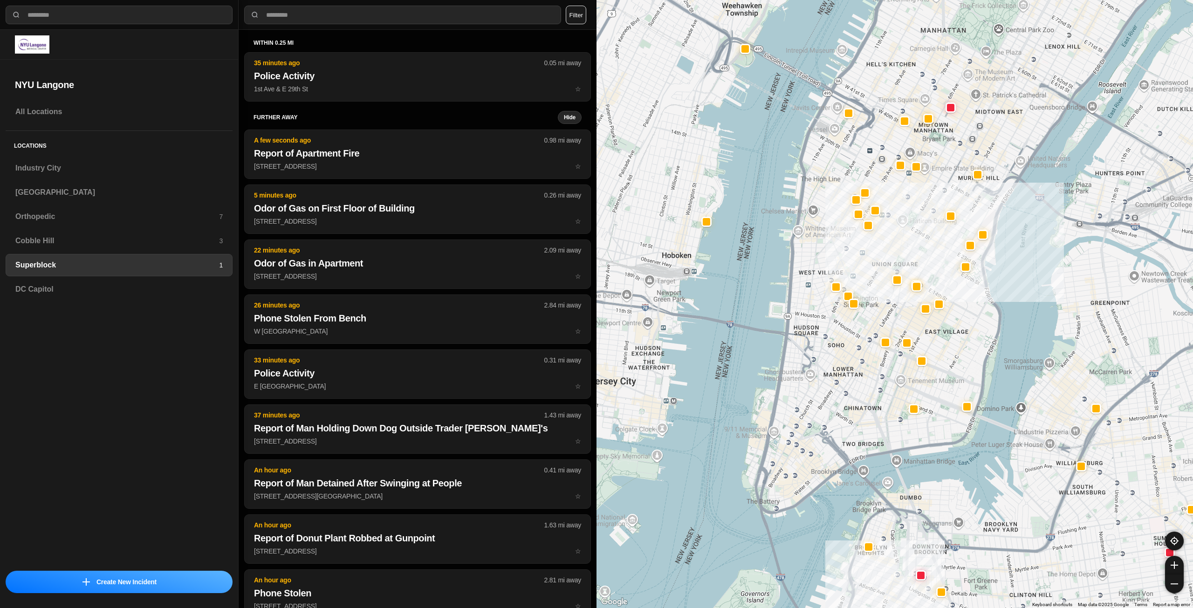
drag, startPoint x: 898, startPoint y: 304, endPoint x: 952, endPoint y: 343, distance: 66.4
click at [952, 343] on div at bounding box center [895, 304] width 597 height 608
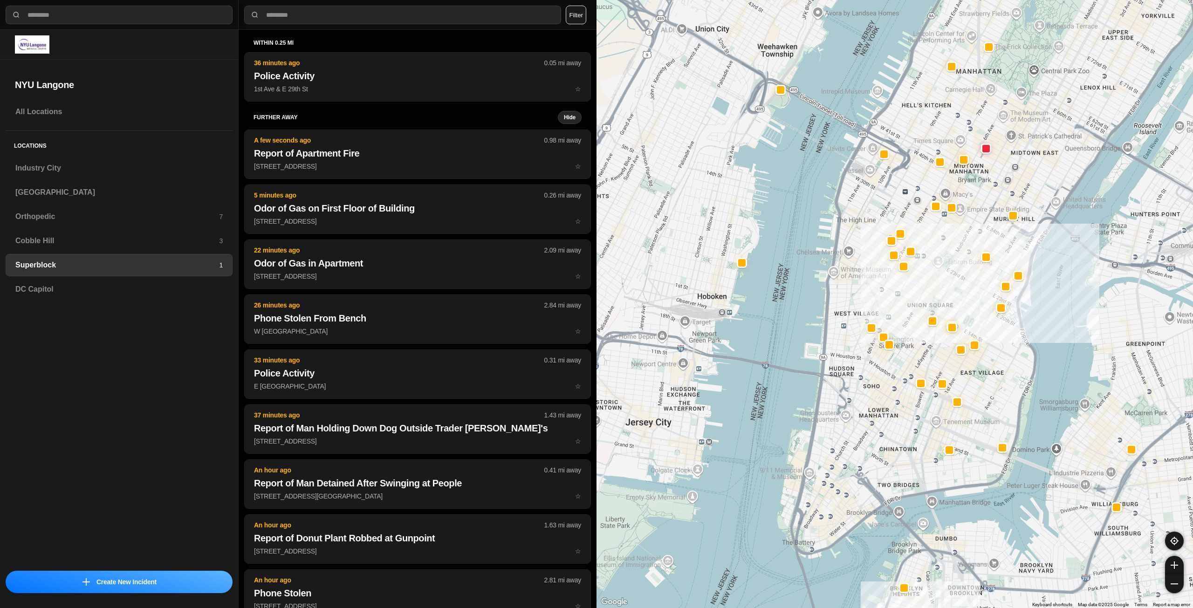
drag, startPoint x: 947, startPoint y: 332, endPoint x: 988, endPoint y: 375, distance: 58.7
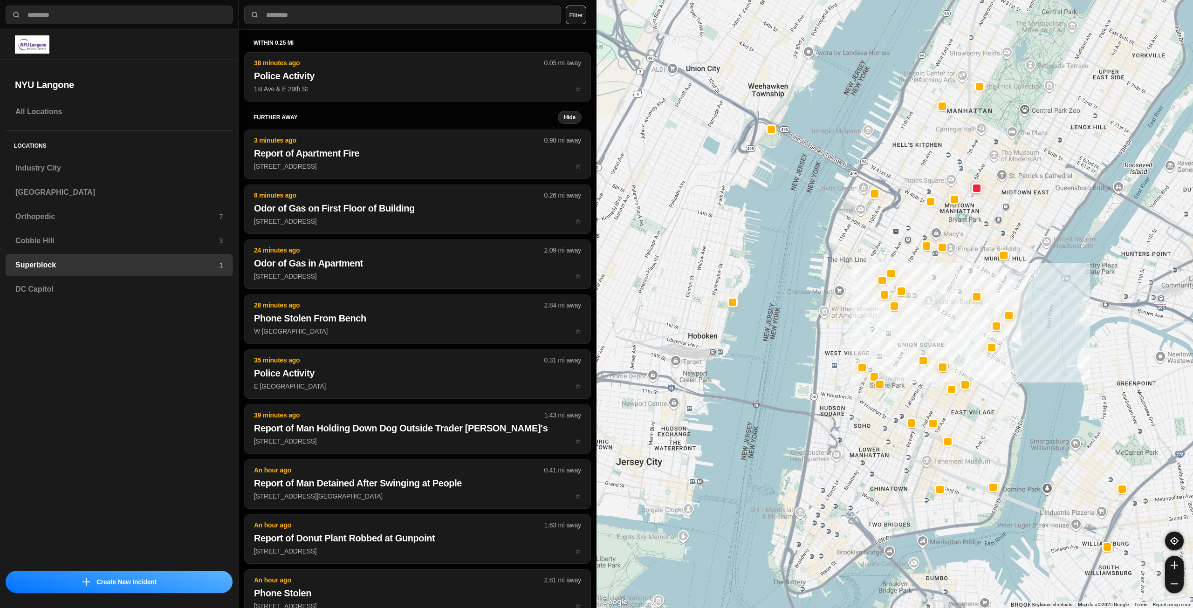
drag, startPoint x: 991, startPoint y: 412, endPoint x: 982, endPoint y: 453, distance: 42.9
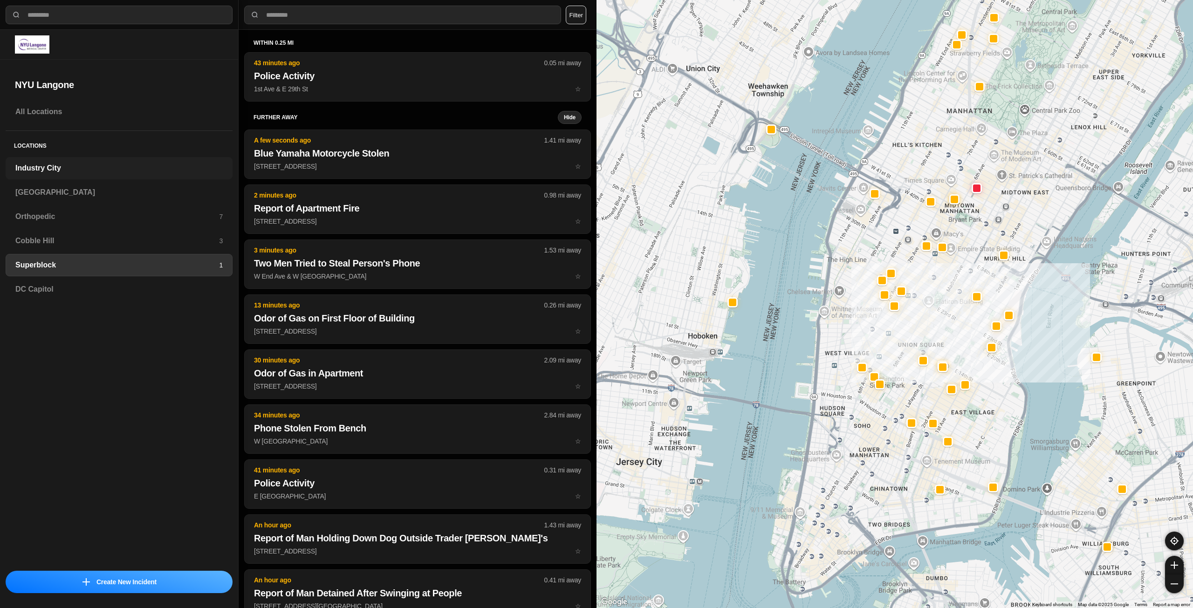
click at [98, 168] on h3 "Industry City" at bounding box center [118, 168] width 207 height 11
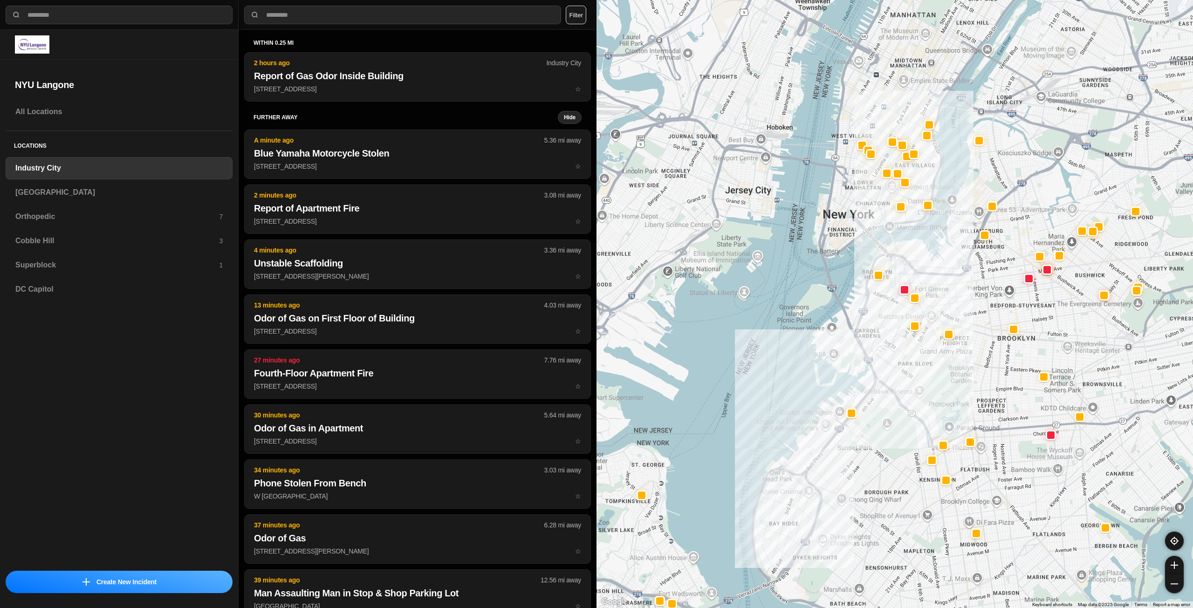
drag, startPoint x: 970, startPoint y: 175, endPoint x: 941, endPoint y: 269, distance: 98.3
click at [941, 269] on div at bounding box center [895, 304] width 597 height 608
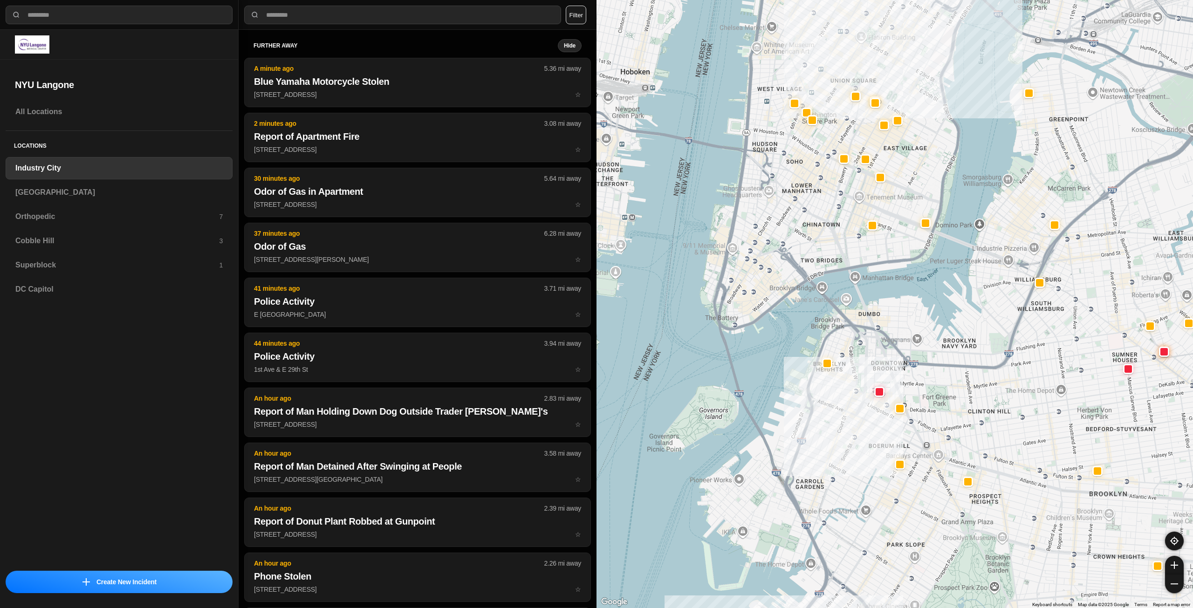
drag, startPoint x: 843, startPoint y: 172, endPoint x: 836, endPoint y: 248, distance: 76.2
click at [836, 248] on div "757 people" at bounding box center [895, 304] width 597 height 608
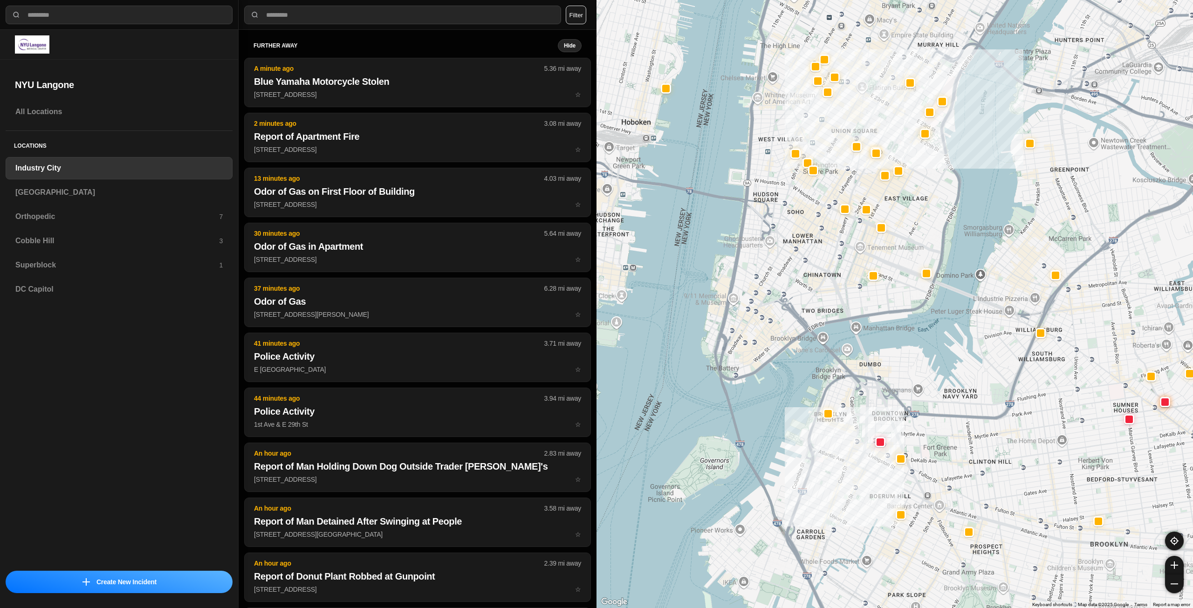
click at [799, 233] on div "757 people" at bounding box center [895, 304] width 597 height 608
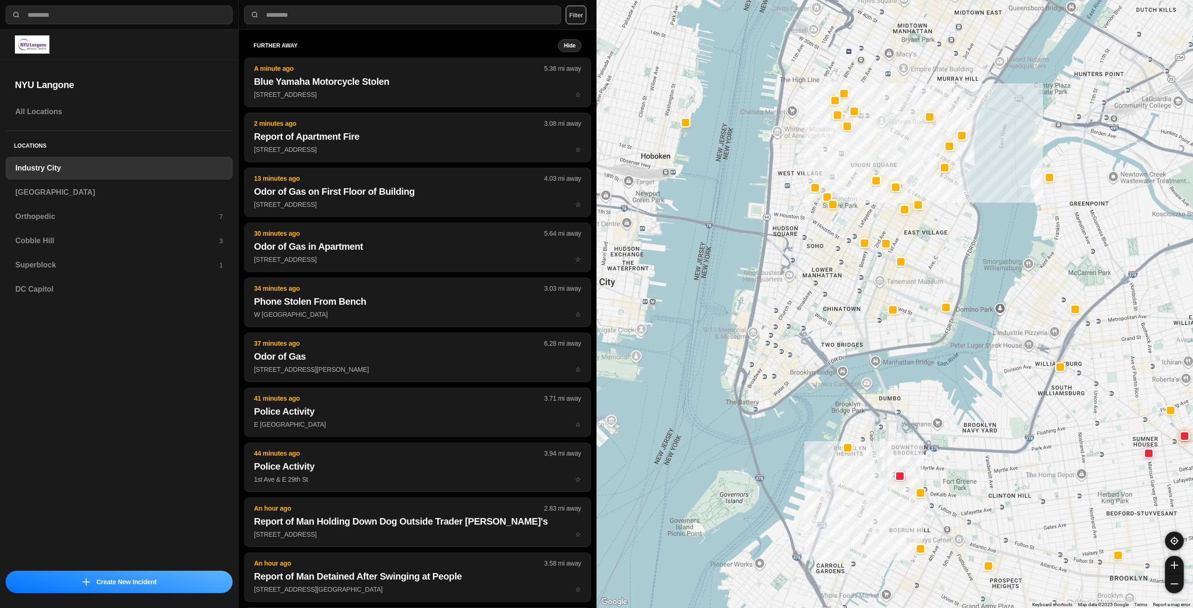
drag, startPoint x: 857, startPoint y: 110, endPoint x: 877, endPoint y: 144, distance: 39.2
click at [877, 144] on div "757 people" at bounding box center [895, 304] width 597 height 608
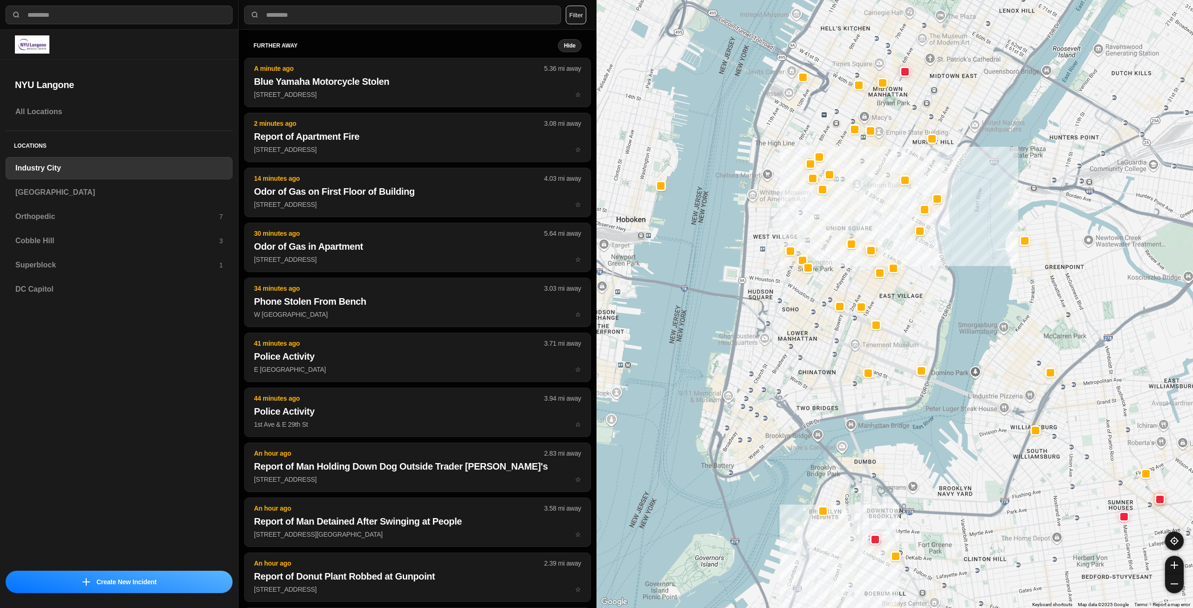
drag, startPoint x: 915, startPoint y: 151, endPoint x: 890, endPoint y: 217, distance: 70.4
click at [890, 217] on div "757 people" at bounding box center [895, 304] width 597 height 608
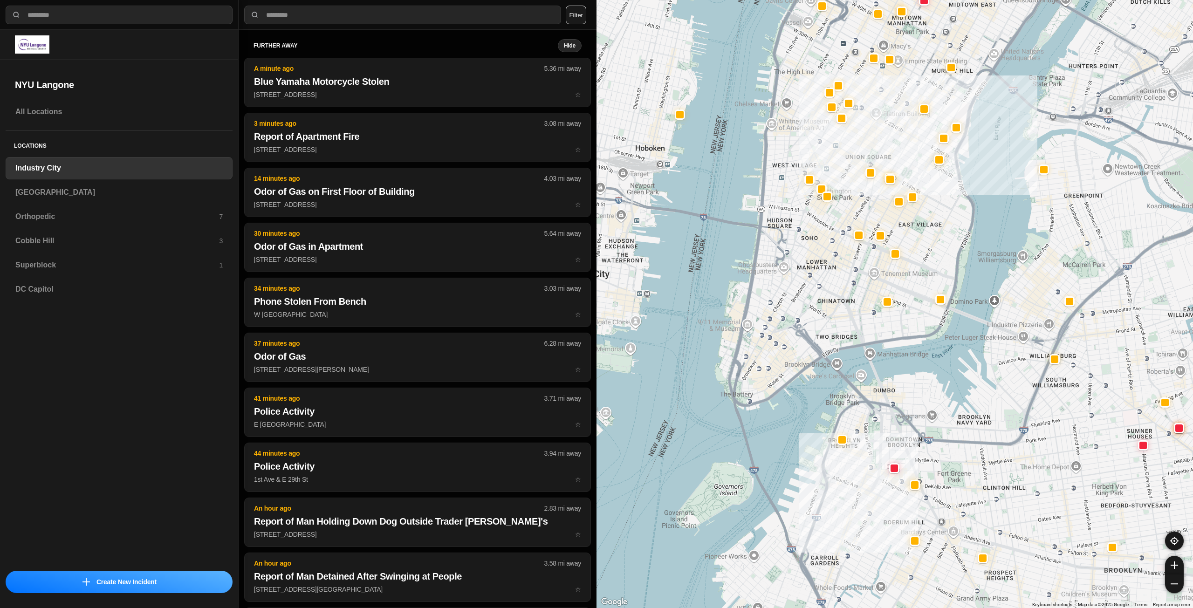
drag, startPoint x: 920, startPoint y: 342, endPoint x: 941, endPoint y: 258, distance: 86.4
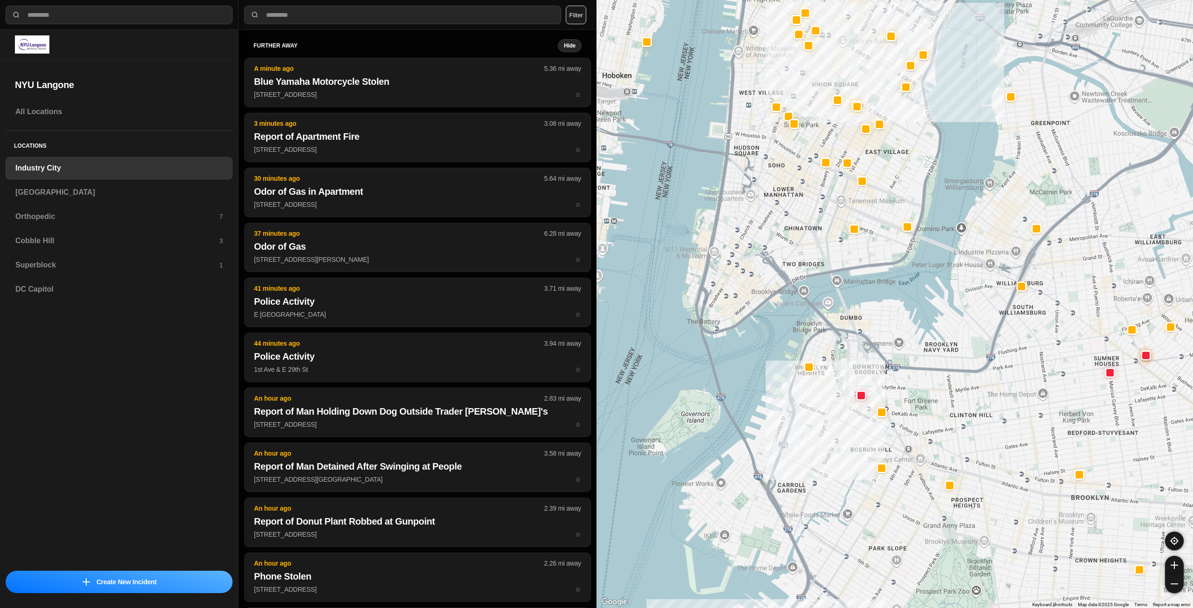
drag, startPoint x: 1003, startPoint y: 418, endPoint x: 965, endPoint y: 351, distance: 77.5
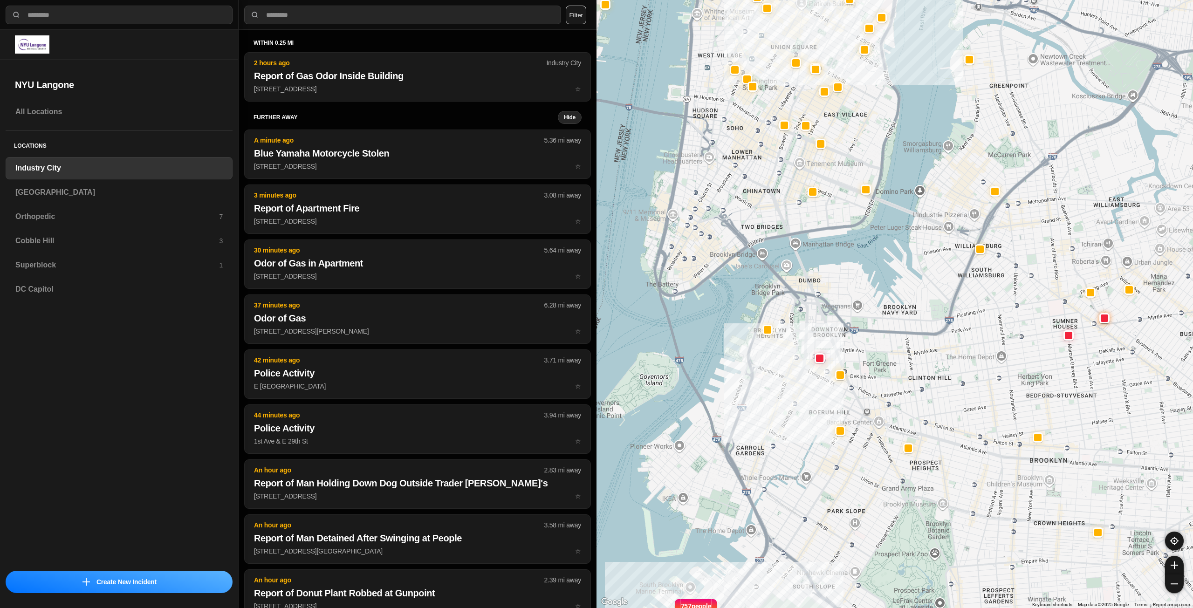
drag, startPoint x: 950, startPoint y: 403, endPoint x: 904, endPoint y: 366, distance: 58.7
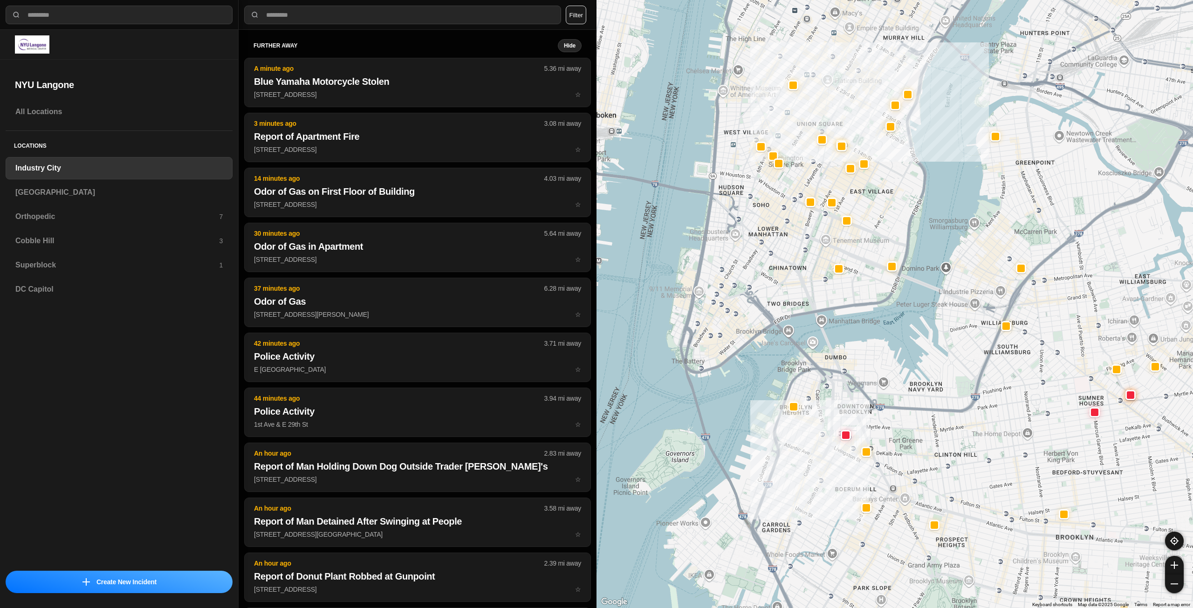
drag, startPoint x: 727, startPoint y: 192, endPoint x: 753, endPoint y: 268, distance: 81.2
click at [753, 268] on div "757 people" at bounding box center [895, 304] width 597 height 608
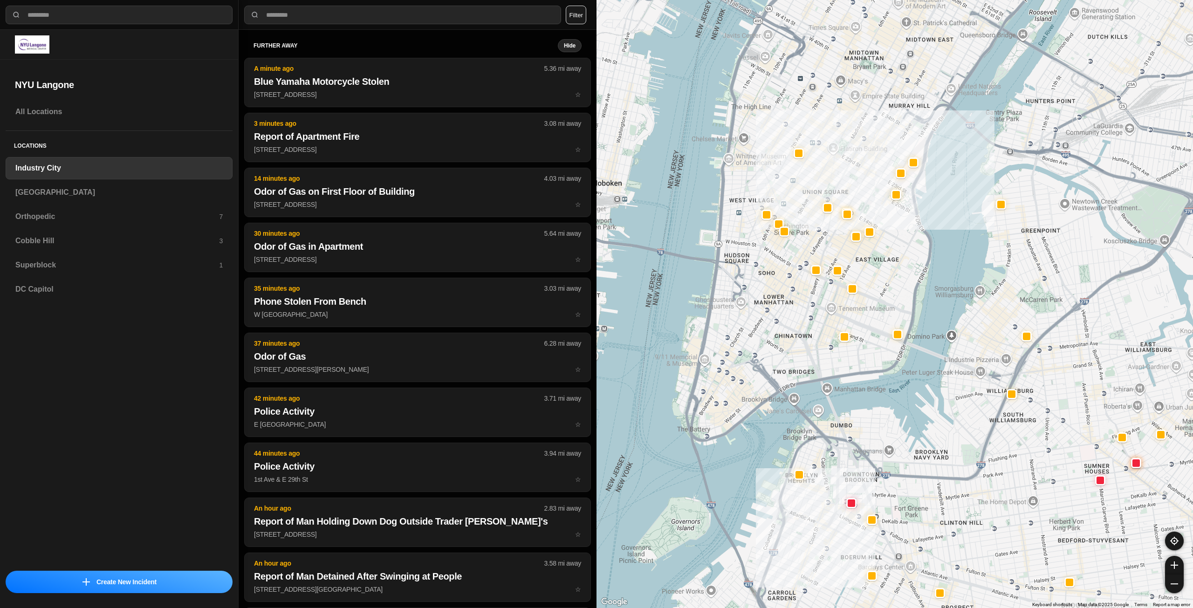
drag, startPoint x: 764, startPoint y: 295, endPoint x: 774, endPoint y: 312, distance: 20.2
click at [774, 312] on div "757 people" at bounding box center [895, 304] width 597 height 608
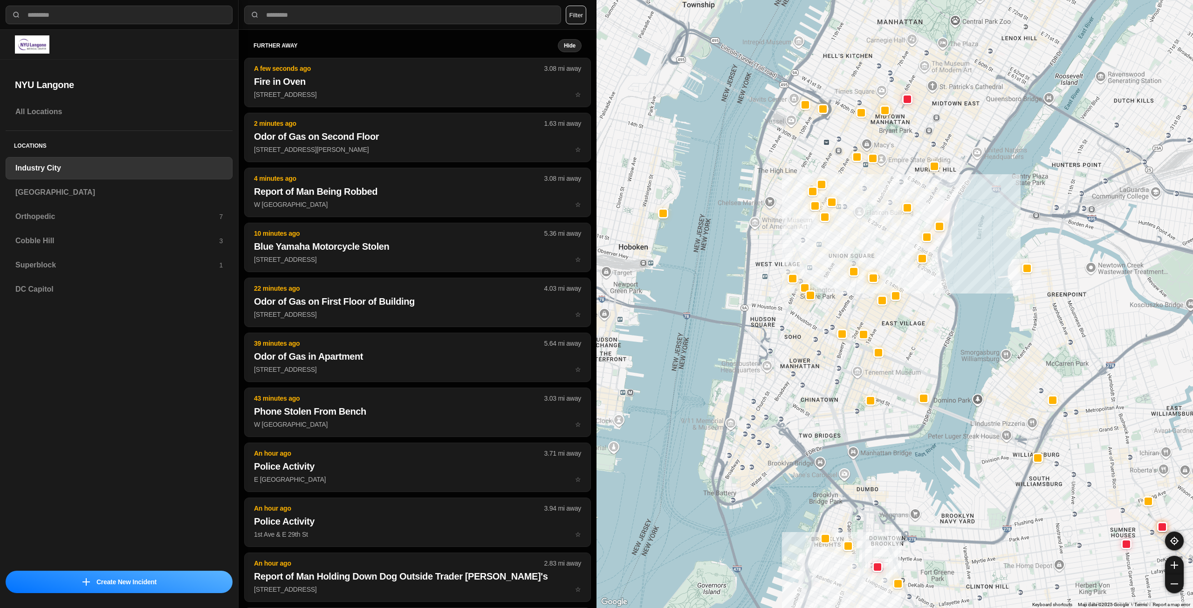
drag, startPoint x: 851, startPoint y: 212, endPoint x: 835, endPoint y: 281, distance: 71.2
click at [835, 281] on div "757 people" at bounding box center [895, 304] width 597 height 608
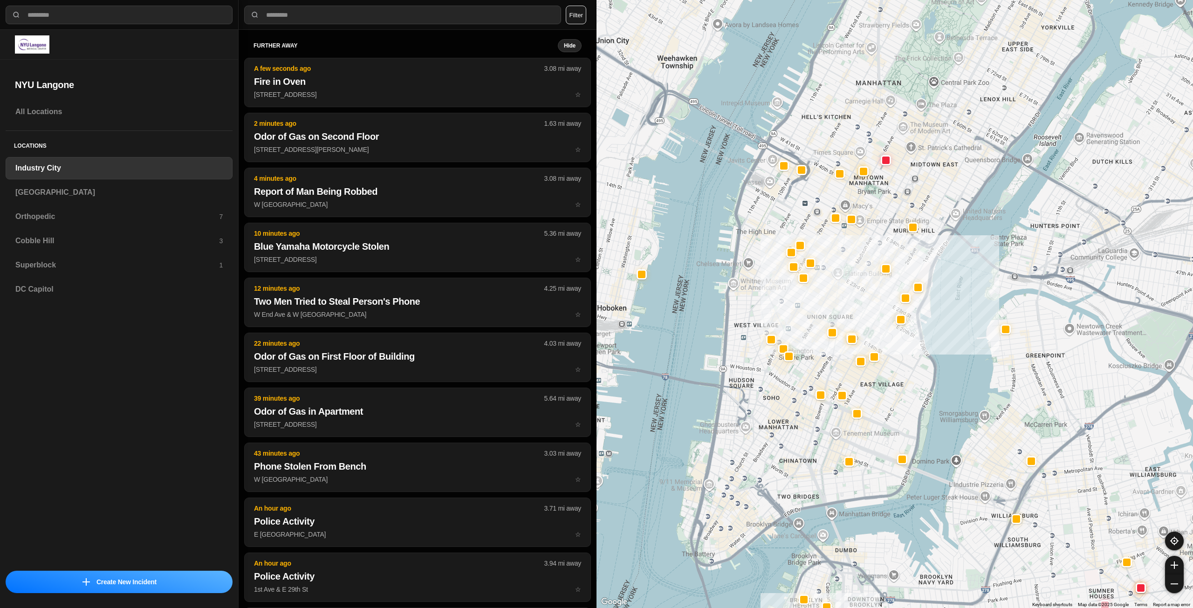
drag, startPoint x: 850, startPoint y: 246, endPoint x: 841, endPoint y: 267, distance: 22.6
click at [841, 267] on div "757 people" at bounding box center [895, 304] width 597 height 608
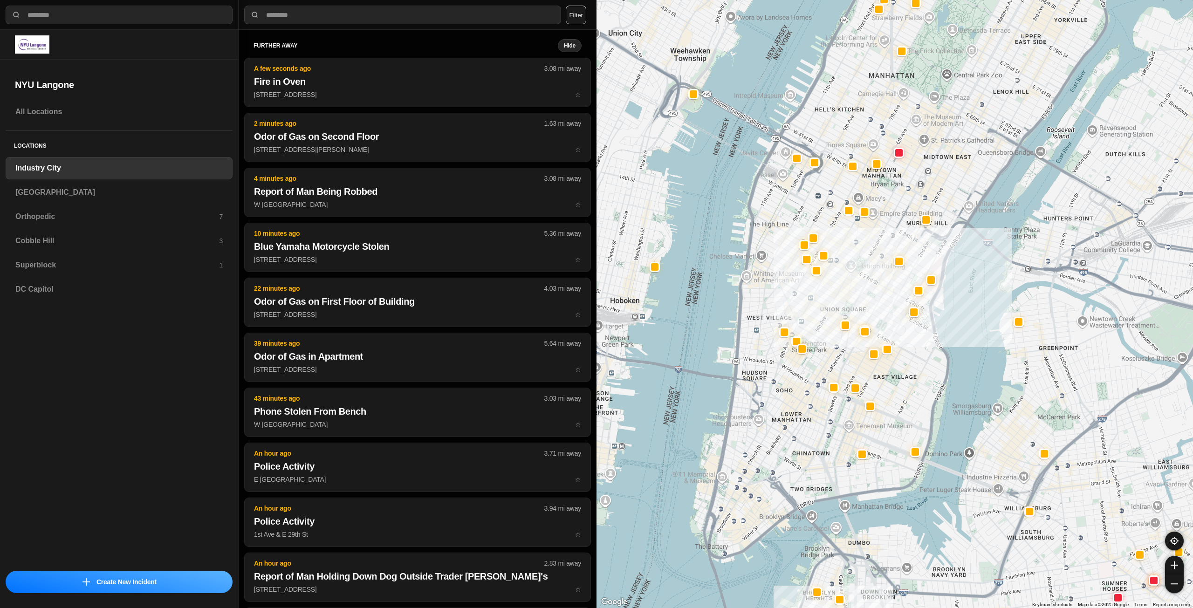
drag, startPoint x: 849, startPoint y: 259, endPoint x: 861, endPoint y: 254, distance: 13.2
click at [861, 254] on div "757 people" at bounding box center [895, 304] width 597 height 608
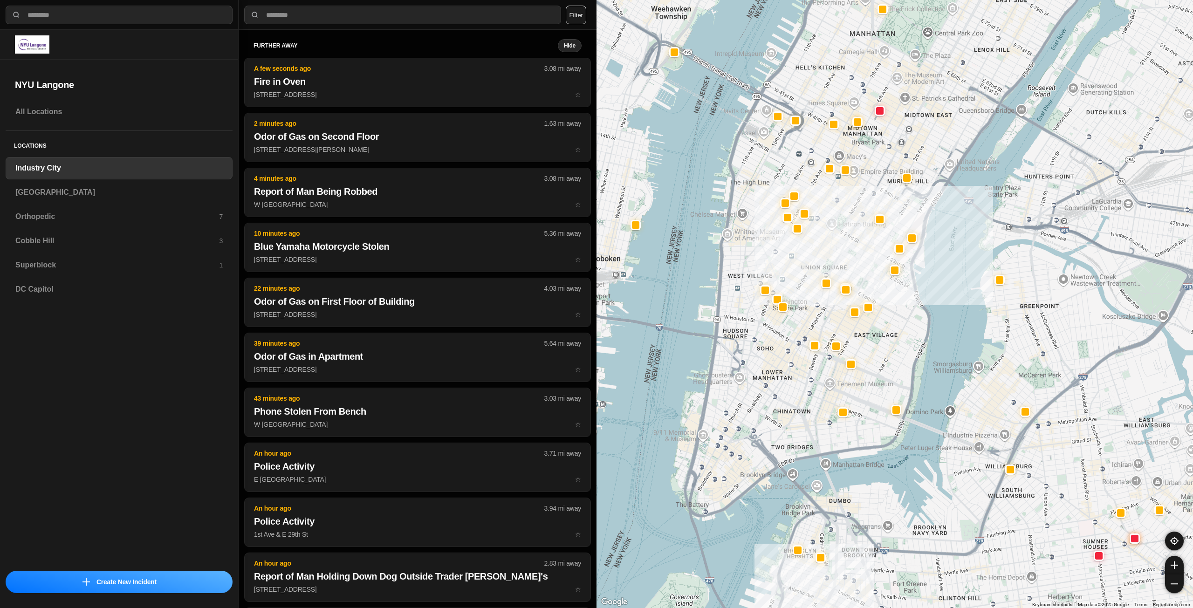
drag, startPoint x: 897, startPoint y: 411, endPoint x: 878, endPoint y: 366, distance: 49.3
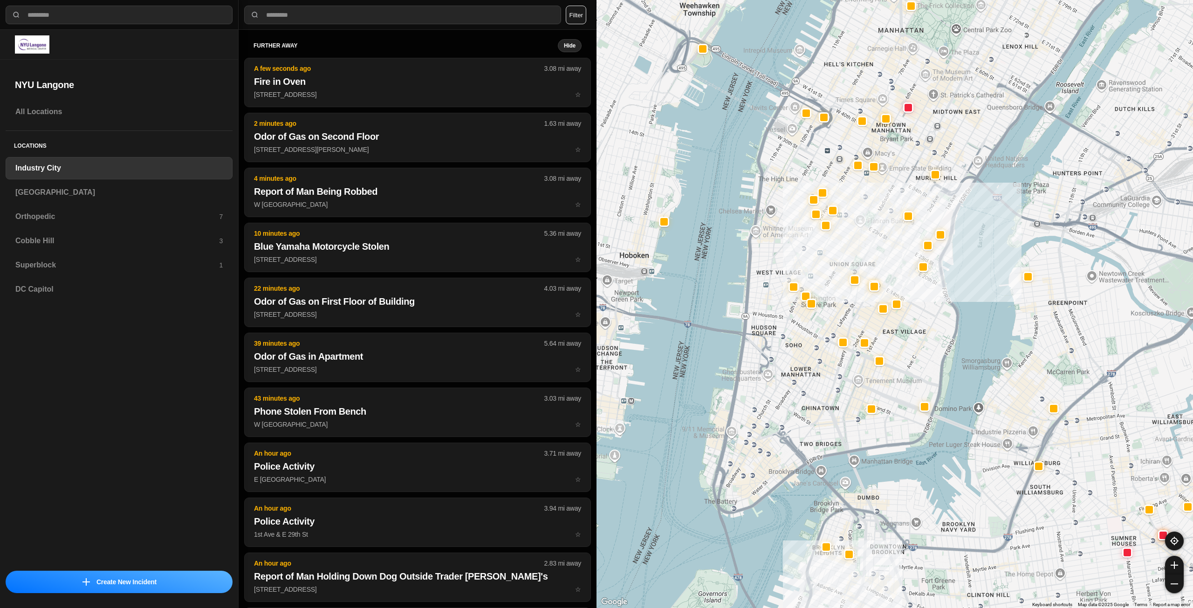
drag, startPoint x: 877, startPoint y: 365, endPoint x: 908, endPoint y: 362, distance: 30.9
click at [908, 362] on div "757 people" at bounding box center [895, 304] width 597 height 608
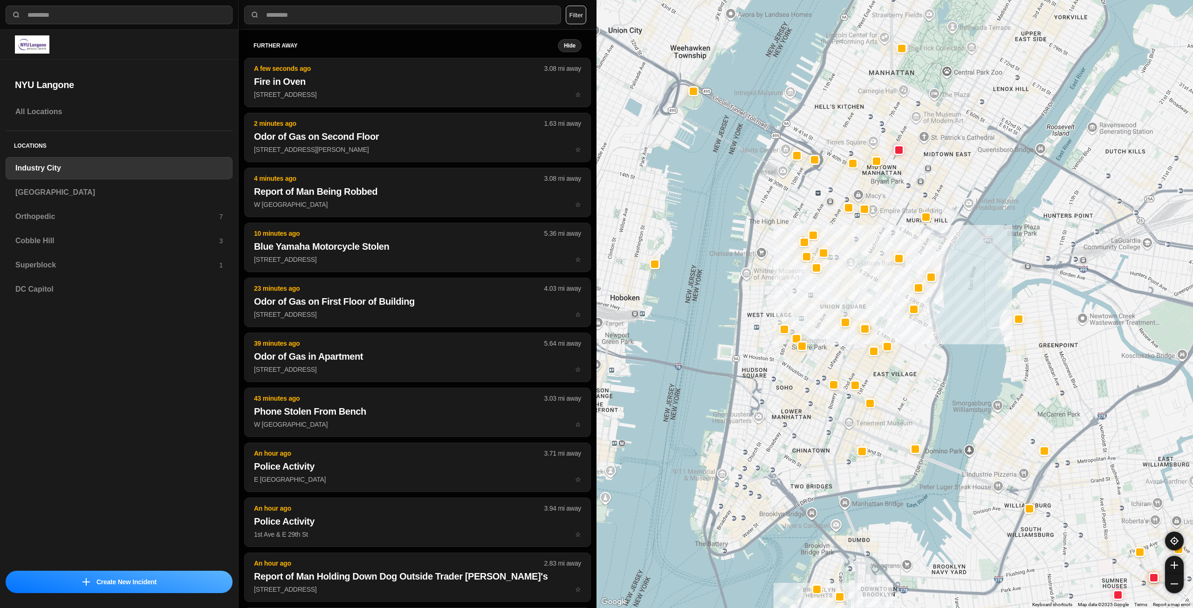
drag, startPoint x: 859, startPoint y: 274, endPoint x: 852, endPoint y: 300, distance: 26.4
click at [852, 300] on div "757 people" at bounding box center [895, 304] width 597 height 608
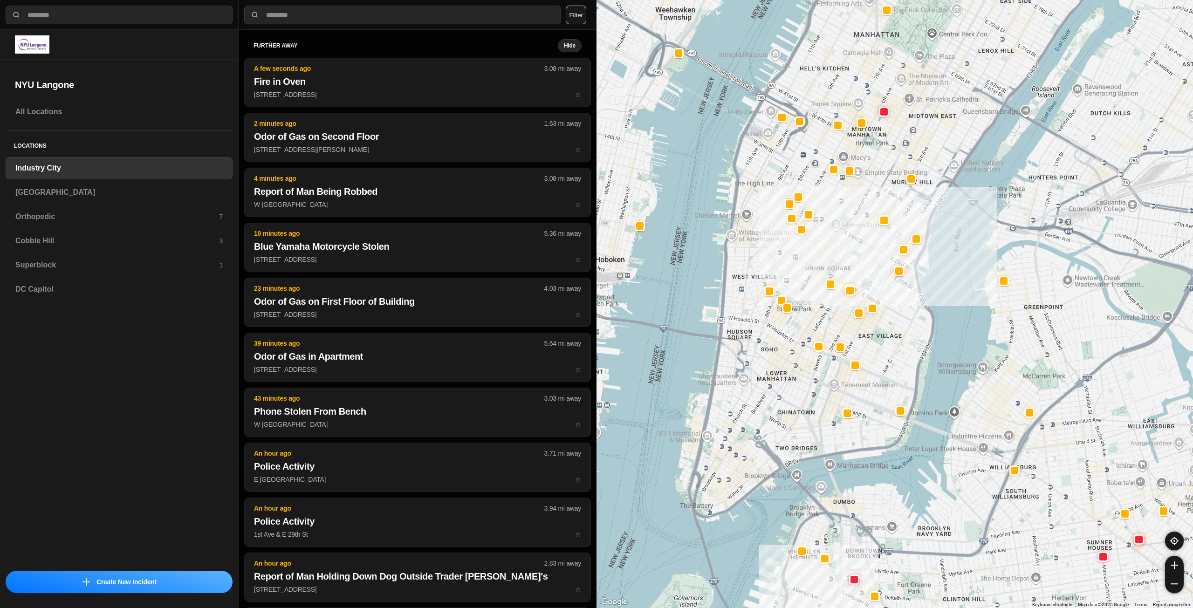
drag, startPoint x: 896, startPoint y: 414, endPoint x: 881, endPoint y: 376, distance: 41.5
click at [110, 193] on h3 "[GEOGRAPHIC_DATA]" at bounding box center [118, 192] width 207 height 11
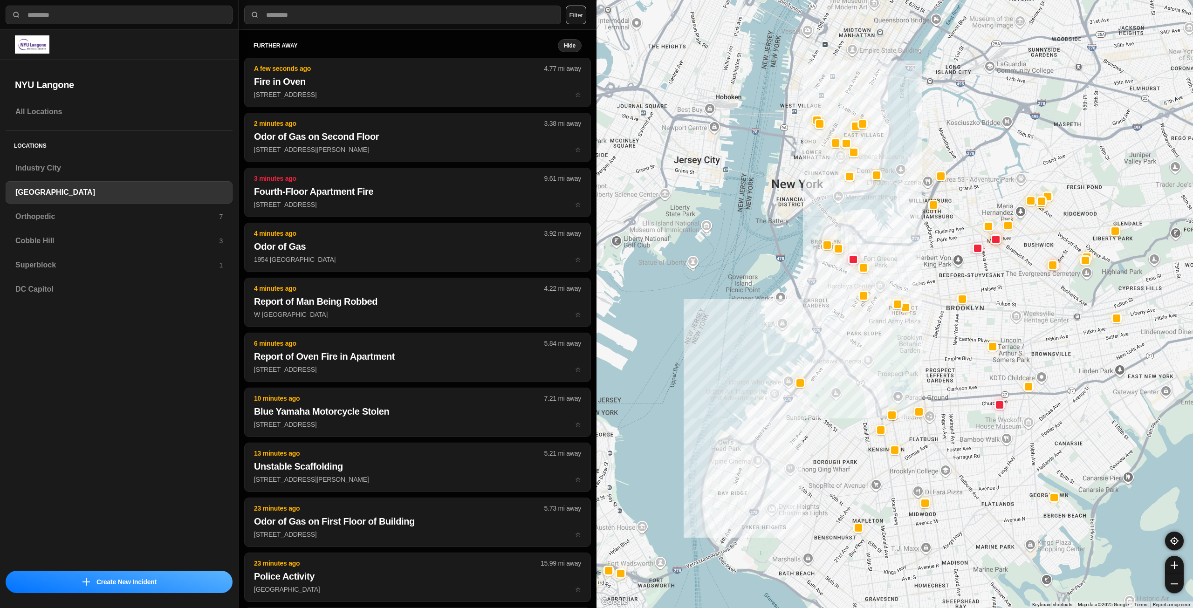
drag, startPoint x: 946, startPoint y: 285, endPoint x: 865, endPoint y: 404, distance: 144.0
click at [865, 404] on div at bounding box center [895, 304] width 597 height 608
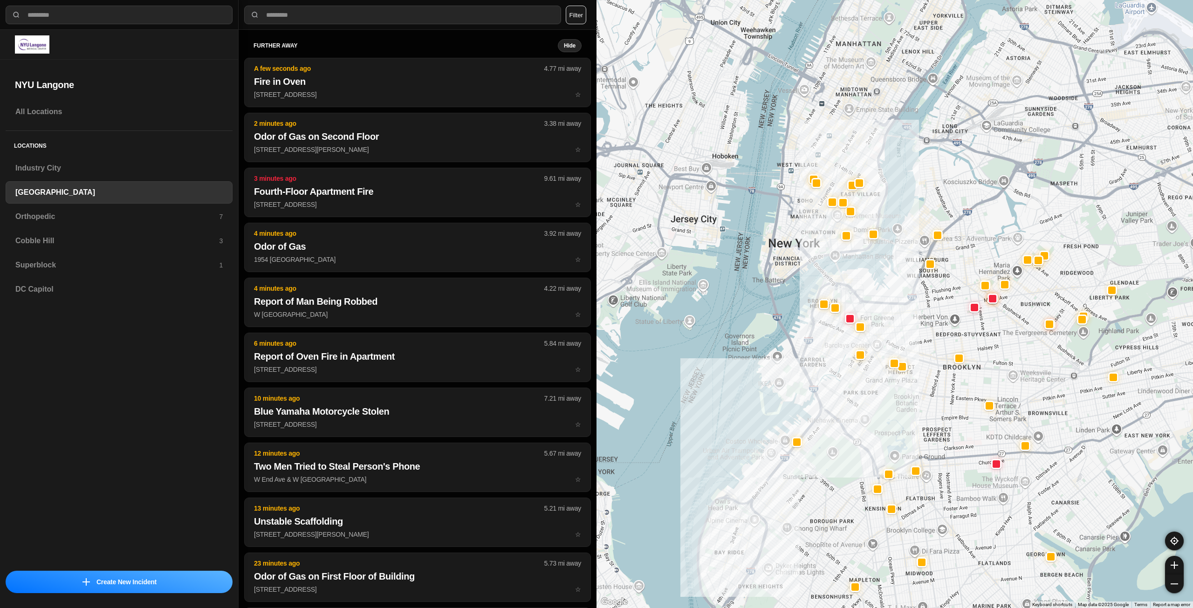
drag, startPoint x: 849, startPoint y: 337, endPoint x: 846, endPoint y: 399, distance: 61.6
click at [846, 399] on div at bounding box center [895, 304] width 597 height 608
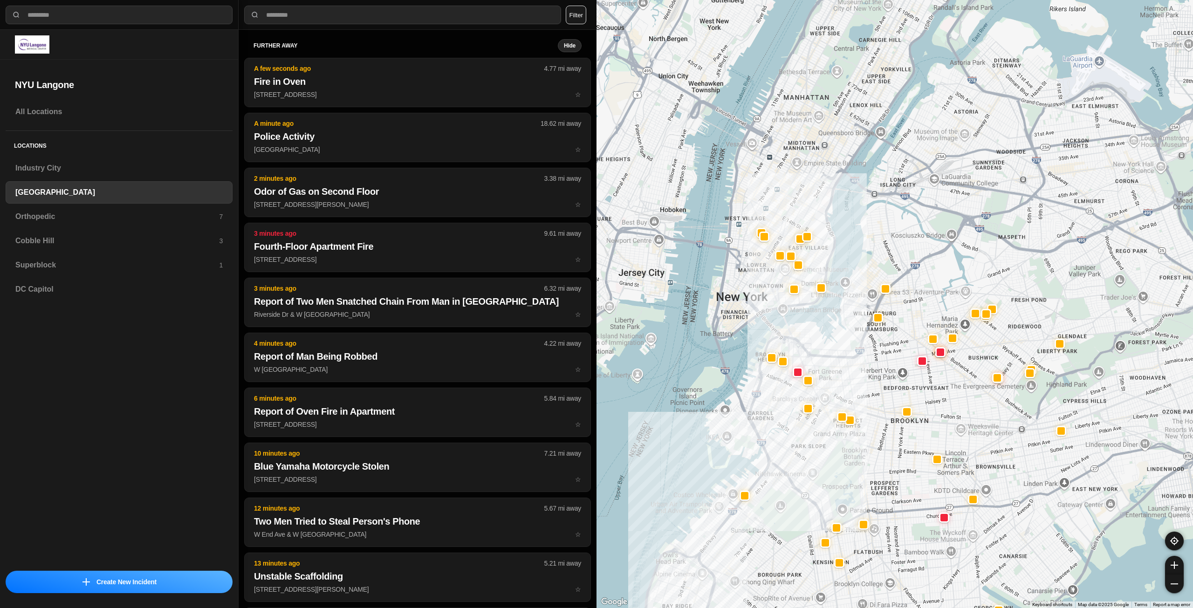
drag, startPoint x: 917, startPoint y: 336, endPoint x: 864, endPoint y: 390, distance: 74.8
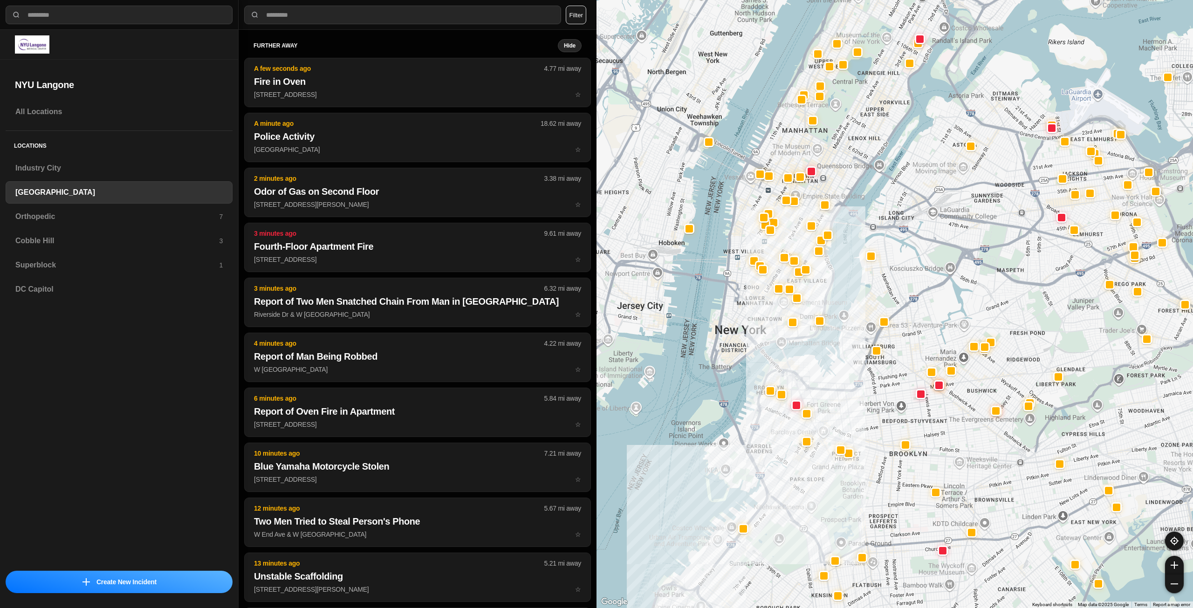
click at [852, 384] on div at bounding box center [895, 304] width 597 height 608
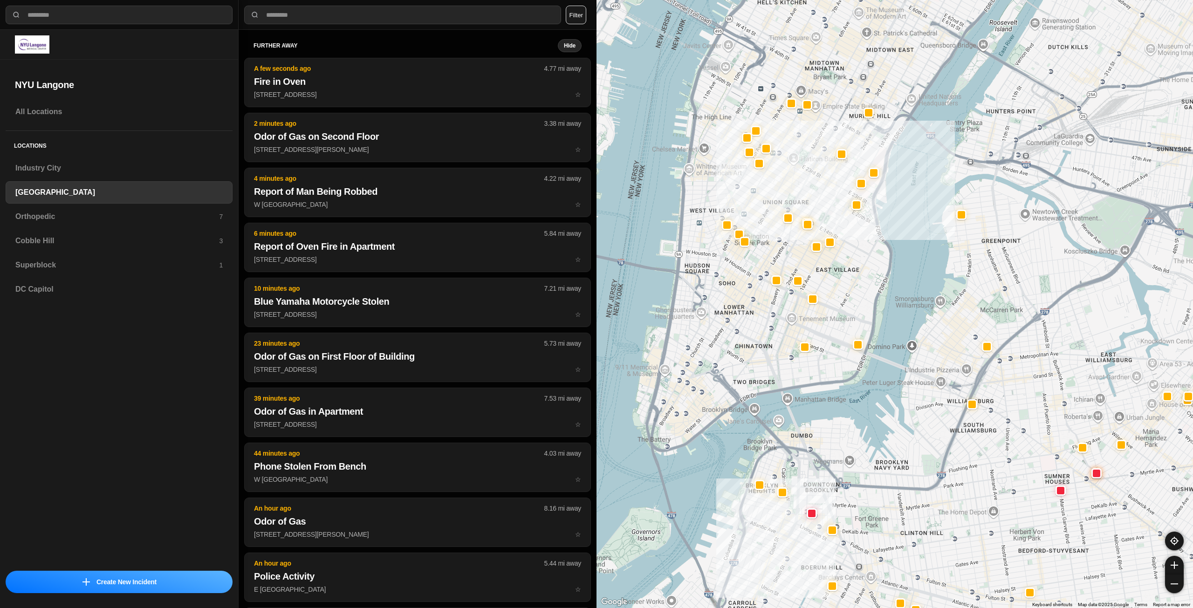
drag, startPoint x: 724, startPoint y: 336, endPoint x: 734, endPoint y: 365, distance: 30.9
click at [734, 365] on div "421 people" at bounding box center [895, 304] width 597 height 608
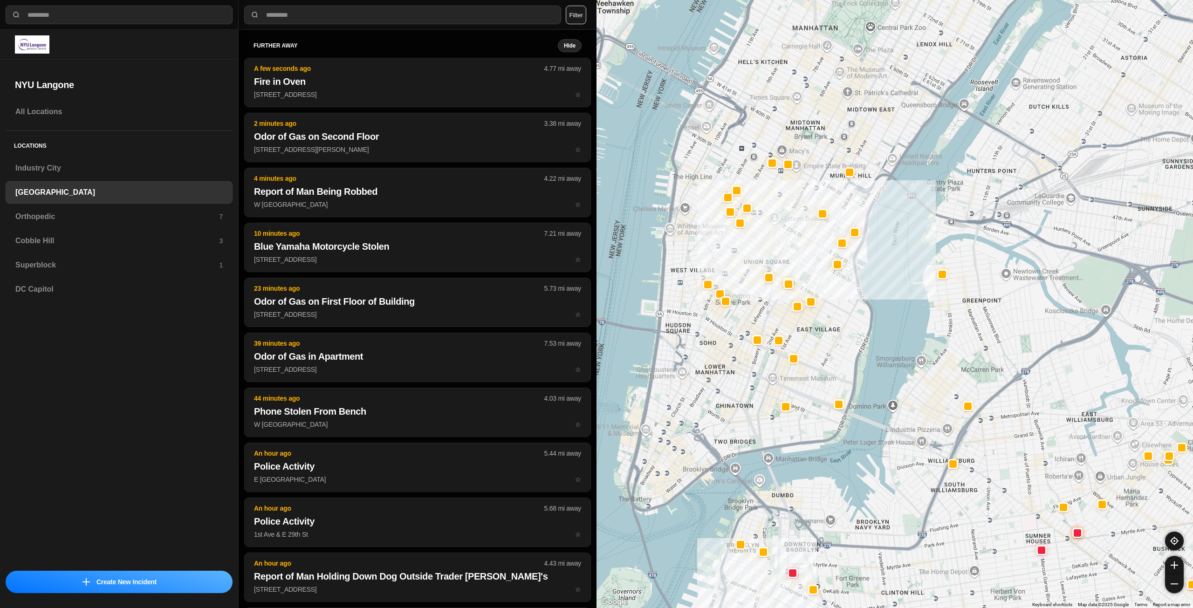
drag, startPoint x: 849, startPoint y: 341, endPoint x: 841, endPoint y: 365, distance: 25.9
click at [841, 365] on div "421 people" at bounding box center [895, 304] width 597 height 608
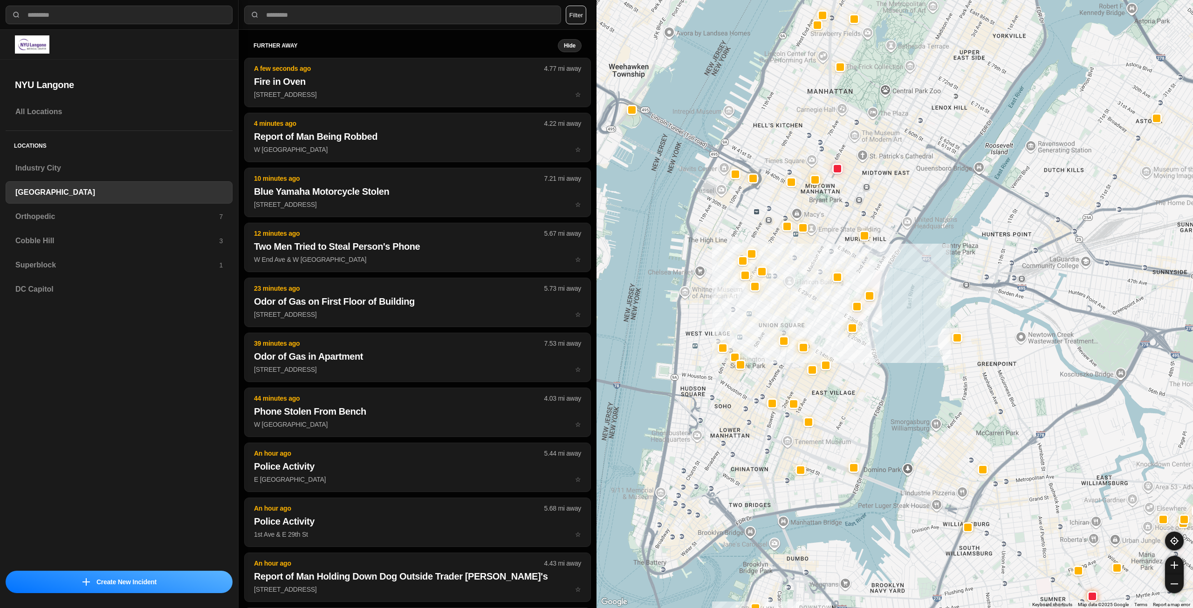
drag, startPoint x: 850, startPoint y: 364, endPoint x: 854, endPoint y: 381, distance: 17.3
click at [854, 381] on div "421 people" at bounding box center [895, 304] width 597 height 608
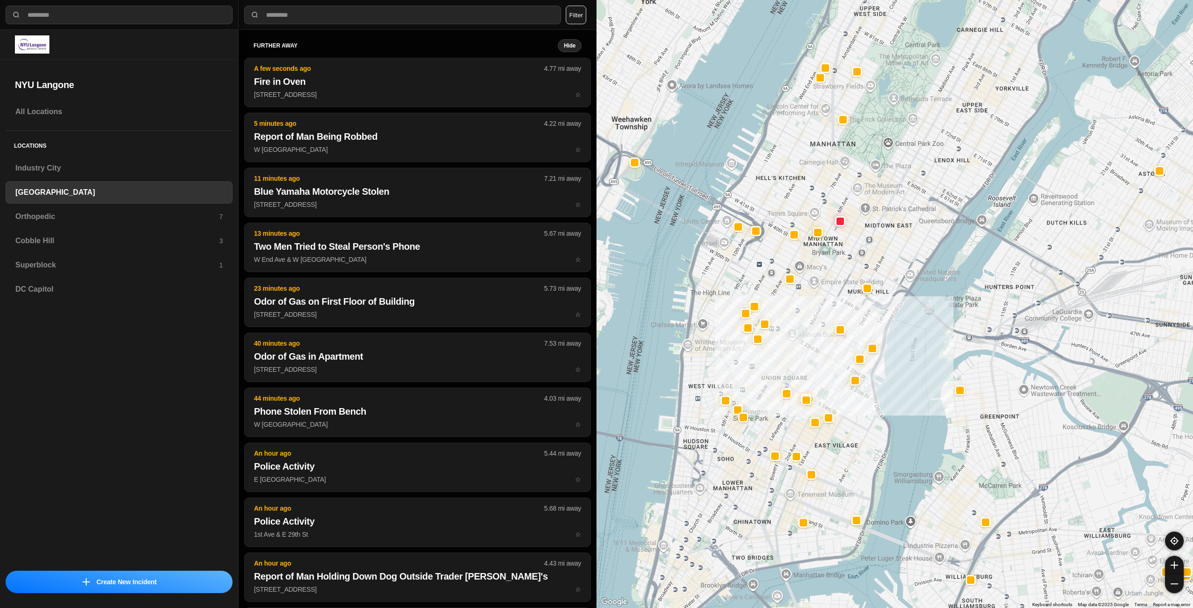
drag, startPoint x: 828, startPoint y: 253, endPoint x: 830, endPoint y: 308, distance: 55.0
click at [830, 308] on div "421 people" at bounding box center [895, 304] width 597 height 608
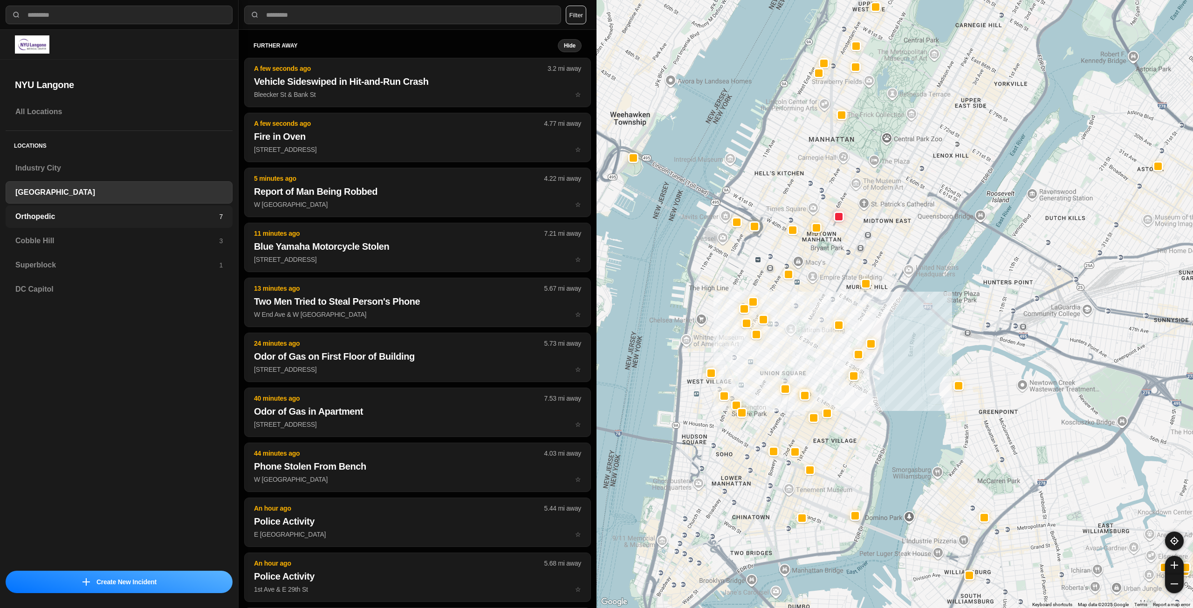
click at [202, 216] on h3 "Orthopedic" at bounding box center [117, 216] width 204 height 11
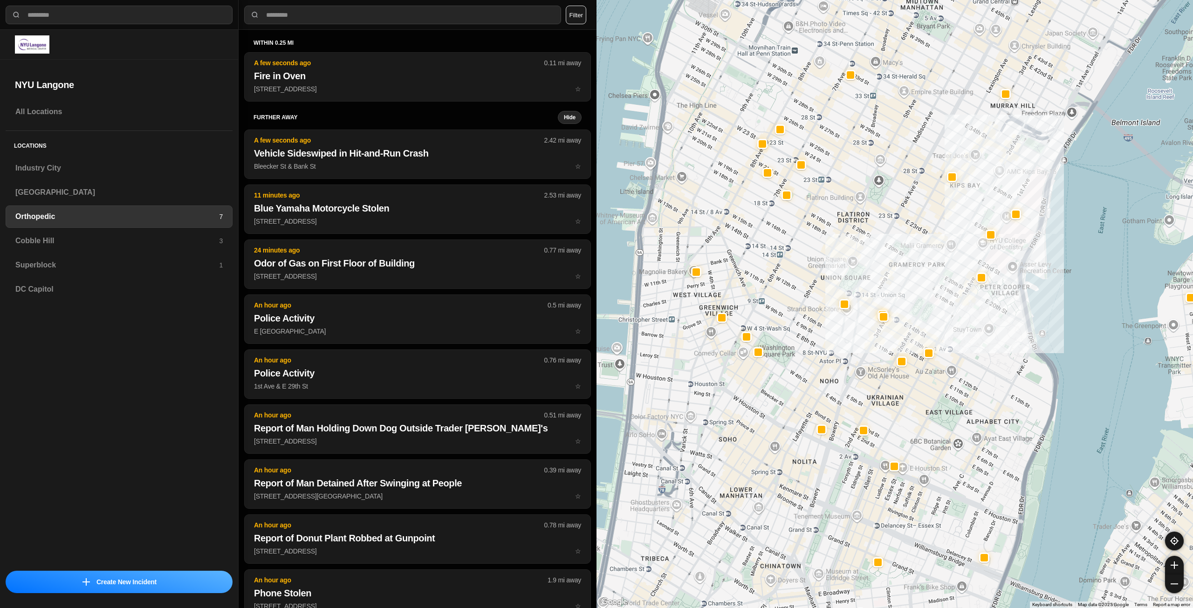
drag, startPoint x: 819, startPoint y: 462, endPoint x: 860, endPoint y: 420, distance: 58.7
click at [891, 427] on div at bounding box center [895, 304] width 597 height 608
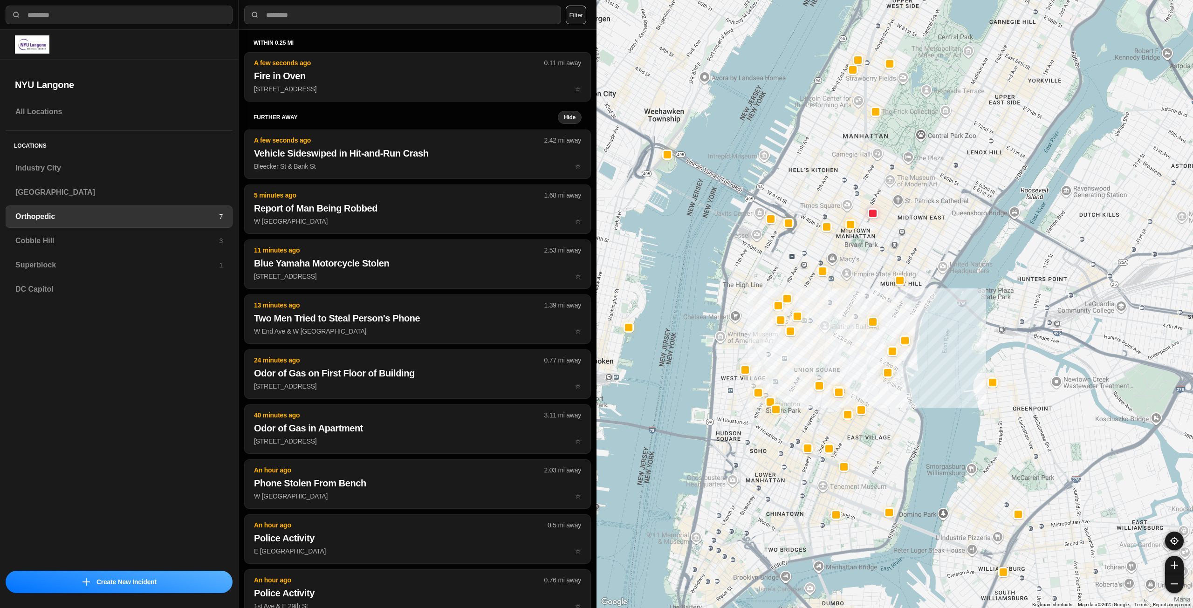
drag, startPoint x: 887, startPoint y: 231, endPoint x: 874, endPoint y: 281, distance: 52.3
click at [874, 281] on div at bounding box center [895, 304] width 597 height 608
click at [207, 240] on h3 "Cobble Hill" at bounding box center [117, 240] width 204 height 11
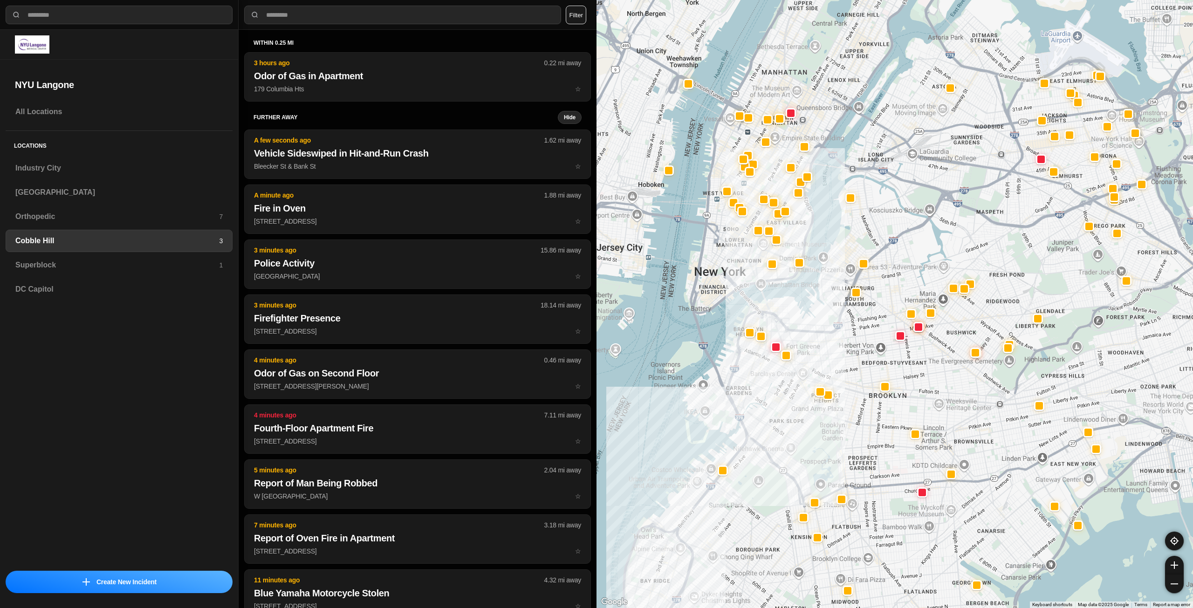
drag, startPoint x: 869, startPoint y: 281, endPoint x: 831, endPoint y: 350, distance: 78.2
click at [831, 350] on div at bounding box center [895, 304] width 597 height 608
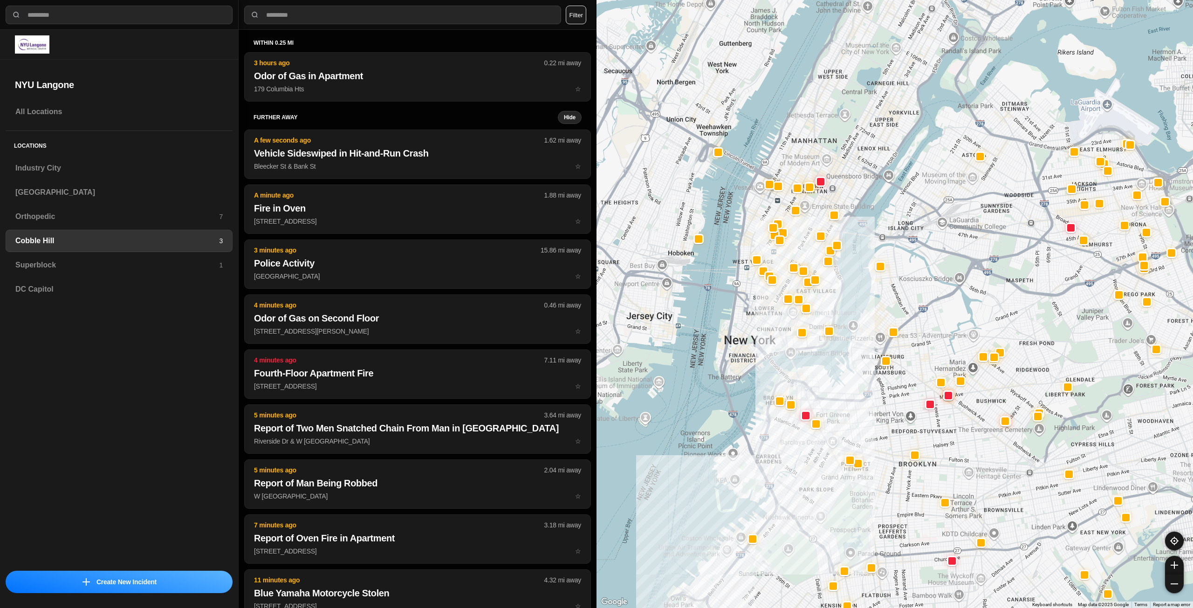
drag, startPoint x: 797, startPoint y: 324, endPoint x: 822, endPoint y: 380, distance: 61.6
click at [822, 380] on div at bounding box center [895, 304] width 597 height 608
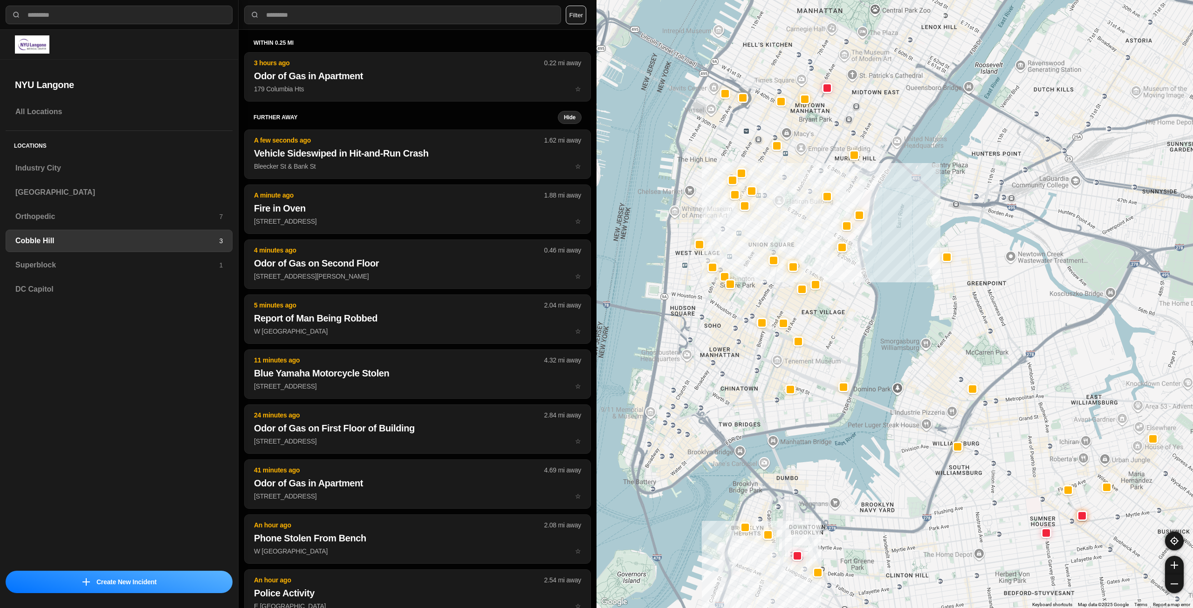
drag, startPoint x: 754, startPoint y: 282, endPoint x: 723, endPoint y: 345, distance: 70.0
click at [723, 345] on div at bounding box center [895, 304] width 597 height 608
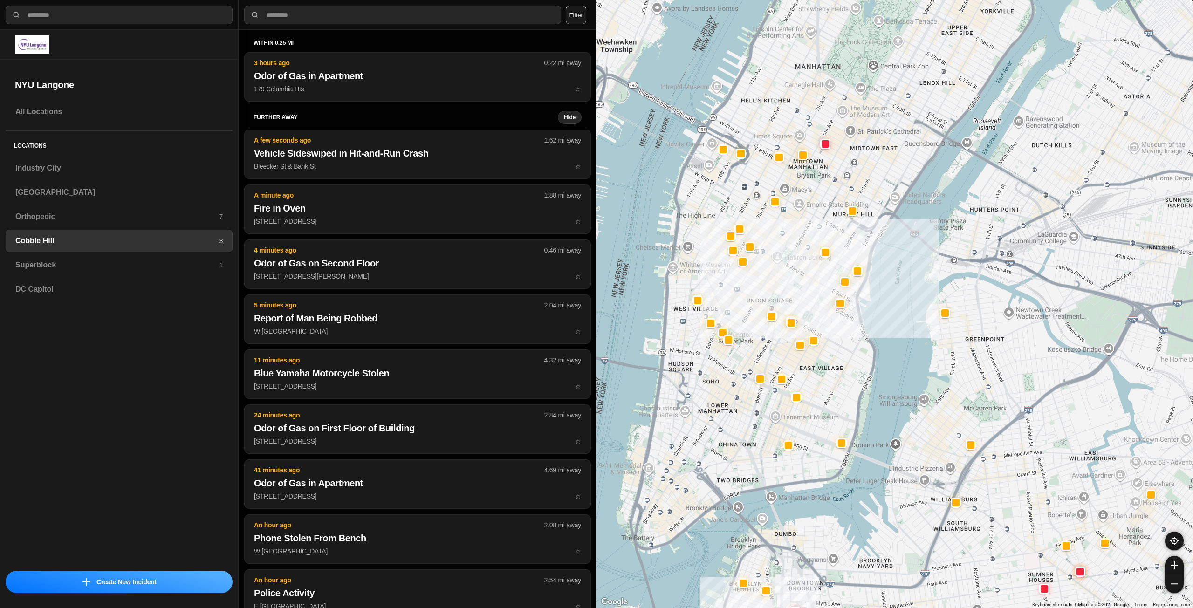
drag, startPoint x: 763, startPoint y: 249, endPoint x: 762, endPoint y: 290, distance: 40.6
click at [762, 290] on div at bounding box center [895, 304] width 597 height 608
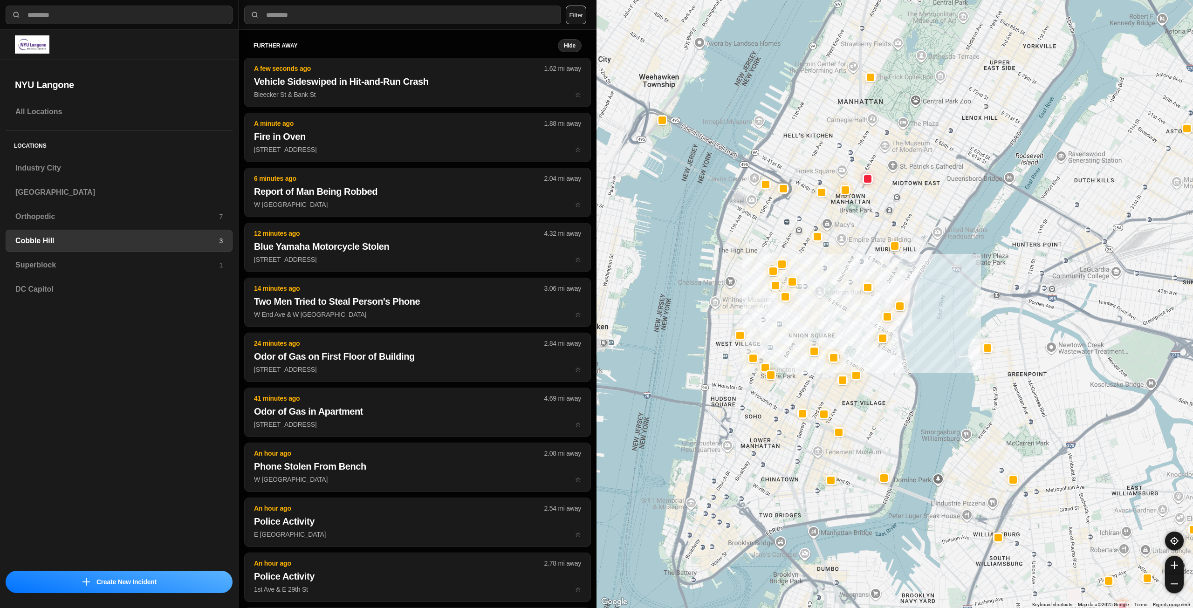
drag, startPoint x: 802, startPoint y: 288, endPoint x: 847, endPoint y: 325, distance: 57.6
click at [847, 325] on div at bounding box center [895, 304] width 597 height 608
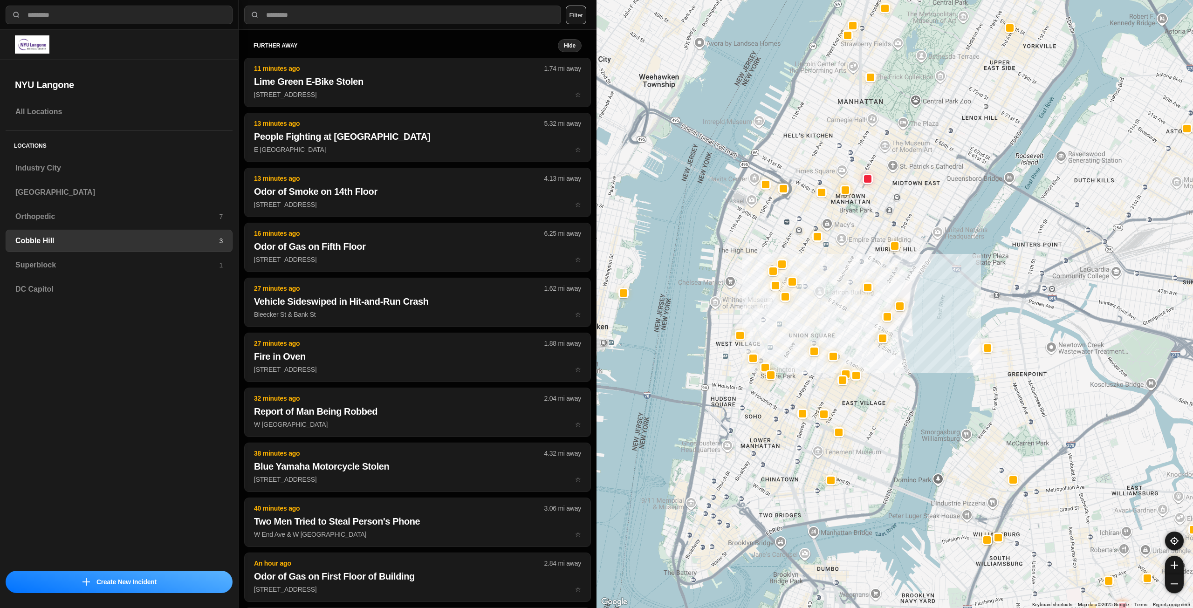
select select "*"
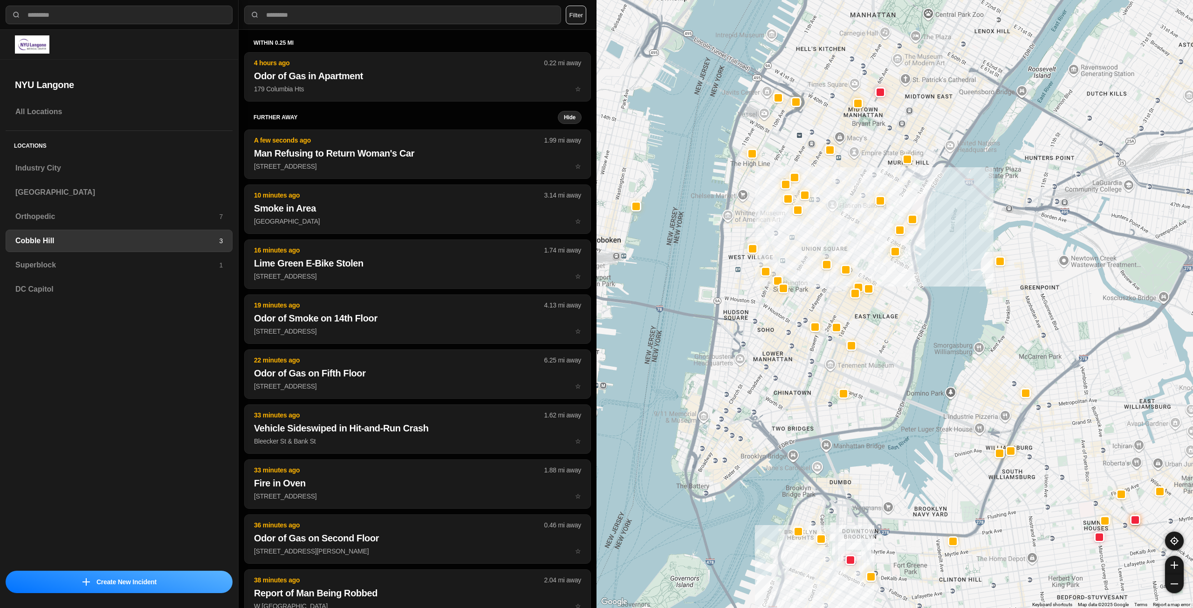
drag, startPoint x: 845, startPoint y: 249, endPoint x: 861, endPoint y: 226, distance: 27.8
click at [861, 226] on div at bounding box center [895, 304] width 597 height 608
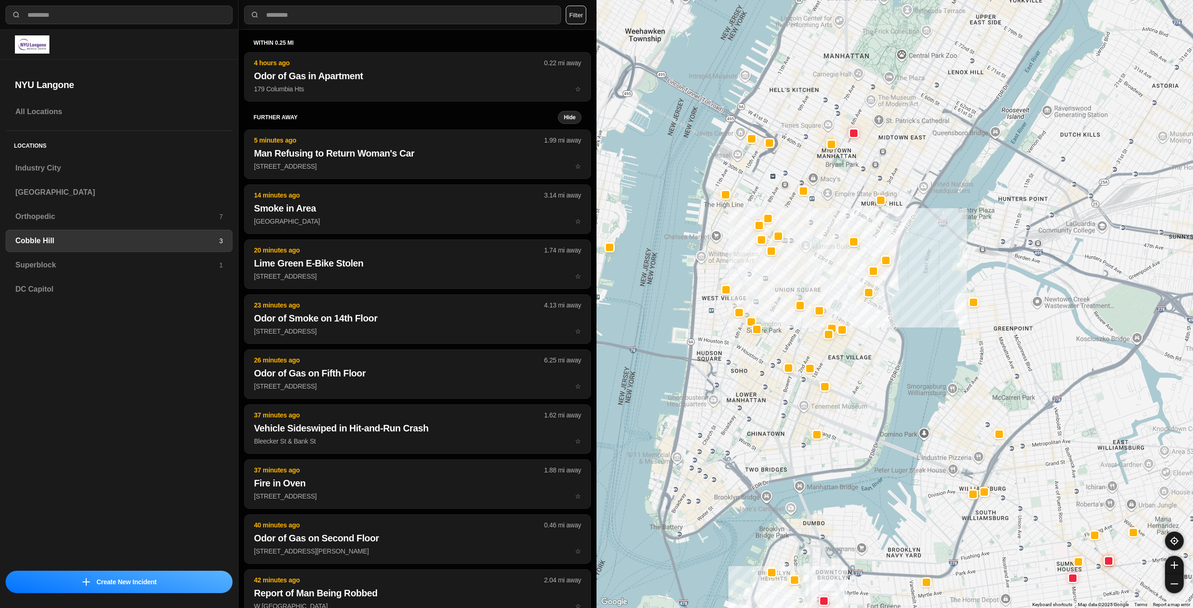
drag, startPoint x: 837, startPoint y: 212, endPoint x: 813, endPoint y: 247, distance: 42.5
click at [813, 247] on div at bounding box center [895, 304] width 597 height 608
click at [99, 264] on h3 "Superblock" at bounding box center [117, 265] width 204 height 11
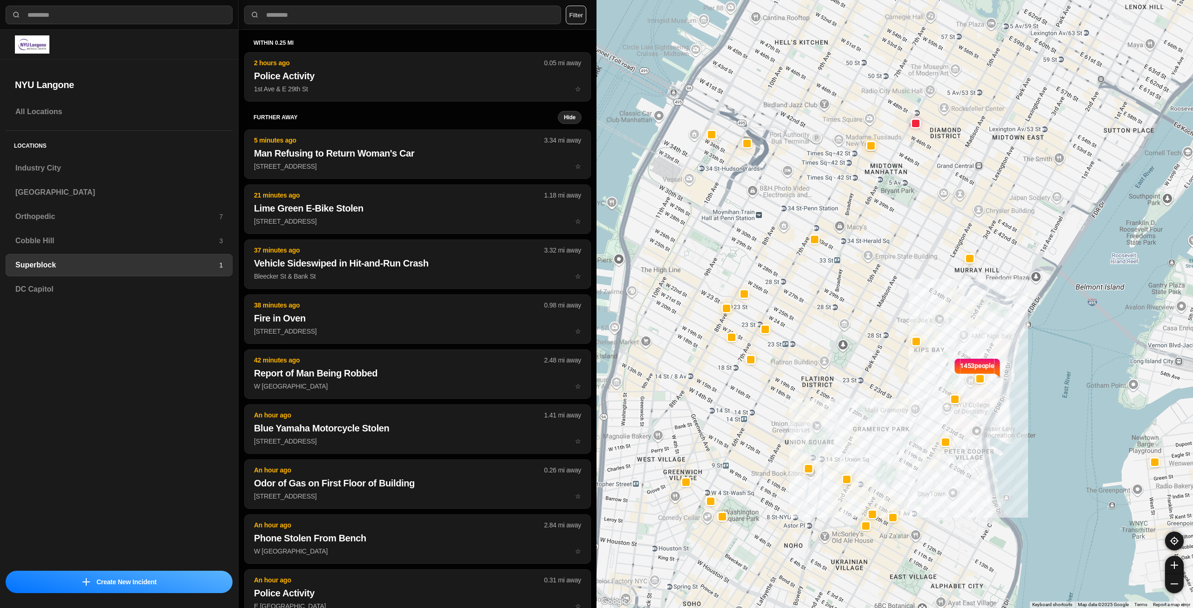
drag, startPoint x: 834, startPoint y: 333, endPoint x: 927, endPoint y: 307, distance: 96.3
click at [927, 307] on div "1453 people" at bounding box center [895, 304] width 597 height 608
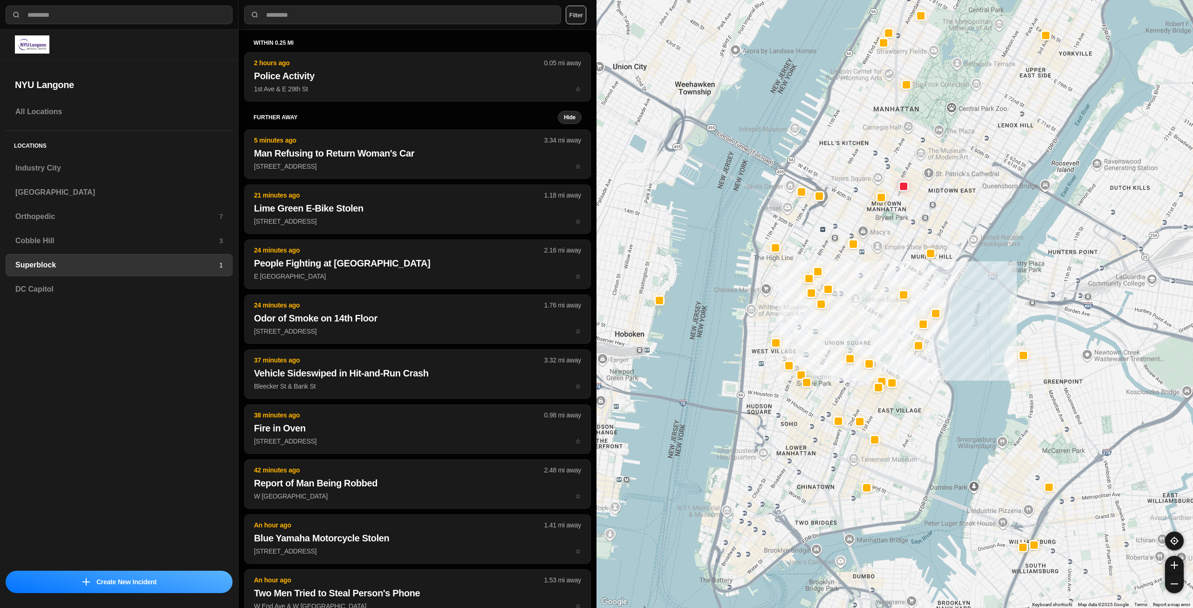
drag, startPoint x: 890, startPoint y: 423, endPoint x: 892, endPoint y: 413, distance: 10.1
click at [892, 413] on div at bounding box center [895, 304] width 597 height 608
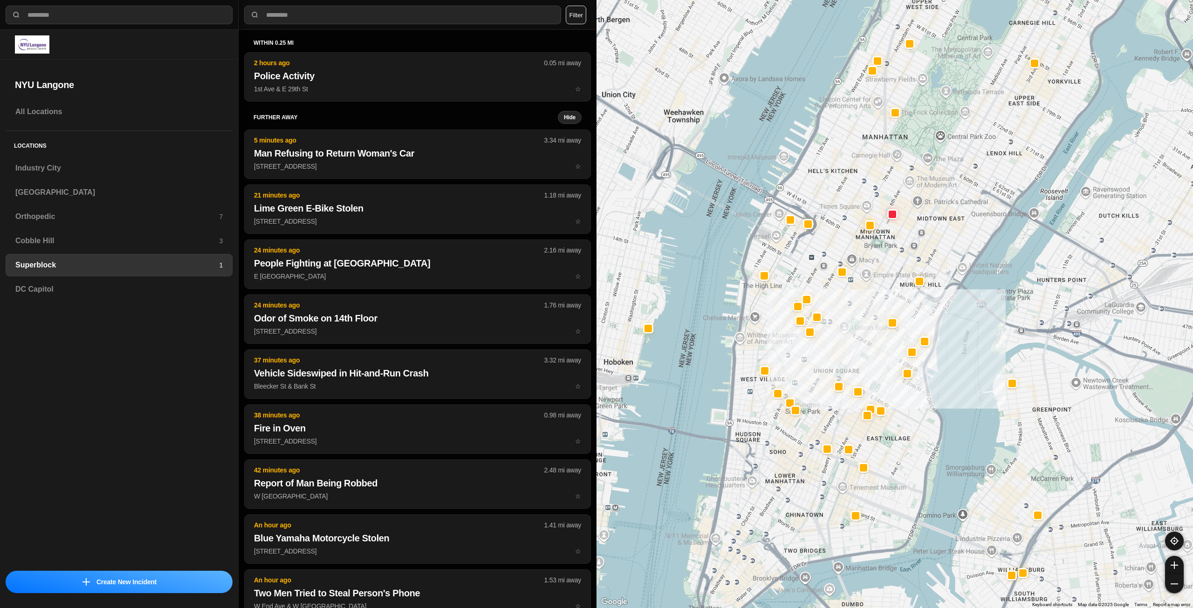
drag, startPoint x: 904, startPoint y: 345, endPoint x: 889, endPoint y: 379, distance: 37.1
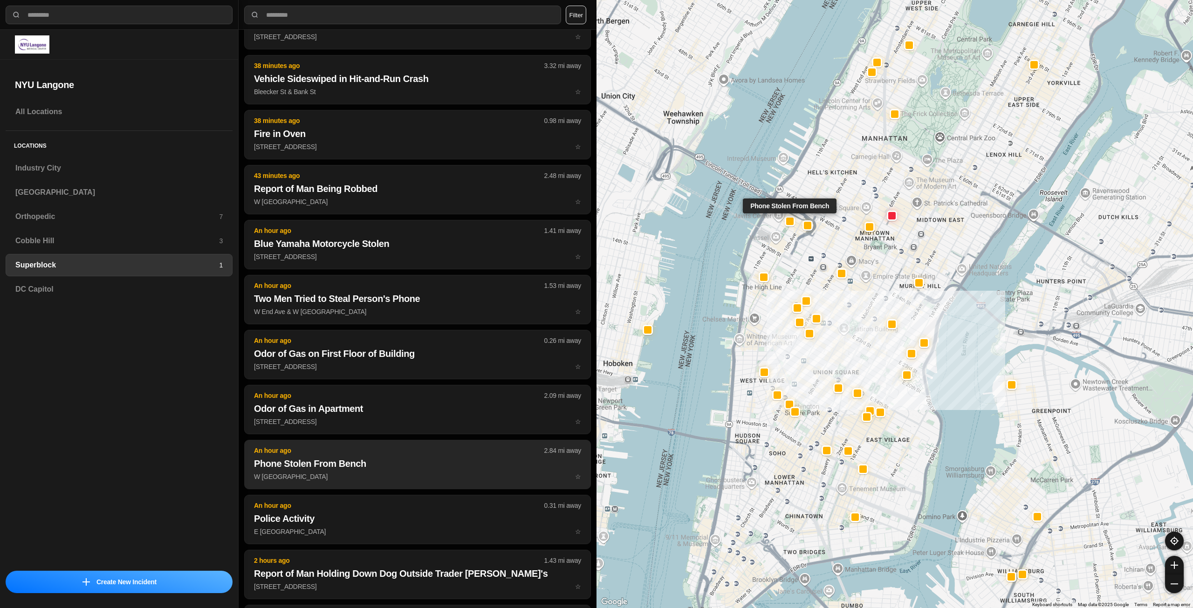
scroll to position [326, 0]
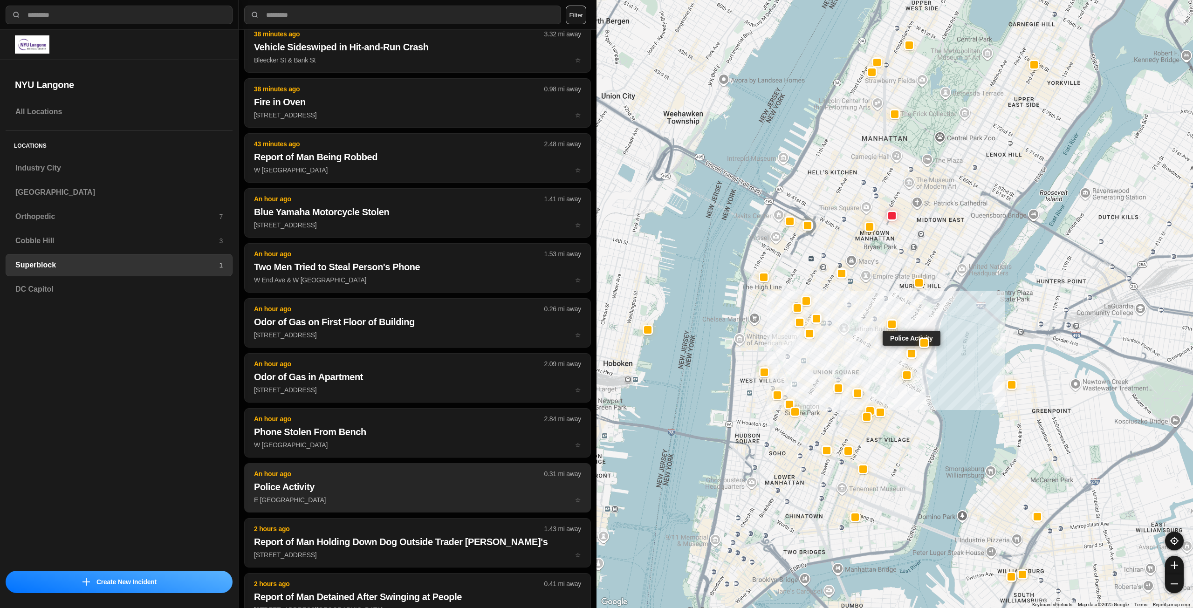
click at [432, 491] on h2 "Police Activity" at bounding box center [417, 486] width 327 height 13
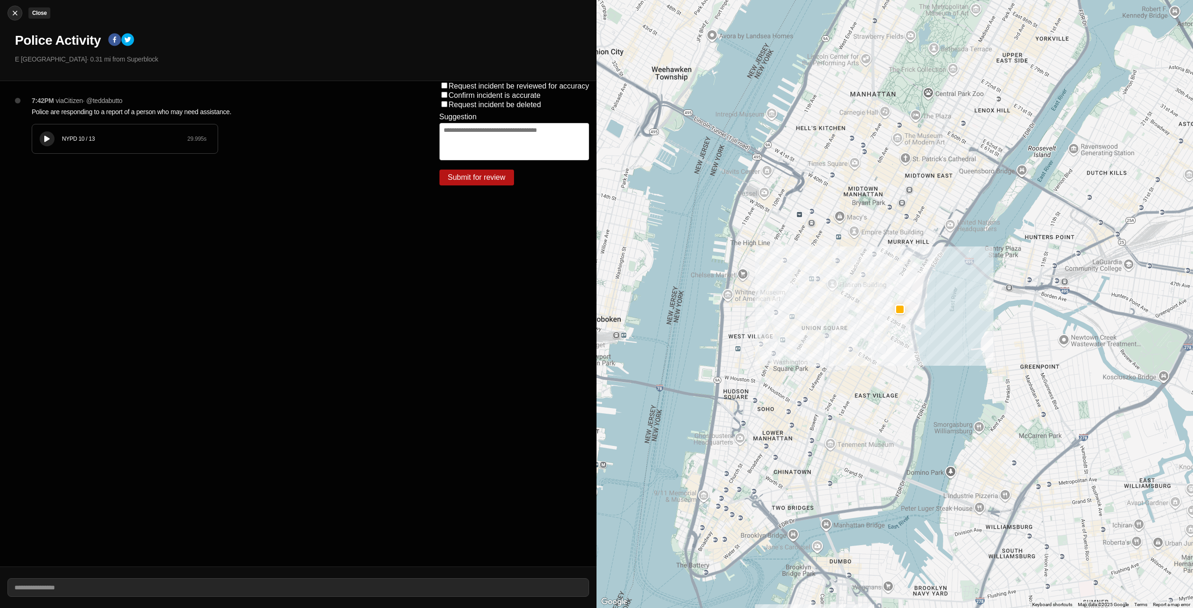
click at [8, 13] on div at bounding box center [15, 12] width 14 height 9
select select "*"
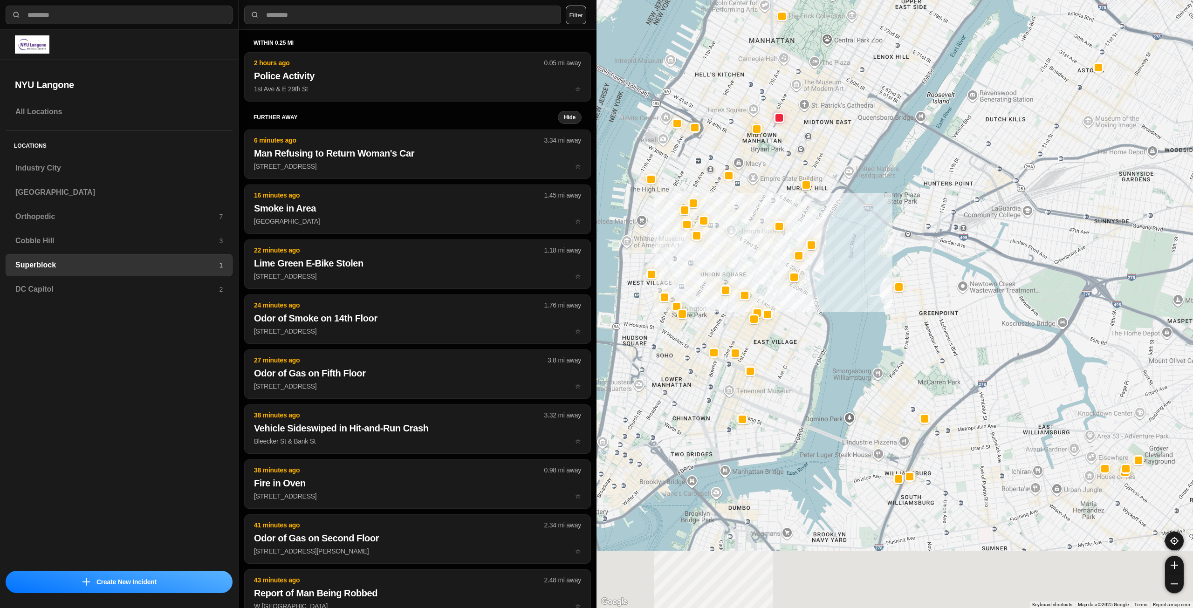
drag, startPoint x: 778, startPoint y: 291, endPoint x: 766, endPoint y: 290, distance: 12.2
click at [763, 256] on div at bounding box center [895, 304] width 597 height 608
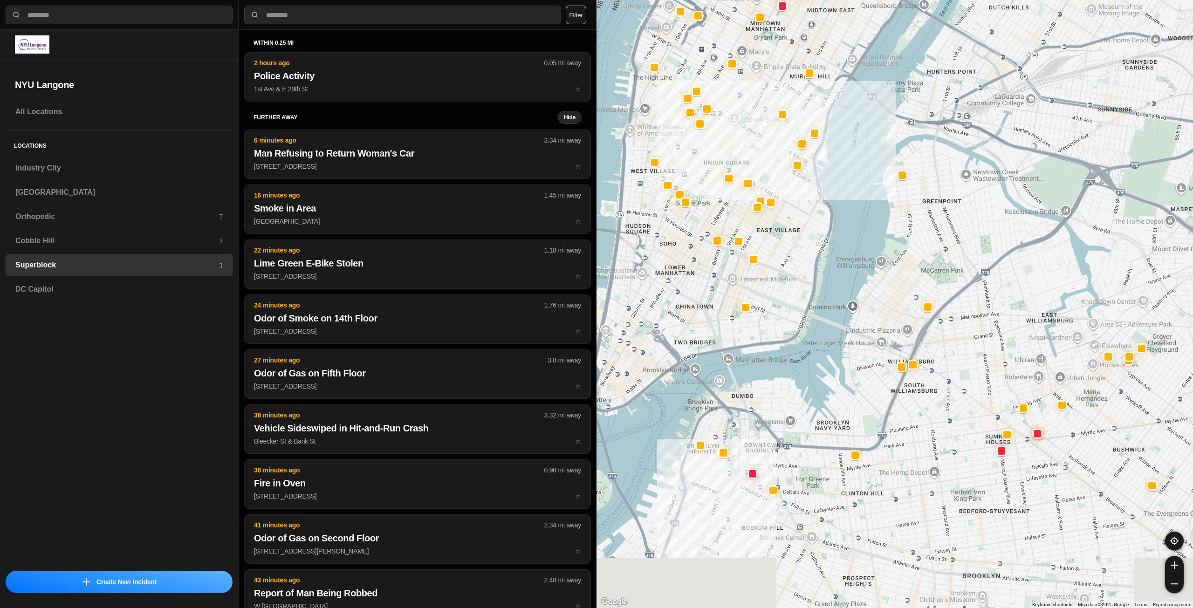
click at [895, 254] on div at bounding box center [895, 304] width 597 height 608
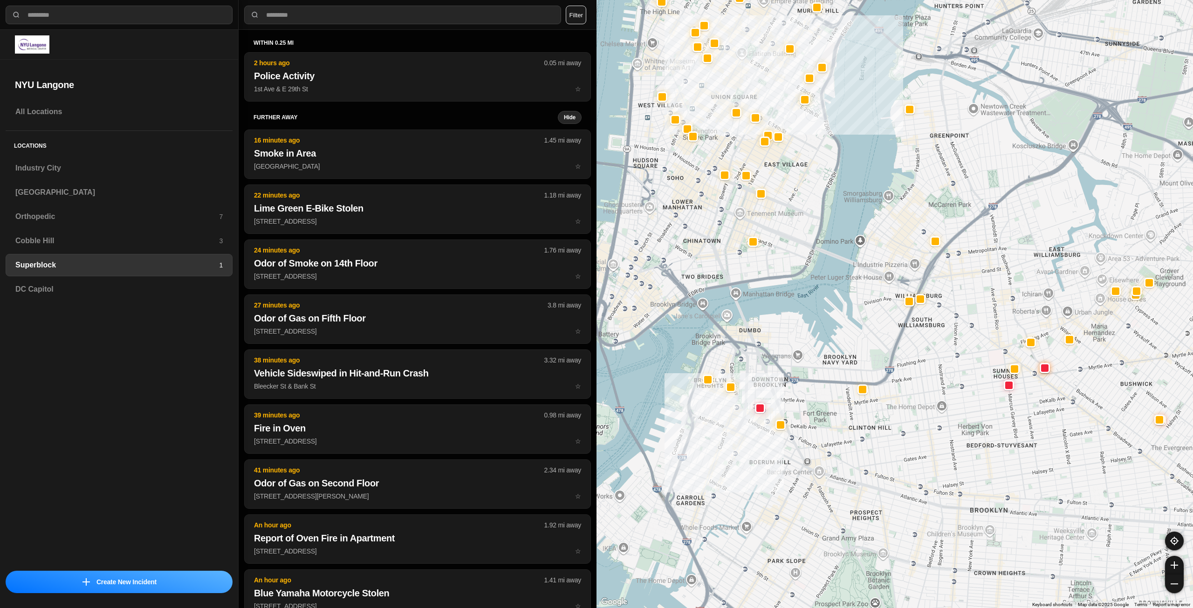
drag, startPoint x: 778, startPoint y: 406, endPoint x: 780, endPoint y: 374, distance: 32.7
click at [780, 374] on div at bounding box center [895, 304] width 597 height 608
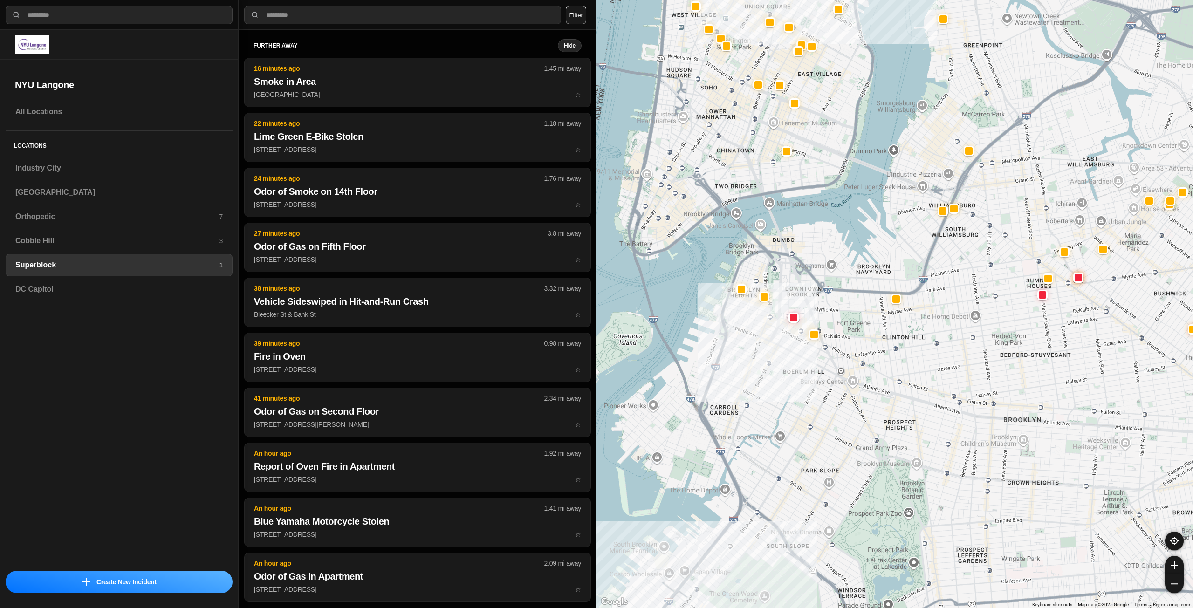
drag, startPoint x: 901, startPoint y: 348, endPoint x: 903, endPoint y: 331, distance: 16.9
click at [903, 331] on div at bounding box center [895, 304] width 597 height 608
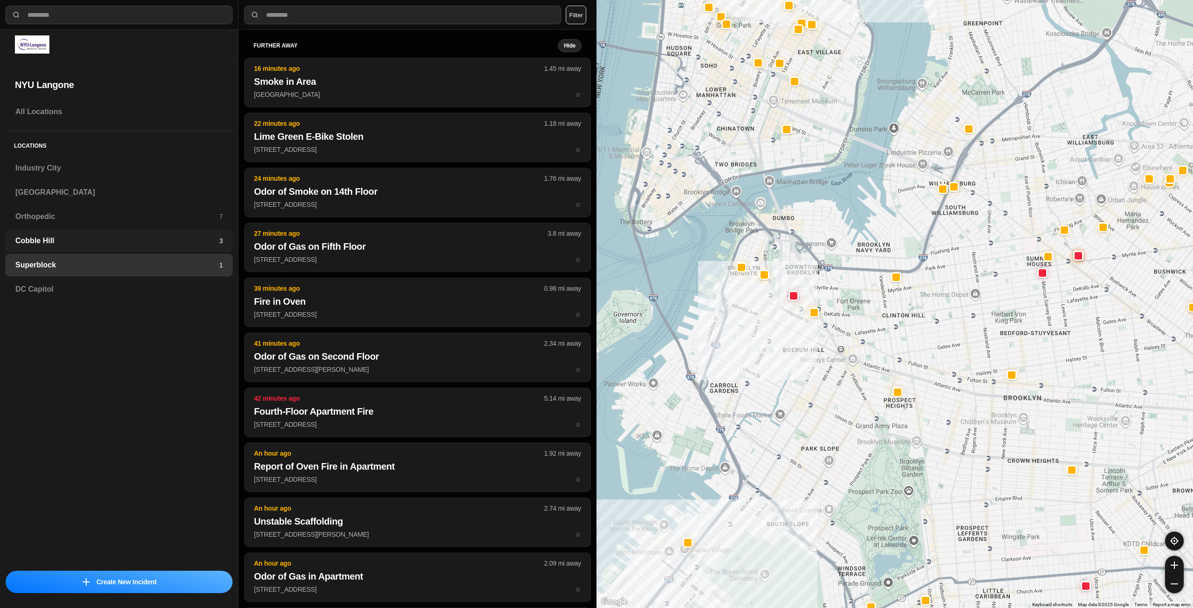
click at [122, 247] on div "Cobble Hill 3" at bounding box center [119, 241] width 227 height 22
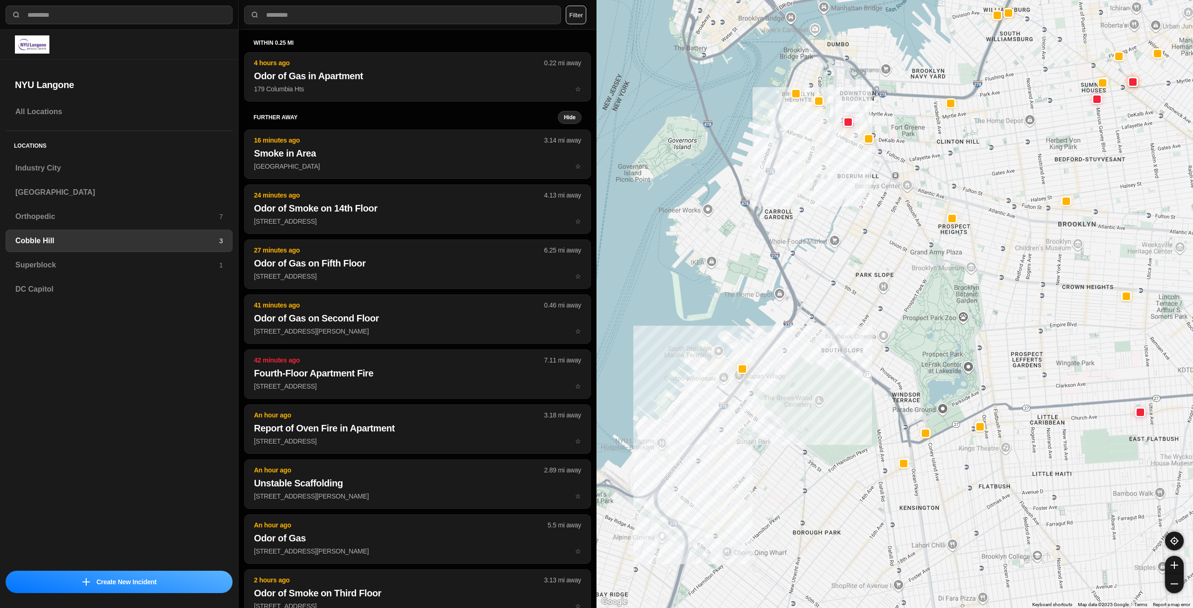
drag, startPoint x: 839, startPoint y: 383, endPoint x: 846, endPoint y: 294, distance: 89.3
click at [846, 294] on div at bounding box center [895, 304] width 597 height 608
click at [739, 370] on div at bounding box center [742, 368] width 7 height 7
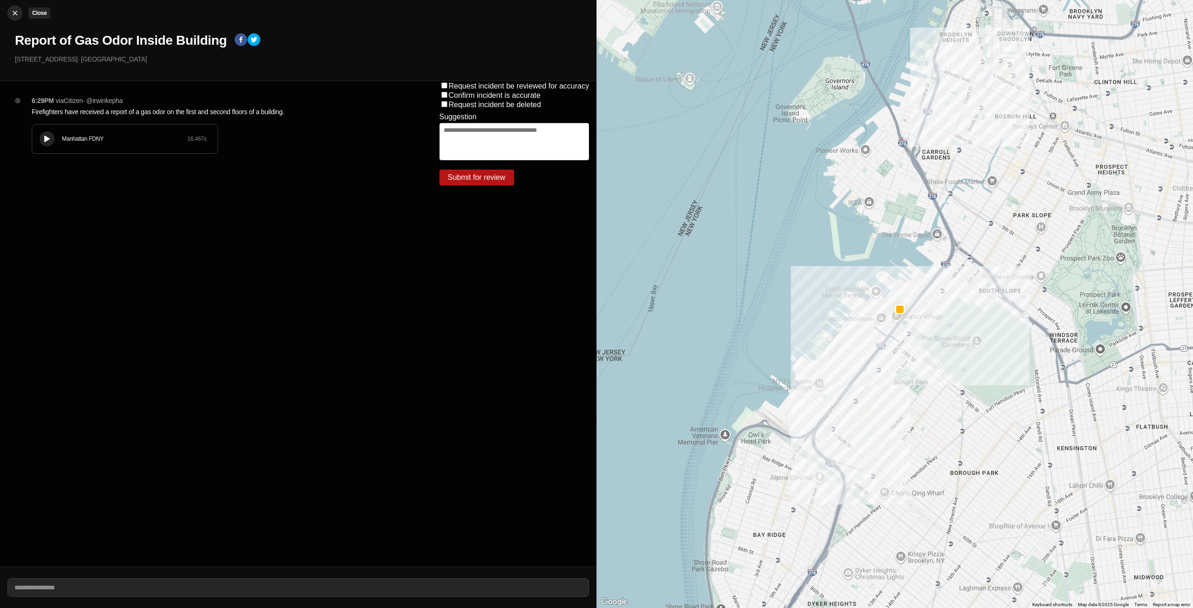
click at [18, 12] on img at bounding box center [14, 12] width 9 height 9
select select "*"
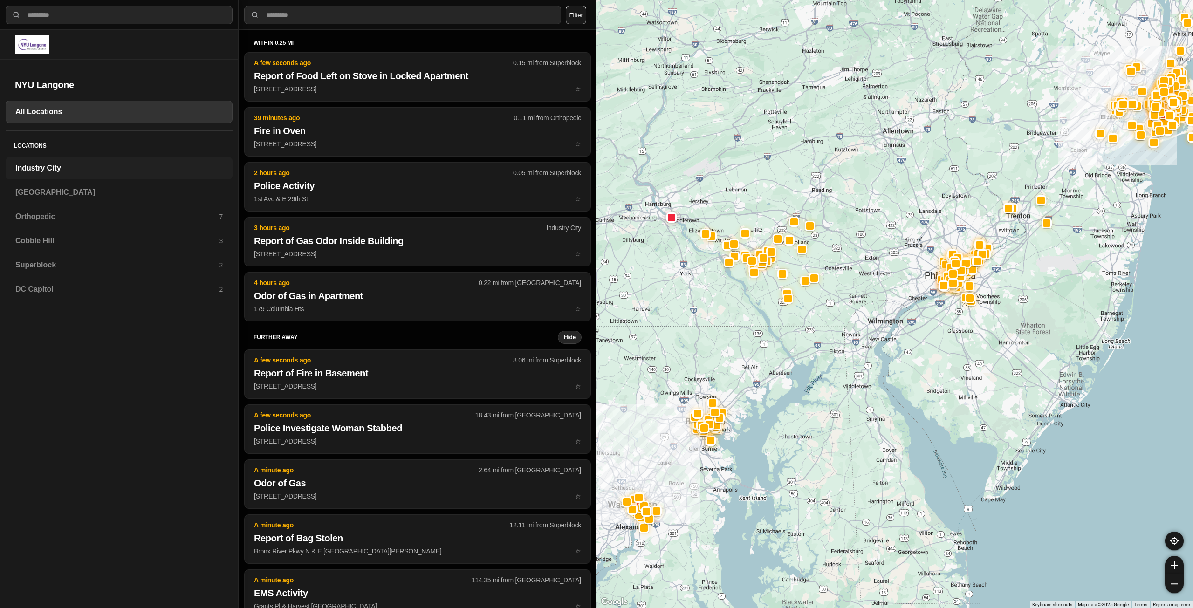
click at [61, 164] on h3 "Industry City" at bounding box center [118, 168] width 207 height 11
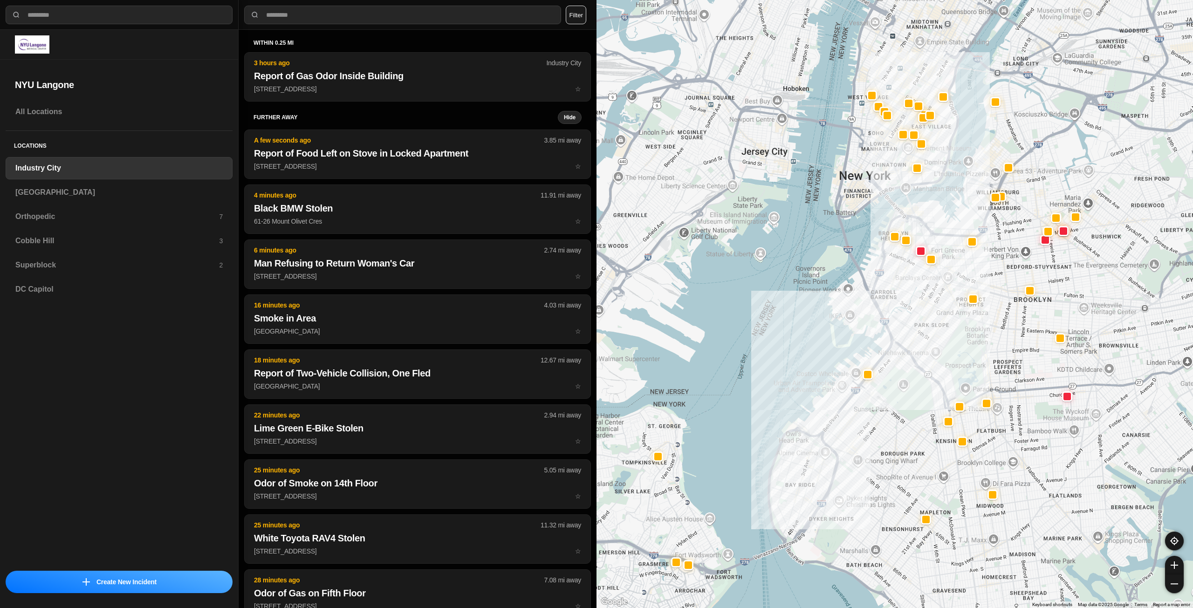
drag, startPoint x: 1094, startPoint y: 285, endPoint x: 978, endPoint y: 375, distance: 146.8
click at [978, 375] on div at bounding box center [895, 304] width 597 height 608
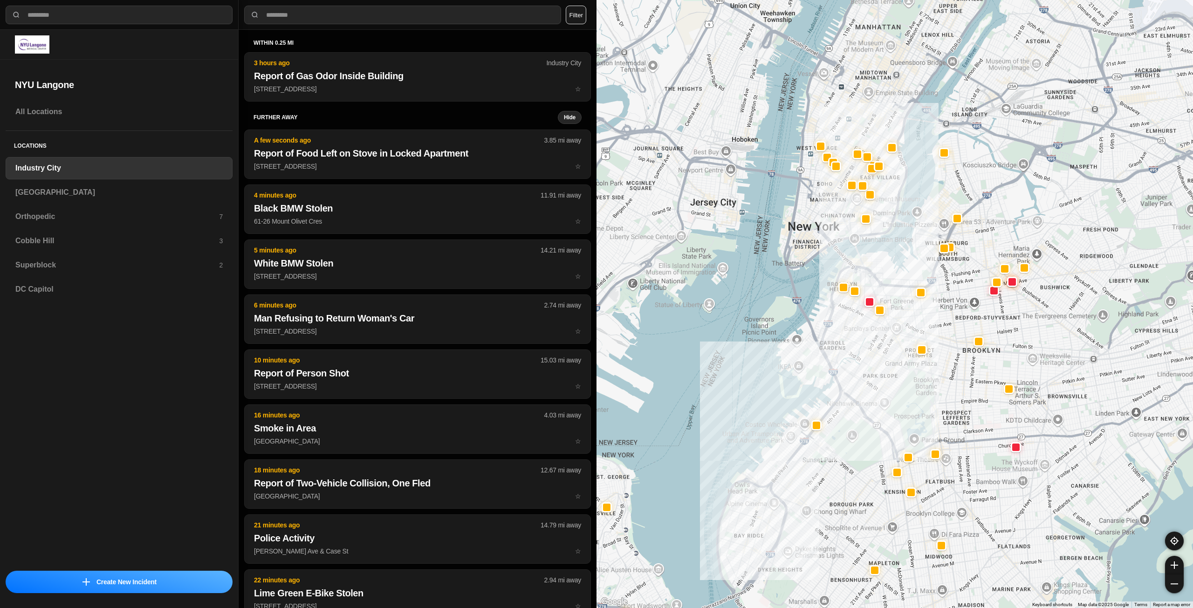
drag, startPoint x: 1097, startPoint y: 284, endPoint x: 1049, endPoint y: 334, distance: 69.6
click at [1049, 334] on div at bounding box center [895, 304] width 597 height 608
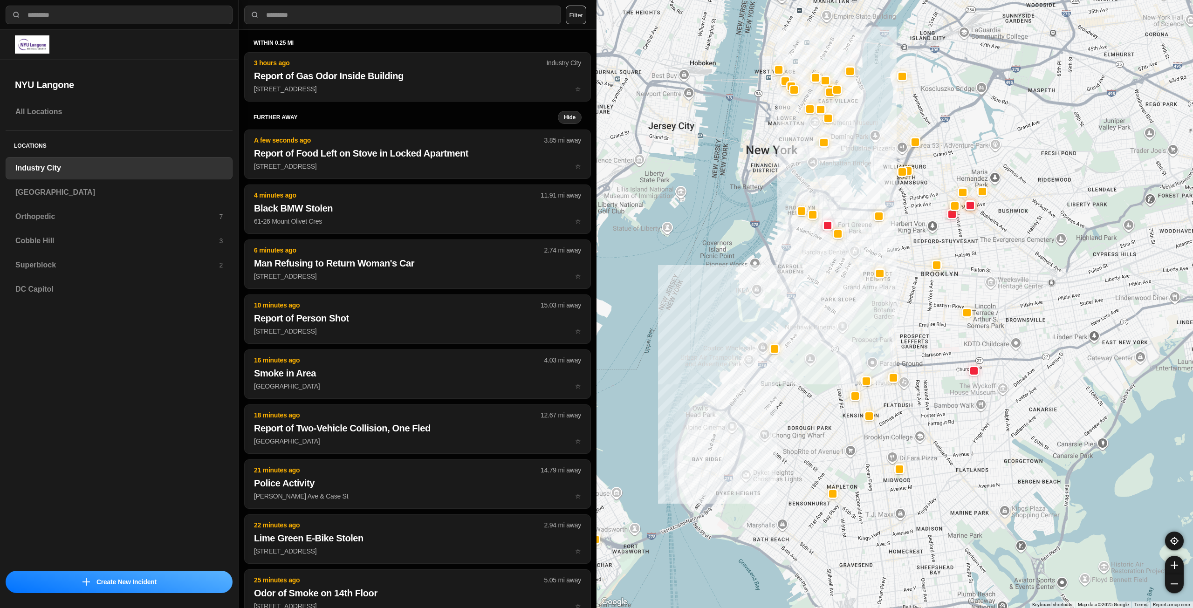
drag, startPoint x: 1073, startPoint y: 399, endPoint x: 1035, endPoint y: 336, distance: 74.0
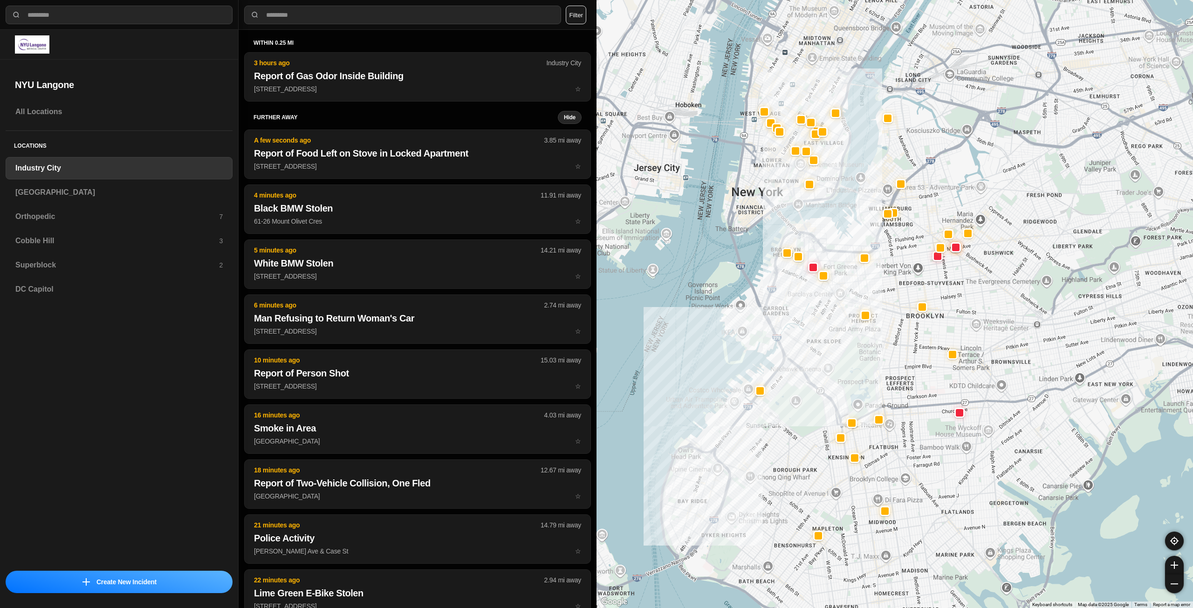
drag, startPoint x: 1016, startPoint y: 335, endPoint x: 1010, endPoint y: 339, distance: 8.0
click at [1013, 343] on div at bounding box center [895, 304] width 597 height 608
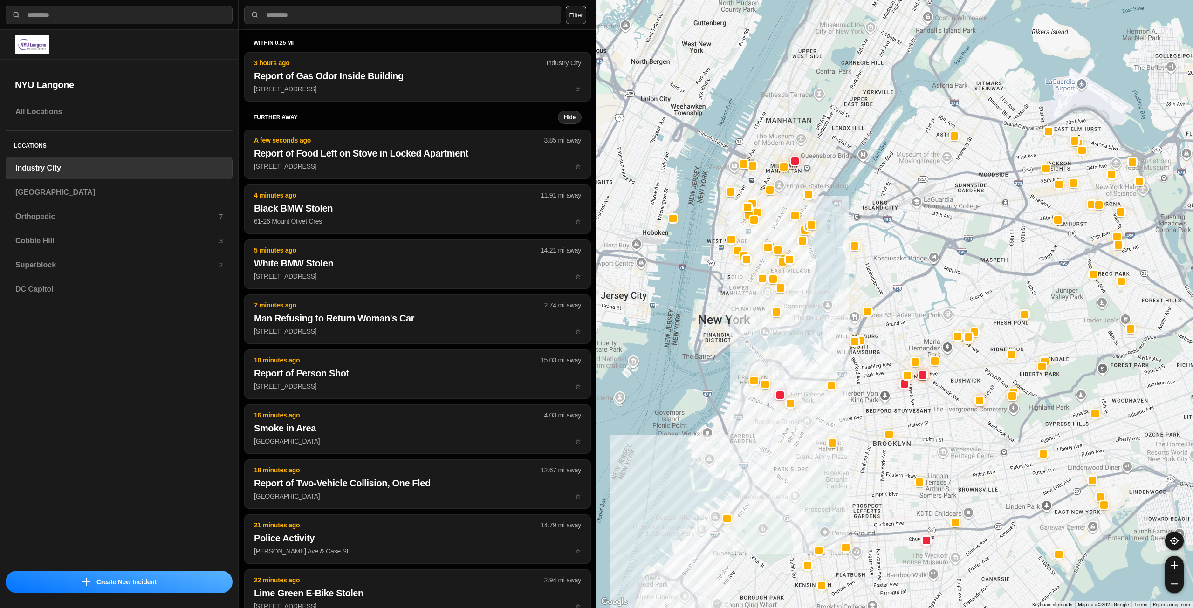
drag, startPoint x: 944, startPoint y: 204, endPoint x: 914, endPoint y: 308, distance: 108.1
click at [914, 308] on div at bounding box center [895, 304] width 597 height 608
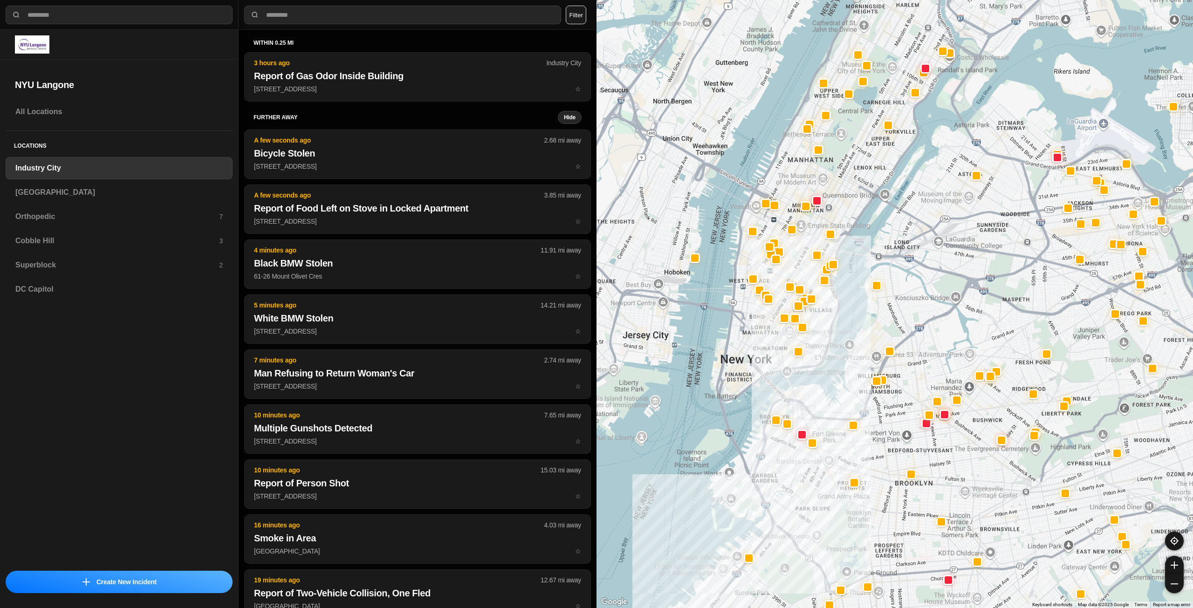
drag, startPoint x: 898, startPoint y: 288, endPoint x: 922, endPoint y: 327, distance: 46.0
click at [921, 329] on div at bounding box center [895, 304] width 597 height 608
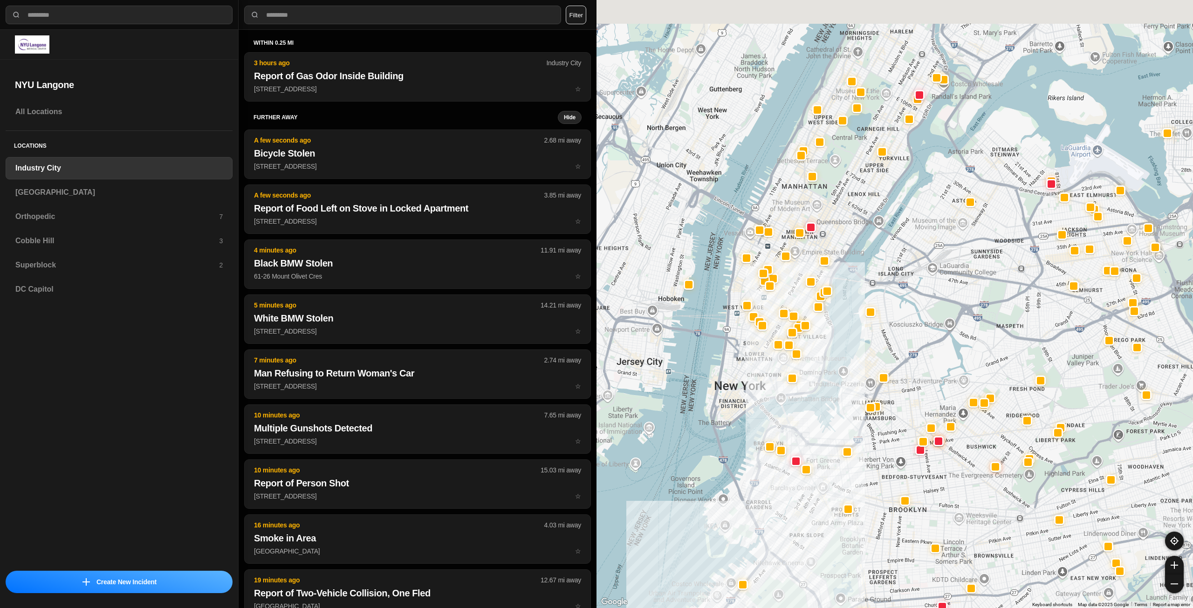
drag, startPoint x: 793, startPoint y: 263, endPoint x: 780, endPoint y: 312, distance: 50.8
click at [780, 312] on div at bounding box center [895, 304] width 597 height 608
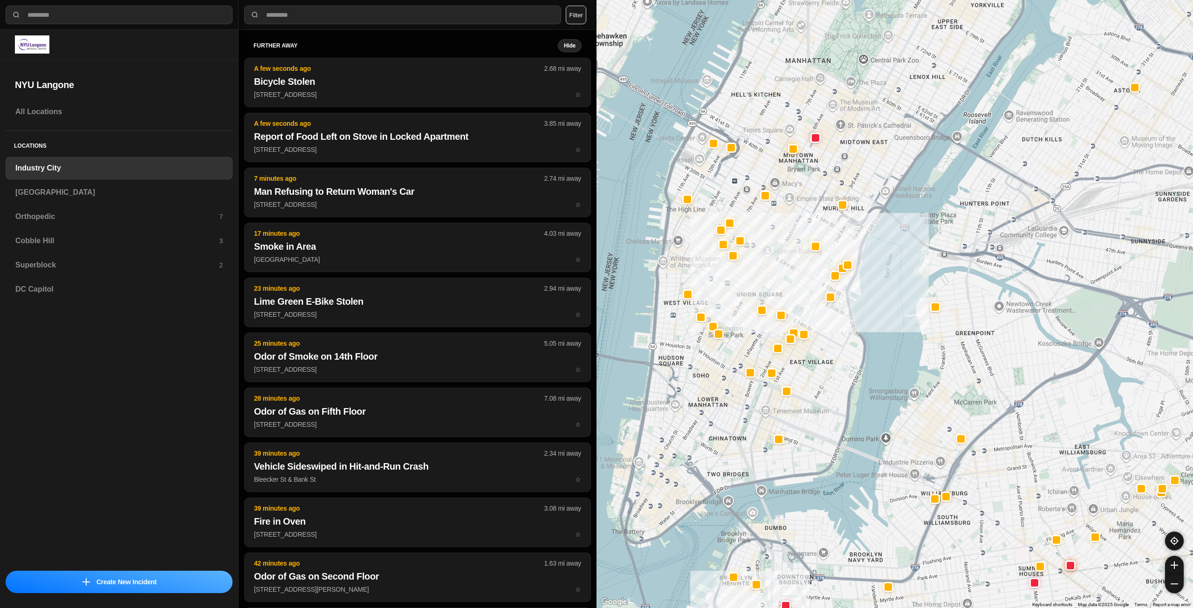
drag, startPoint x: 803, startPoint y: 360, endPoint x: 812, endPoint y: 405, distance: 46.0
click at [812, 405] on div "757 people" at bounding box center [895, 304] width 597 height 608
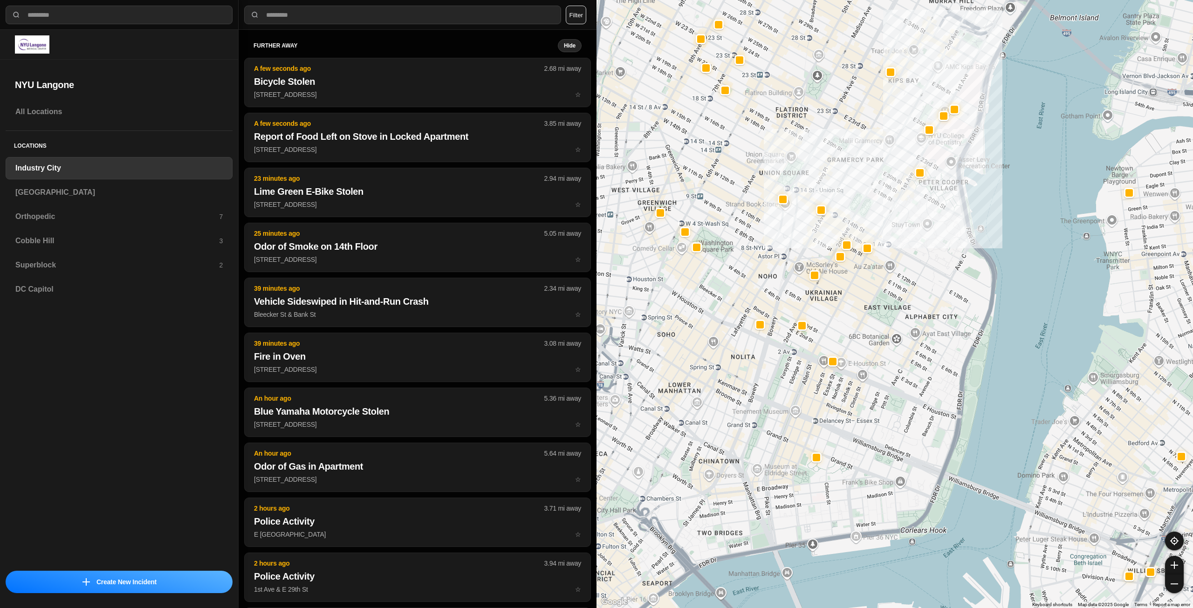
drag, startPoint x: 796, startPoint y: 405, endPoint x: 849, endPoint y: 393, distance: 54.5
click at [849, 393] on div "757 people" at bounding box center [895, 304] width 597 height 608
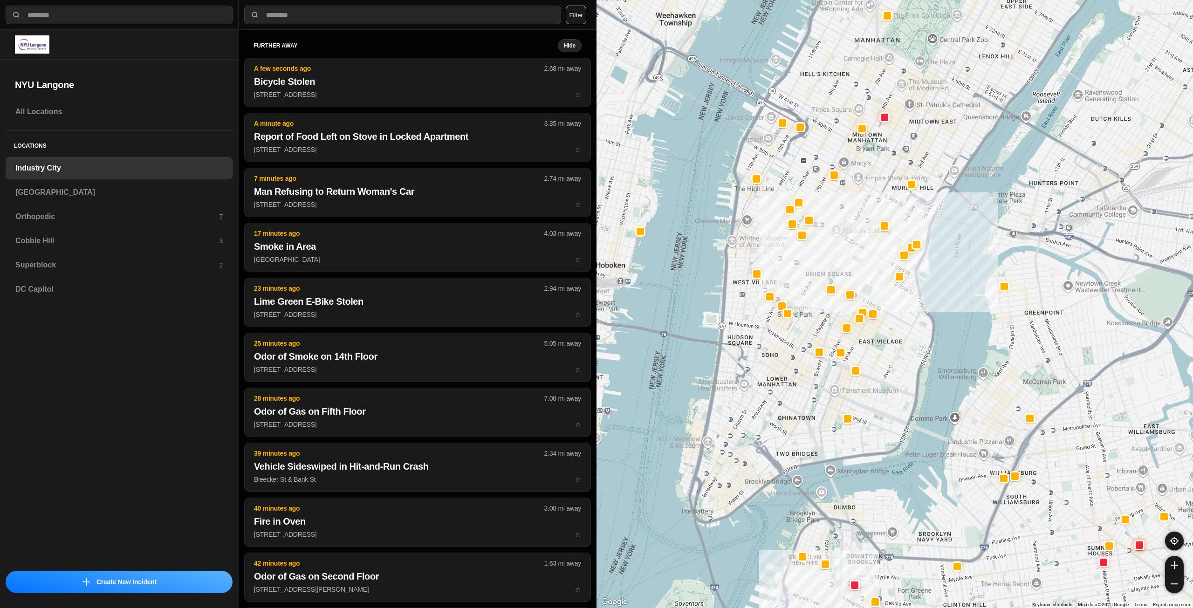
drag, startPoint x: 860, startPoint y: 401, endPoint x: 873, endPoint y: 392, distance: 16.4
click at [873, 392] on div "757 people" at bounding box center [895, 304] width 597 height 608
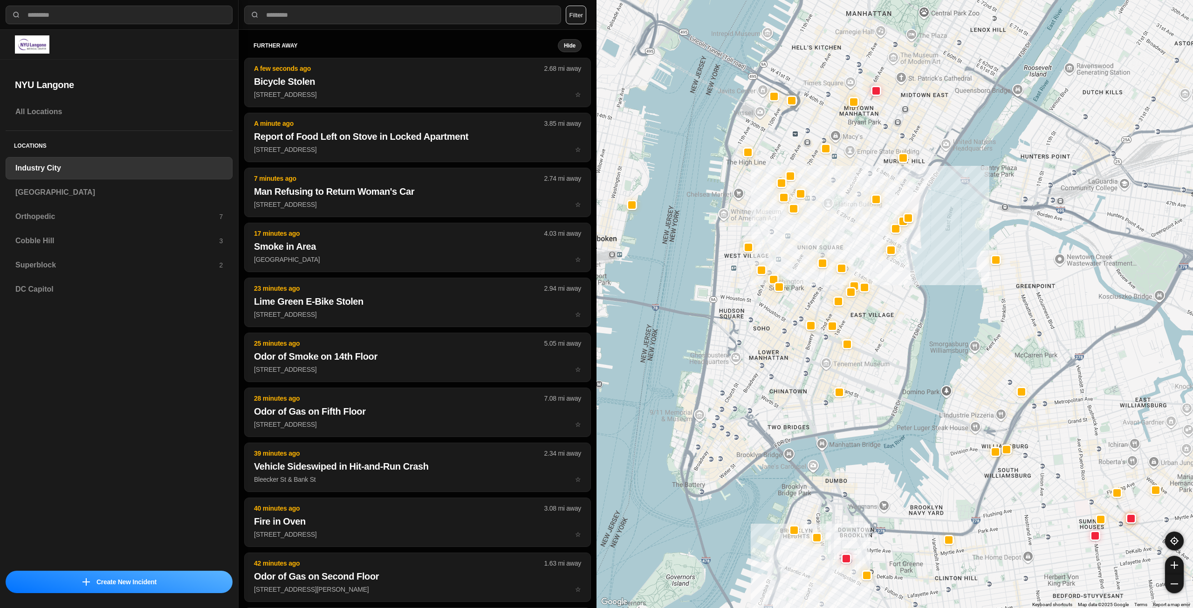
drag, startPoint x: 860, startPoint y: 469, endPoint x: 851, endPoint y: 441, distance: 29.2
click at [851, 441] on div "757 people" at bounding box center [895, 304] width 597 height 608
click at [105, 192] on h3 "[GEOGRAPHIC_DATA]" at bounding box center [118, 192] width 207 height 11
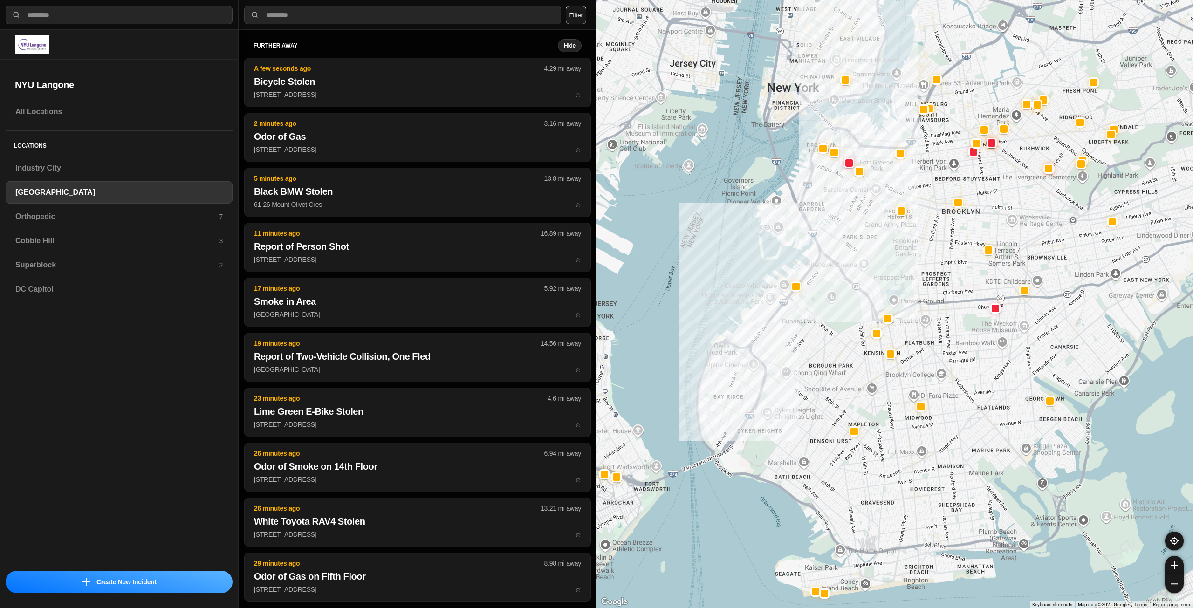
drag, startPoint x: 962, startPoint y: 192, endPoint x: 883, endPoint y: 264, distance: 107.2
click at [883, 264] on div at bounding box center [895, 304] width 597 height 608
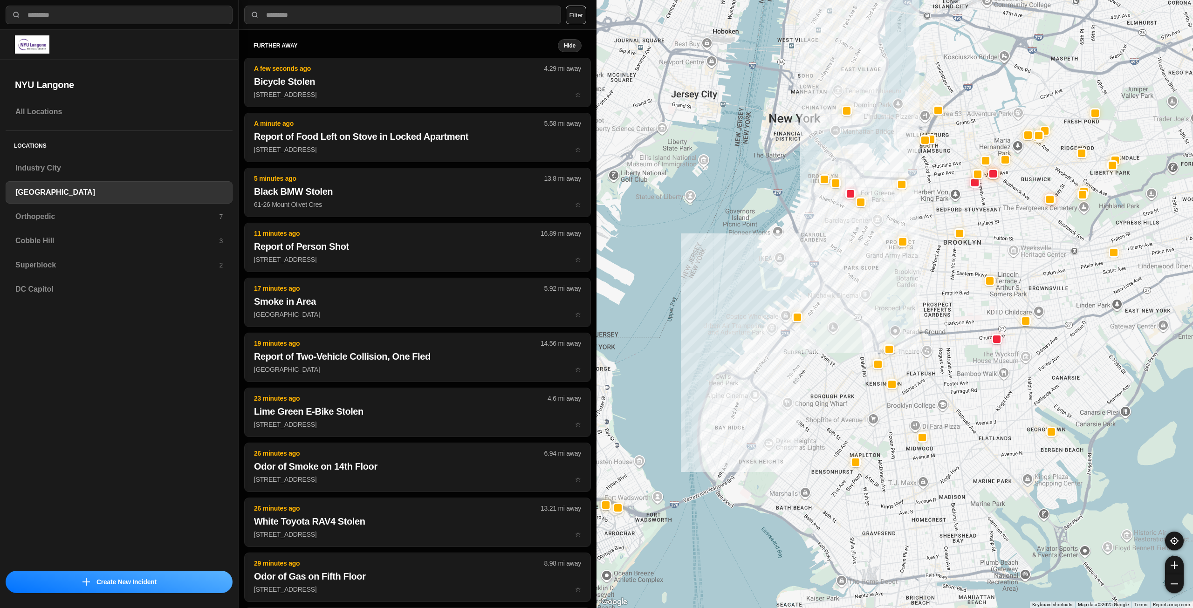
click at [843, 295] on div at bounding box center [895, 304] width 597 height 608
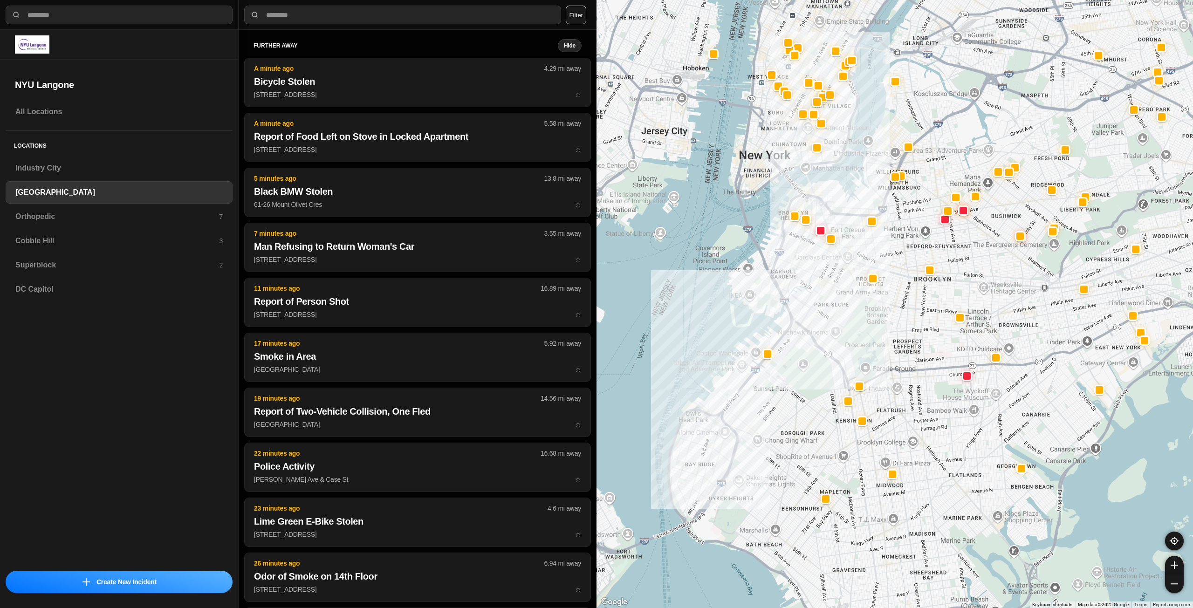
drag, startPoint x: 851, startPoint y: 241, endPoint x: 817, endPoint y: 284, distance: 54.7
click at [817, 284] on div at bounding box center [895, 304] width 597 height 608
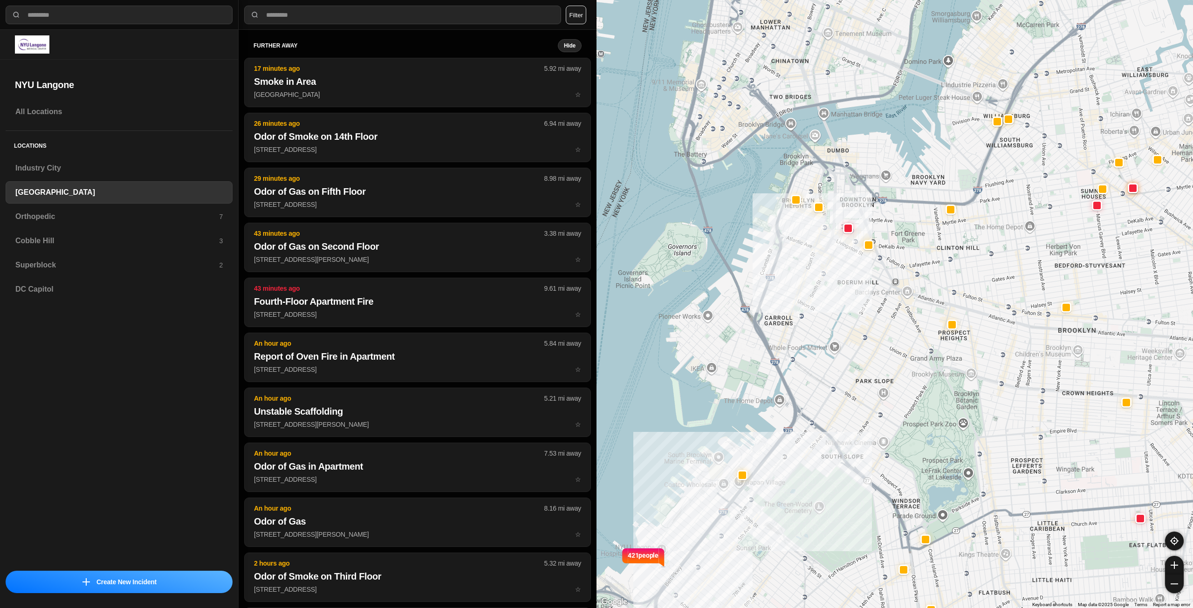
drag, startPoint x: 820, startPoint y: 279, endPoint x: 829, endPoint y: 290, distance: 14.0
click at [829, 290] on div "421 people" at bounding box center [895, 304] width 597 height 608
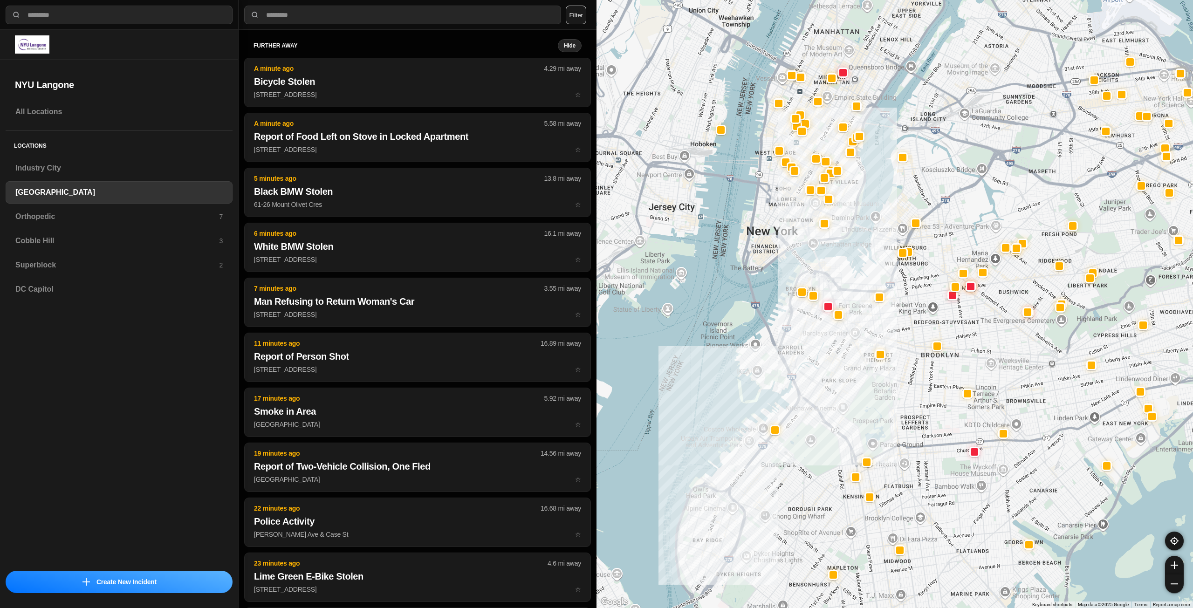
drag, startPoint x: 839, startPoint y: 203, endPoint x: 838, endPoint y: 227, distance: 24.2
click at [838, 227] on div at bounding box center [895, 304] width 597 height 608
click at [185, 221] on h3 "Orthopedic" at bounding box center [117, 216] width 204 height 11
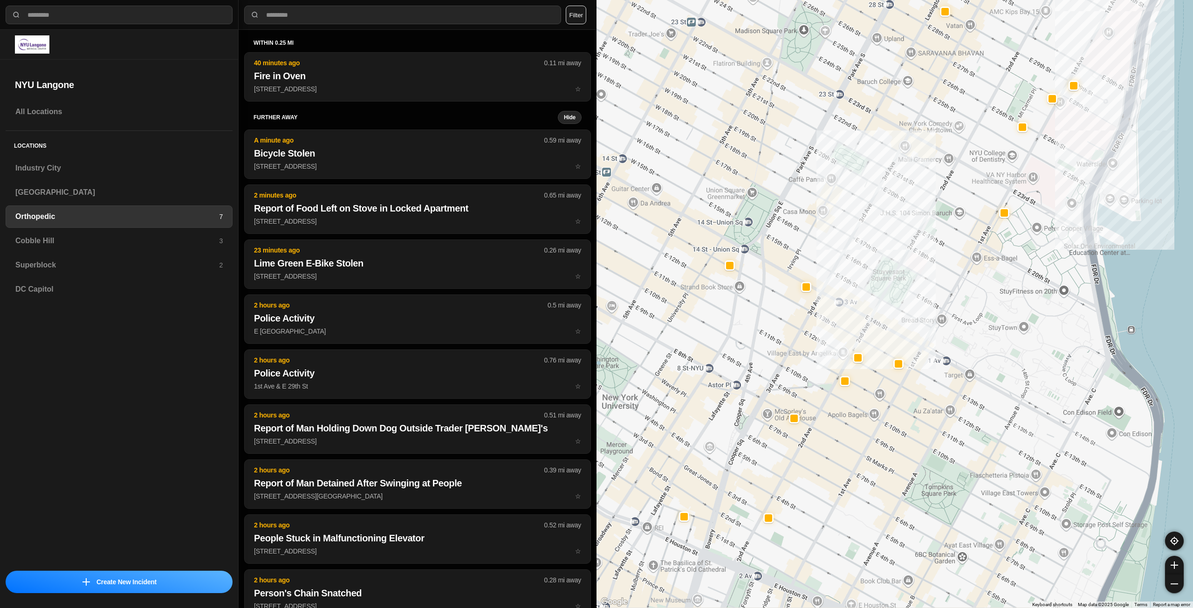
drag, startPoint x: 830, startPoint y: 297, endPoint x: 879, endPoint y: 240, distance: 74.7
click at [879, 240] on div at bounding box center [895, 304] width 597 height 608
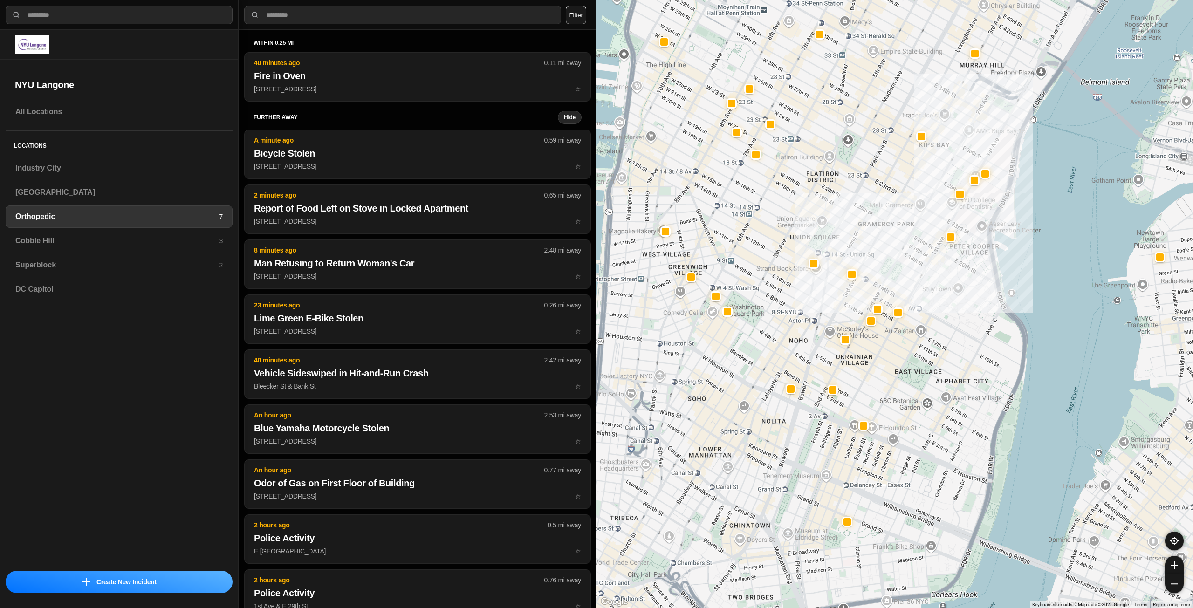
drag, startPoint x: 862, startPoint y: 392, endPoint x: 893, endPoint y: 364, distance: 42.6
click at [893, 364] on div at bounding box center [895, 304] width 597 height 608
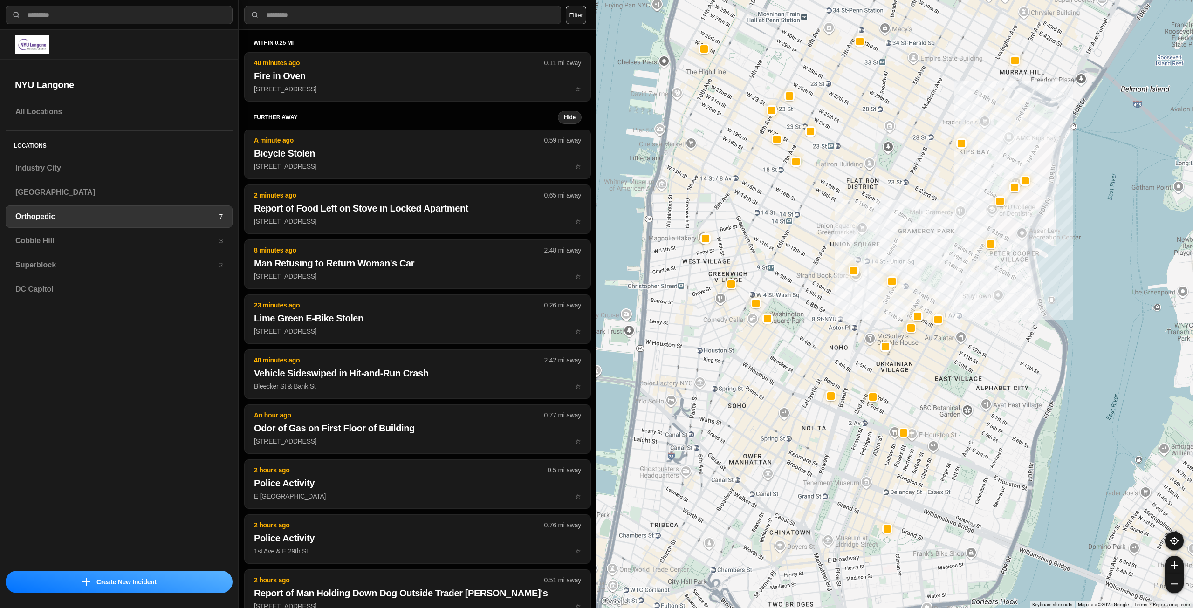
drag, startPoint x: 835, startPoint y: 369, endPoint x: 878, endPoint y: 376, distance: 43.9
click at [878, 376] on div at bounding box center [895, 304] width 597 height 608
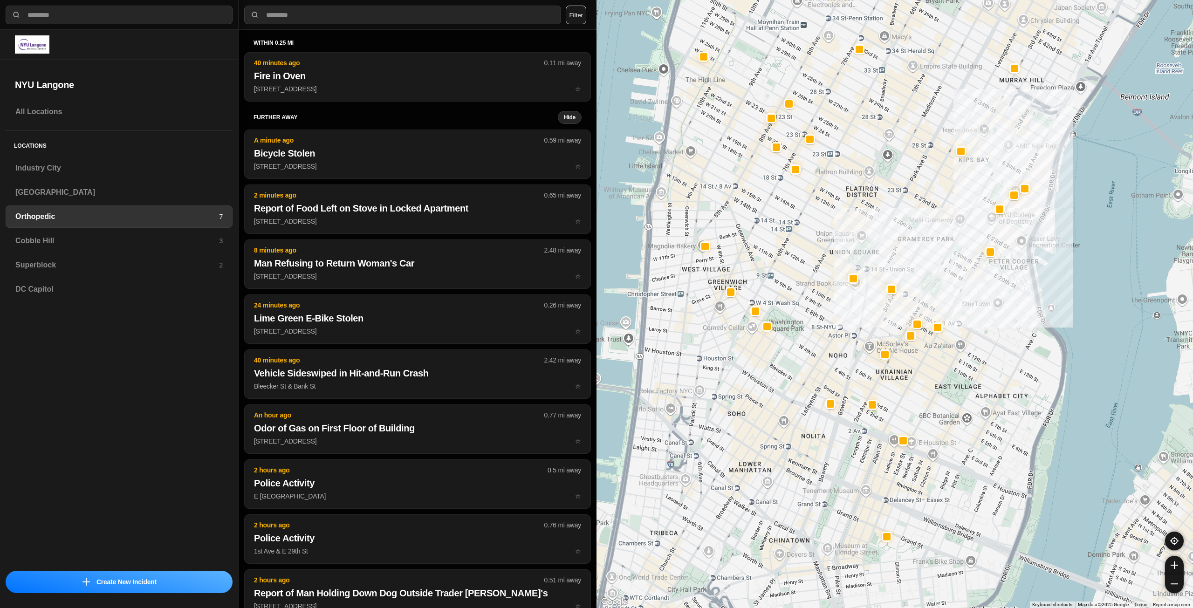
drag, startPoint x: 896, startPoint y: 247, endPoint x: 894, endPoint y: 256, distance: 10.0
click at [894, 256] on div at bounding box center [895, 304] width 597 height 608
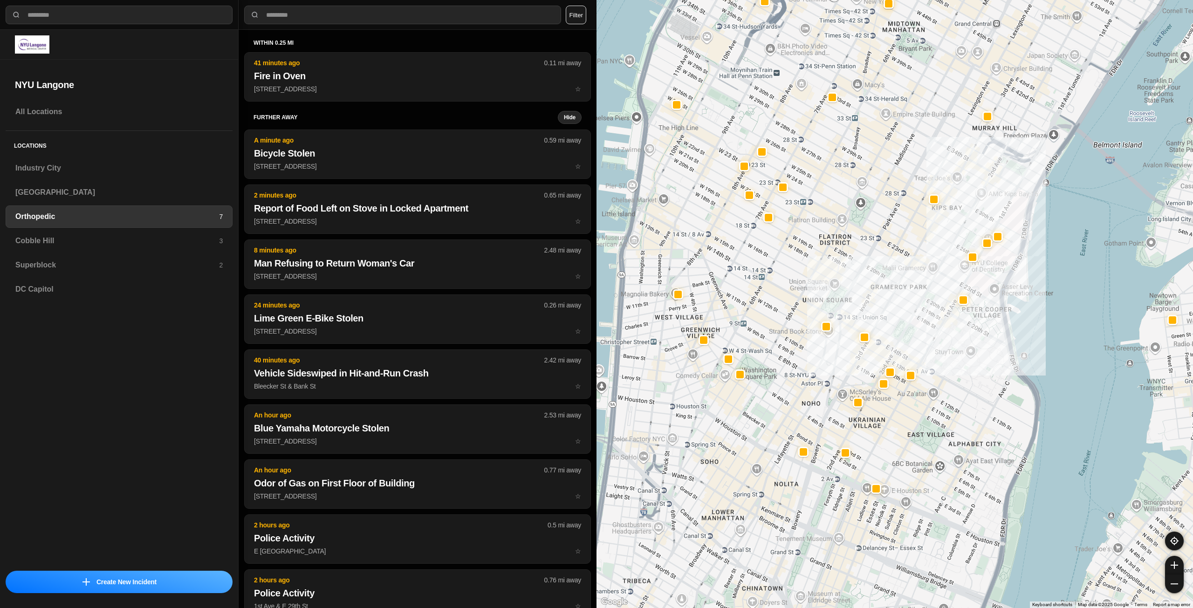
drag, startPoint x: 937, startPoint y: 372, endPoint x: 909, endPoint y: 422, distance: 57.4
click at [171, 263] on h3 "Superblock" at bounding box center [117, 265] width 204 height 11
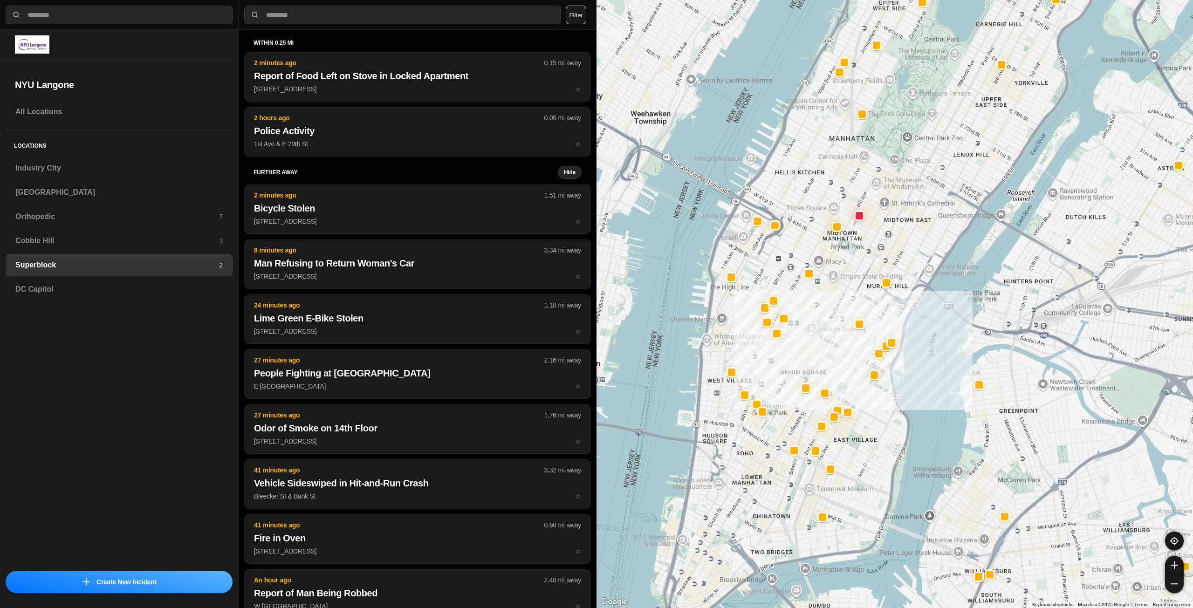
drag, startPoint x: 778, startPoint y: 321, endPoint x: 835, endPoint y: 296, distance: 62.0
click at [835, 296] on div at bounding box center [895, 304] width 597 height 608
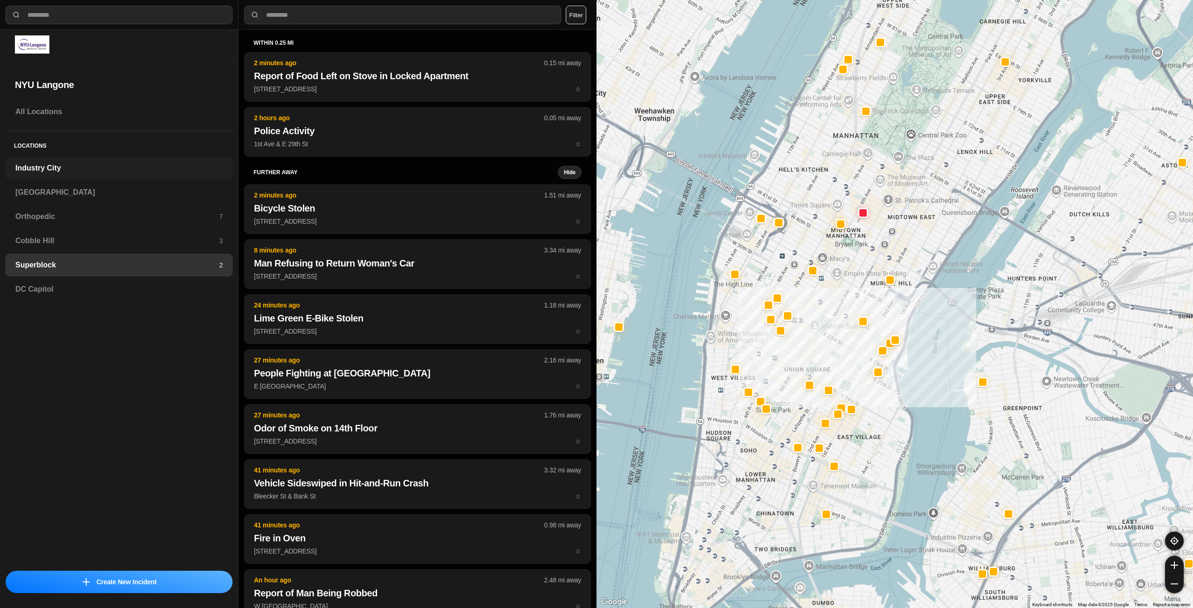
click at [80, 174] on div "Industry City" at bounding box center [119, 168] width 227 height 22
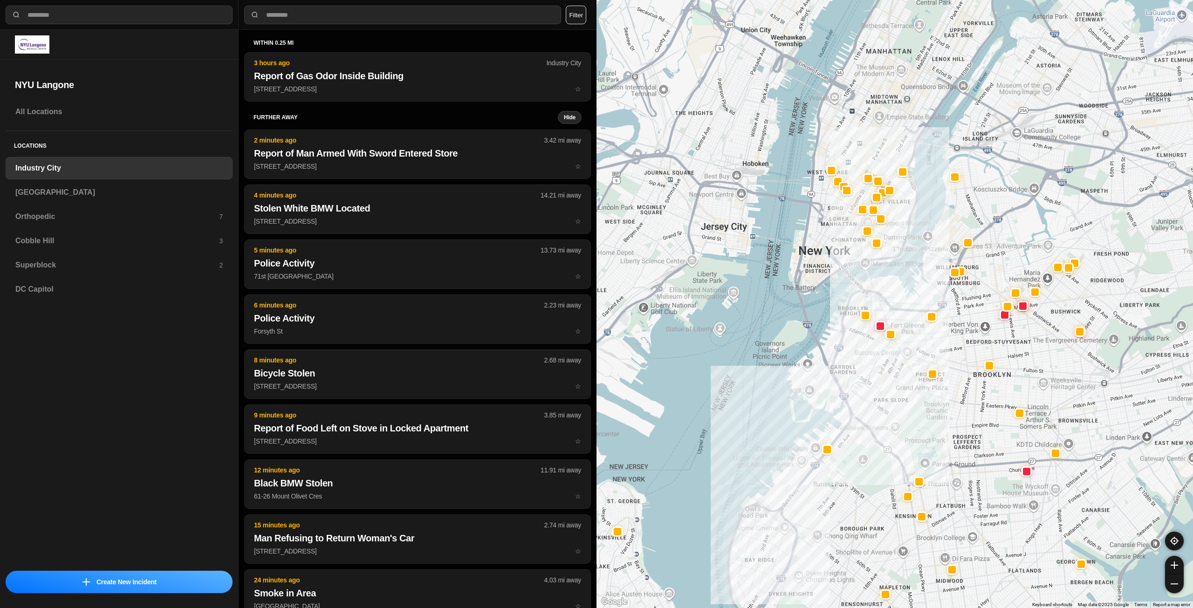
drag, startPoint x: 995, startPoint y: 204, endPoint x: 890, endPoint y: 373, distance: 198.6
click at [890, 373] on div at bounding box center [895, 304] width 597 height 608
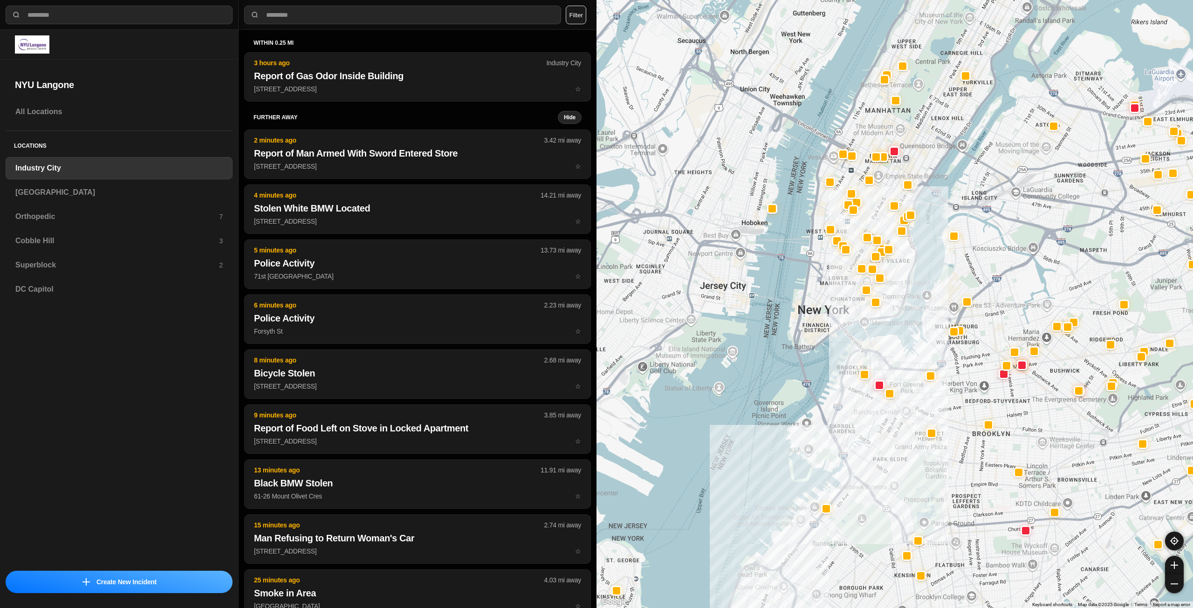
drag, startPoint x: 892, startPoint y: 283, endPoint x: 892, endPoint y: 302, distance: 18.6
click at [892, 302] on div at bounding box center [895, 304] width 597 height 608
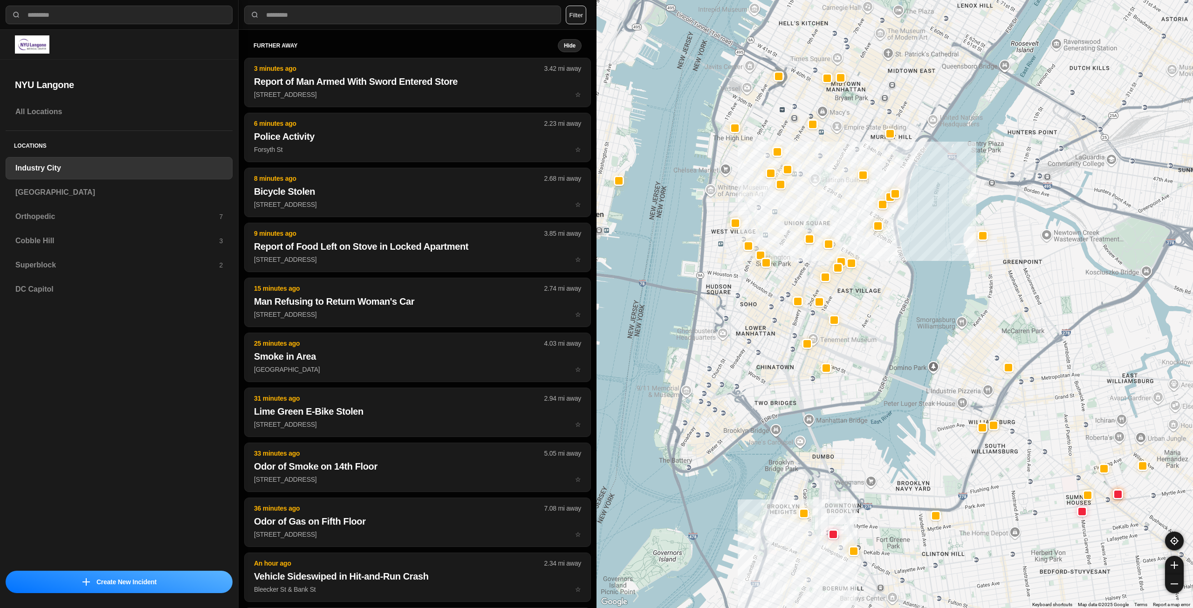
drag, startPoint x: 900, startPoint y: 217, endPoint x: 869, endPoint y: 287, distance: 76.4
click at [869, 287] on div "757 people" at bounding box center [895, 304] width 597 height 608
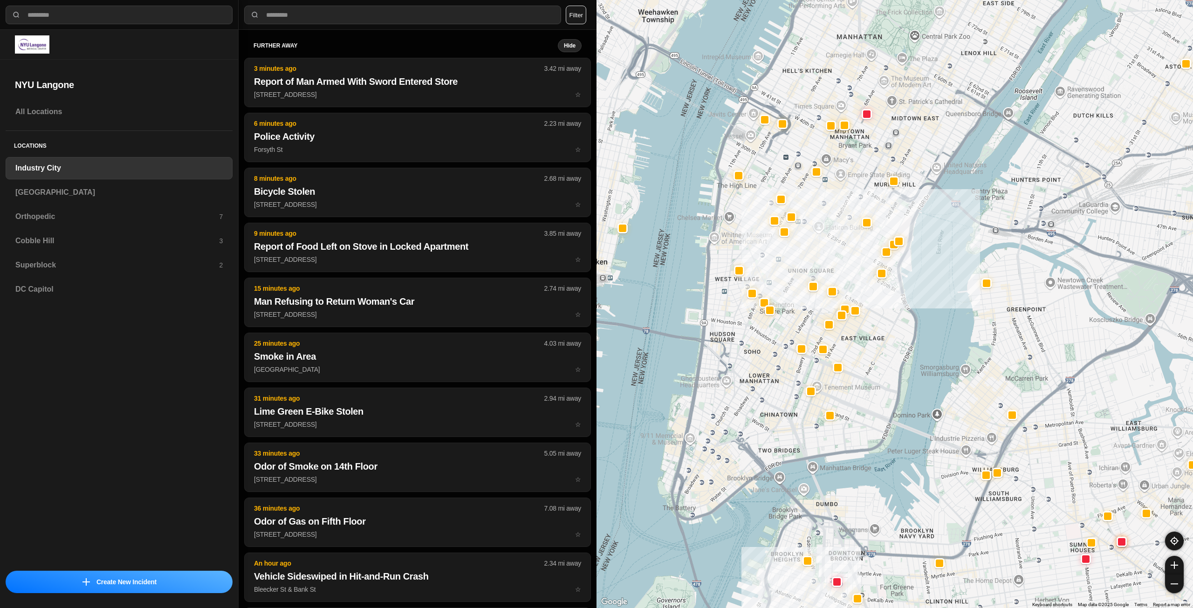
drag, startPoint x: 844, startPoint y: 264, endPoint x: 847, endPoint y: 281, distance: 17.1
click at [847, 281] on div "757 people" at bounding box center [895, 304] width 597 height 608
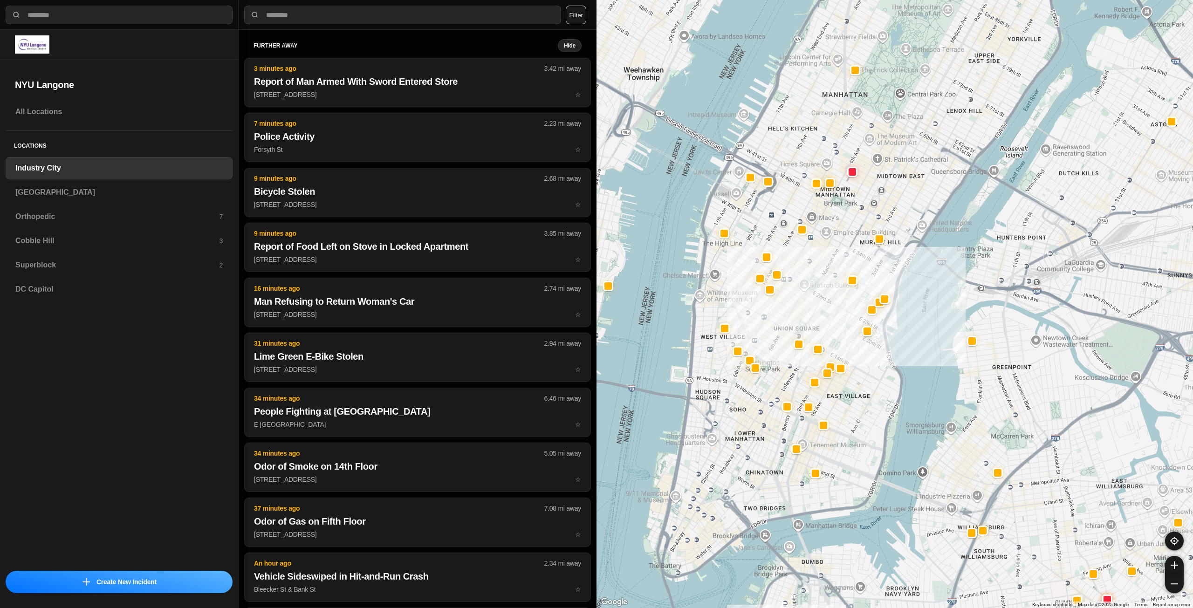
drag, startPoint x: 880, startPoint y: 361, endPoint x: 862, endPoint y: 406, distance: 48.5
click at [862, 406] on div "757 people" at bounding box center [895, 304] width 597 height 608
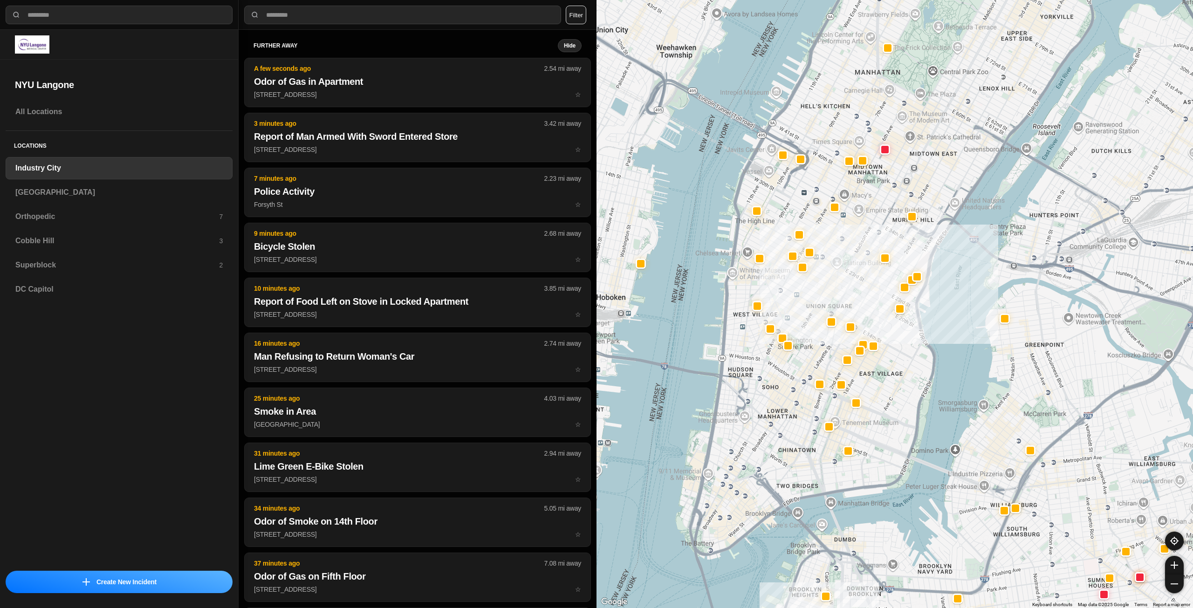
click at [871, 384] on div "757 people" at bounding box center [895, 304] width 597 height 608
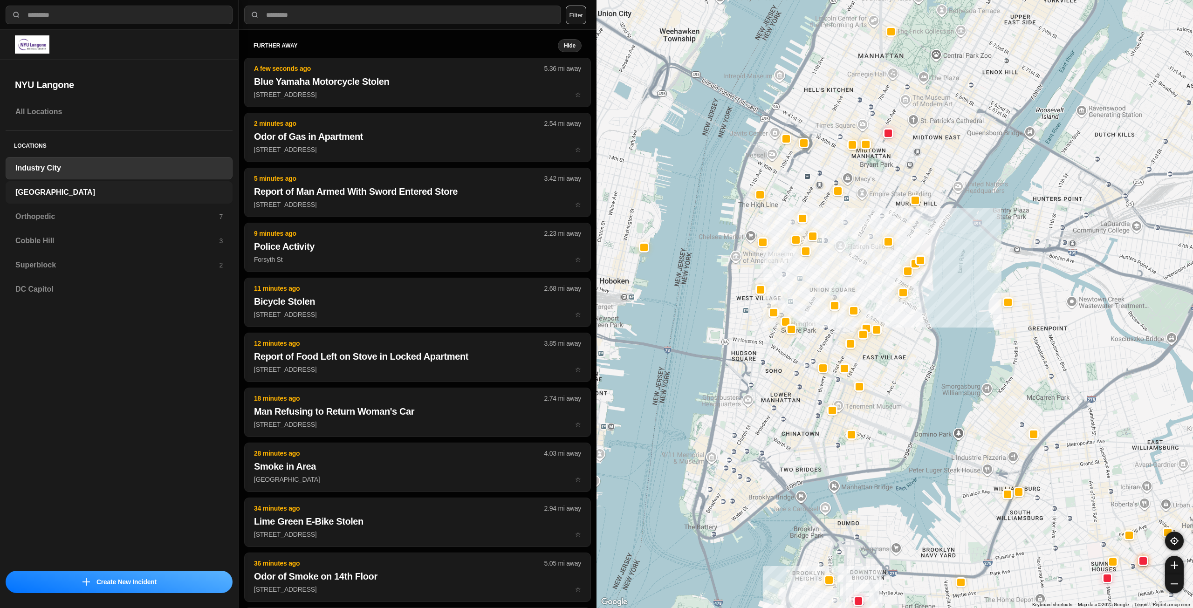
click at [78, 194] on h3 "[GEOGRAPHIC_DATA]" at bounding box center [118, 192] width 207 height 11
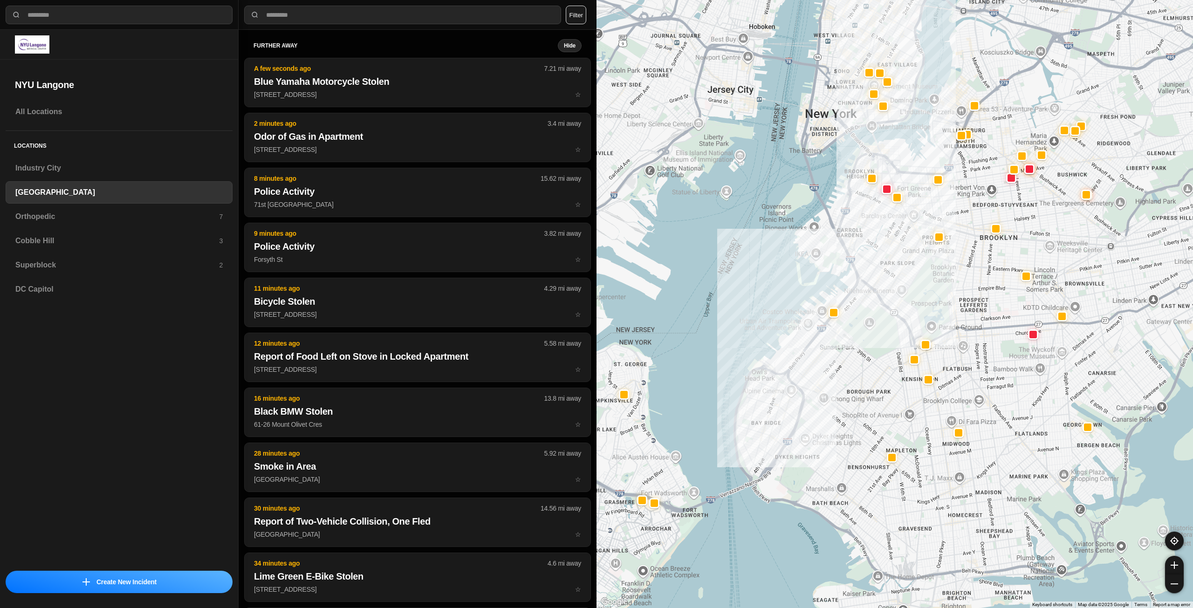
drag, startPoint x: 1075, startPoint y: 323, endPoint x: 989, endPoint y: 376, distance: 100.6
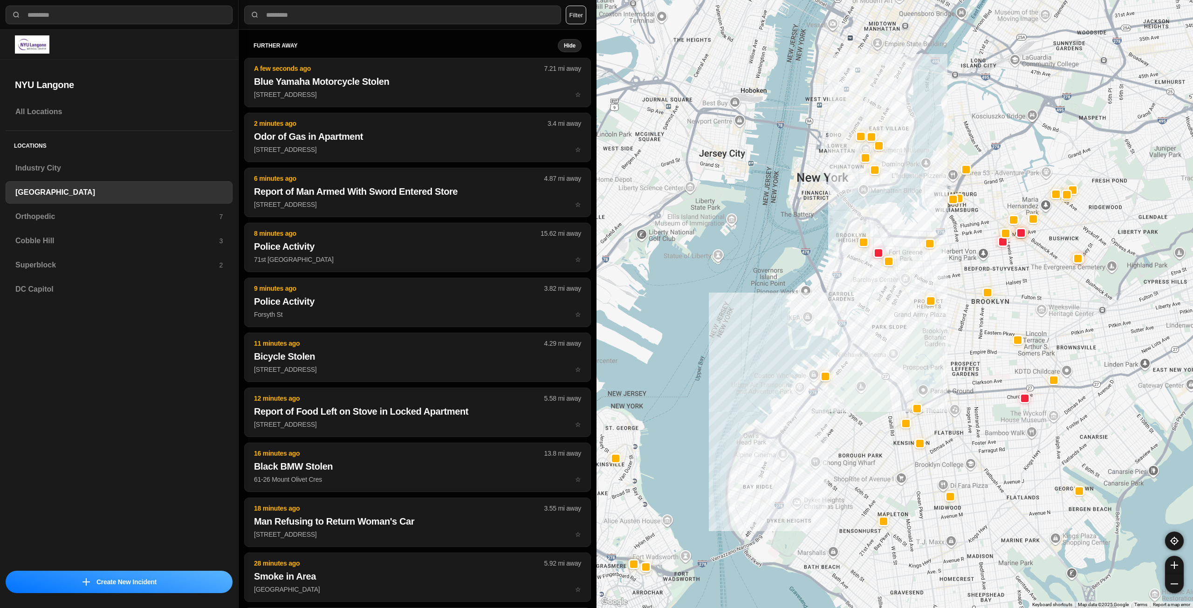
drag, startPoint x: 1033, startPoint y: 278, endPoint x: 1029, endPoint y: 296, distance: 18.5
click at [1029, 296] on div at bounding box center [895, 304] width 597 height 608
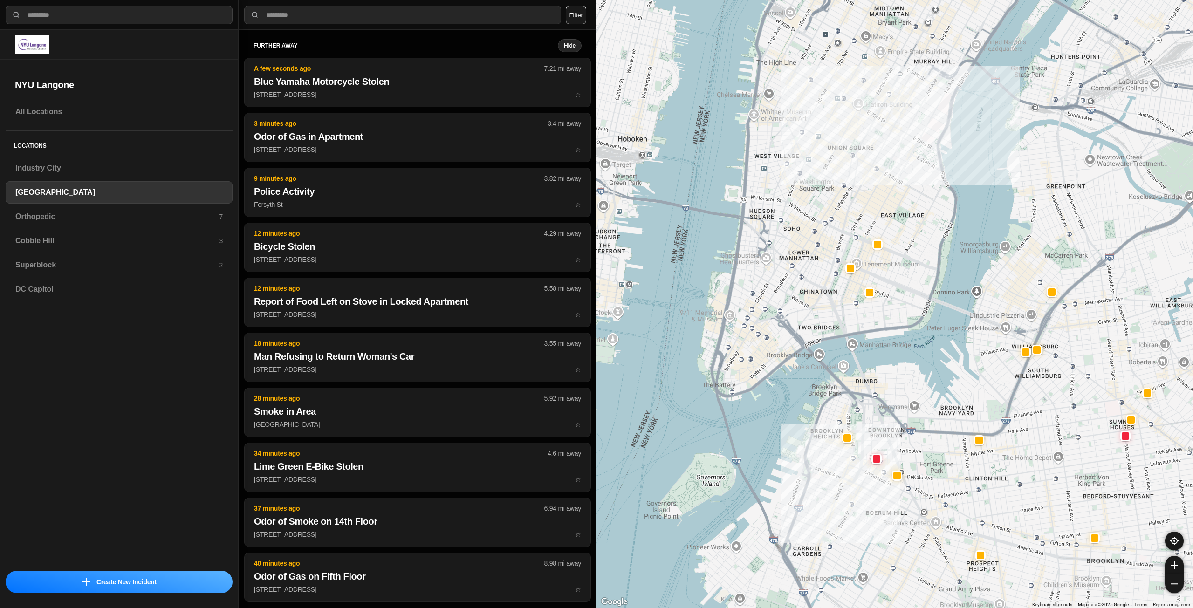
drag, startPoint x: 771, startPoint y: 408, endPoint x: 775, endPoint y: 457, distance: 49.1
click at [772, 473] on div "421 people" at bounding box center [895, 304] width 597 height 608
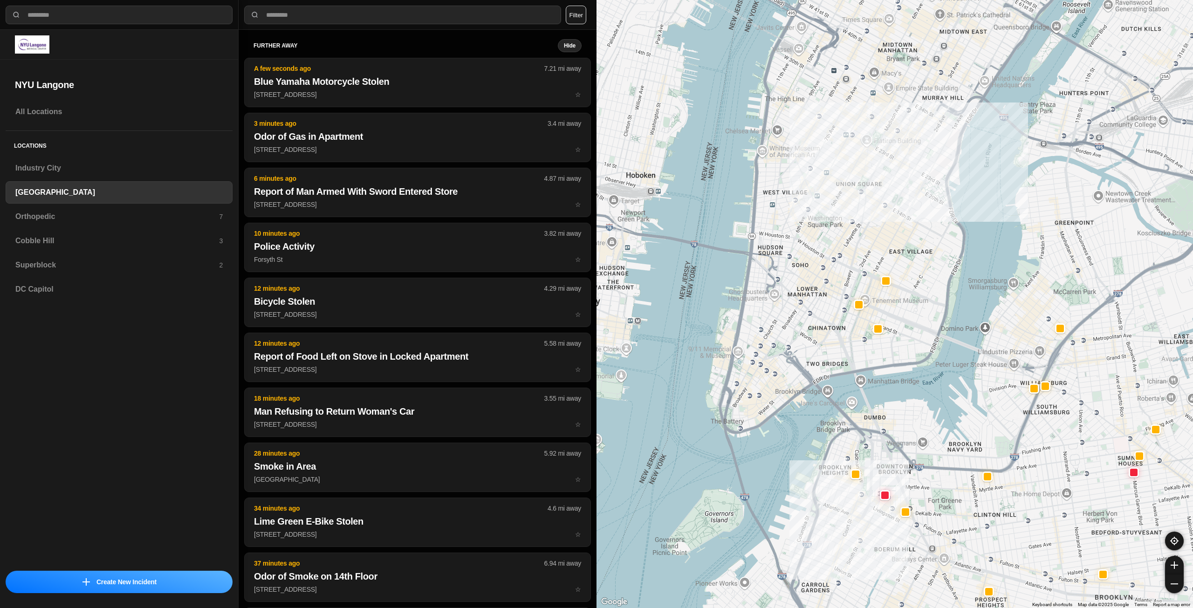
drag, startPoint x: 850, startPoint y: 260, endPoint x: 856, endPoint y: 305, distance: 45.1
click at [856, 305] on div "421 people" at bounding box center [895, 304] width 597 height 608
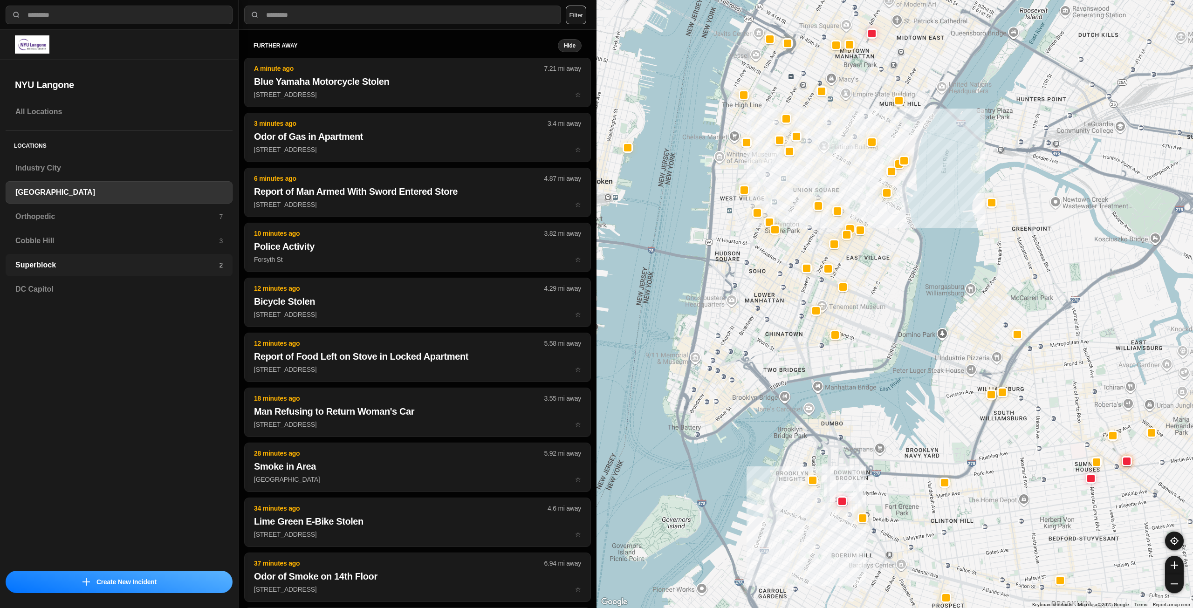
click at [69, 275] on div "Superblock 2" at bounding box center [119, 265] width 227 height 22
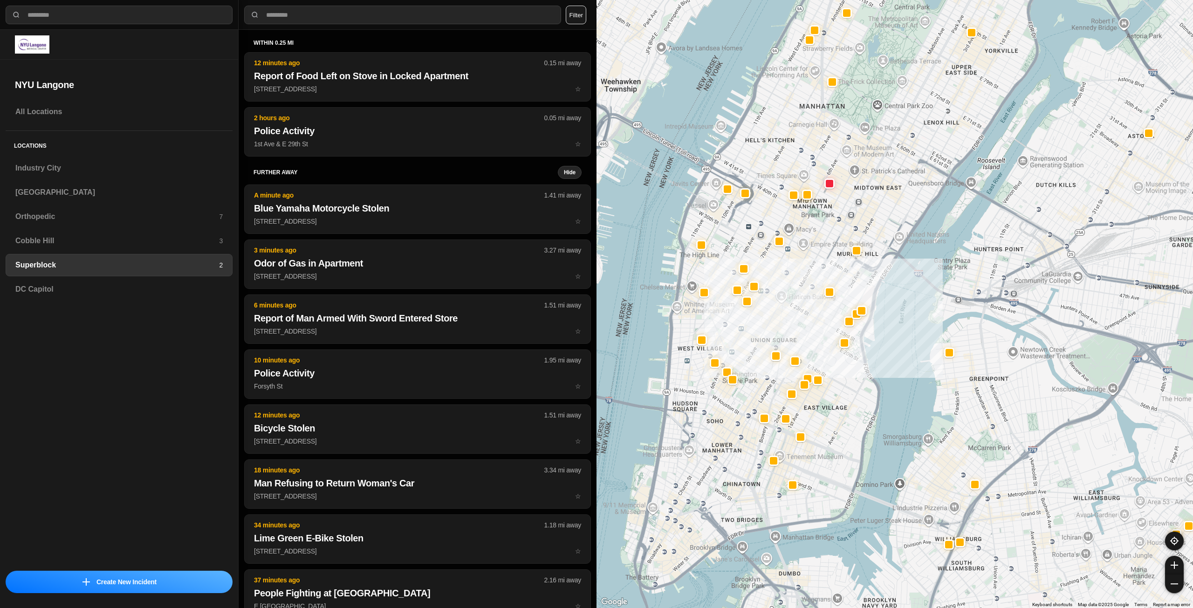
drag, startPoint x: 777, startPoint y: 380, endPoint x: 804, endPoint y: 323, distance: 63.2
click at [804, 323] on div at bounding box center [895, 304] width 597 height 608
click at [177, 201] on div "[GEOGRAPHIC_DATA]" at bounding box center [119, 192] width 227 height 22
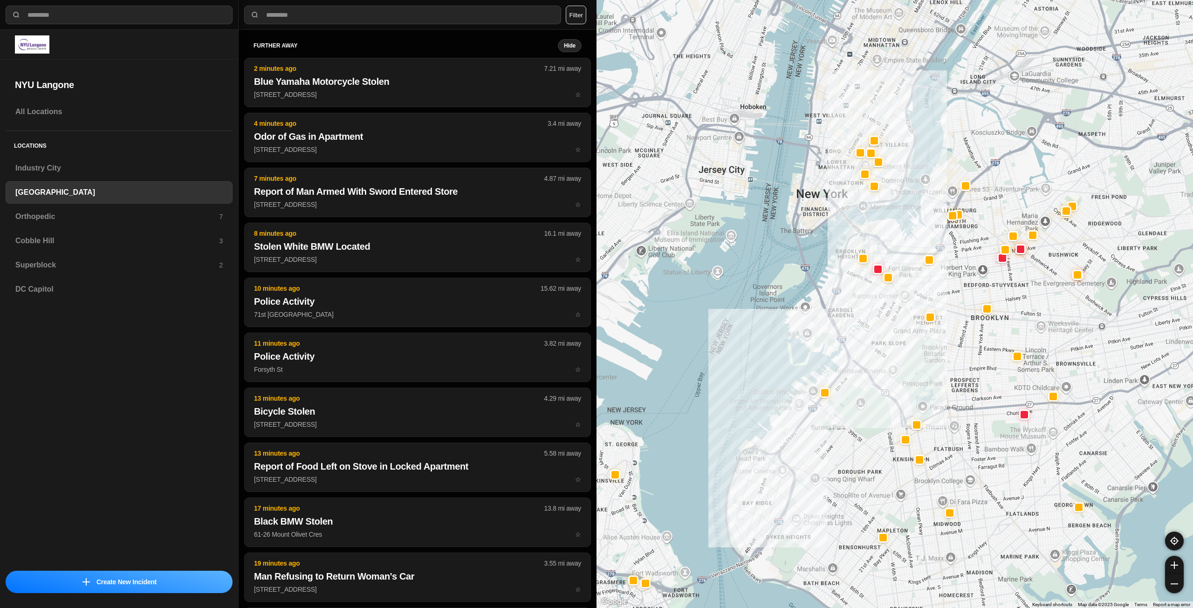
drag, startPoint x: 1040, startPoint y: 249, endPoint x: 932, endPoint y: 384, distance: 173.4
click at [932, 384] on div at bounding box center [895, 304] width 597 height 608
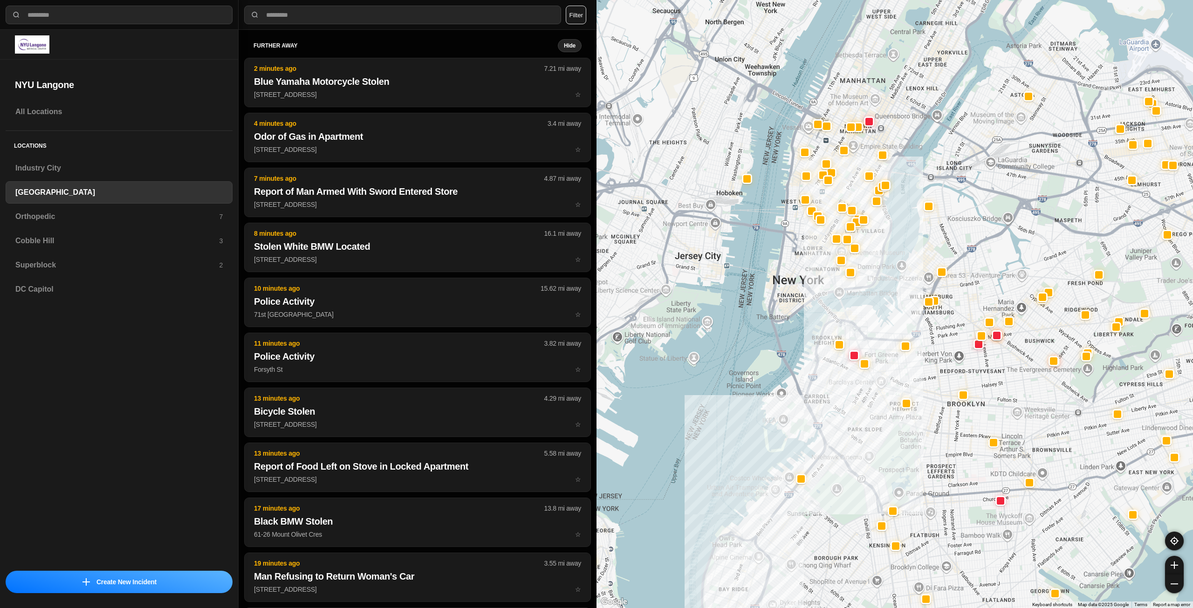
drag, startPoint x: 807, startPoint y: 252, endPoint x: 796, endPoint y: 274, distance: 24.2
click at [796, 274] on div at bounding box center [895, 304] width 597 height 608
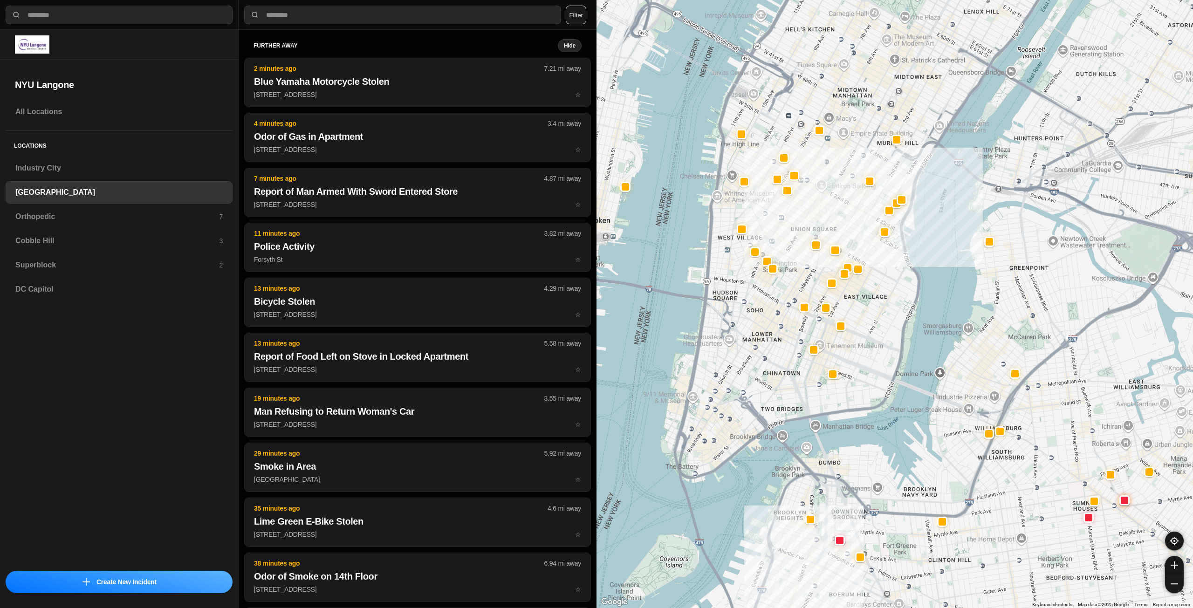
drag, startPoint x: 855, startPoint y: 110, endPoint x: 824, endPoint y: 208, distance: 103.5
click at [824, 208] on div "421 people" at bounding box center [895, 304] width 597 height 608
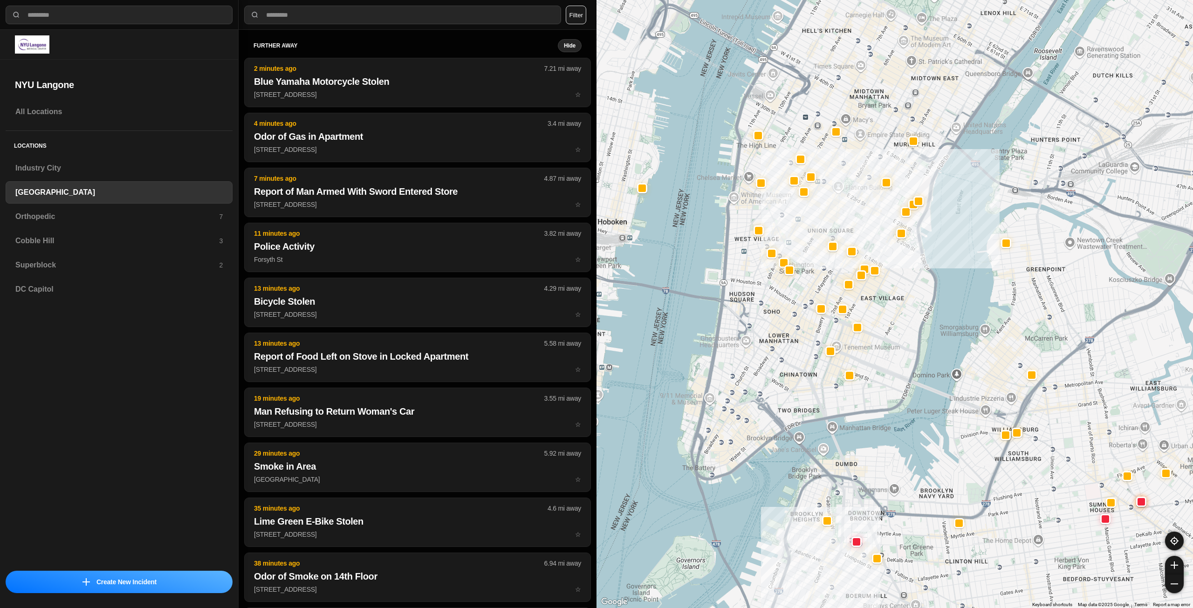
drag, startPoint x: 903, startPoint y: 334, endPoint x: 958, endPoint y: 334, distance: 55.5
click at [958, 334] on div "421 people" at bounding box center [895, 304] width 597 height 608
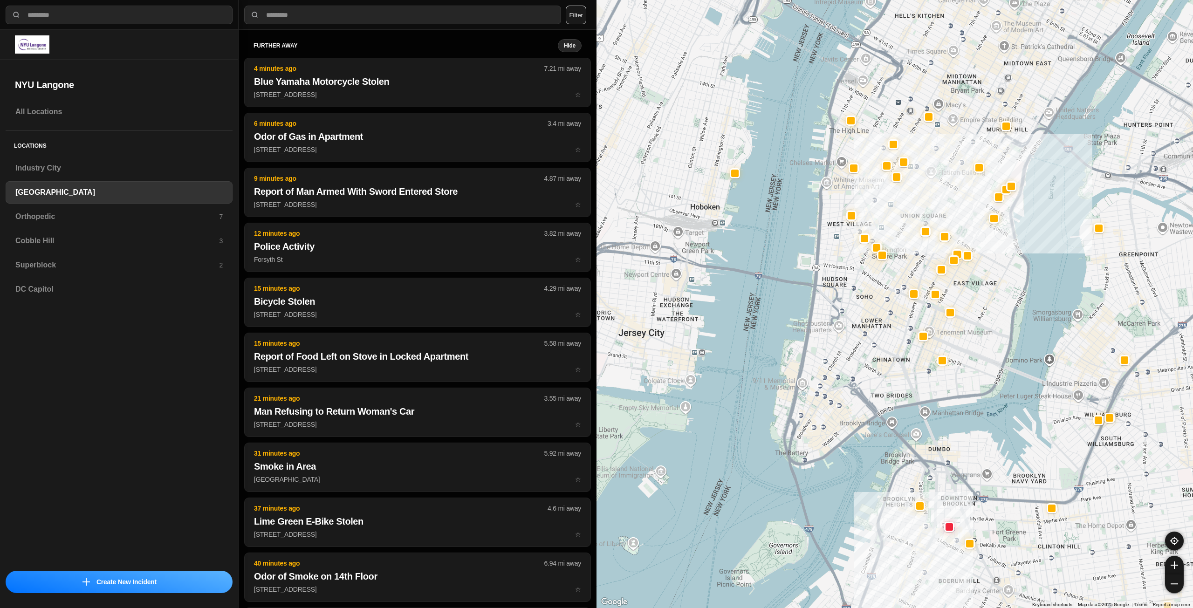
drag, startPoint x: 1022, startPoint y: 212, endPoint x: 1001, endPoint y: 281, distance: 72.0
click at [1001, 281] on div "421 people" at bounding box center [895, 304] width 597 height 608
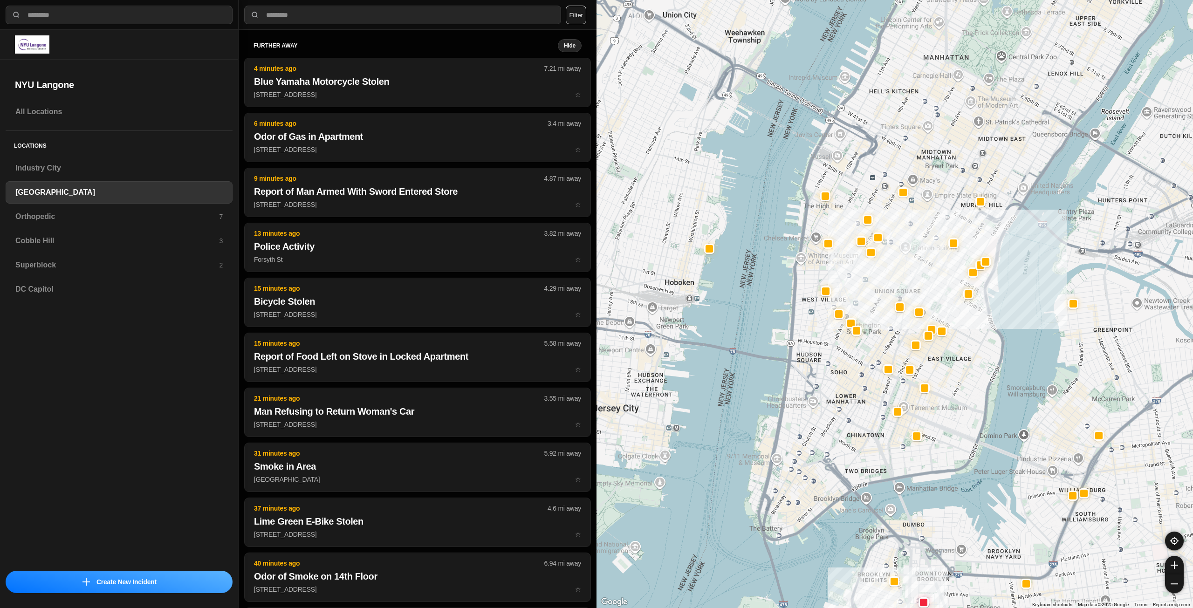
drag, startPoint x: 947, startPoint y: 207, endPoint x: 933, endPoint y: 249, distance: 44.2
click at [933, 249] on div "421 people" at bounding box center [895, 304] width 597 height 608
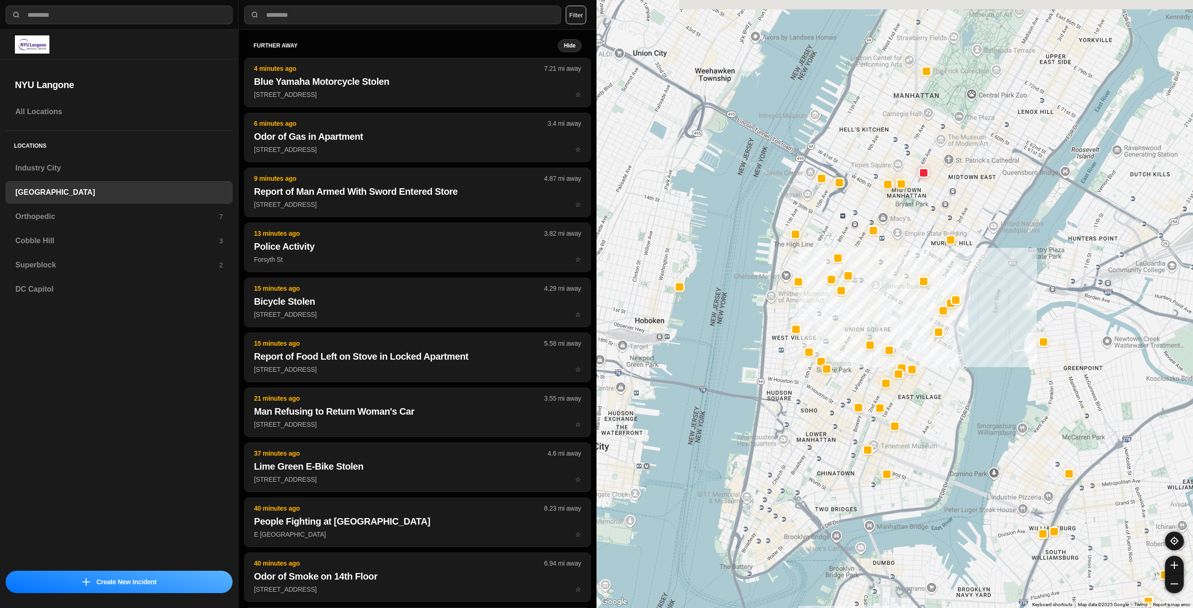
click at [906, 254] on div "421 people" at bounding box center [895, 304] width 597 height 608
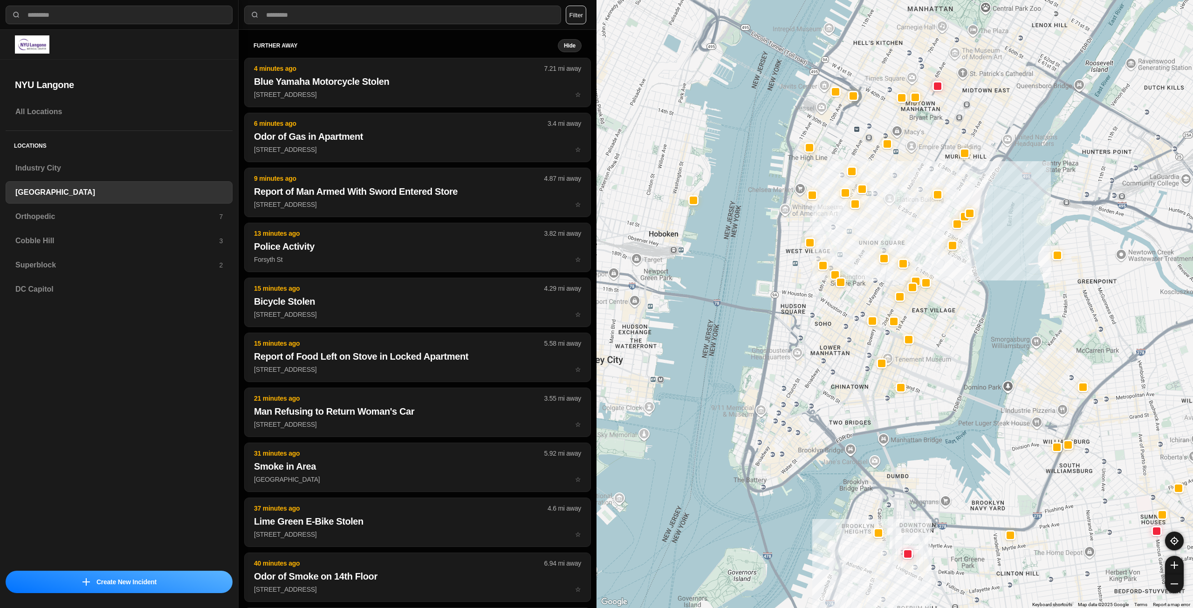
drag, startPoint x: 944, startPoint y: 410, endPoint x: 959, endPoint y: 321, distance: 90.2
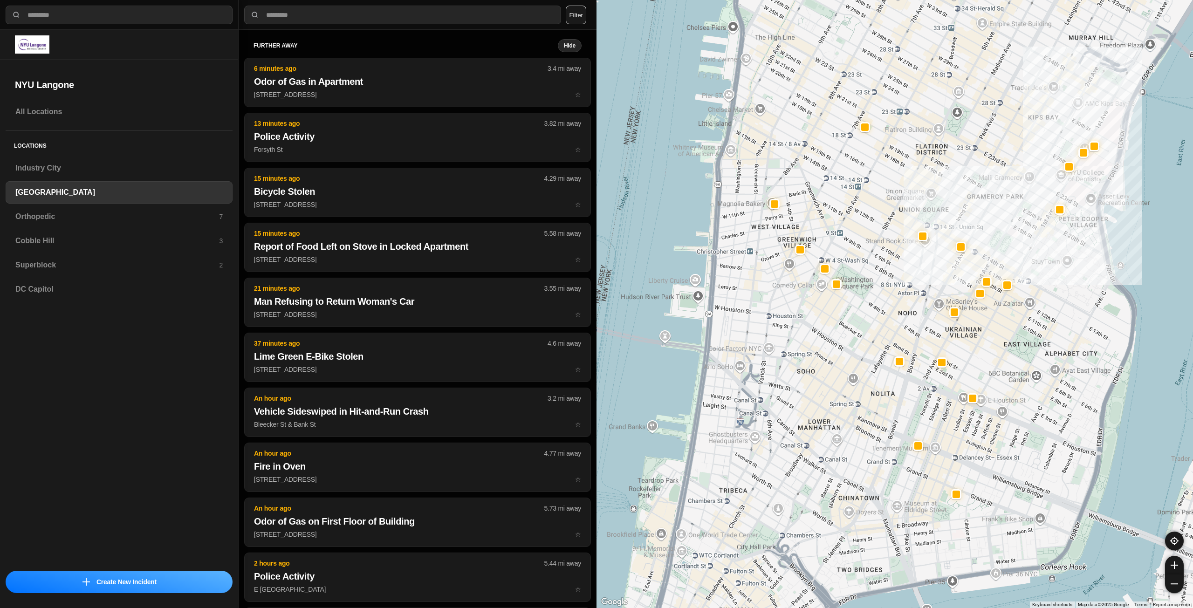
drag, startPoint x: 860, startPoint y: 309, endPoint x: 815, endPoint y: 430, distance: 128.9
click at [815, 430] on div "421 people" at bounding box center [895, 304] width 597 height 608
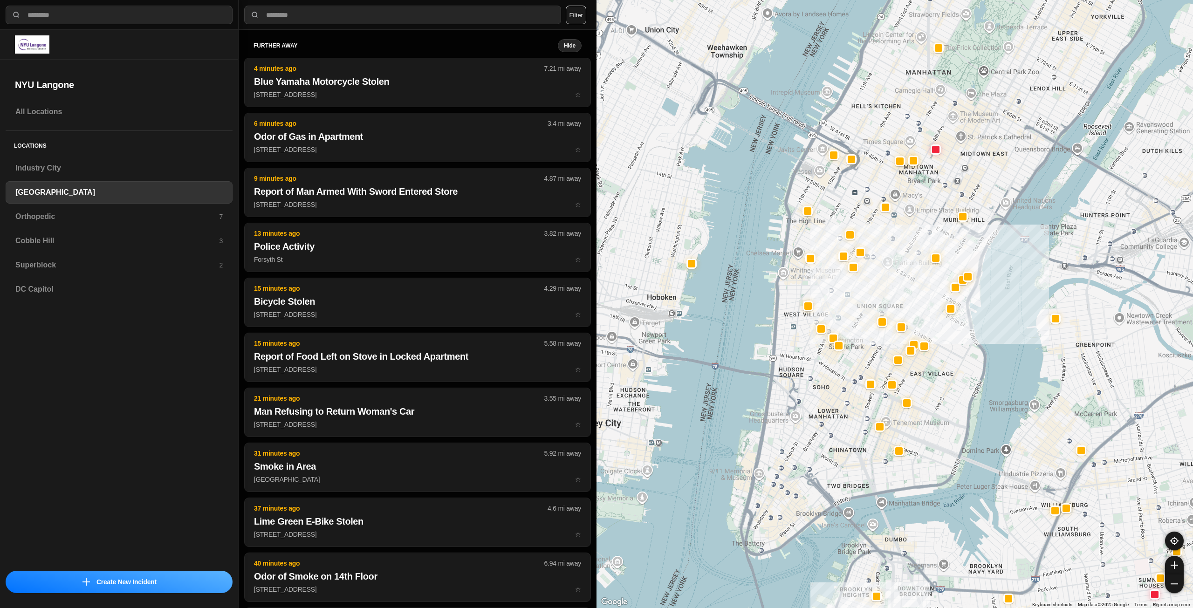
drag, startPoint x: 939, startPoint y: 169, endPoint x: 928, endPoint y: 199, distance: 31.7
click at [928, 199] on div "421 people" at bounding box center [895, 304] width 597 height 608
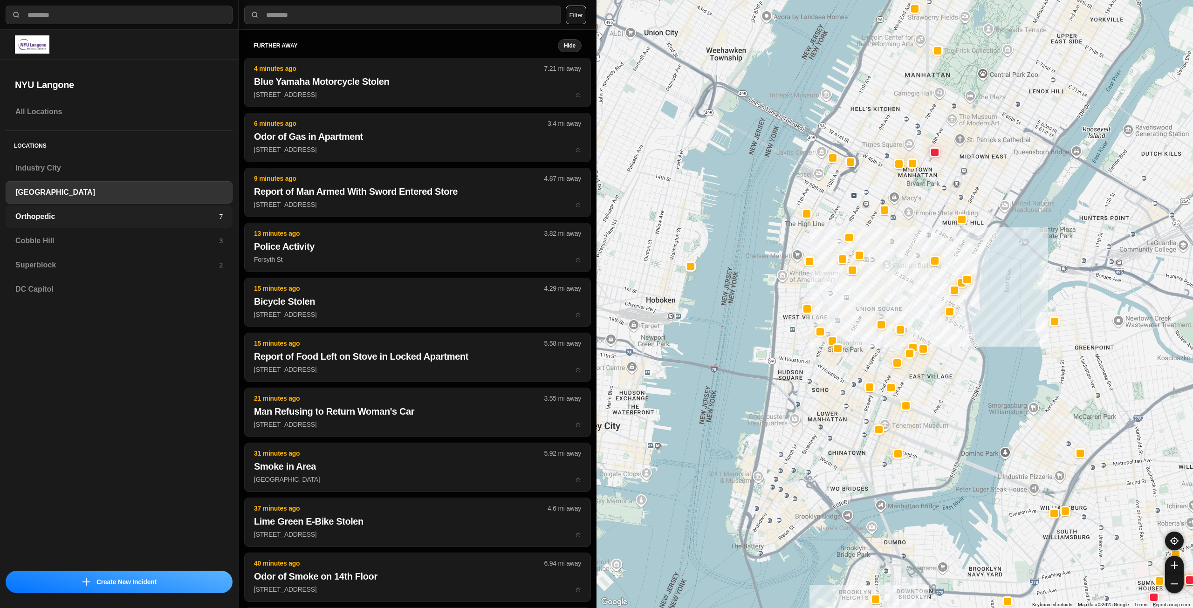
click at [67, 219] on h3 "Orthopedic" at bounding box center [117, 216] width 204 height 11
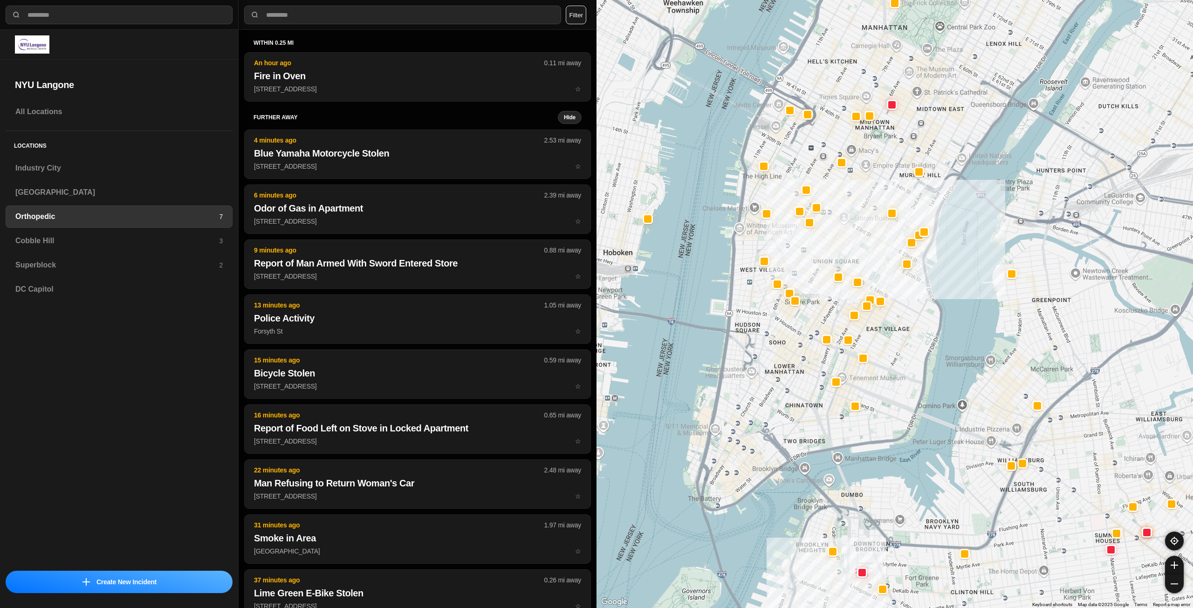
drag, startPoint x: 849, startPoint y: 343, endPoint x: 894, endPoint y: 334, distance: 45.6
click at [894, 334] on div at bounding box center [895, 304] width 597 height 608
click at [199, 245] on h3 "Cobble Hill" at bounding box center [117, 240] width 204 height 11
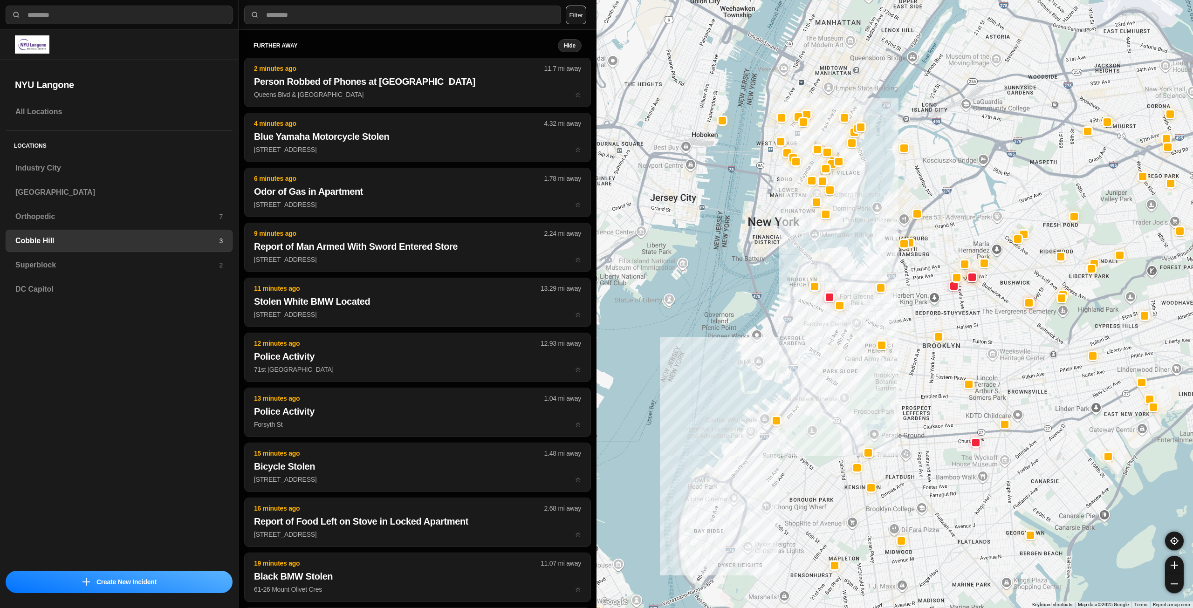
drag, startPoint x: 889, startPoint y: 170, endPoint x: 873, endPoint y: 256, distance: 88.1
click at [873, 256] on div at bounding box center [895, 304] width 597 height 608
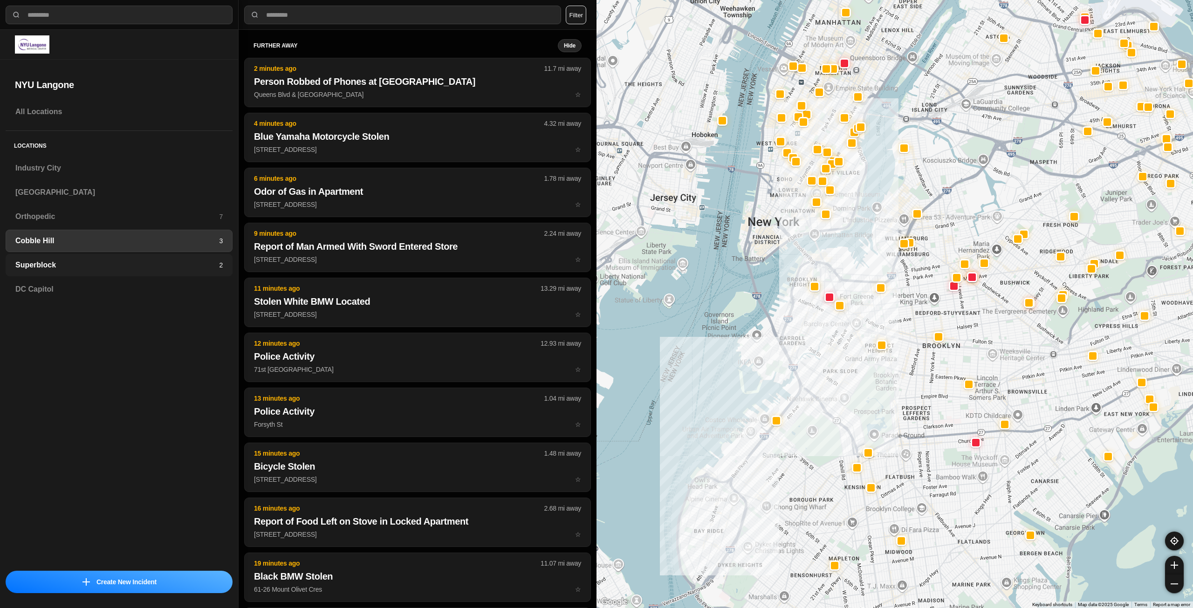
click at [173, 263] on h3 "Superblock" at bounding box center [117, 265] width 204 height 11
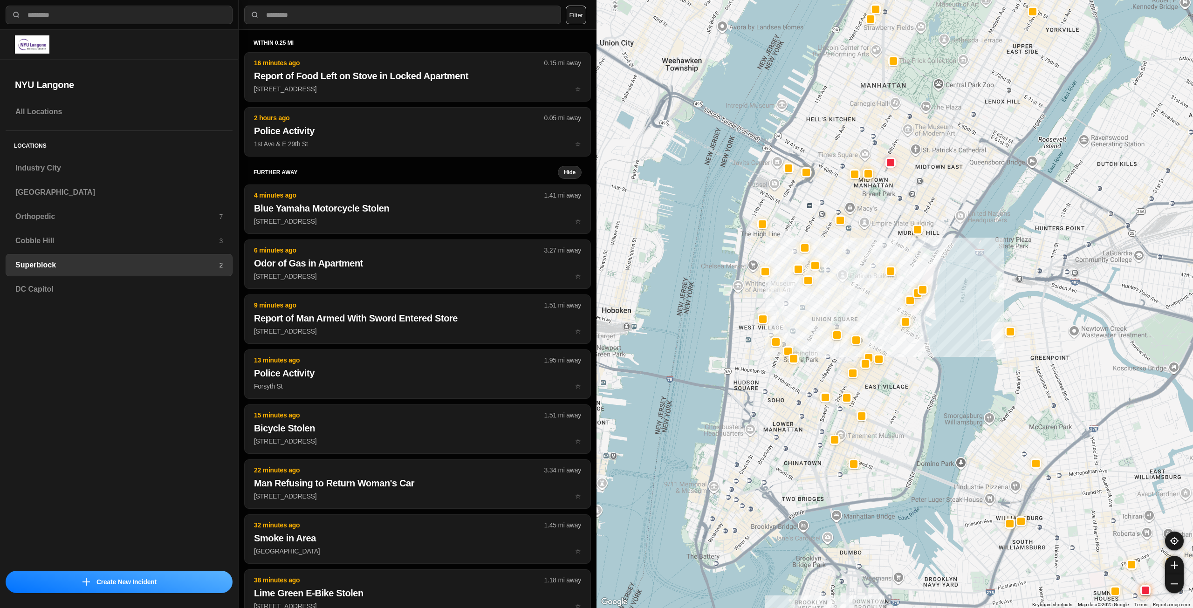
drag, startPoint x: 782, startPoint y: 295, endPoint x: 837, endPoint y: 274, distance: 59.2
click at [837, 274] on div at bounding box center [895, 304] width 597 height 608
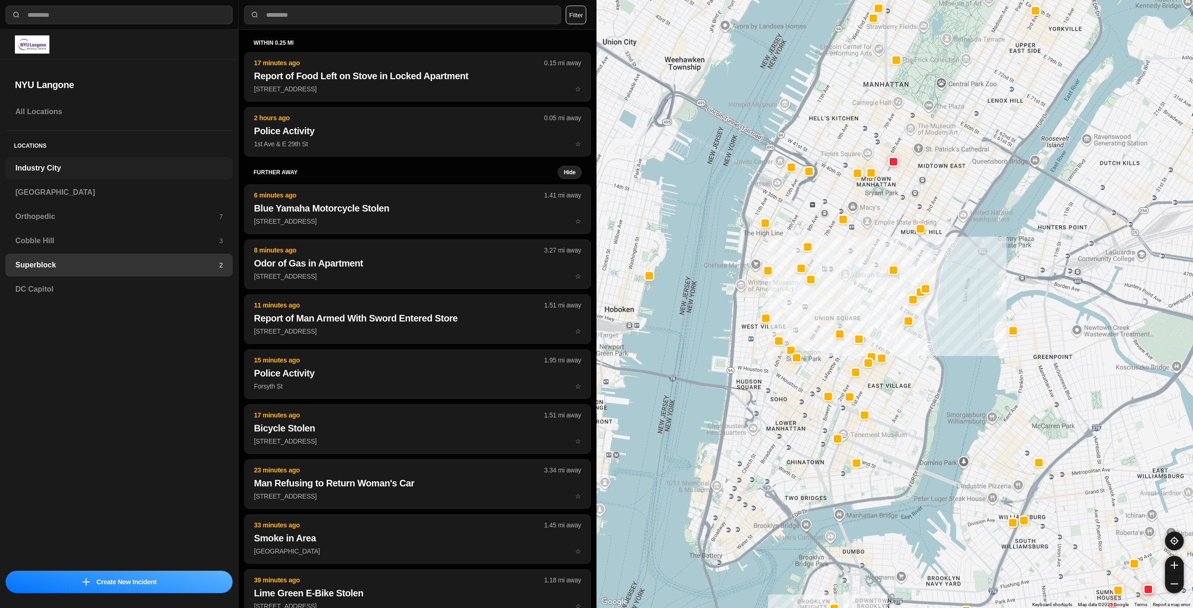
click at [69, 161] on div "Industry City" at bounding box center [119, 168] width 227 height 22
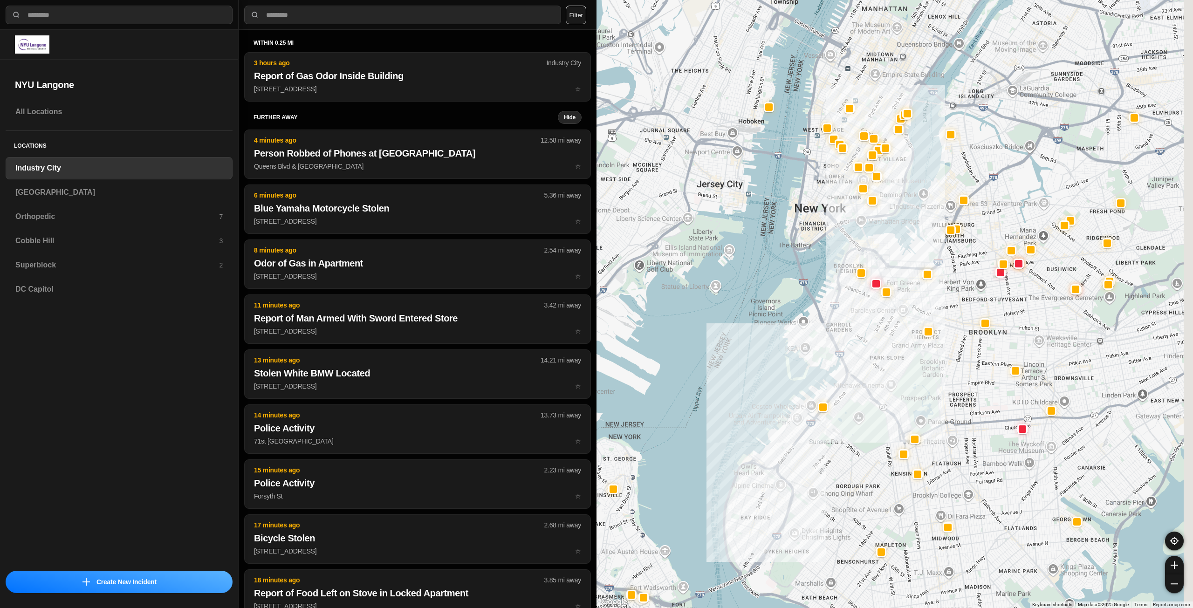
drag, startPoint x: 998, startPoint y: 190, endPoint x: 925, endPoint y: 310, distance: 140.6
click at [925, 310] on div at bounding box center [895, 304] width 597 height 608
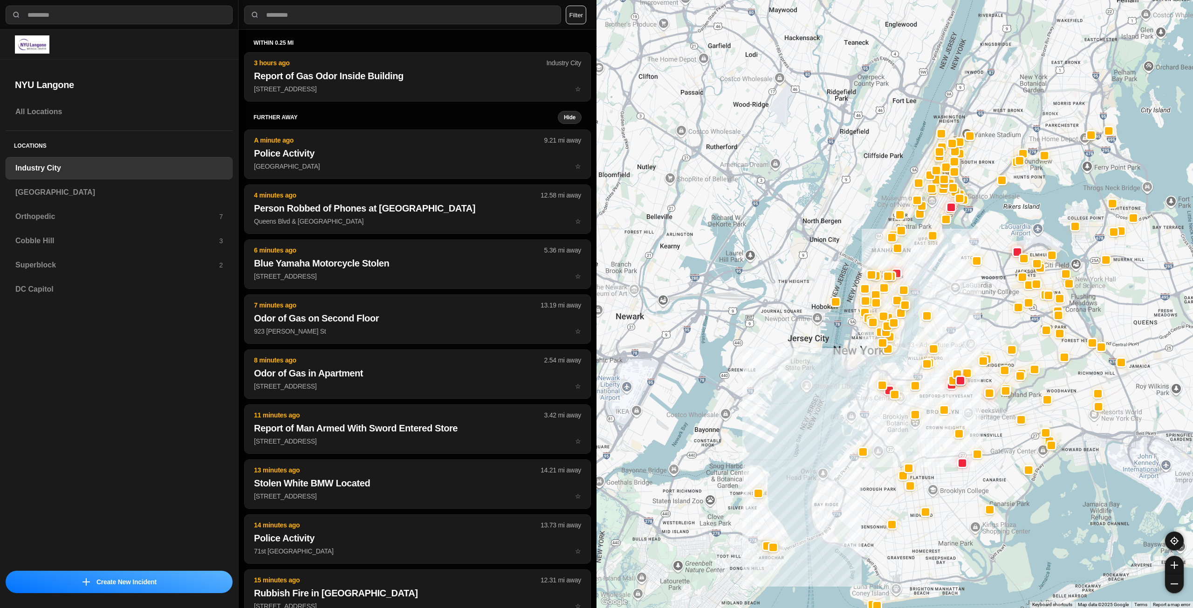
drag, startPoint x: 948, startPoint y: 228, endPoint x: 939, endPoint y: 273, distance: 45.8
click at [939, 273] on div at bounding box center [895, 304] width 597 height 608
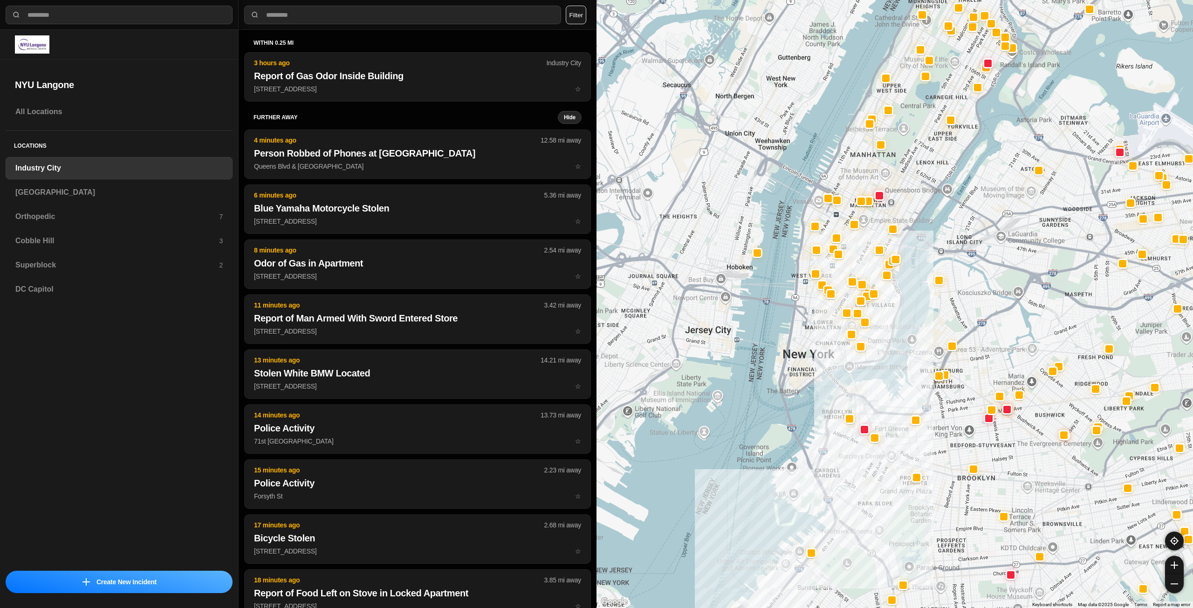
drag, startPoint x: 892, startPoint y: 201, endPoint x: 920, endPoint y: 204, distance: 29.0
click at [920, 204] on div at bounding box center [895, 304] width 597 height 608
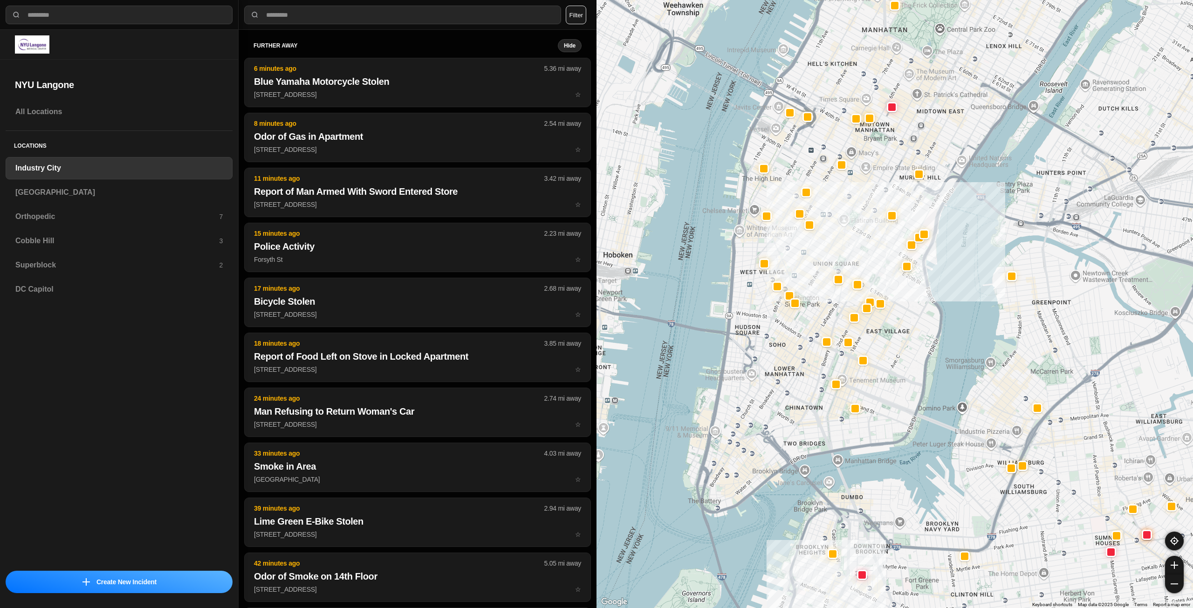
drag, startPoint x: 955, startPoint y: 237, endPoint x: 994, endPoint y: 211, distance: 46.0
click at [994, 211] on div "757 people" at bounding box center [895, 304] width 597 height 608
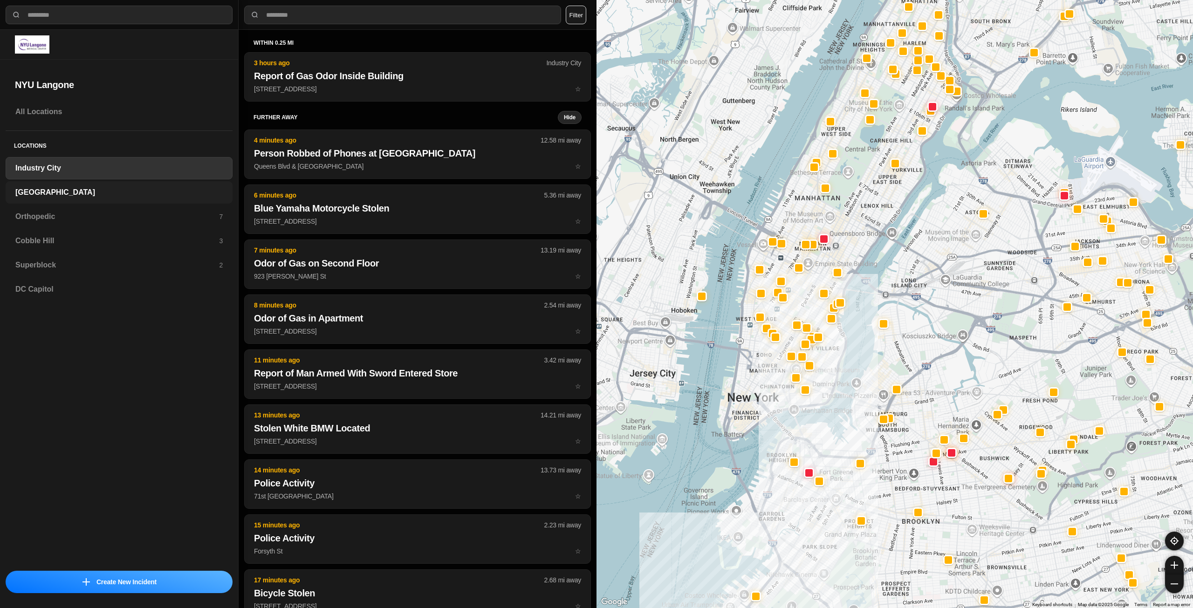
click at [181, 188] on h3 "[GEOGRAPHIC_DATA]" at bounding box center [118, 192] width 207 height 11
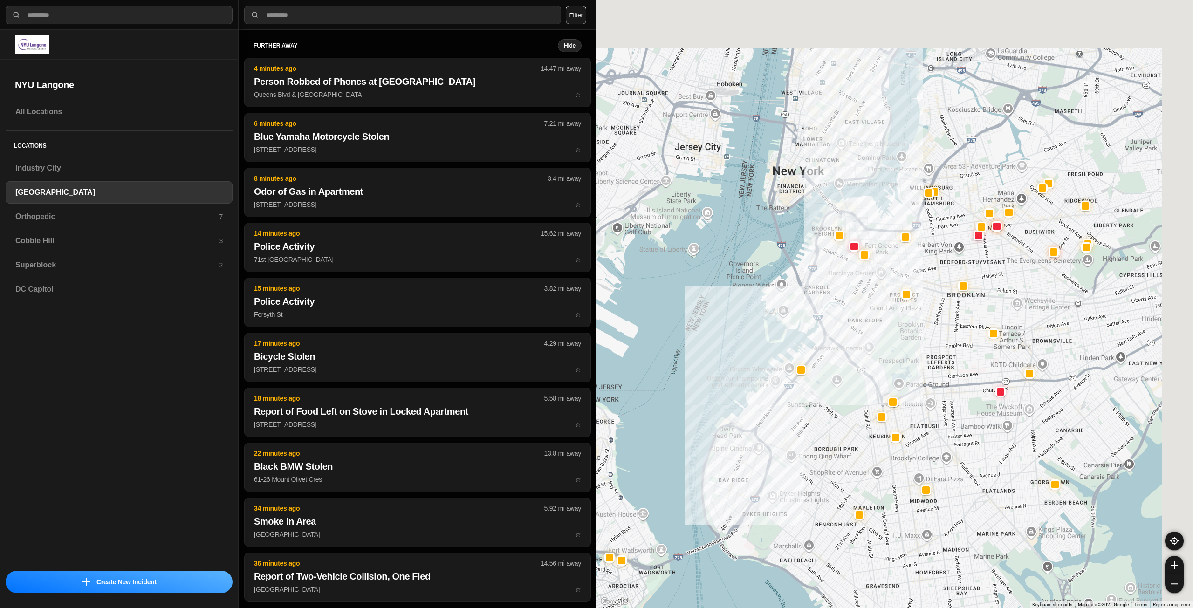
drag, startPoint x: 936, startPoint y: 156, endPoint x: 830, endPoint y: 360, distance: 230.1
click at [827, 367] on div at bounding box center [895, 304] width 597 height 608
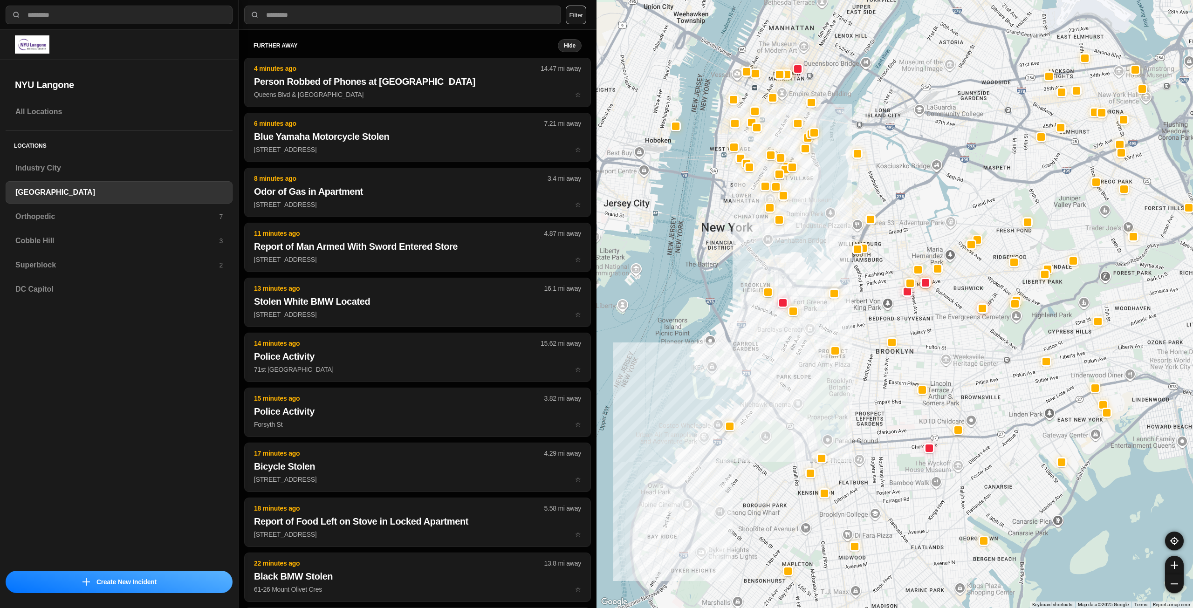
drag, startPoint x: 881, startPoint y: 260, endPoint x: 883, endPoint y: 379, distance: 119.3
click at [883, 379] on div at bounding box center [895, 304] width 597 height 608
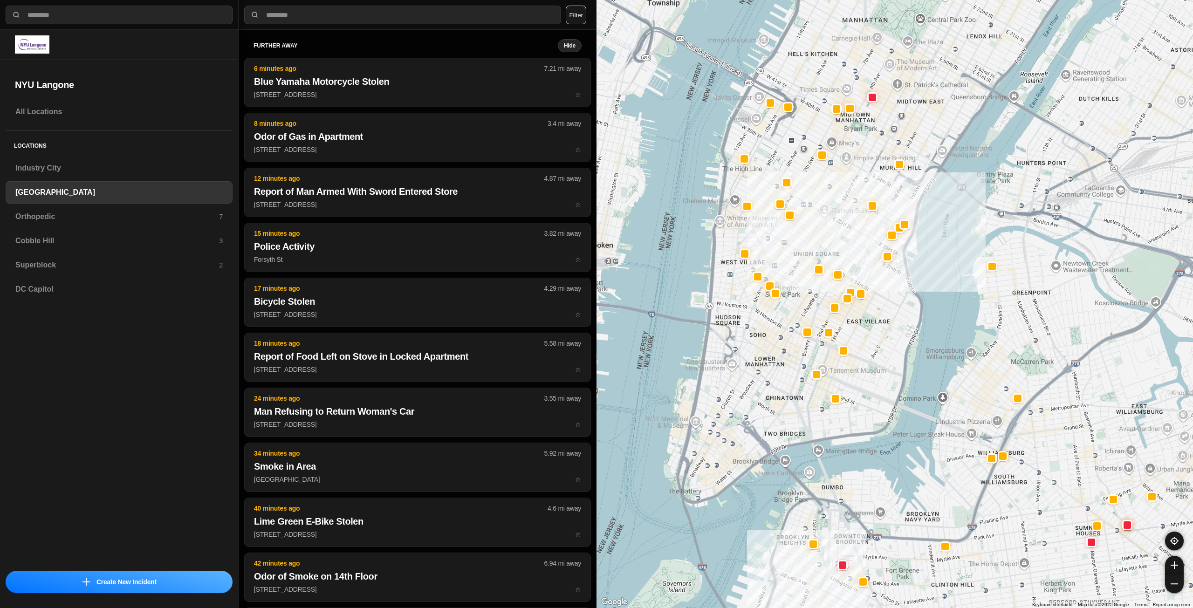
drag, startPoint x: 785, startPoint y: 289, endPoint x: 890, endPoint y: 335, distance: 114.8
click at [889, 335] on div "421 people" at bounding box center [895, 304] width 597 height 608
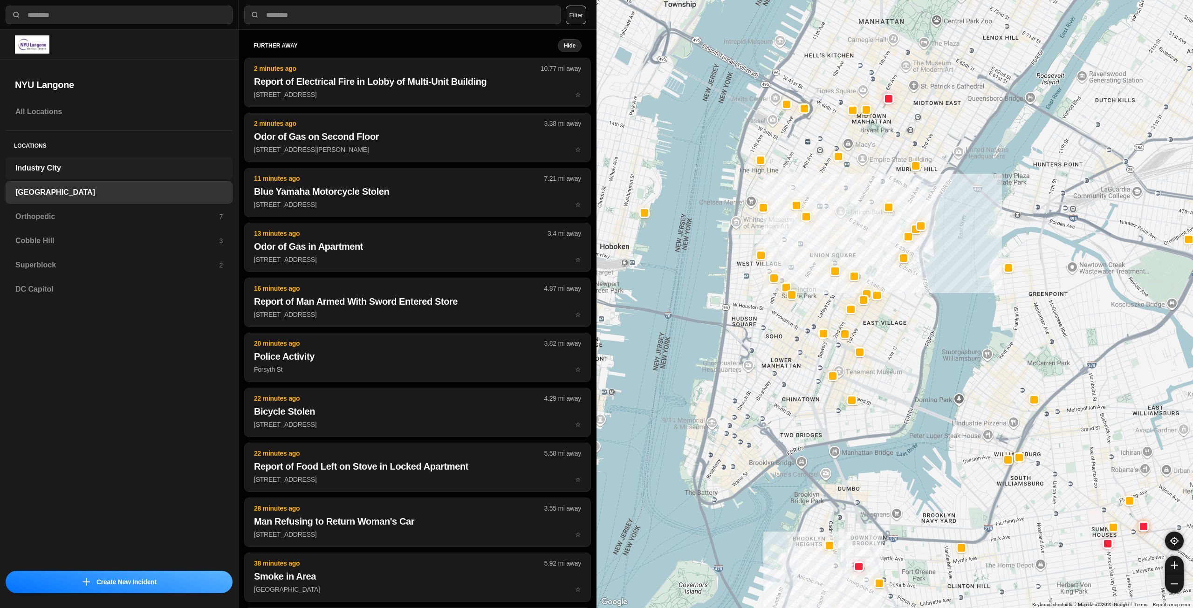
click at [74, 163] on h3 "Industry City" at bounding box center [118, 168] width 207 height 11
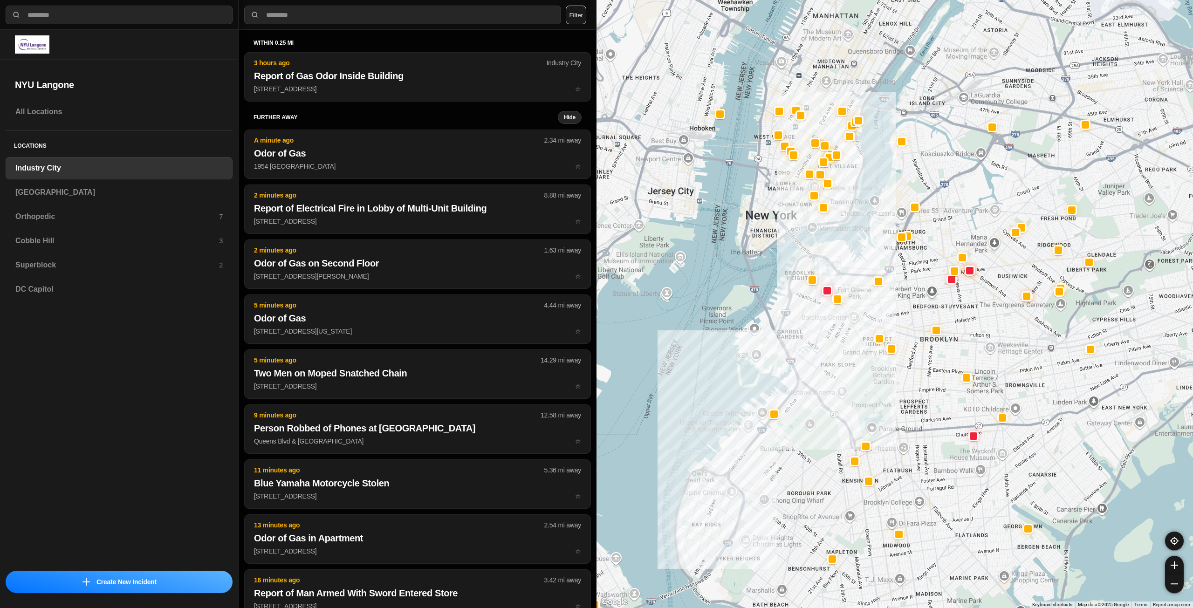
drag, startPoint x: 1001, startPoint y: 222, endPoint x: 893, endPoint y: 314, distance: 142.5
click at [893, 314] on div at bounding box center [895, 304] width 597 height 608
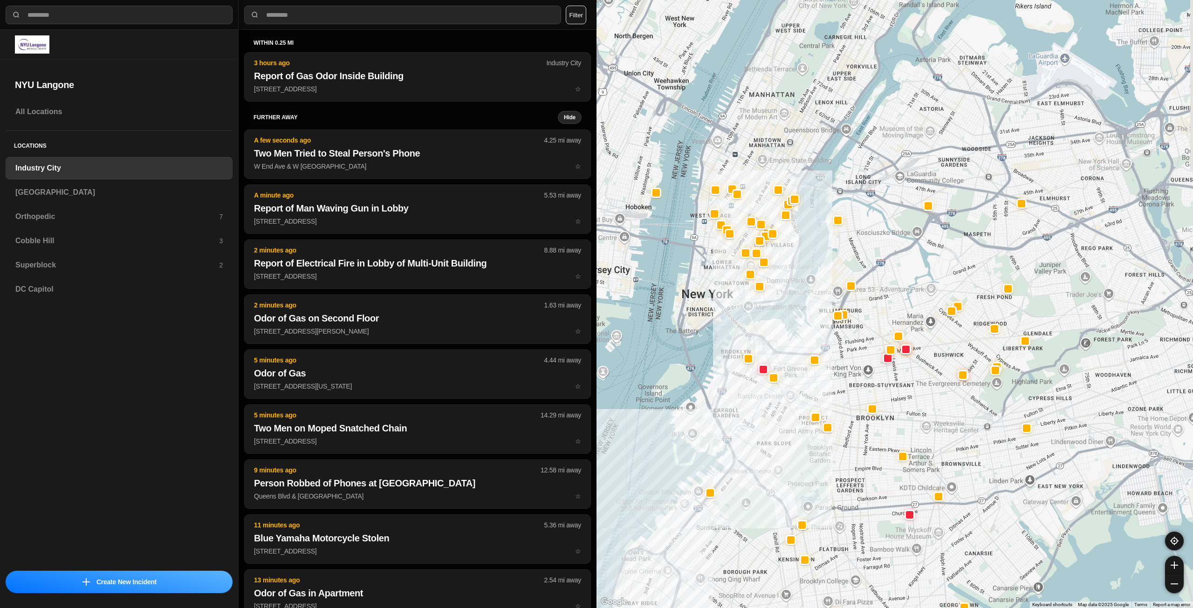
drag, startPoint x: 937, startPoint y: 233, endPoint x: 871, endPoint y: 315, distance: 104.8
click at [871, 315] on div at bounding box center [895, 304] width 597 height 608
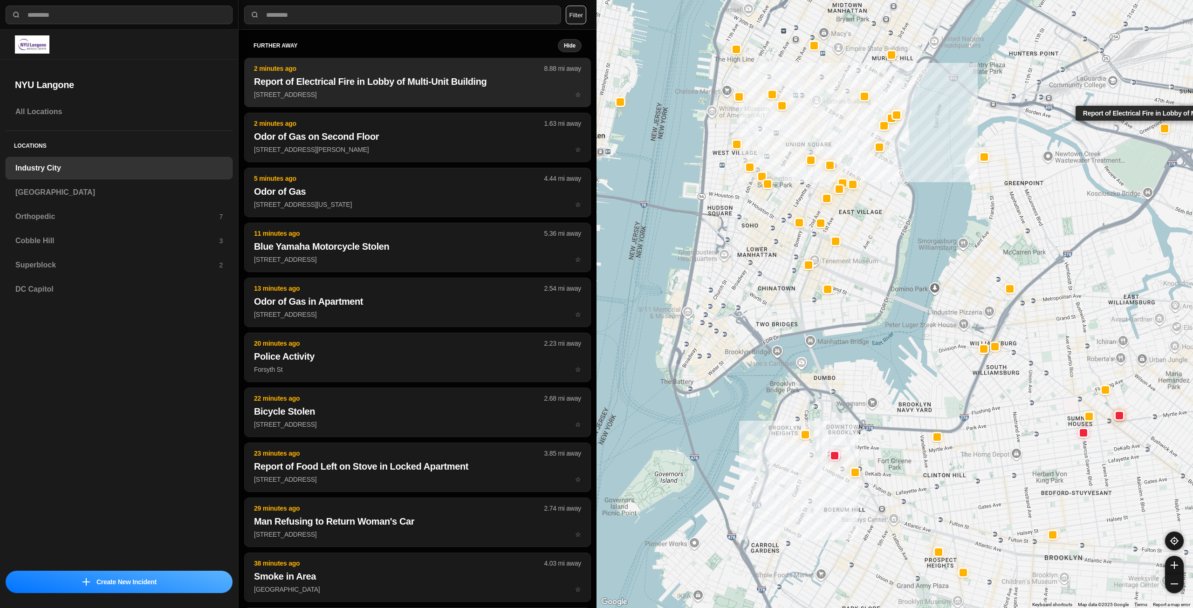
click at [337, 92] on p "39-20 Greenpoint Ave ☆" at bounding box center [417, 94] width 327 height 9
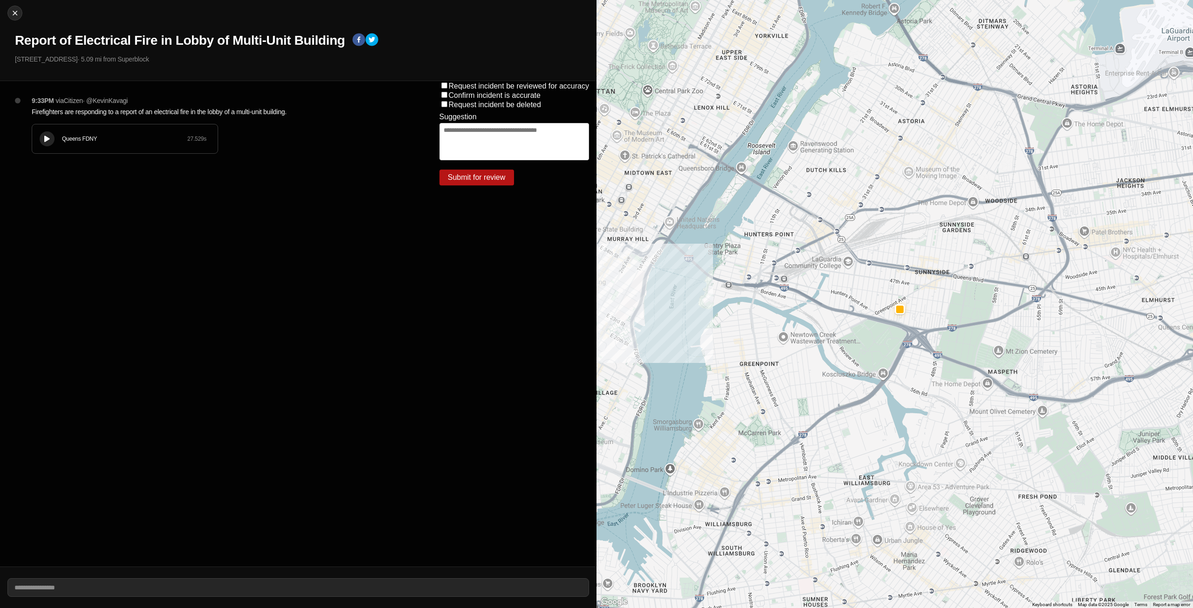
click at [44, 141] on icon at bounding box center [47, 139] width 6 height 6
click at [16, 13] on img at bounding box center [14, 12] width 9 height 9
select select "*"
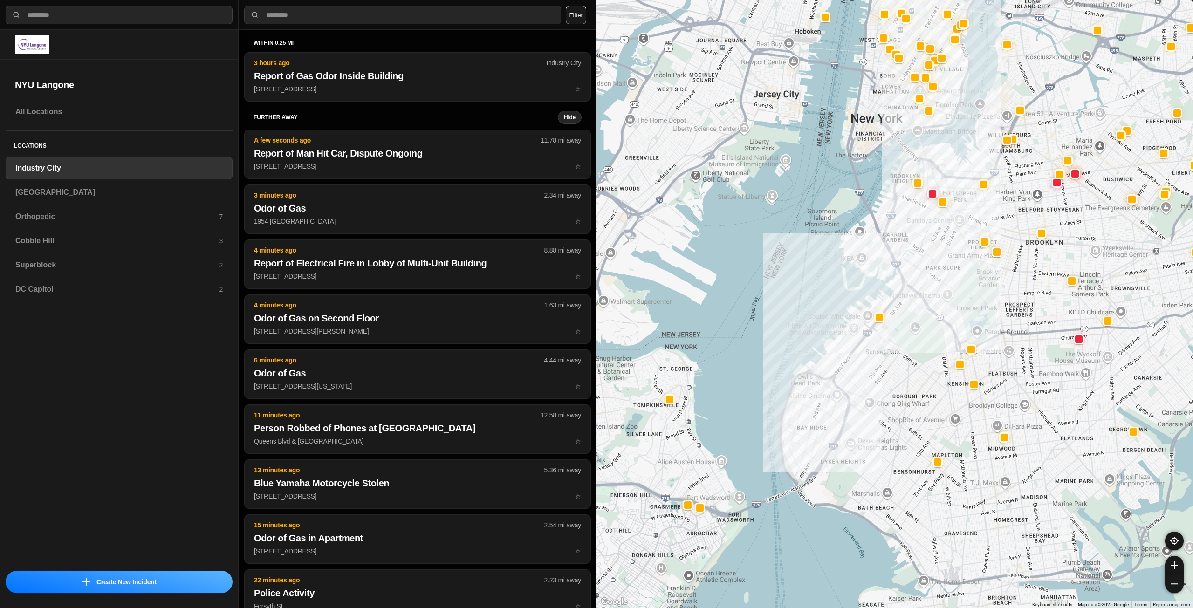
click at [957, 361] on div at bounding box center [895, 304] width 597 height 608
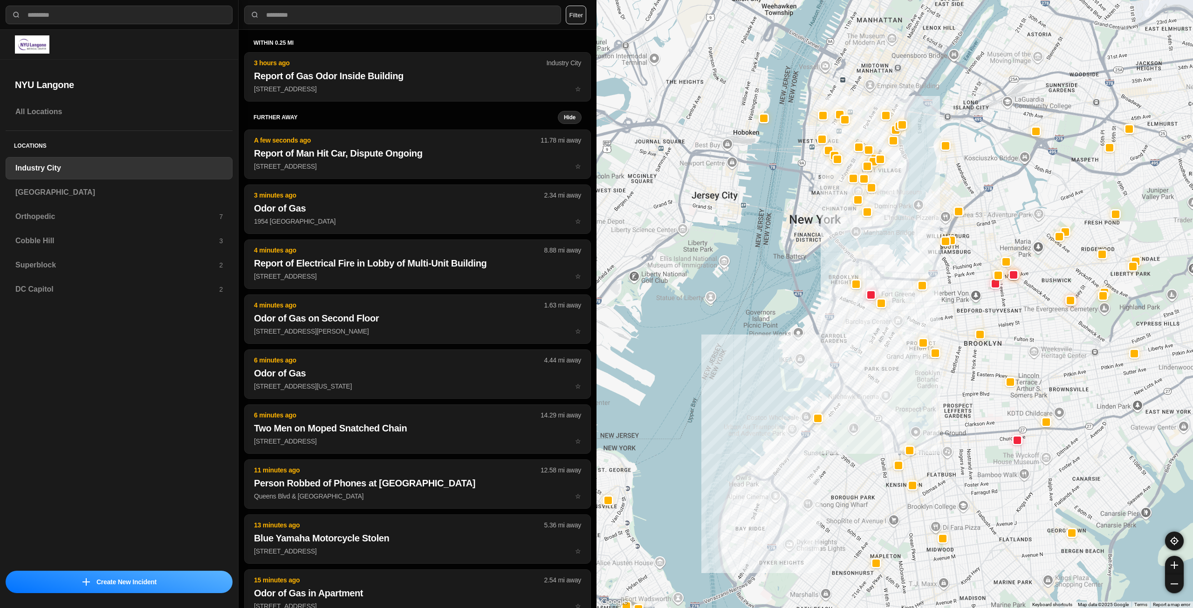
drag, startPoint x: 917, startPoint y: 250, endPoint x: 903, endPoint y: 308, distance: 58.9
click at [903, 308] on div at bounding box center [895, 304] width 597 height 608
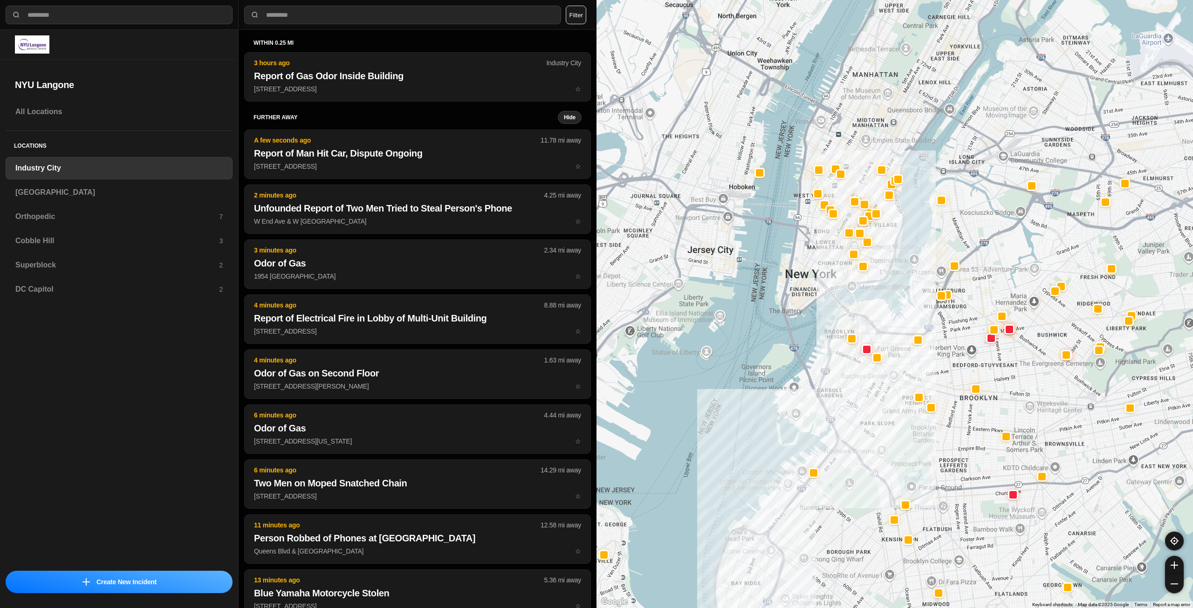
drag, startPoint x: 892, startPoint y: 264, endPoint x: 897, endPoint y: 271, distance: 8.6
click at [893, 271] on div at bounding box center [895, 304] width 597 height 608
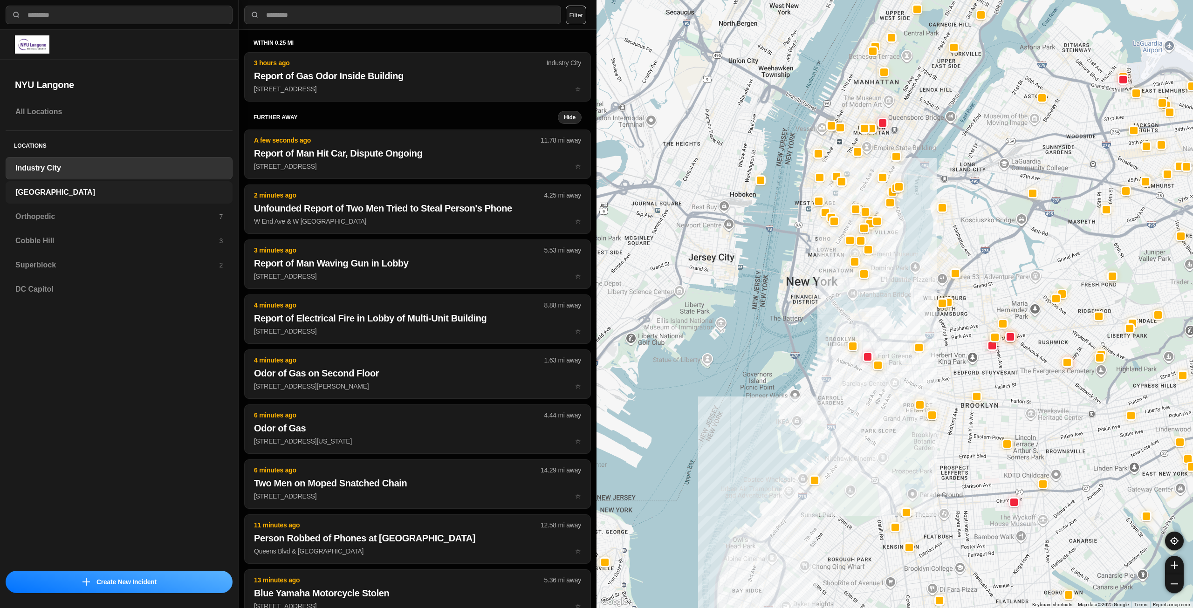
click at [47, 193] on h3 "[GEOGRAPHIC_DATA]" at bounding box center [118, 192] width 207 height 11
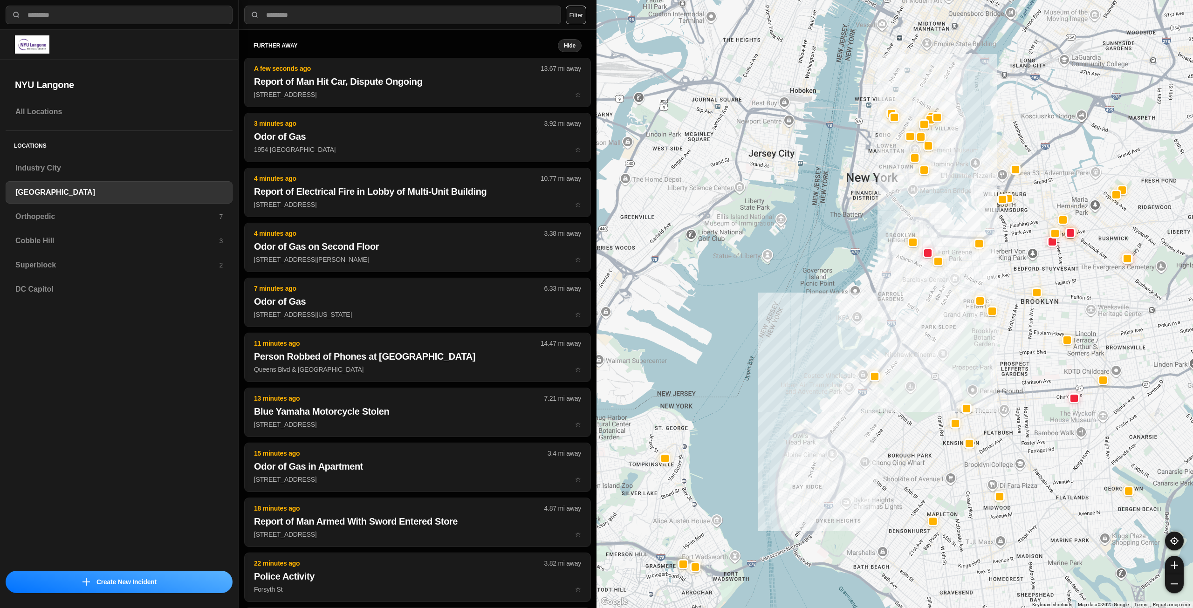
drag, startPoint x: 964, startPoint y: 247, endPoint x: 925, endPoint y: 306, distance: 71.0
click at [922, 319] on div at bounding box center [895, 304] width 597 height 608
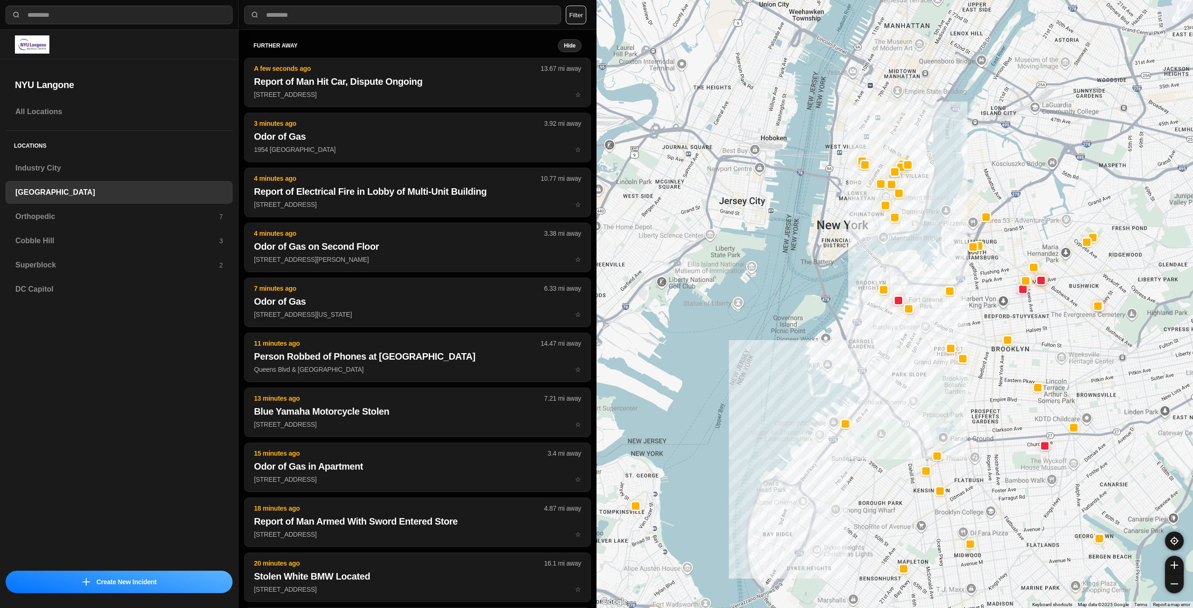
drag, startPoint x: 967, startPoint y: 235, endPoint x: 940, endPoint y: 284, distance: 56.4
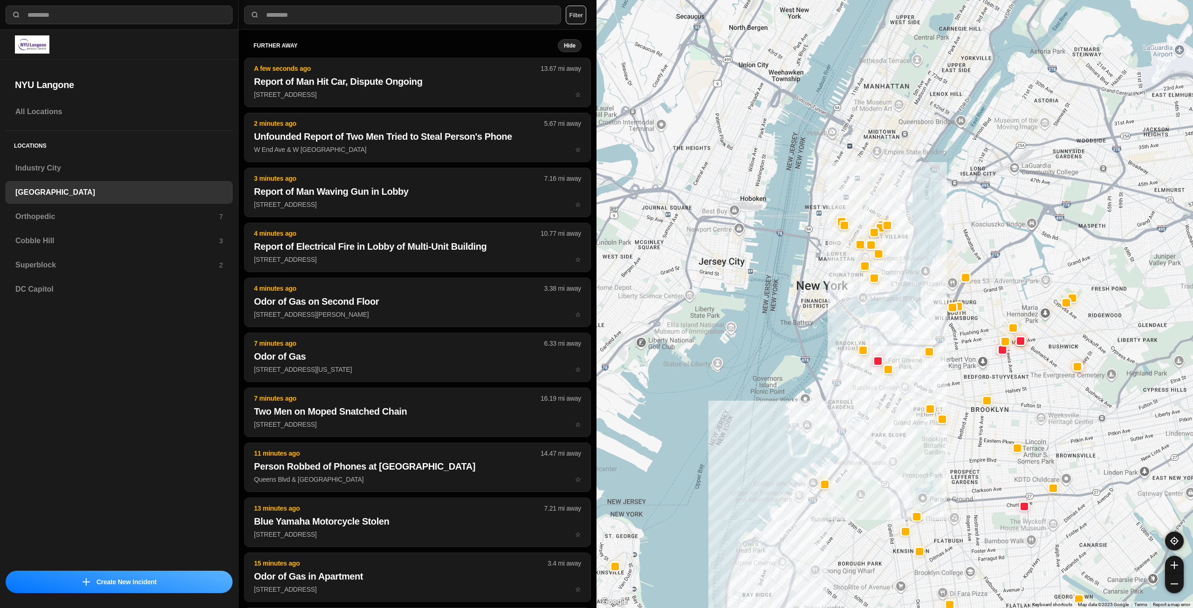
drag, startPoint x: 884, startPoint y: 277, endPoint x: 874, endPoint y: 312, distance: 36.4
click at [874, 312] on div at bounding box center [895, 304] width 597 height 608
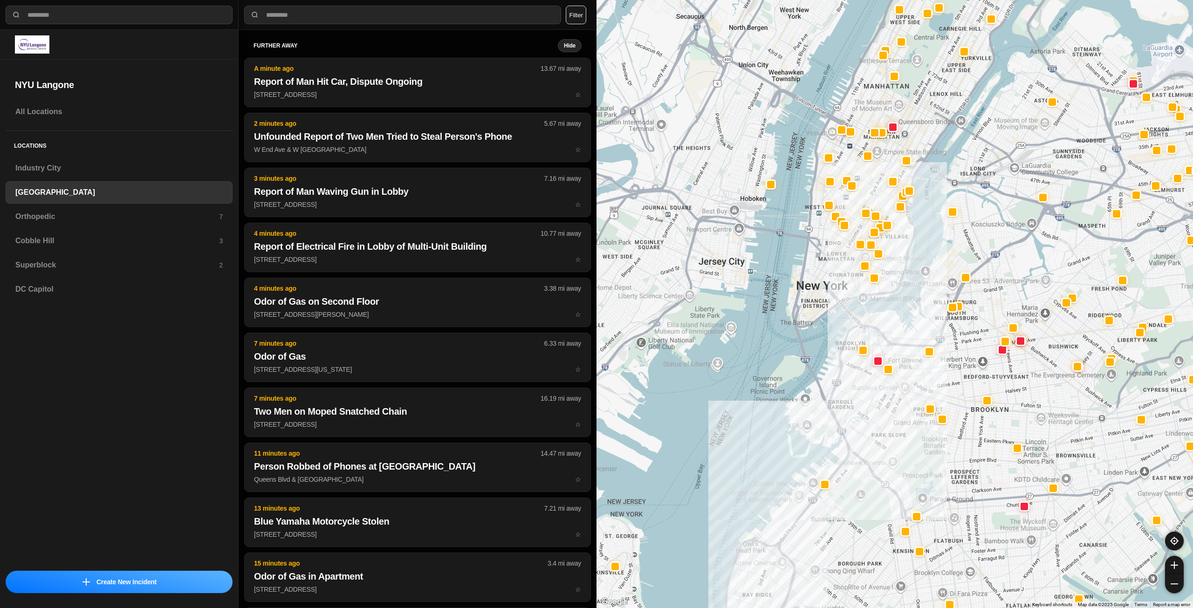
select select "*"
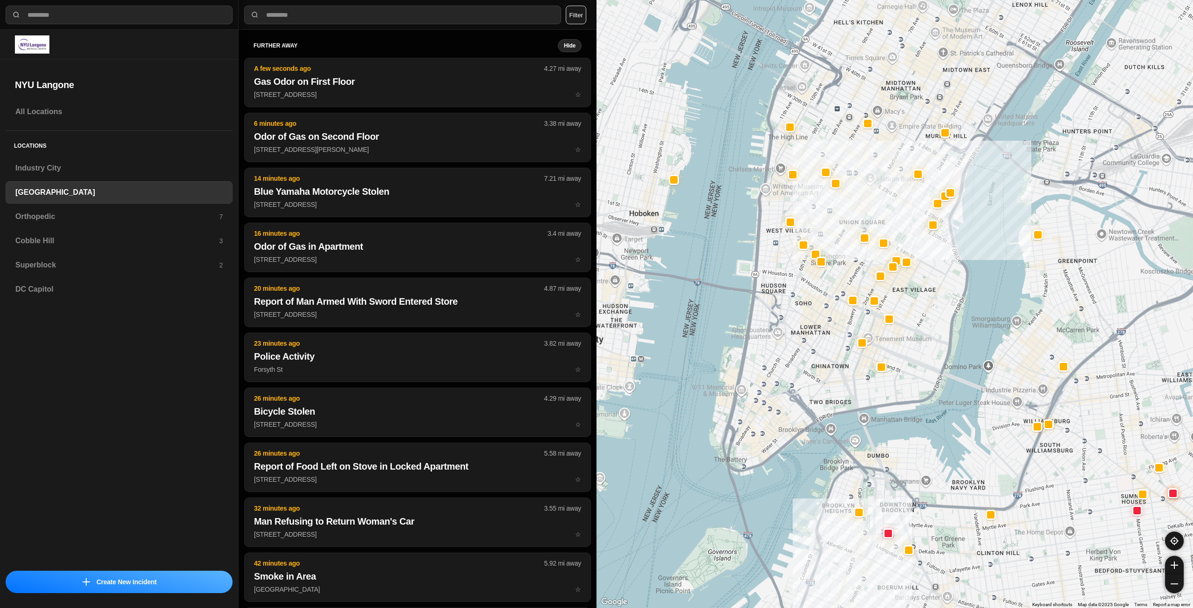
drag, startPoint x: 891, startPoint y: 206, endPoint x: 907, endPoint y: 308, distance: 102.9
click at [907, 308] on div "421 people" at bounding box center [895, 304] width 597 height 608
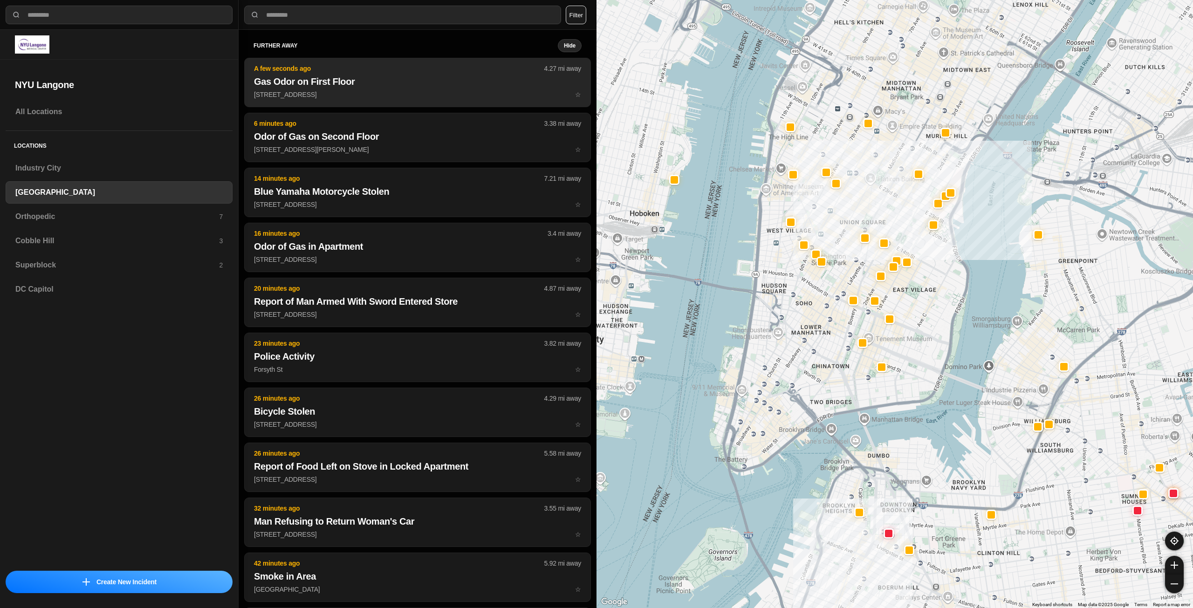
click at [368, 95] on p "[STREET_ADDRESS] ☆" at bounding box center [417, 94] width 327 height 9
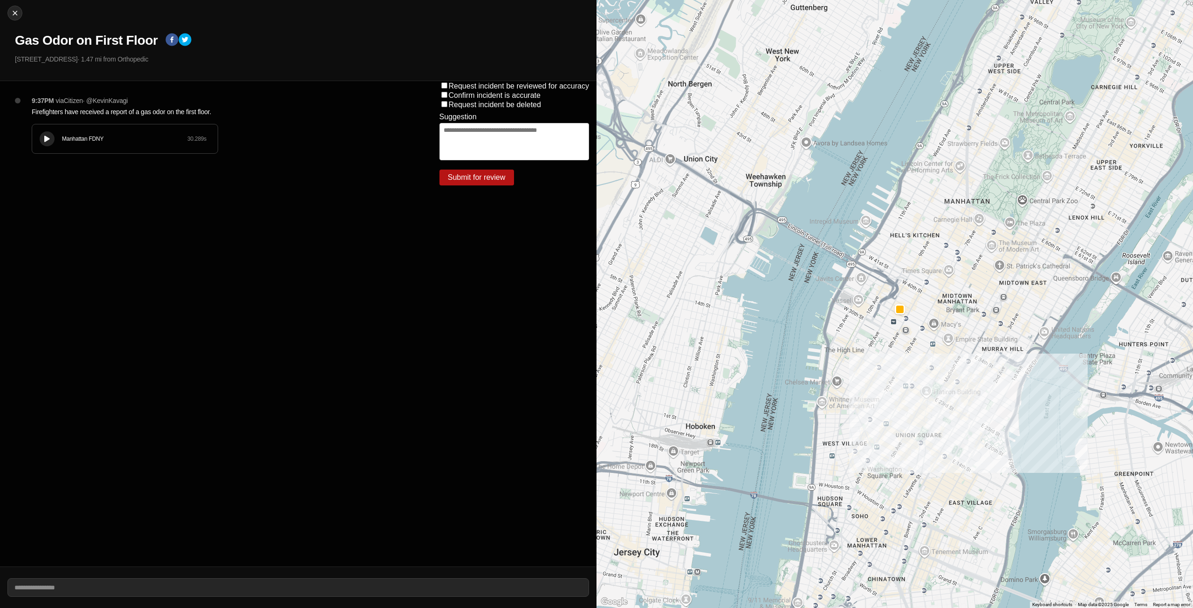
click at [41, 136] on button at bounding box center [47, 138] width 15 height 15
click at [10, 14] on img at bounding box center [14, 12] width 9 height 9
select select "*"
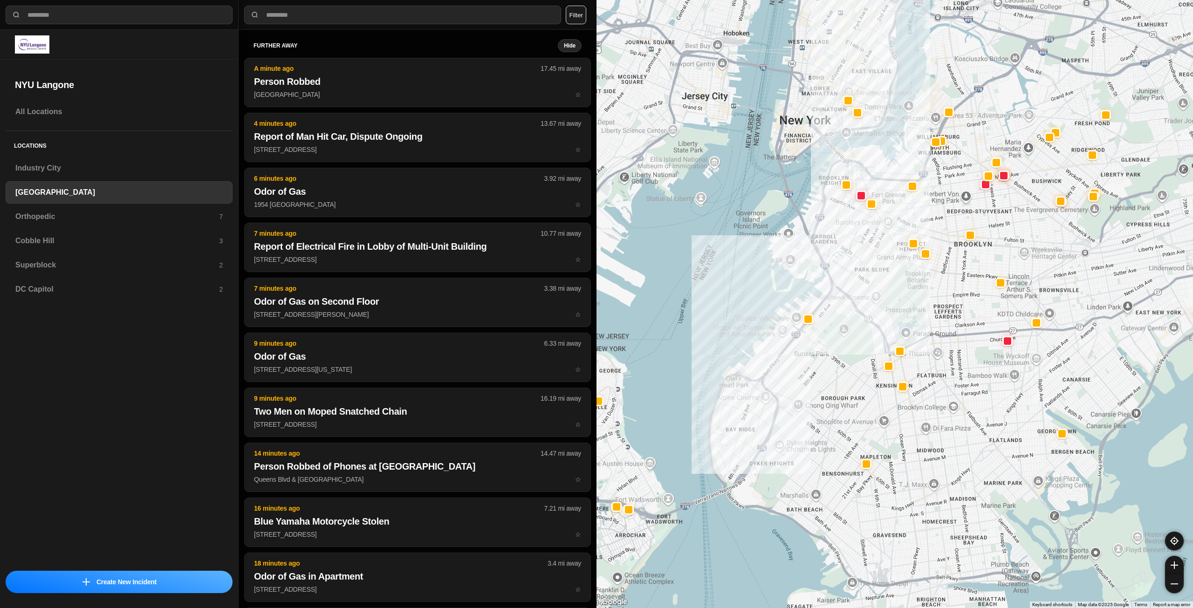
drag, startPoint x: 995, startPoint y: 196, endPoint x: 905, endPoint y: 301, distance: 138.1
click at [905, 301] on div at bounding box center [895, 304] width 597 height 608
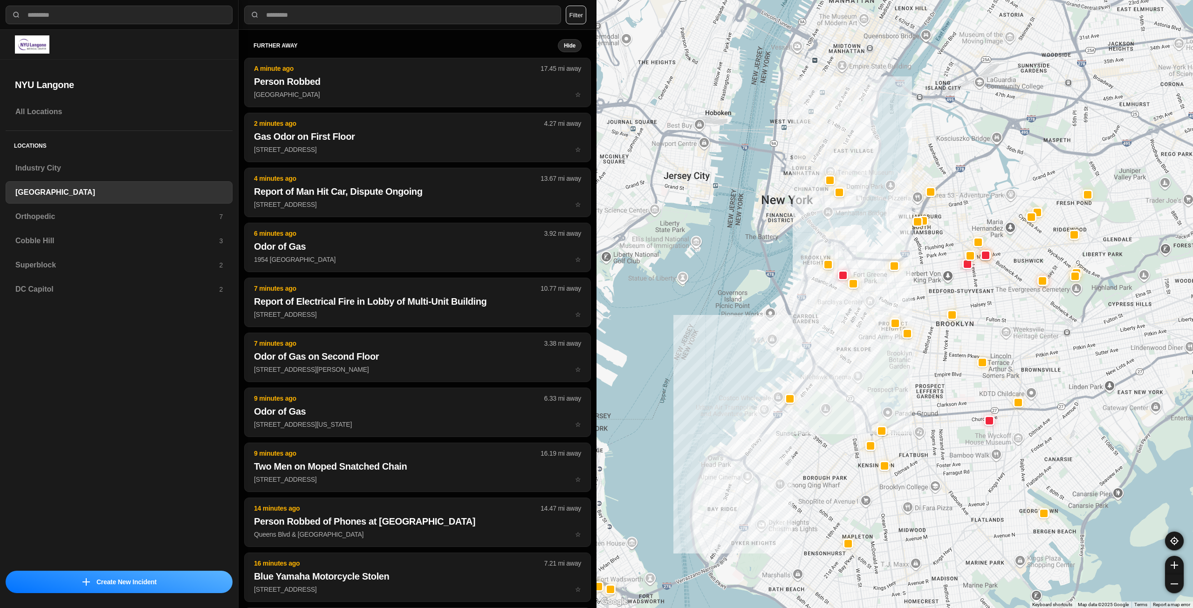
click at [914, 264] on div at bounding box center [895, 304] width 597 height 608
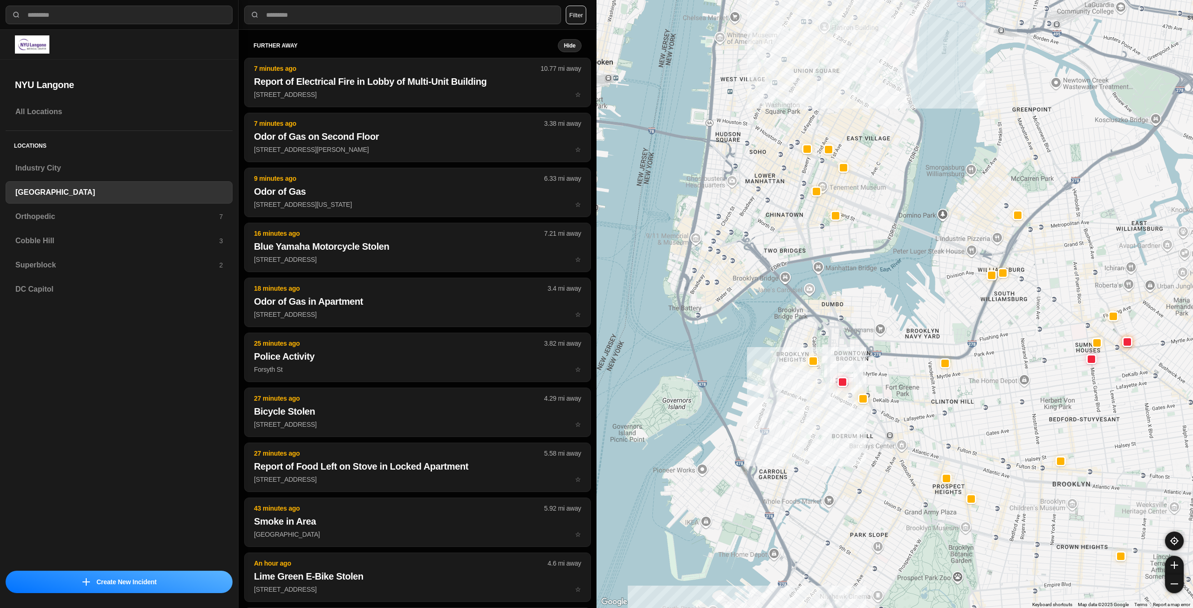
drag, startPoint x: 793, startPoint y: 159, endPoint x: 866, endPoint y: 301, distance: 160.1
click at [866, 301] on div "421 people" at bounding box center [895, 304] width 597 height 608
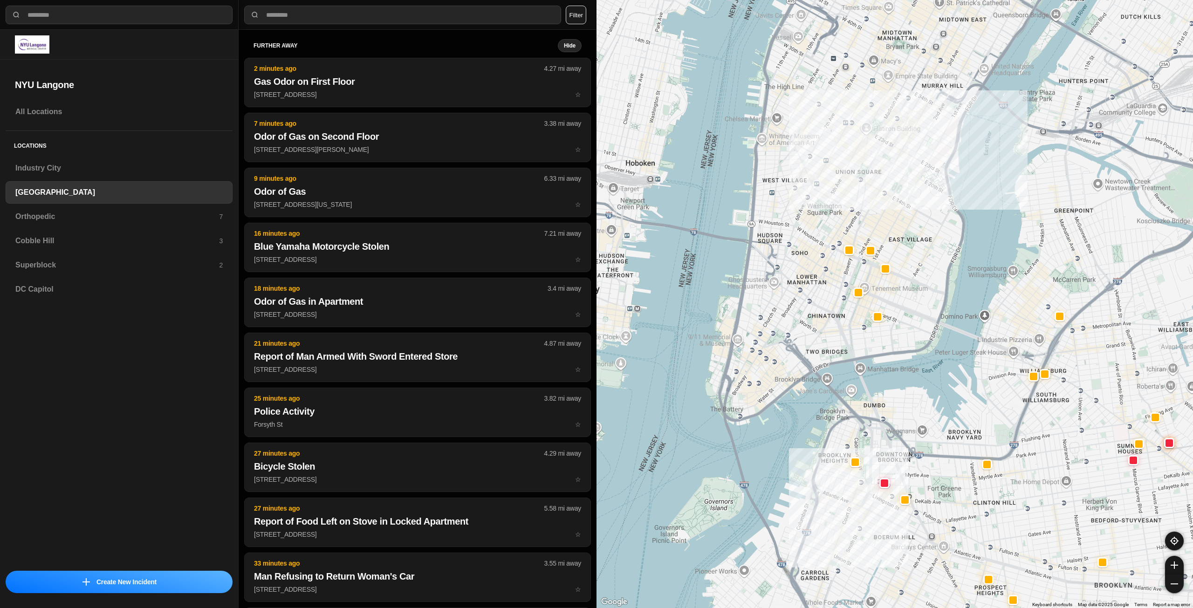
drag, startPoint x: 919, startPoint y: 299, endPoint x: 928, endPoint y: 311, distance: 15.1
click at [928, 311] on div "421 people" at bounding box center [895, 304] width 597 height 608
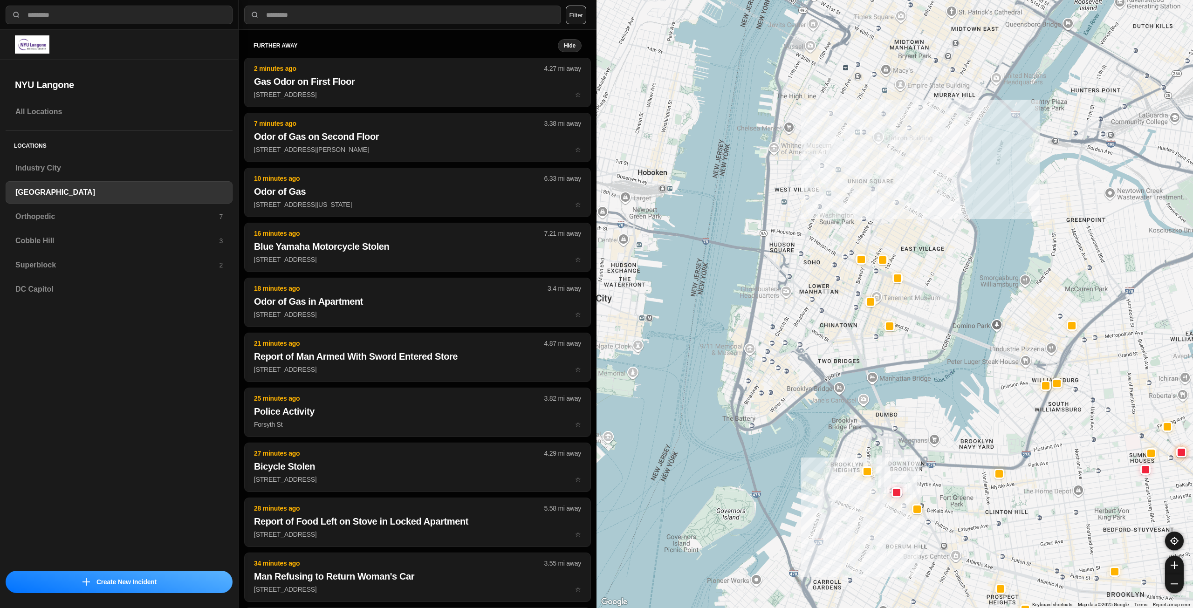
drag, startPoint x: 910, startPoint y: 309, endPoint x: 924, endPoint y: 320, distance: 18.0
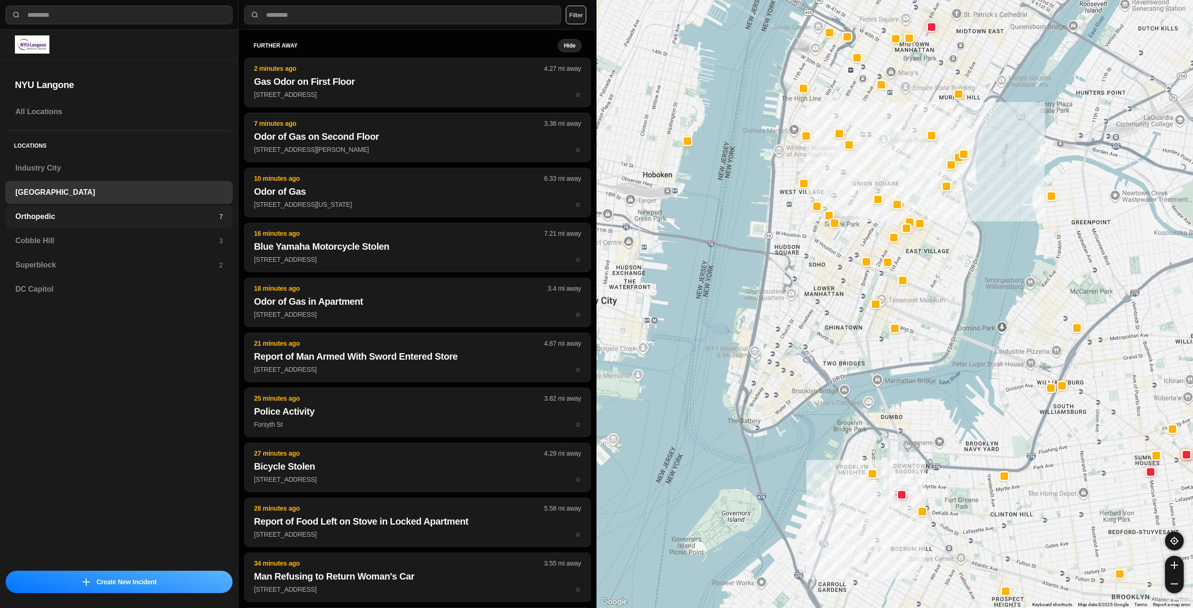
click at [141, 211] on h3 "Orthopedic" at bounding box center [117, 216] width 204 height 11
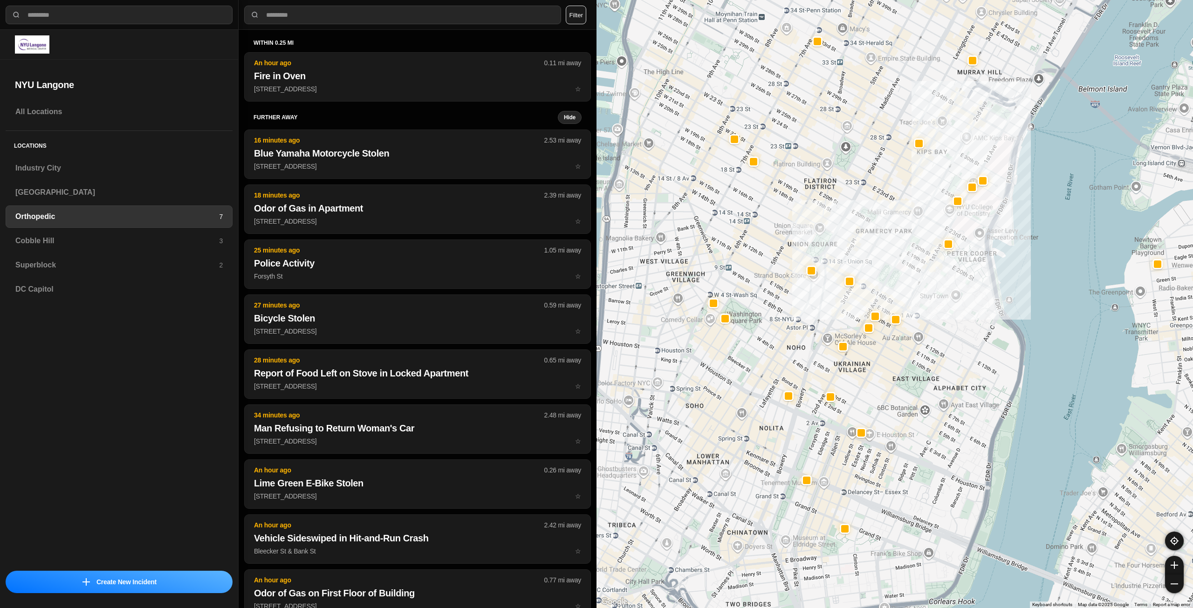
drag, startPoint x: 804, startPoint y: 383, endPoint x: 882, endPoint y: 357, distance: 81.6
click at [882, 357] on div at bounding box center [895, 304] width 597 height 608
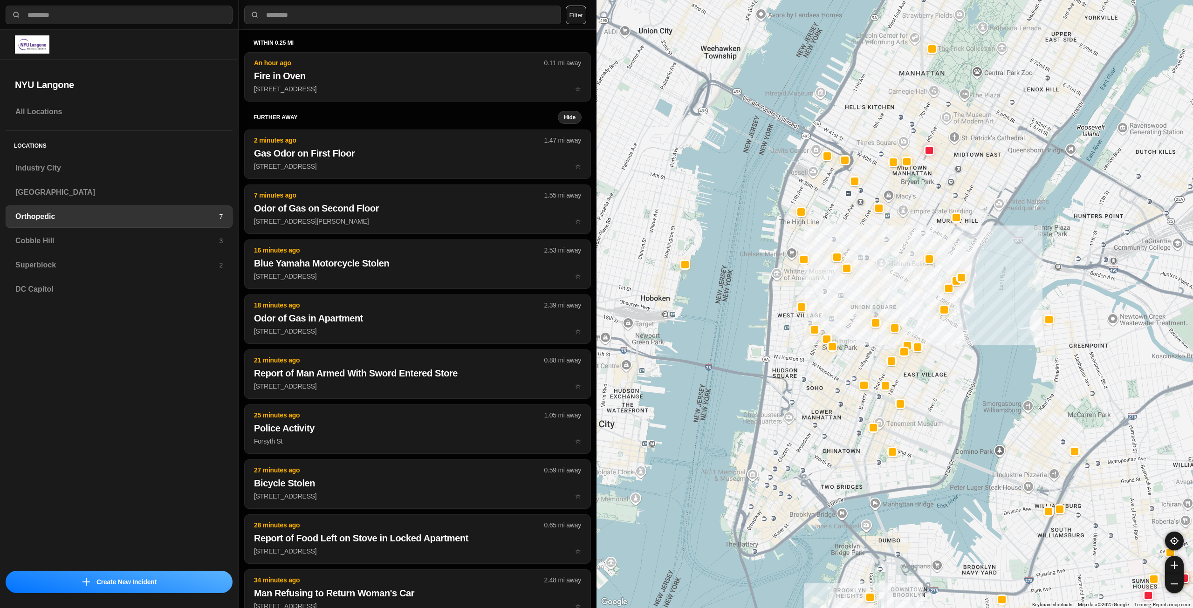
drag, startPoint x: 892, startPoint y: 373, endPoint x: 920, endPoint y: 382, distance: 29.2
click at [920, 382] on div at bounding box center [895, 304] width 597 height 608
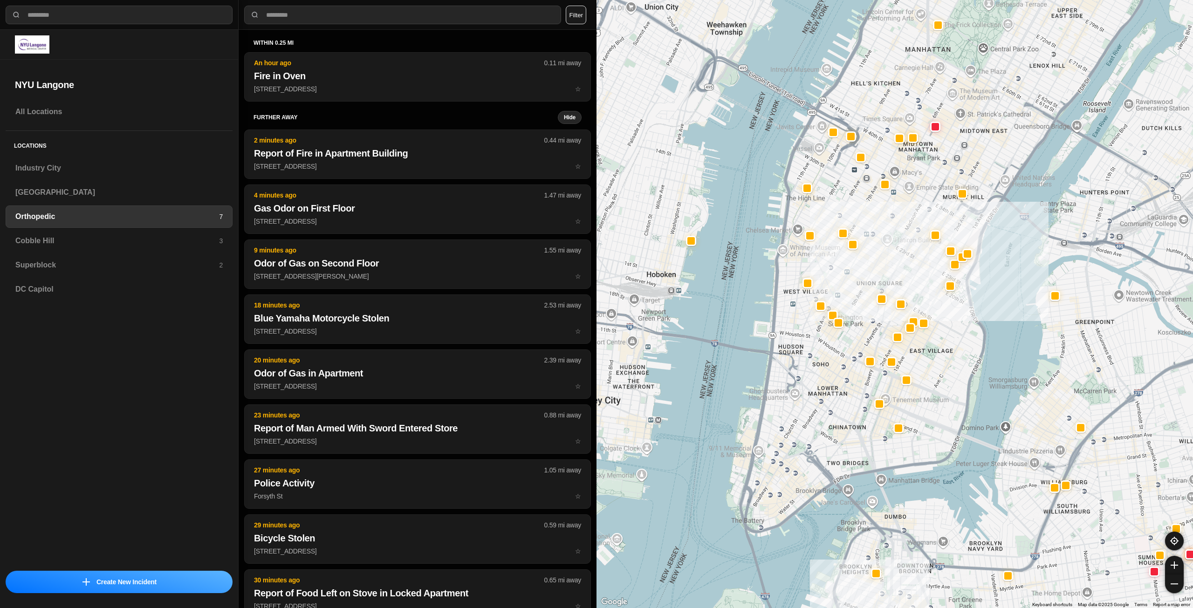
drag, startPoint x: 936, startPoint y: 451, endPoint x: 936, endPoint y: 460, distance: 9.3
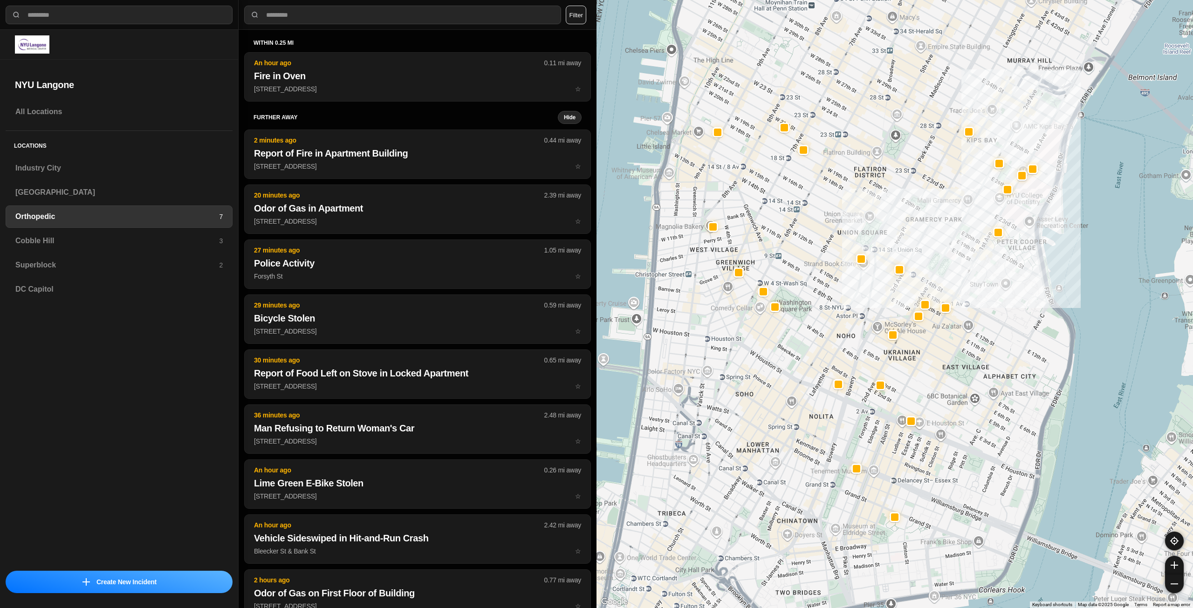
drag, startPoint x: 901, startPoint y: 410, endPoint x: 940, endPoint y: 460, distance: 63.1
click at [940, 460] on div at bounding box center [895, 304] width 597 height 608
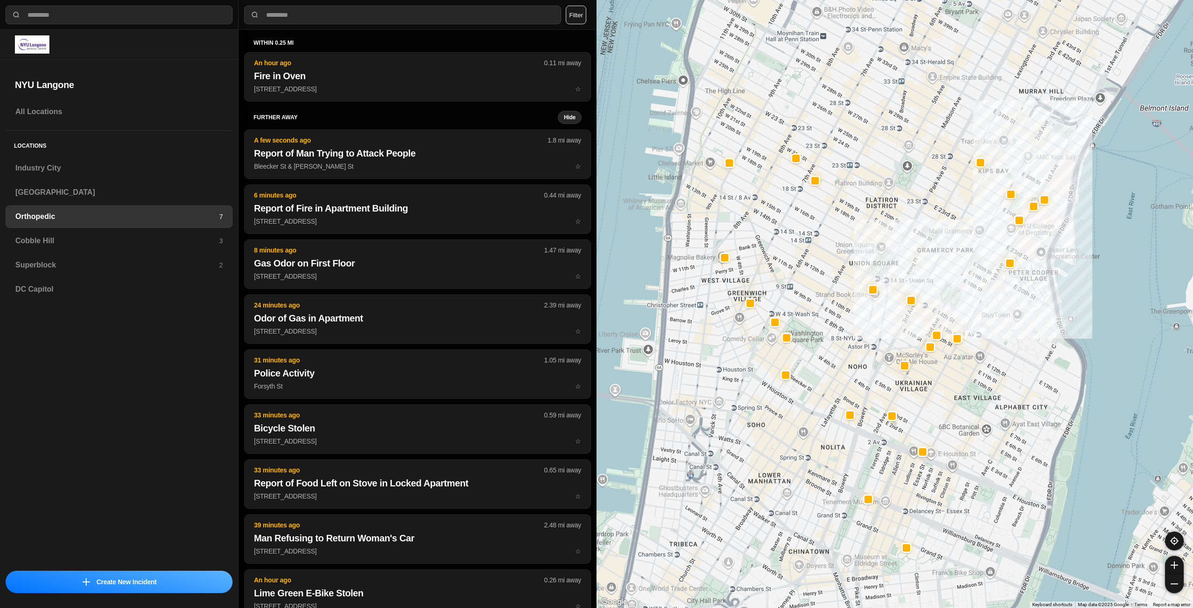
drag, startPoint x: 933, startPoint y: 205, endPoint x: 953, endPoint y: 294, distance: 91.1
click at [953, 294] on div at bounding box center [895, 304] width 597 height 608
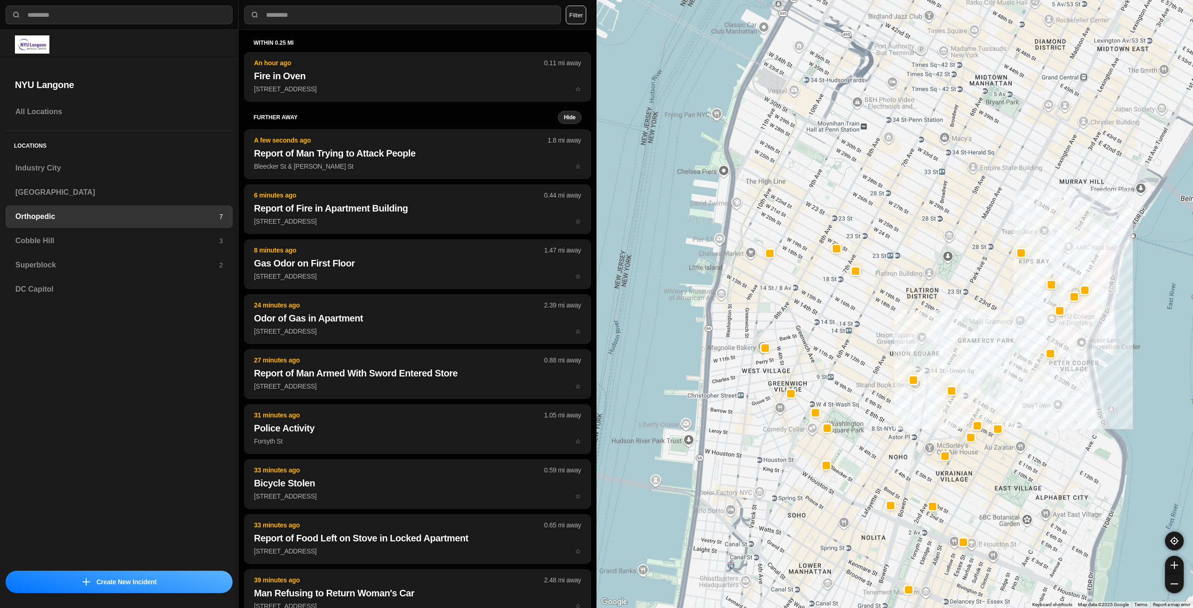
drag, startPoint x: 936, startPoint y: 203, endPoint x: 971, endPoint y: 241, distance: 52.1
click at [976, 291] on div at bounding box center [895, 304] width 597 height 608
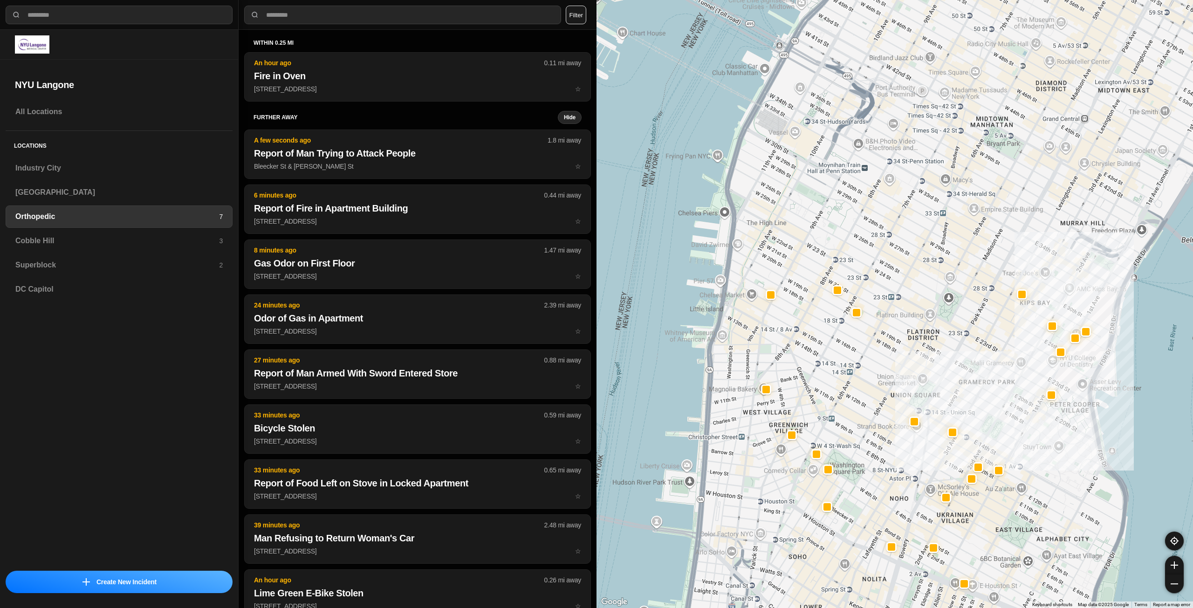
drag, startPoint x: 967, startPoint y: 263, endPoint x: 969, endPoint y: 277, distance: 14.2
click at [969, 277] on div at bounding box center [895, 304] width 597 height 608
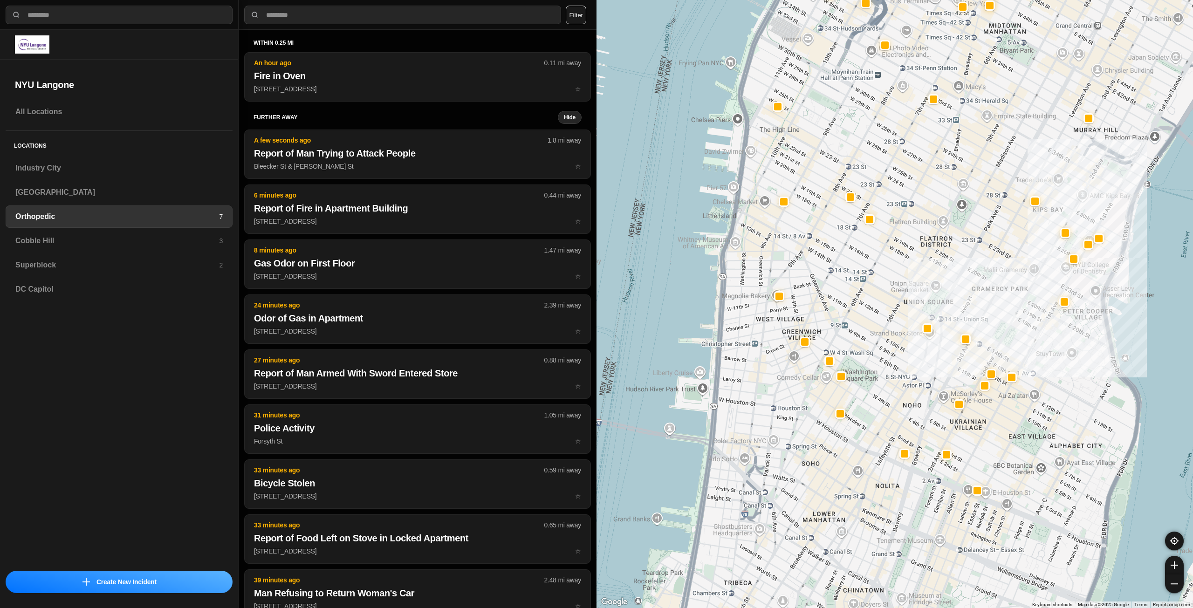
drag, startPoint x: 944, startPoint y: 390, endPoint x: 972, endPoint y: 263, distance: 129.8
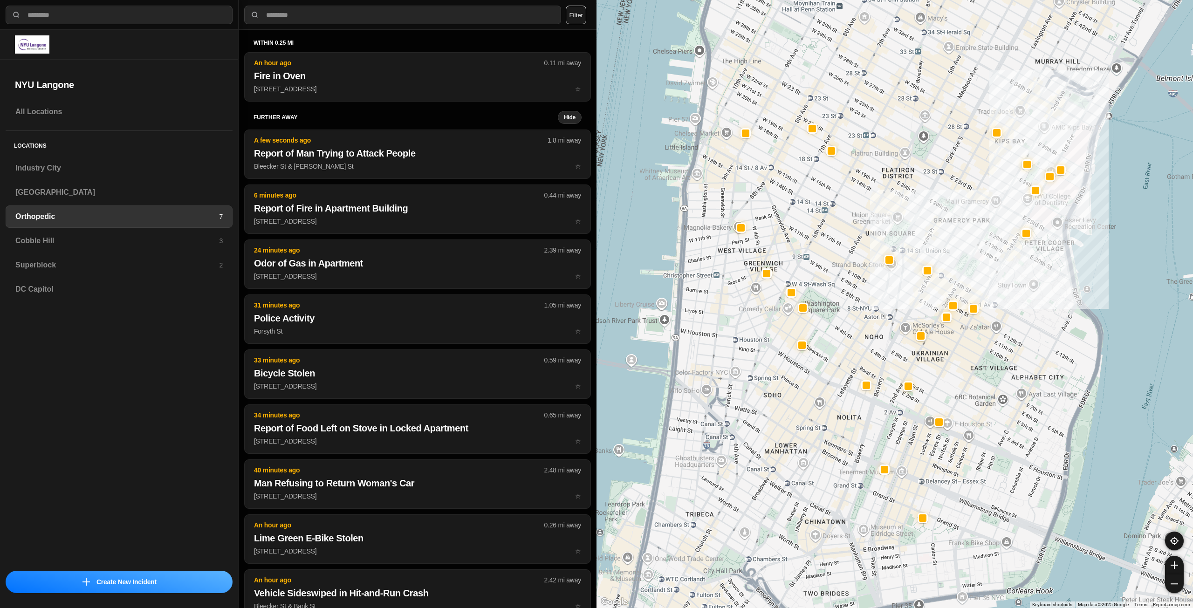
drag, startPoint x: 980, startPoint y: 451, endPoint x: 1028, endPoint y: 436, distance: 49.8
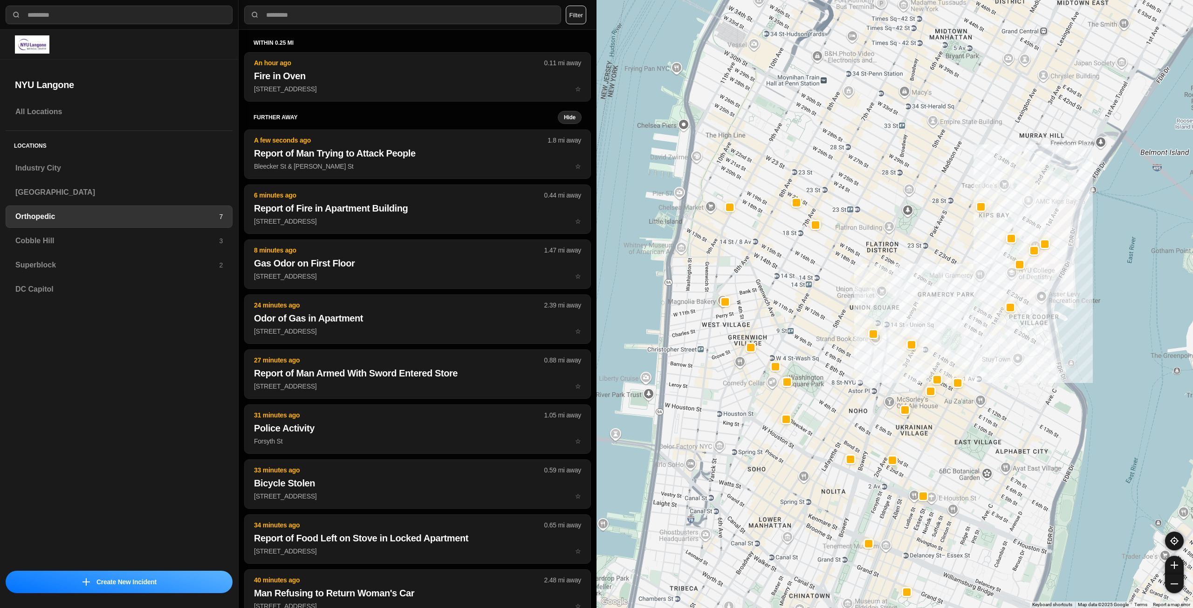
drag, startPoint x: 1029, startPoint y: 383, endPoint x: 1029, endPoint y: 391, distance: 7.9
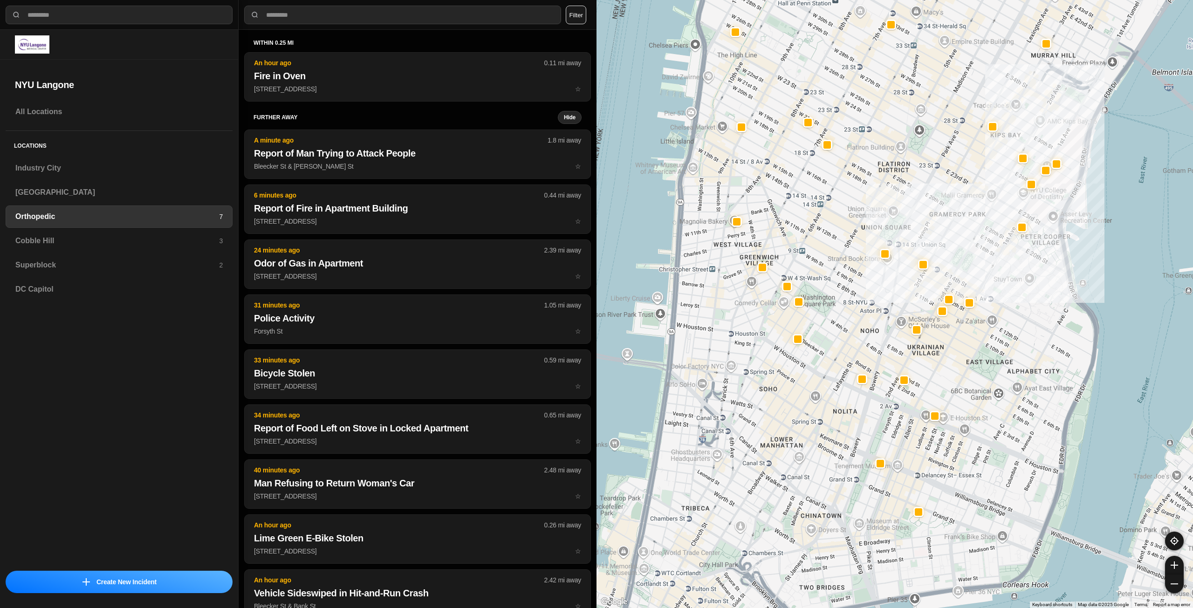
drag, startPoint x: 991, startPoint y: 373, endPoint x: 999, endPoint y: 253, distance: 120.5
click at [62, 171] on h3 "Industry City" at bounding box center [118, 168] width 207 height 11
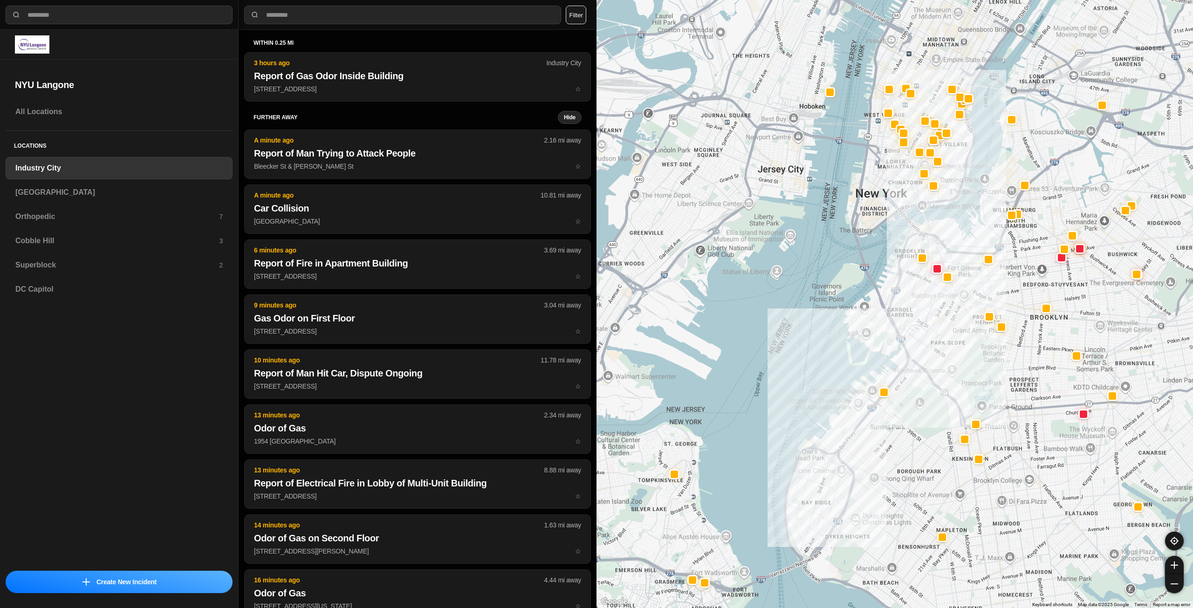
drag, startPoint x: 1014, startPoint y: 291, endPoint x: 972, endPoint y: 318, distance: 49.9
click at [961, 369] on div at bounding box center [895, 304] width 597 height 608
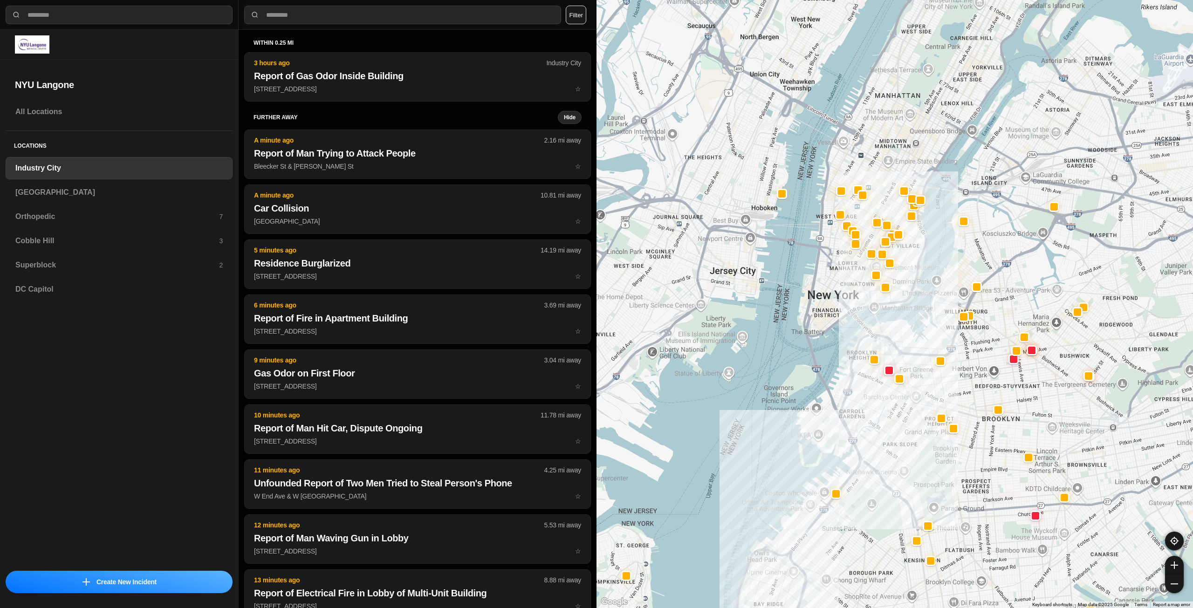
drag, startPoint x: 984, startPoint y: 315, endPoint x: 959, endPoint y: 364, distance: 55.0
click at [959, 364] on div at bounding box center [895, 304] width 597 height 608
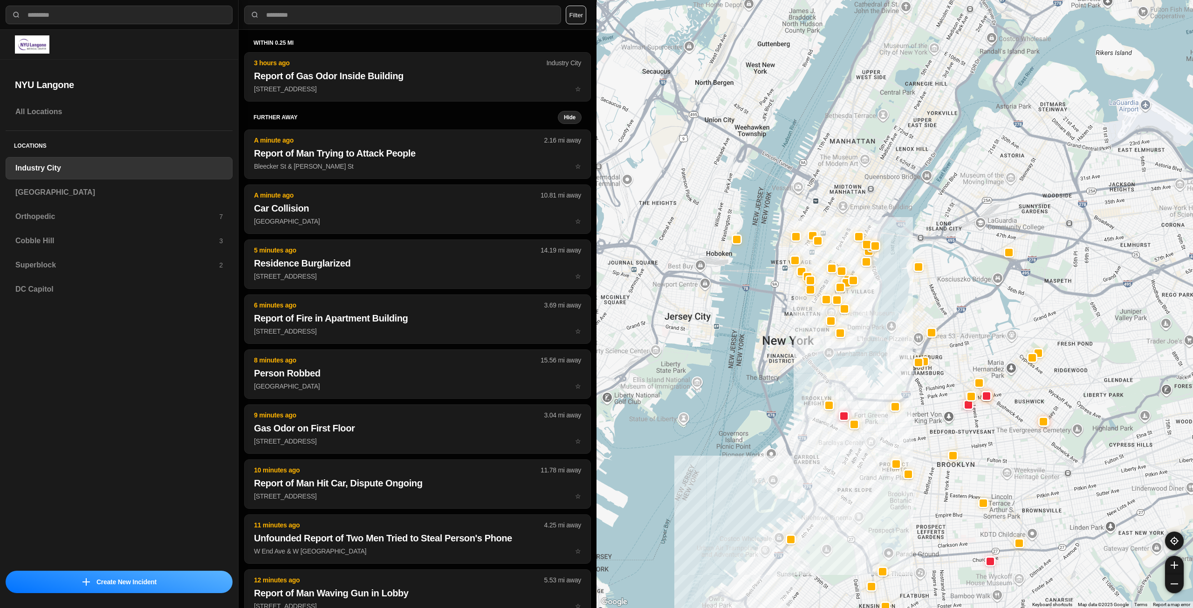
drag, startPoint x: 1018, startPoint y: 293, endPoint x: 902, endPoint y: 314, distance: 117.5
click at [972, 339] on div at bounding box center [895, 304] width 597 height 608
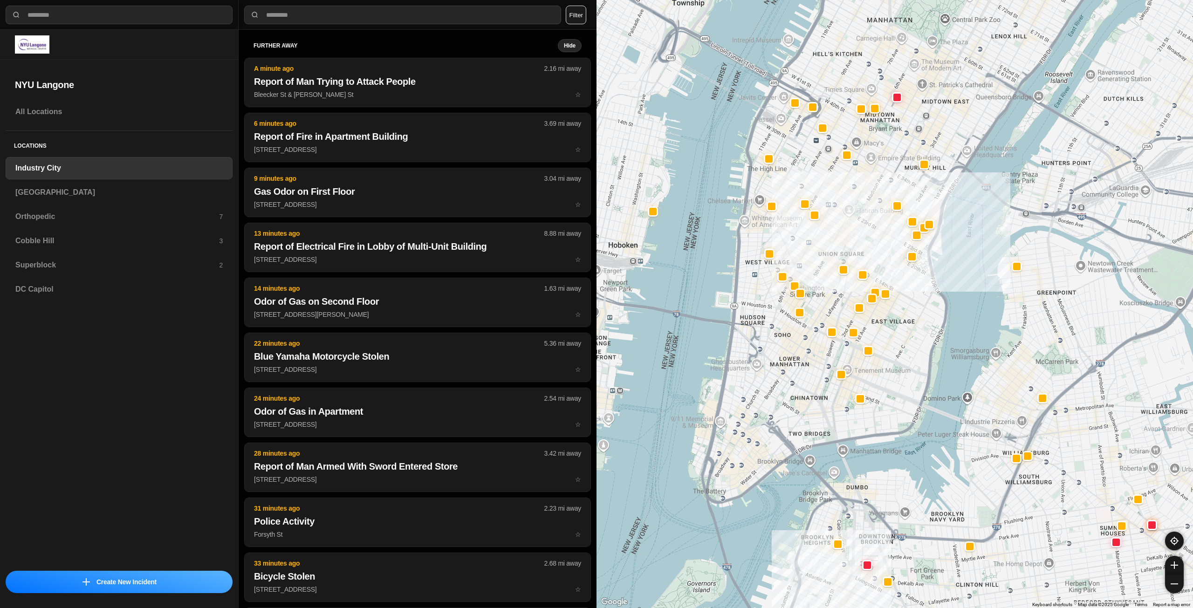
drag, startPoint x: 909, startPoint y: 323, endPoint x: 922, endPoint y: 356, distance: 35.1
click at [922, 356] on div "757 people" at bounding box center [895, 304] width 597 height 608
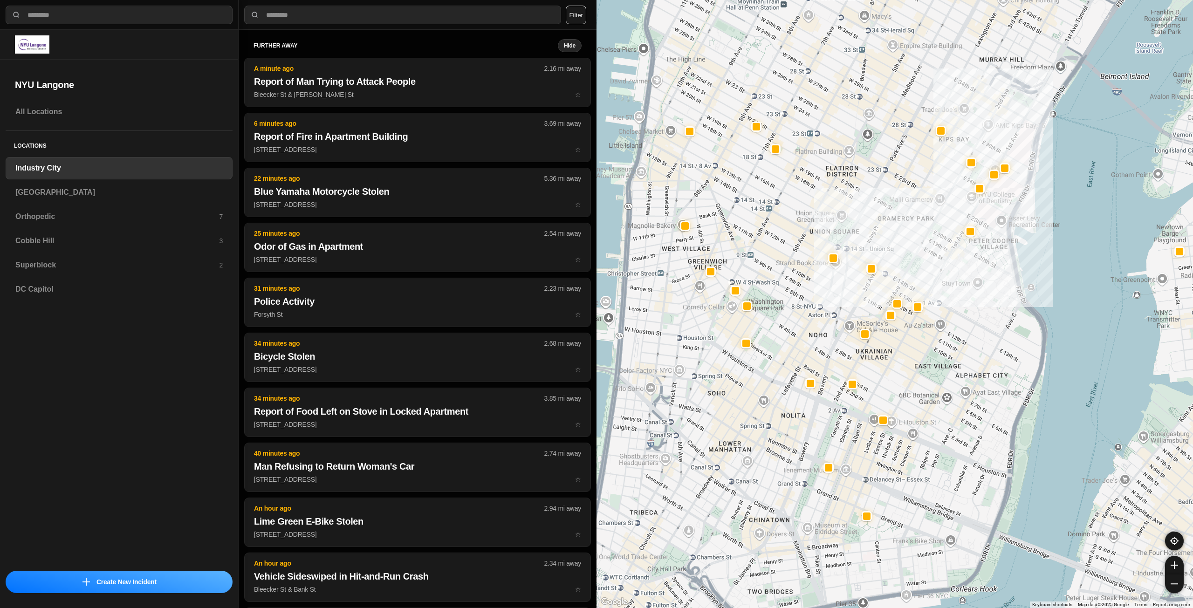
drag, startPoint x: 872, startPoint y: 322, endPoint x: 926, endPoint y: 397, distance: 92.4
click at [926, 397] on div "757 people" at bounding box center [895, 304] width 597 height 608
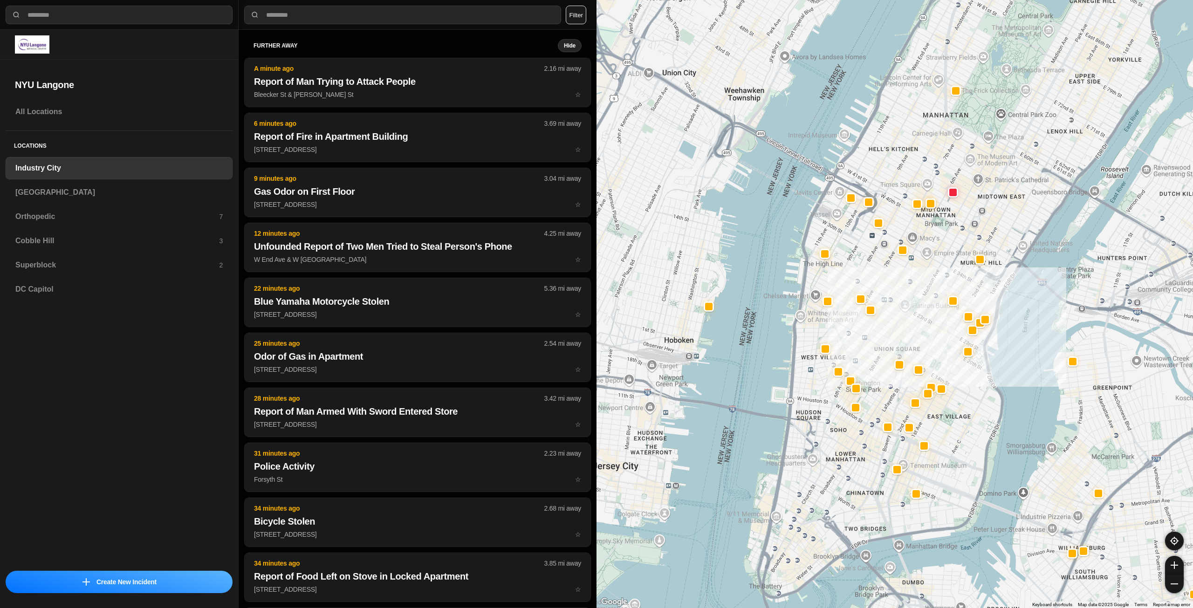
drag, startPoint x: 954, startPoint y: 333, endPoint x: 962, endPoint y: 385, distance: 52.9
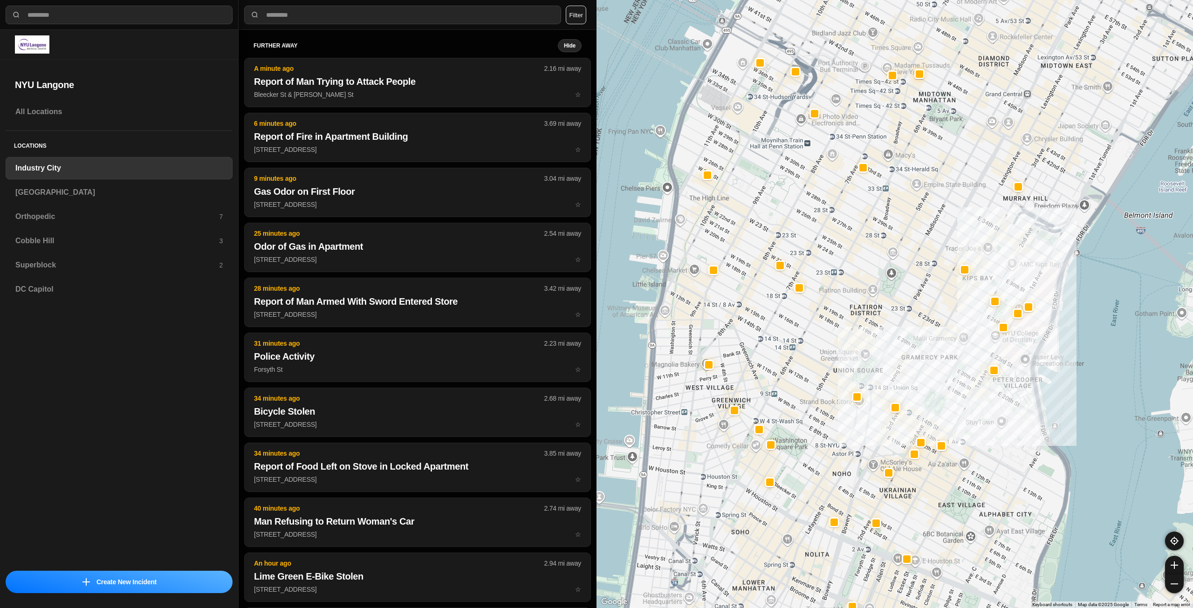
drag, startPoint x: 954, startPoint y: 383, endPoint x: 974, endPoint y: 424, distance: 45.6
click at [77, 197] on h3 "[GEOGRAPHIC_DATA]" at bounding box center [118, 192] width 207 height 11
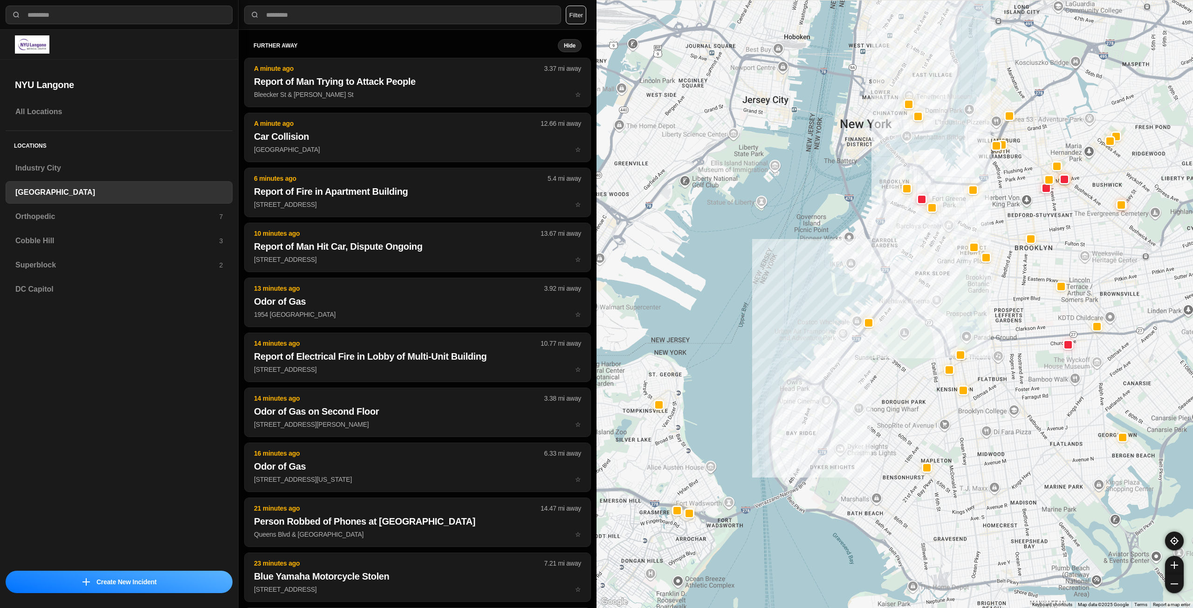
drag, startPoint x: 984, startPoint y: 279, endPoint x: 981, endPoint y: 251, distance: 28.2
click at [969, 302] on div at bounding box center [895, 304] width 597 height 608
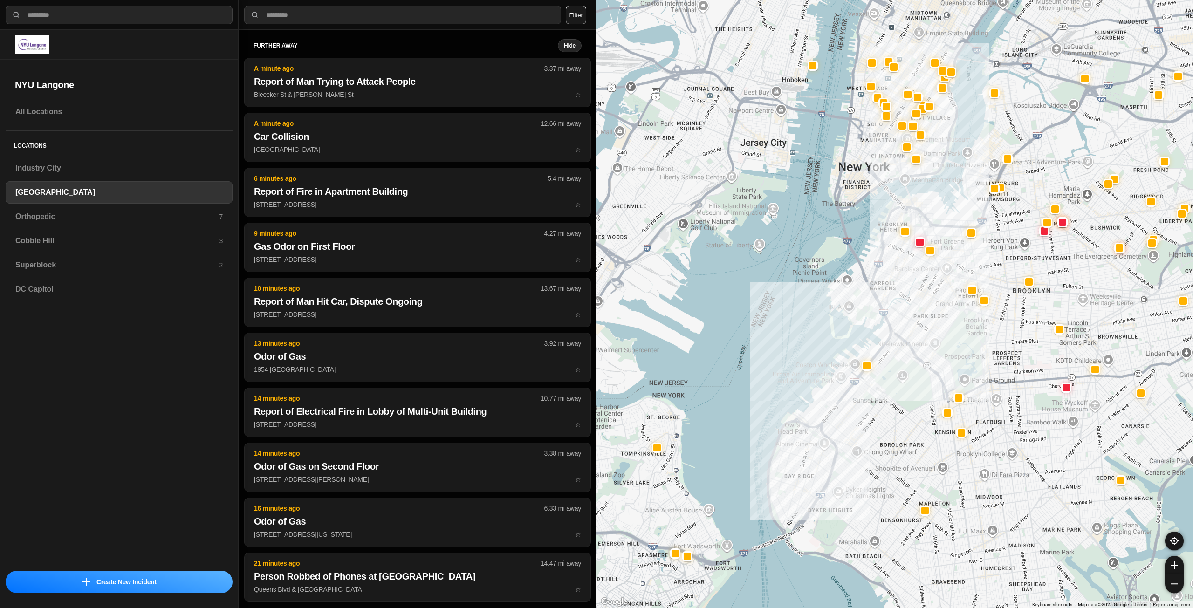
drag, startPoint x: 998, startPoint y: 214, endPoint x: 997, endPoint y: 253, distance: 38.2
click at [997, 252] on div at bounding box center [895, 304] width 597 height 608
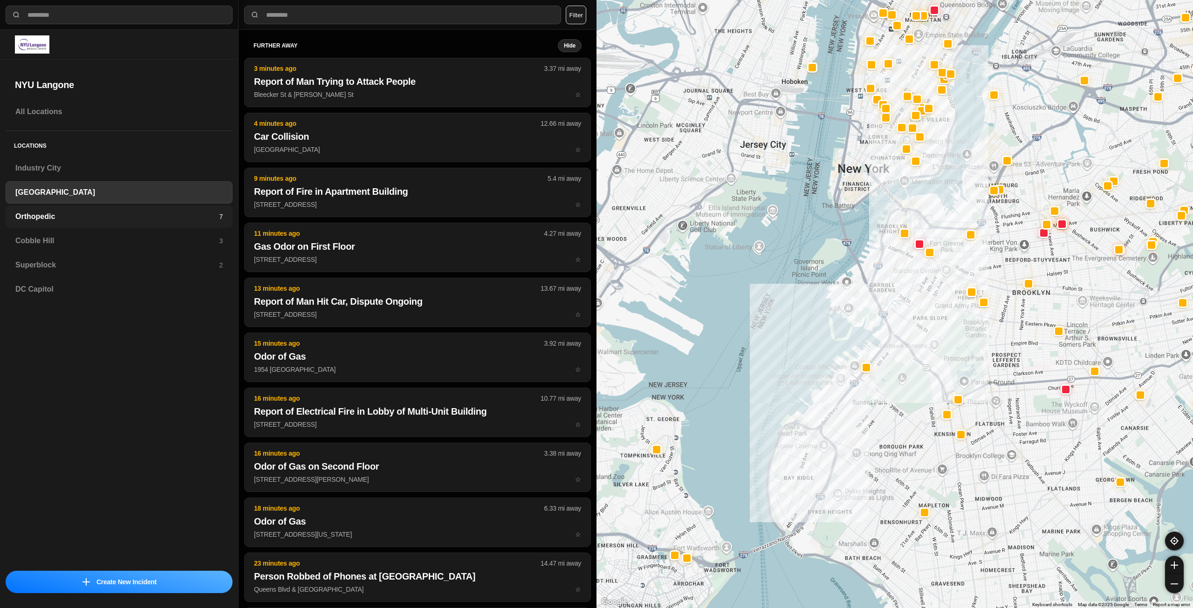
click at [100, 216] on h3 "Orthopedic" at bounding box center [117, 216] width 204 height 11
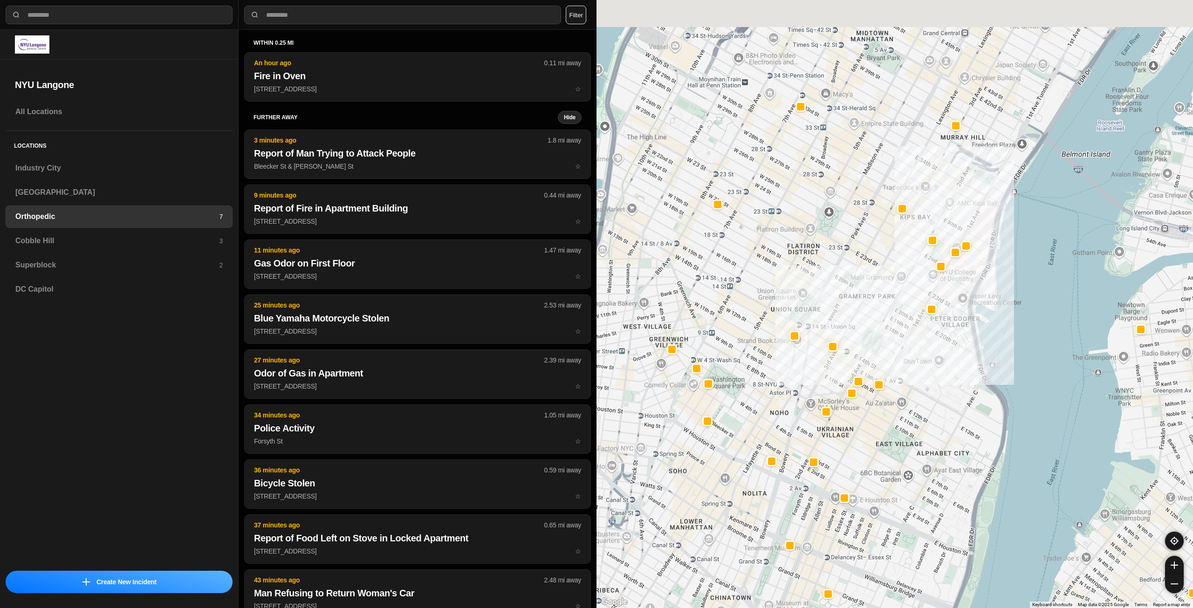
drag, startPoint x: 782, startPoint y: 179, endPoint x: 870, endPoint y: 289, distance: 140.5
click at [870, 289] on div at bounding box center [895, 304] width 597 height 608
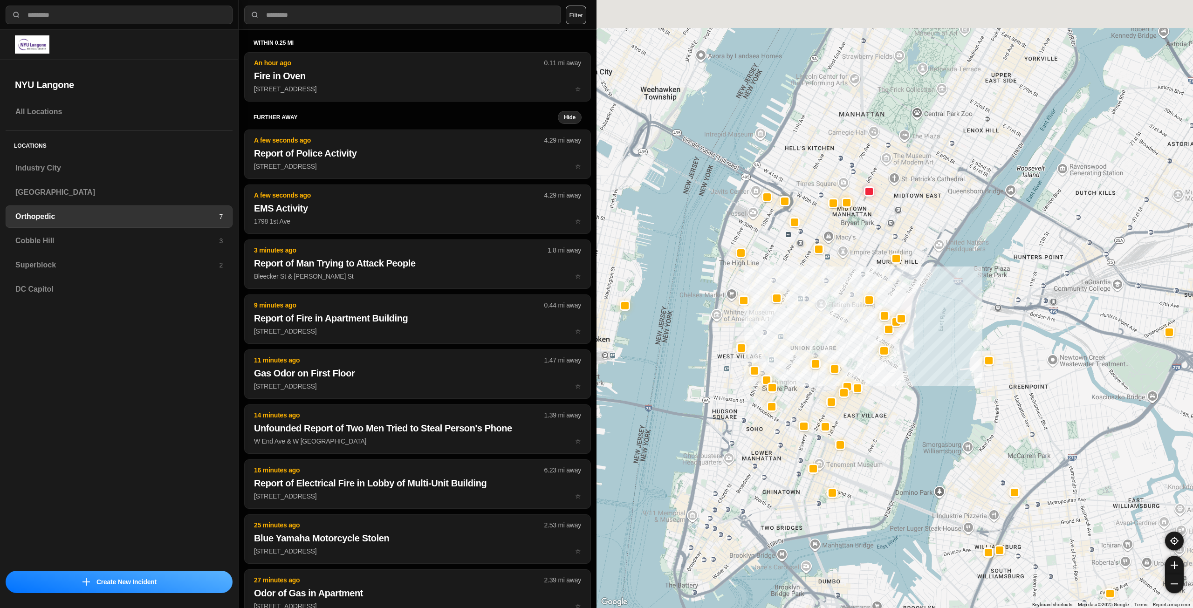
drag, startPoint x: 895, startPoint y: 145, endPoint x: 863, endPoint y: 251, distance: 110.4
click at [863, 251] on div at bounding box center [895, 304] width 597 height 608
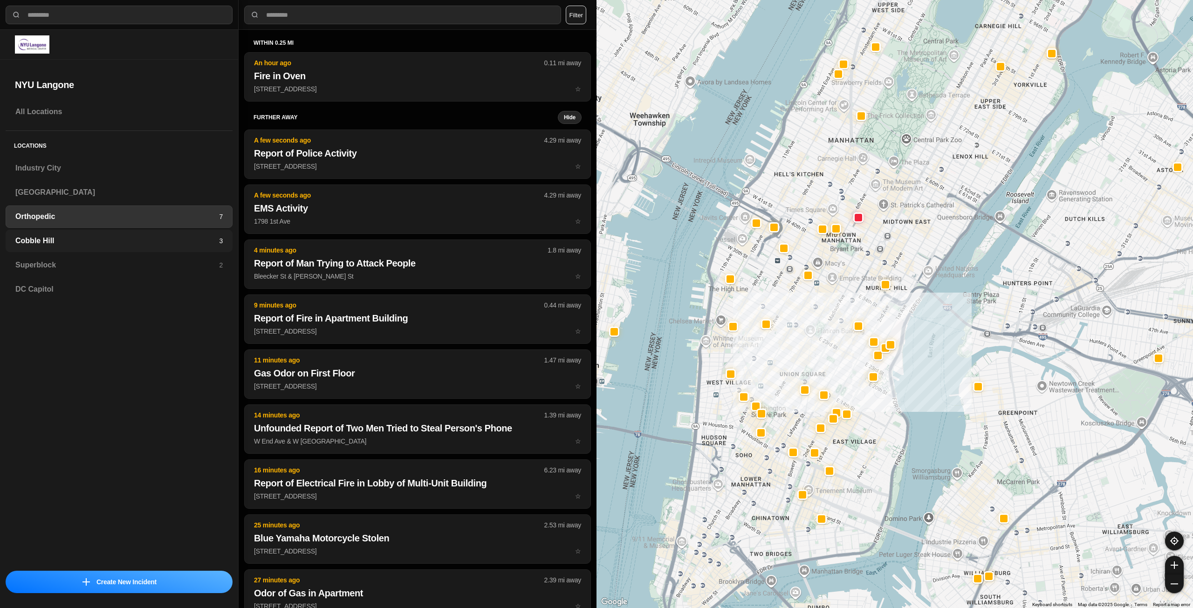
click at [210, 236] on h3 "Cobble Hill" at bounding box center [117, 240] width 204 height 11
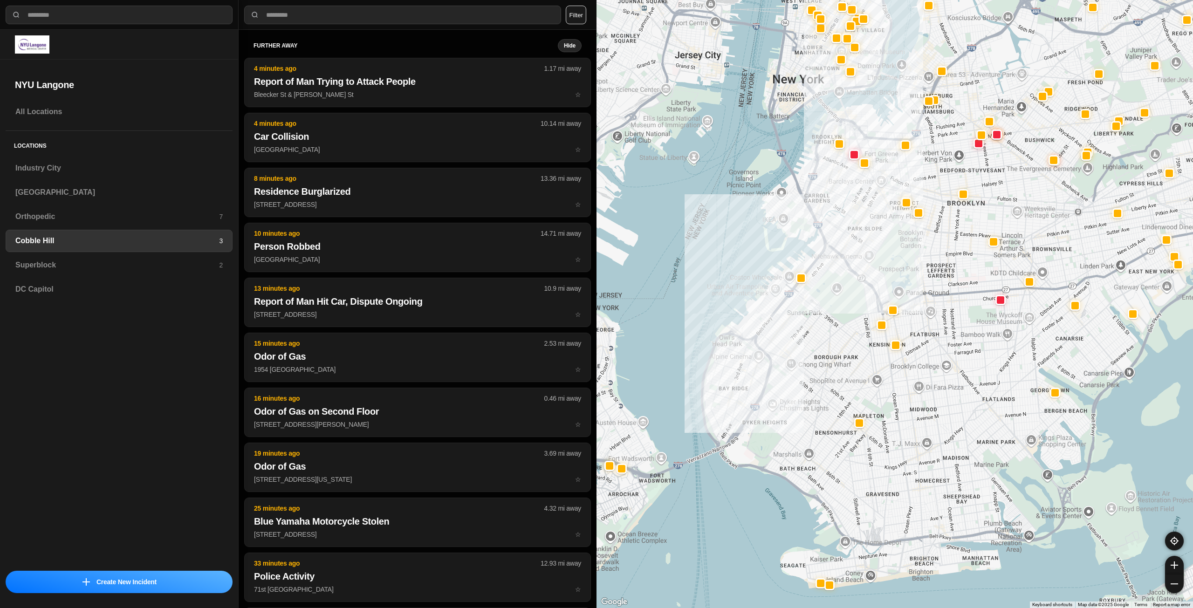
drag, startPoint x: 995, startPoint y: 68, endPoint x: 961, endPoint y: 160, distance: 98.3
click at [961, 160] on div at bounding box center [895, 304] width 597 height 608
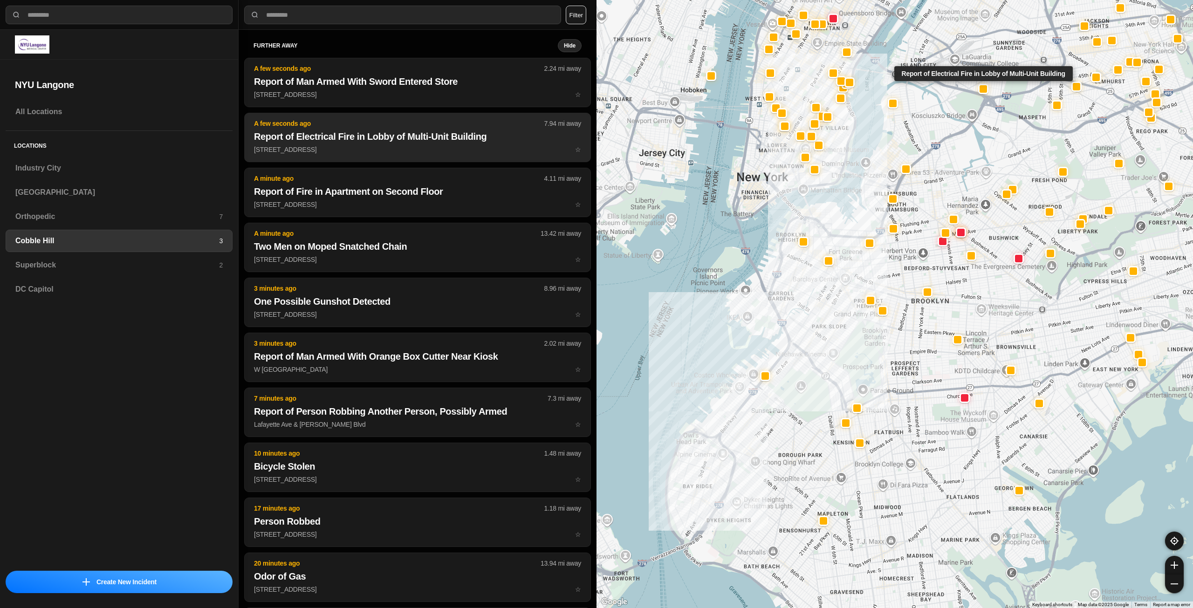
click at [407, 144] on button "A few seconds ago 7.94 mi away Report of Electrical Fire in Lobby of Multi-Unit…" at bounding box center [417, 137] width 347 height 49
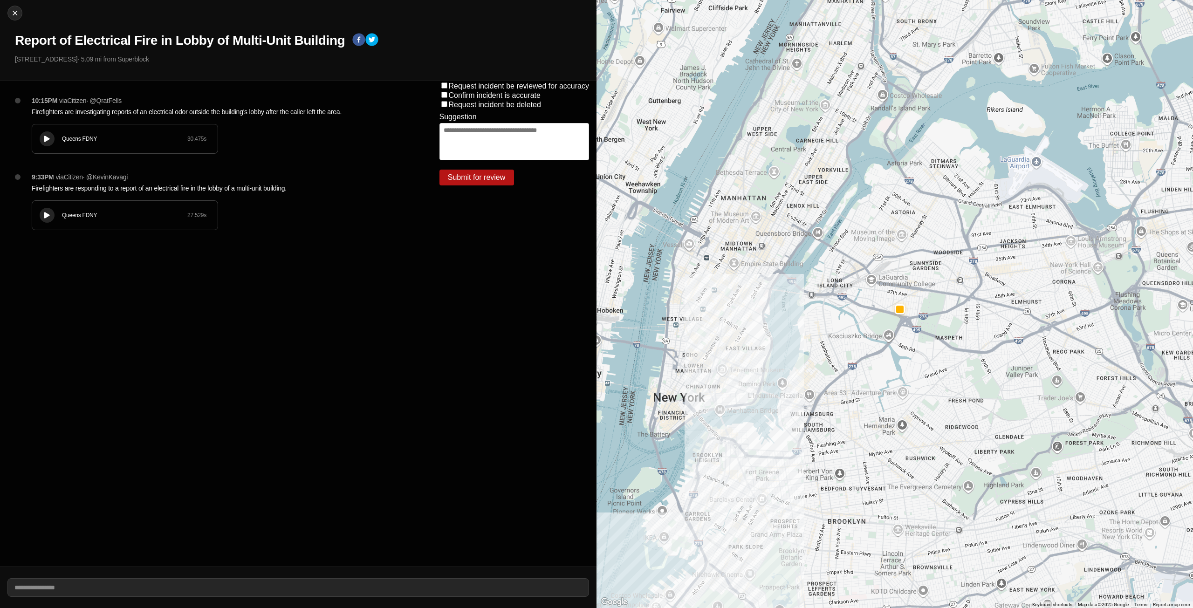
click at [39, 141] on div "Queens FDNY 30.475 s" at bounding box center [124, 138] width 185 height 29
click at [11, 10] on img at bounding box center [14, 12] width 9 height 9
select select "*"
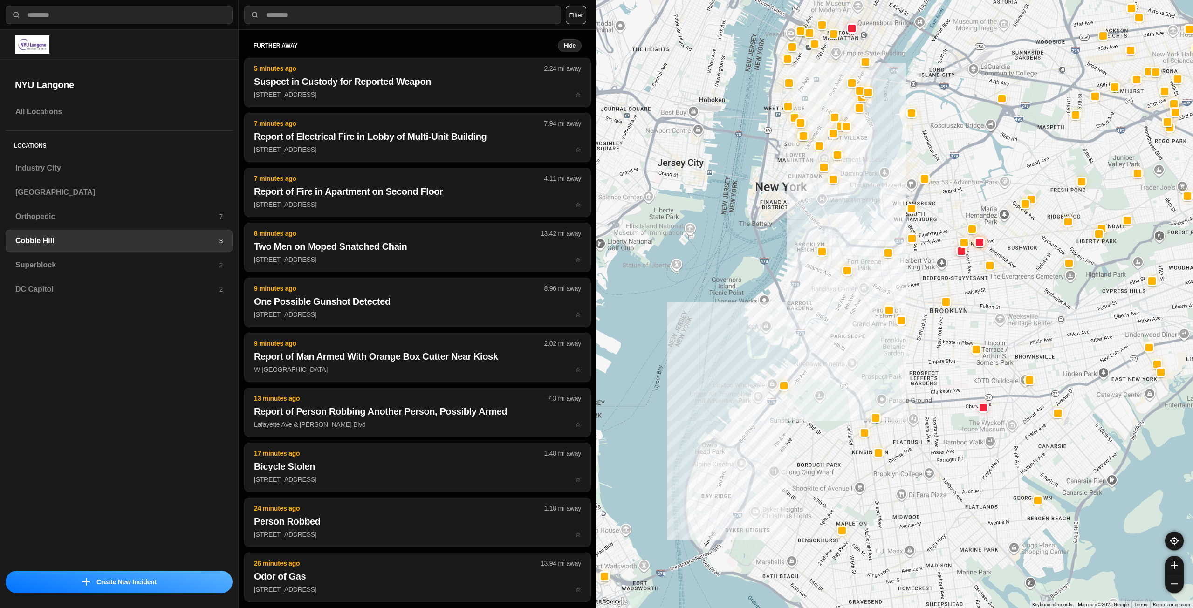
drag, startPoint x: 890, startPoint y: 219, endPoint x: 814, endPoint y: 339, distance: 141.8
click at [823, 348] on div at bounding box center [895, 304] width 597 height 608
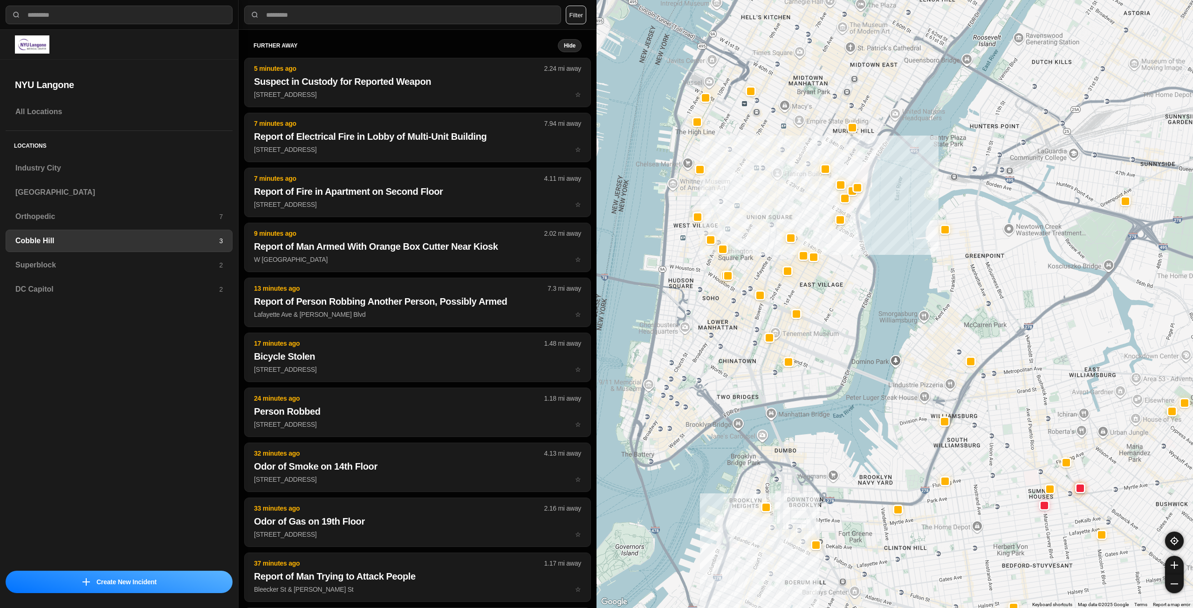
drag, startPoint x: 815, startPoint y: 315, endPoint x: 821, endPoint y: 321, distance: 8.6
click at [821, 321] on div at bounding box center [895, 304] width 597 height 608
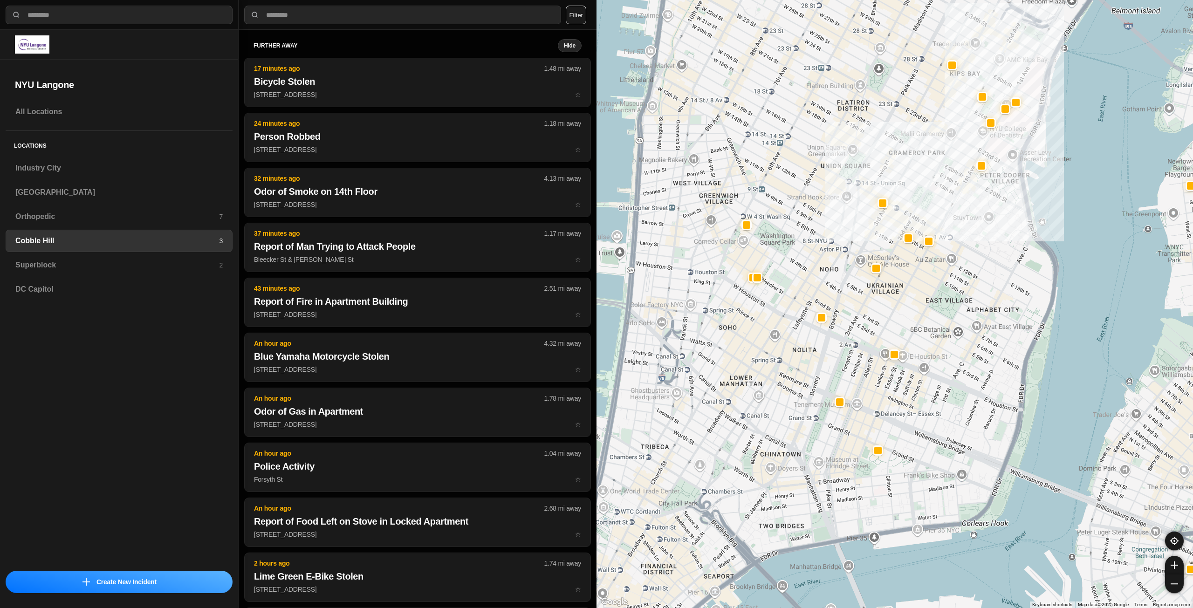
drag, startPoint x: 721, startPoint y: 251, endPoint x: 841, endPoint y: 305, distance: 132.0
click at [841, 305] on div "30 people" at bounding box center [895, 304] width 597 height 608
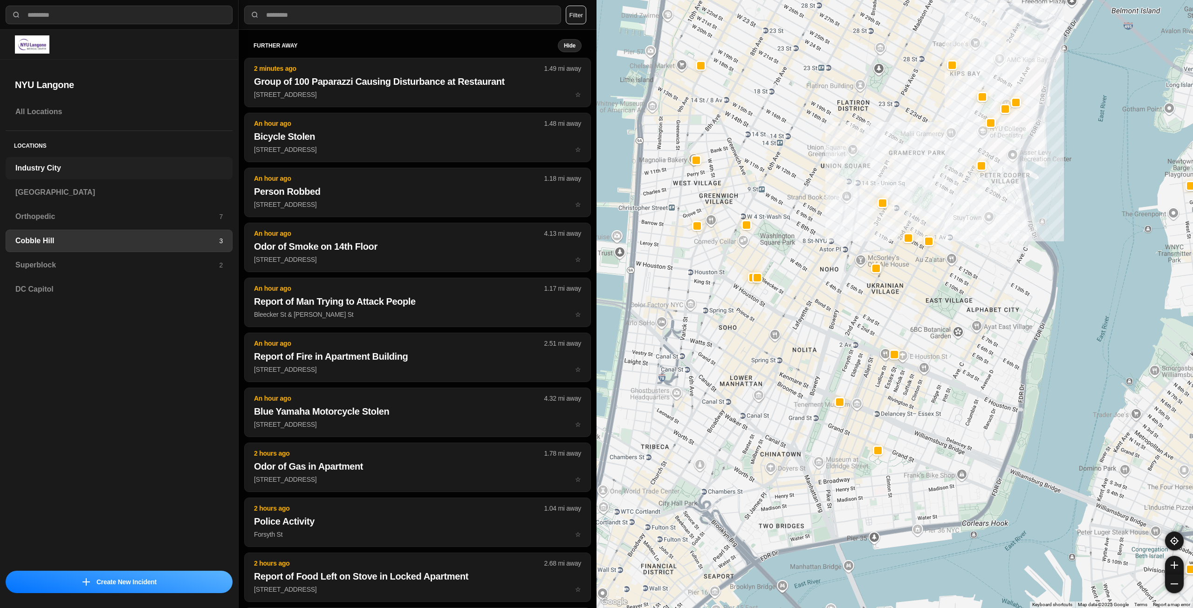
click at [117, 163] on h3 "Industry City" at bounding box center [118, 168] width 207 height 11
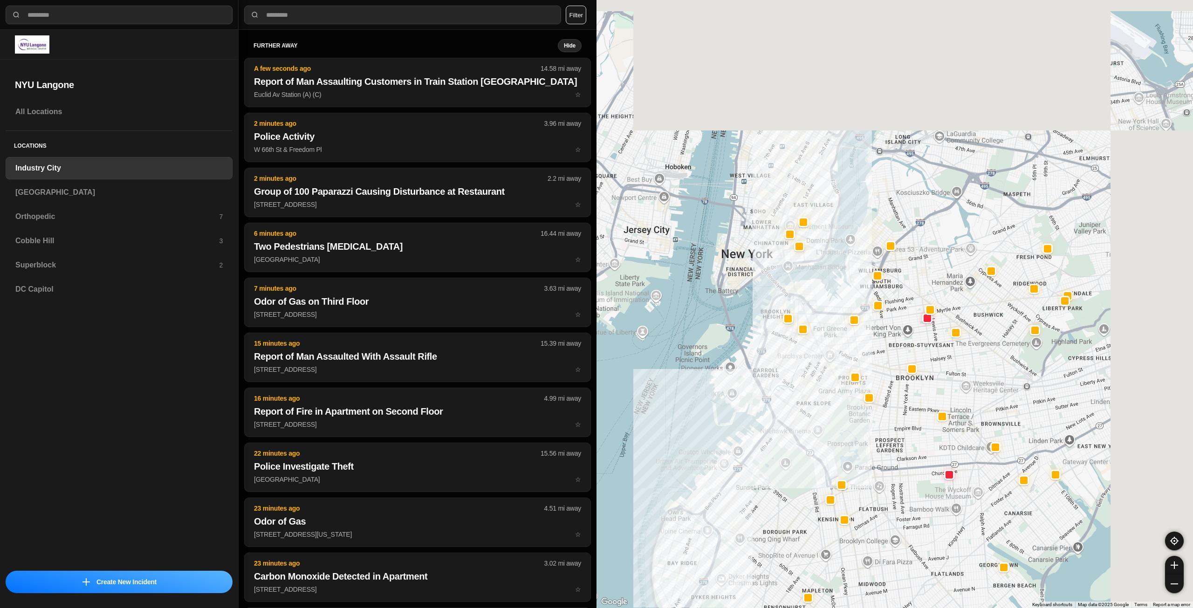
drag, startPoint x: 1002, startPoint y: 204, endPoint x: 856, endPoint y: 354, distance: 209.3
click at [883, 408] on div at bounding box center [895, 304] width 597 height 608
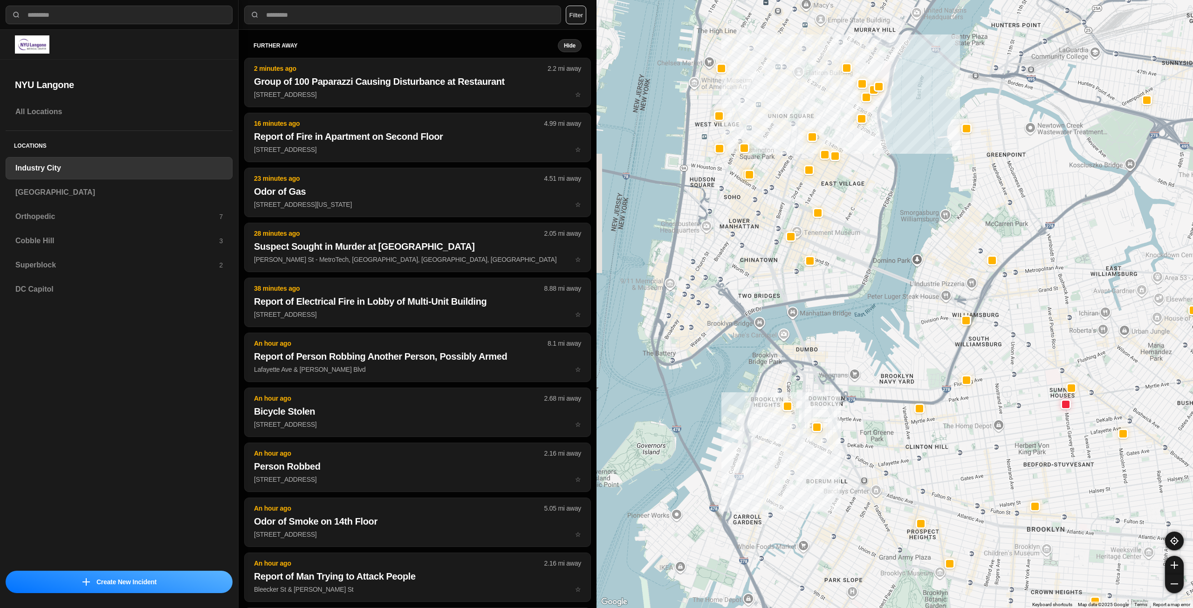
drag, startPoint x: 824, startPoint y: 173, endPoint x: 855, endPoint y: 220, distance: 56.1
click at [855, 220] on div "757 people" at bounding box center [895, 304] width 597 height 608
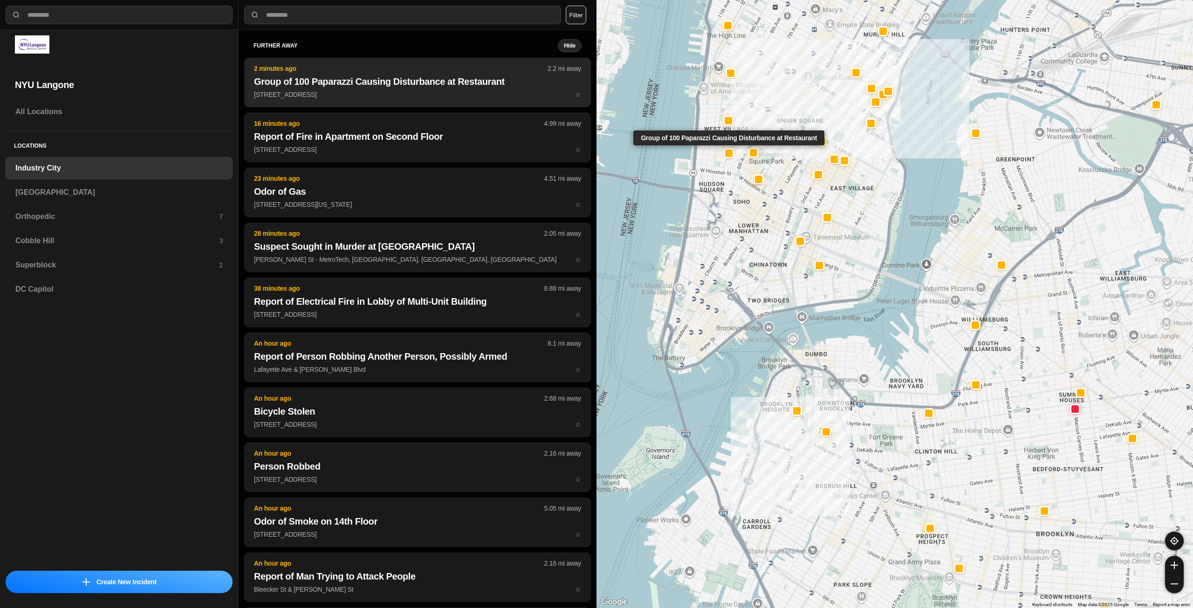
click at [397, 89] on button "2 minutes ago 2.2 mi away Group of 100 Paparazzi Causing Disturbance at [GEOGRA…" at bounding box center [417, 82] width 347 height 49
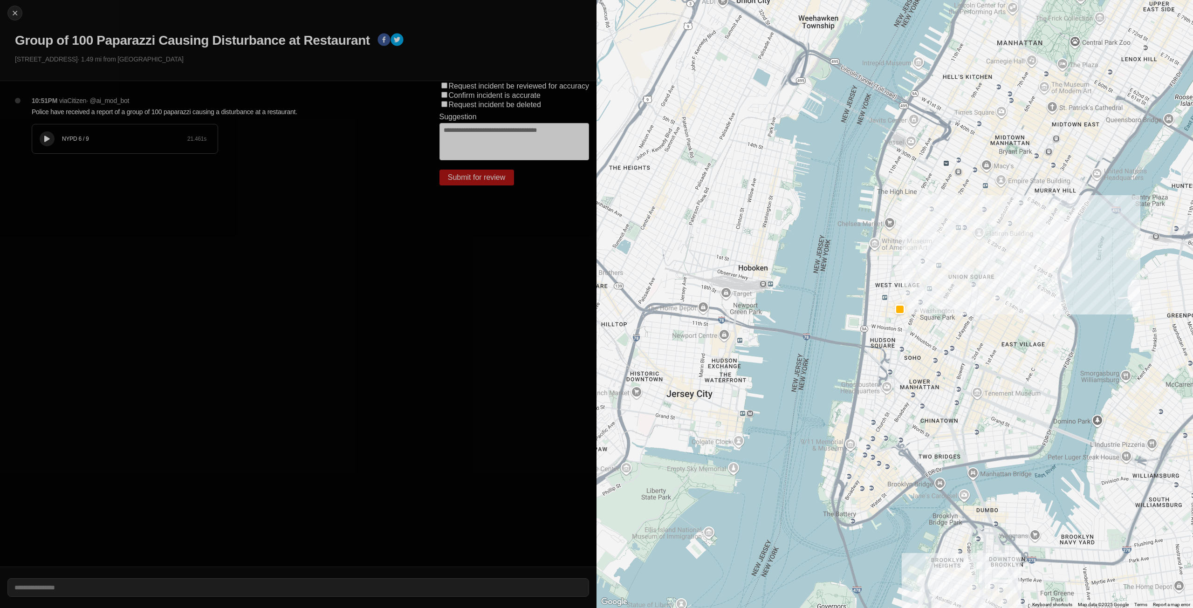
click at [45, 137] on icon at bounding box center [47, 139] width 6 height 6
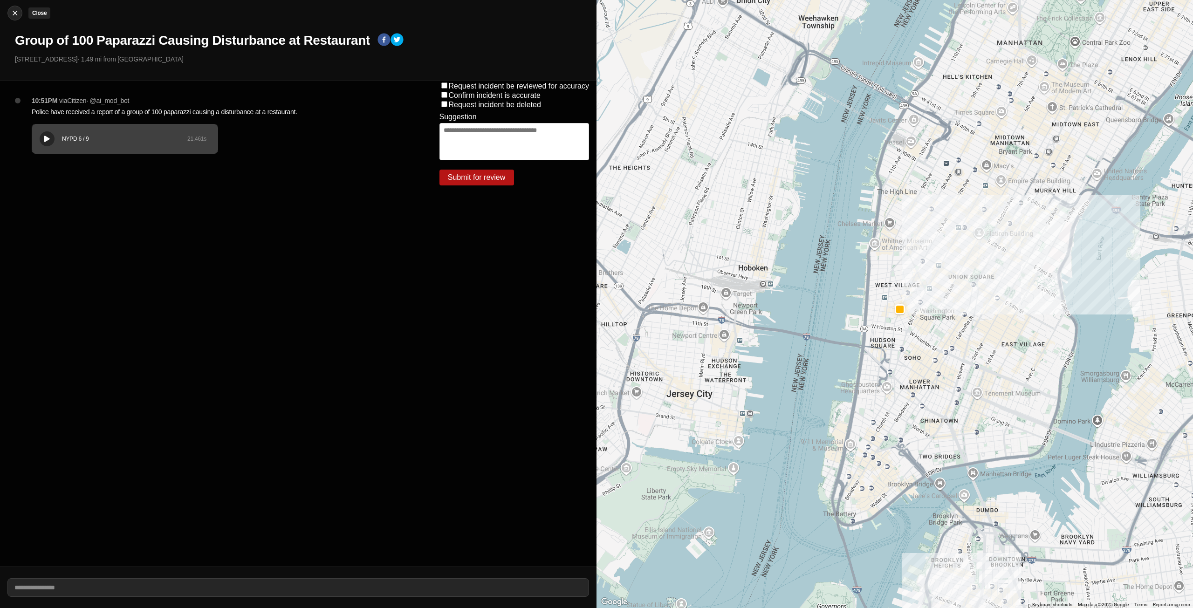
click at [11, 14] on img at bounding box center [14, 12] width 9 height 9
select select "*"
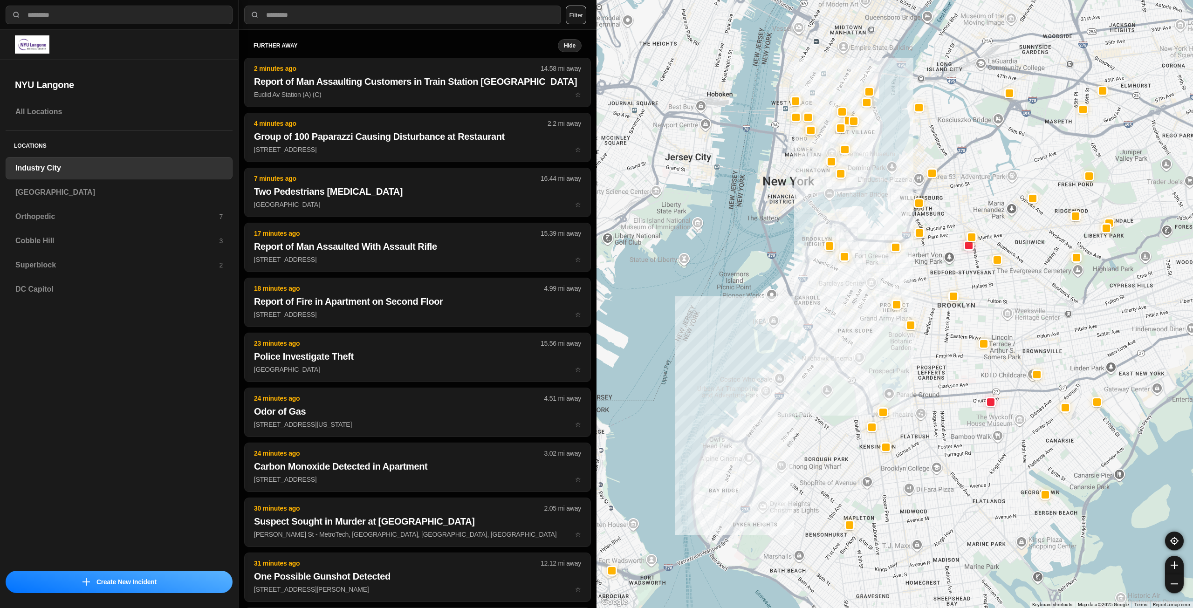
drag, startPoint x: 907, startPoint y: 319, endPoint x: 865, endPoint y: 361, distance: 59.3
click at [865, 361] on div at bounding box center [895, 304] width 597 height 608
click at [98, 190] on h3 "[GEOGRAPHIC_DATA]" at bounding box center [118, 192] width 207 height 11
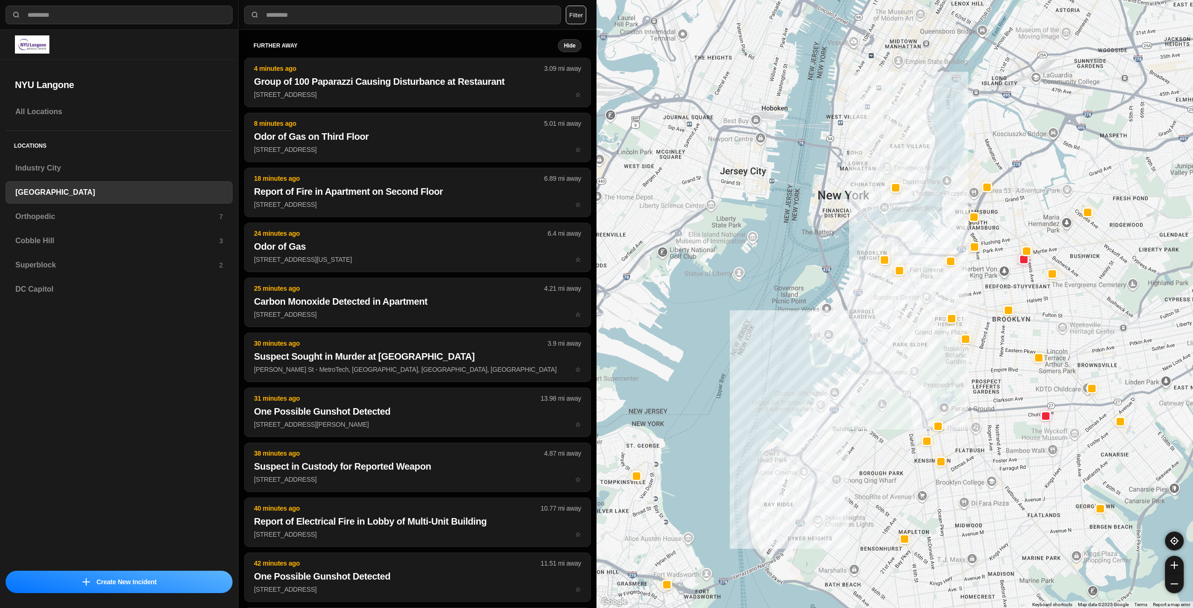
drag, startPoint x: 983, startPoint y: 203, endPoint x: 930, endPoint y: 357, distance: 163.1
click at [930, 357] on div at bounding box center [895, 304] width 597 height 608
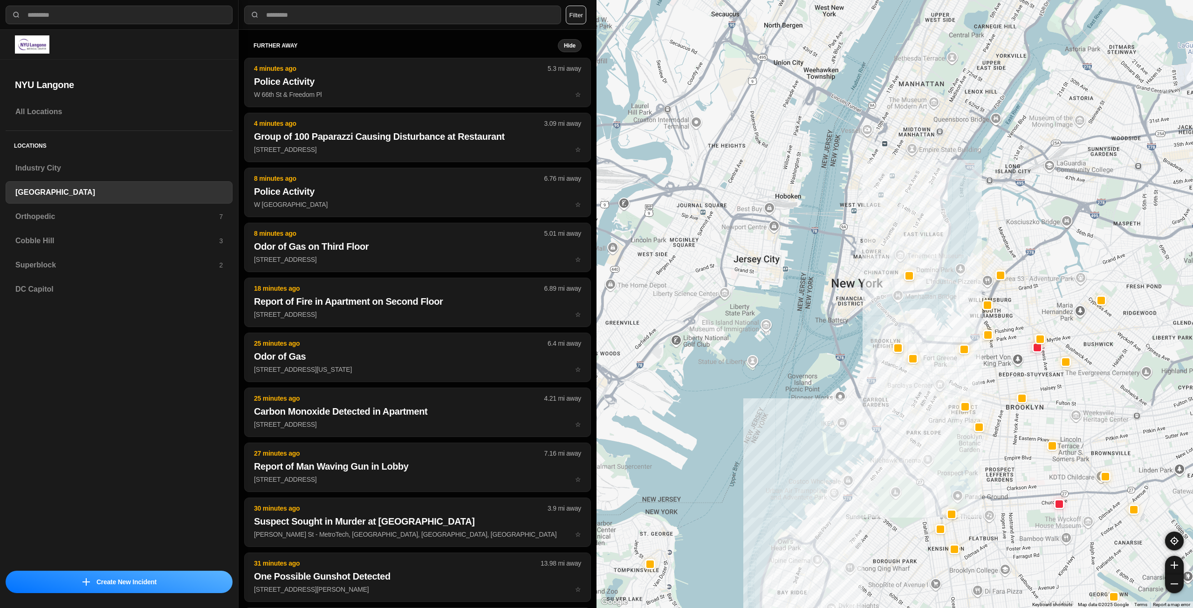
drag, startPoint x: 912, startPoint y: 216, endPoint x: 934, endPoint y: 291, distance: 78.5
click at [934, 291] on div at bounding box center [895, 304] width 597 height 608
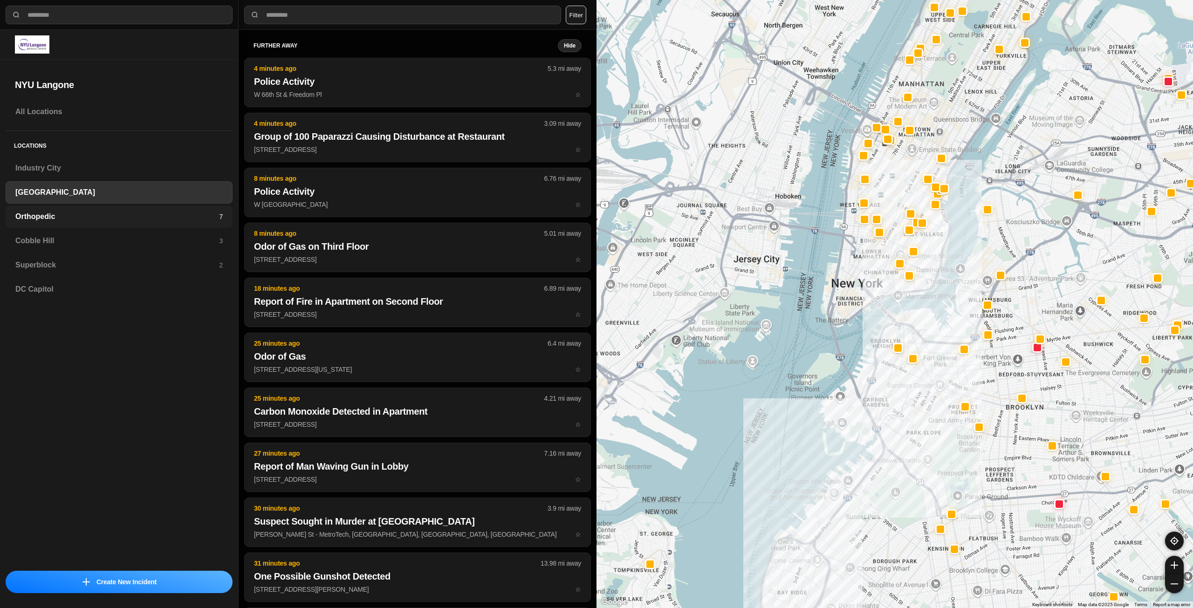
click at [41, 215] on h3 "Orthopedic" at bounding box center [117, 216] width 204 height 11
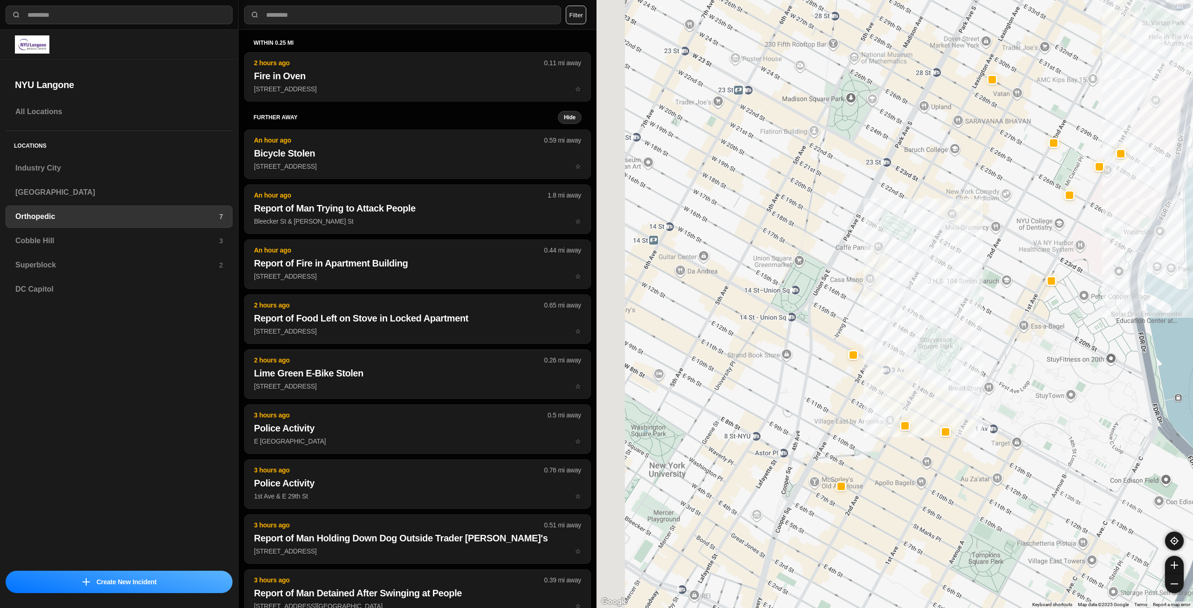
drag, startPoint x: 825, startPoint y: 256, endPoint x: 918, endPoint y: 284, distance: 96.7
click at [918, 284] on div at bounding box center [895, 304] width 597 height 608
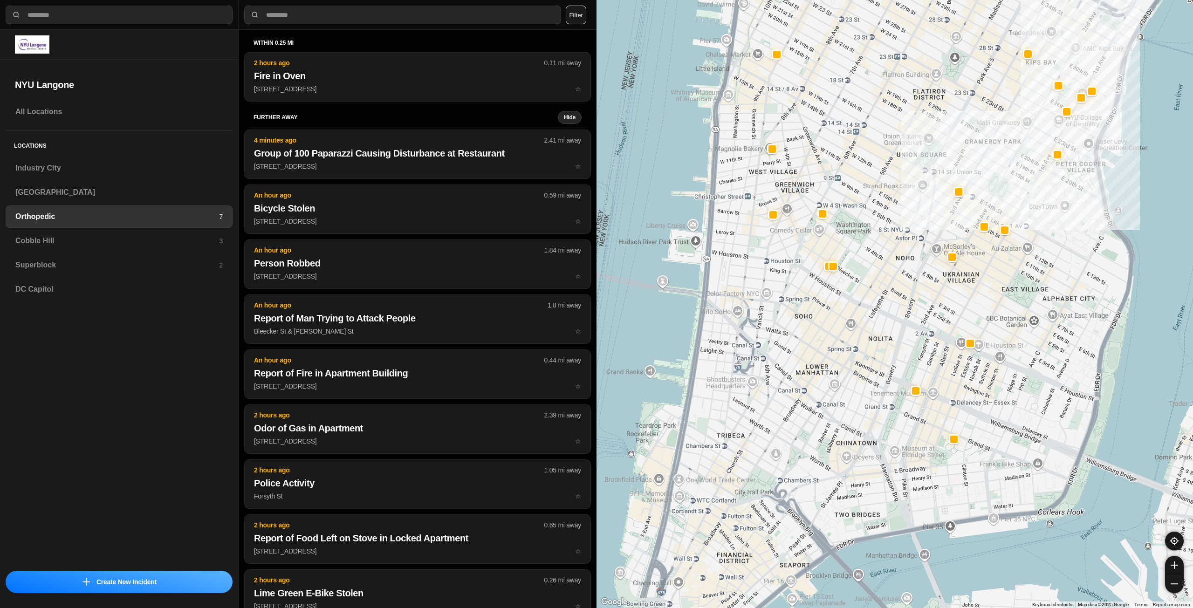
drag, startPoint x: 778, startPoint y: 342, endPoint x: 905, endPoint y: 199, distance: 191.8
click at [905, 199] on div at bounding box center [895, 304] width 597 height 608
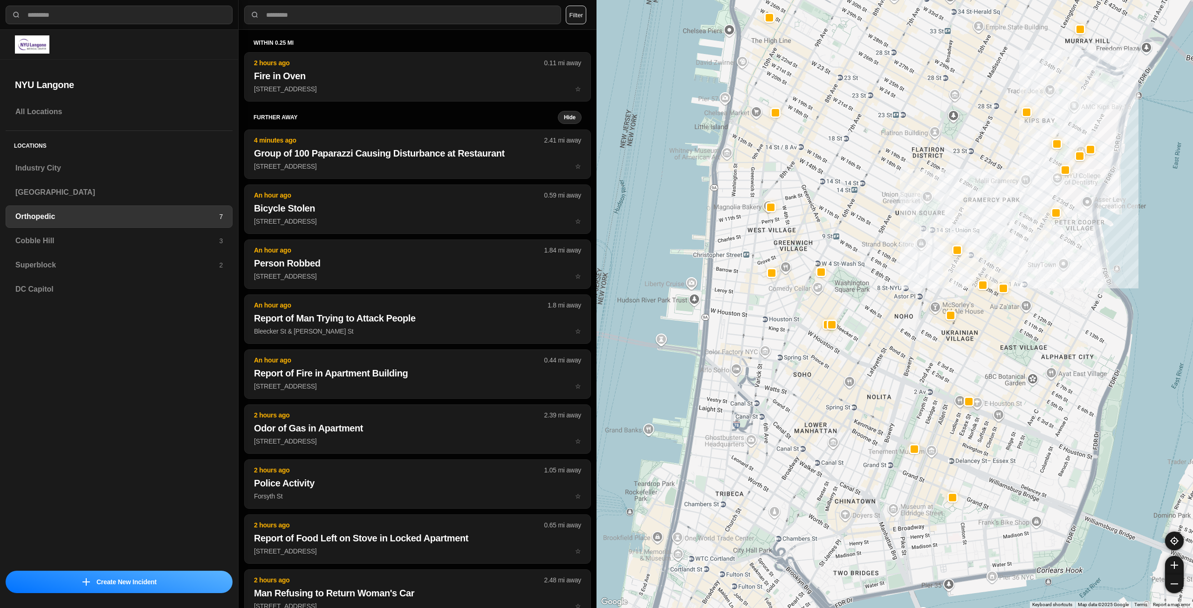
drag, startPoint x: 898, startPoint y: 352, endPoint x: 897, endPoint y: 413, distance: 61.1
click at [897, 413] on div at bounding box center [895, 304] width 597 height 608
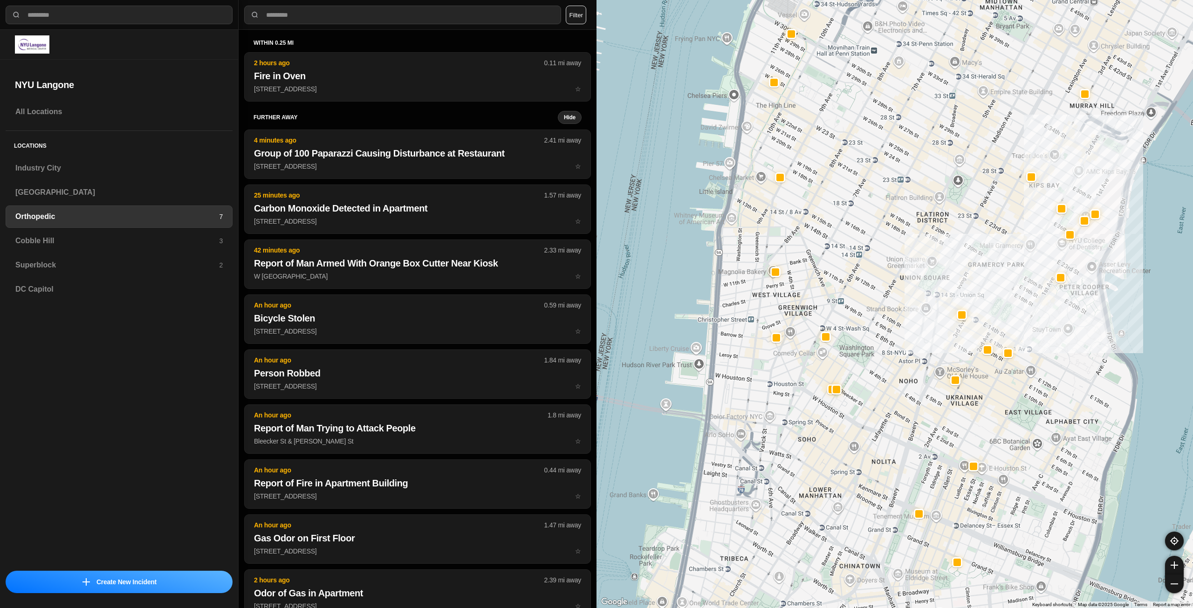
drag, startPoint x: 857, startPoint y: 286, endPoint x: 861, endPoint y: 333, distance: 47.6
click at [861, 333] on div at bounding box center [895, 304] width 597 height 608
click at [62, 239] on h3 "Cobble Hill" at bounding box center [117, 240] width 204 height 11
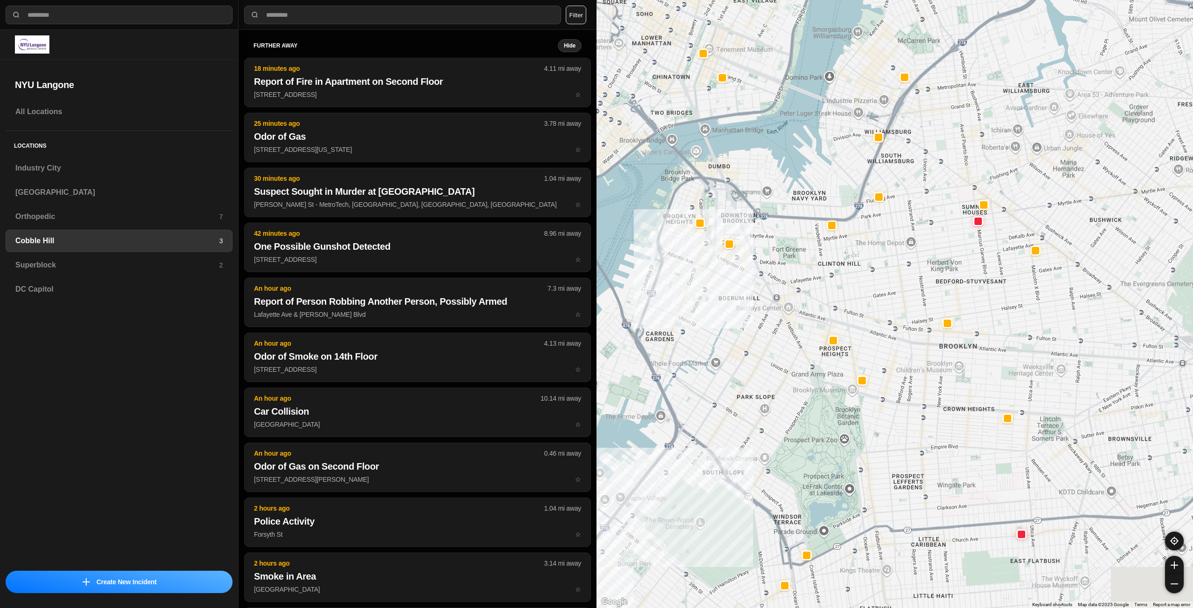
drag, startPoint x: 890, startPoint y: 291, endPoint x: 846, endPoint y: 325, distance: 55.5
click at [846, 325] on div at bounding box center [895, 304] width 597 height 608
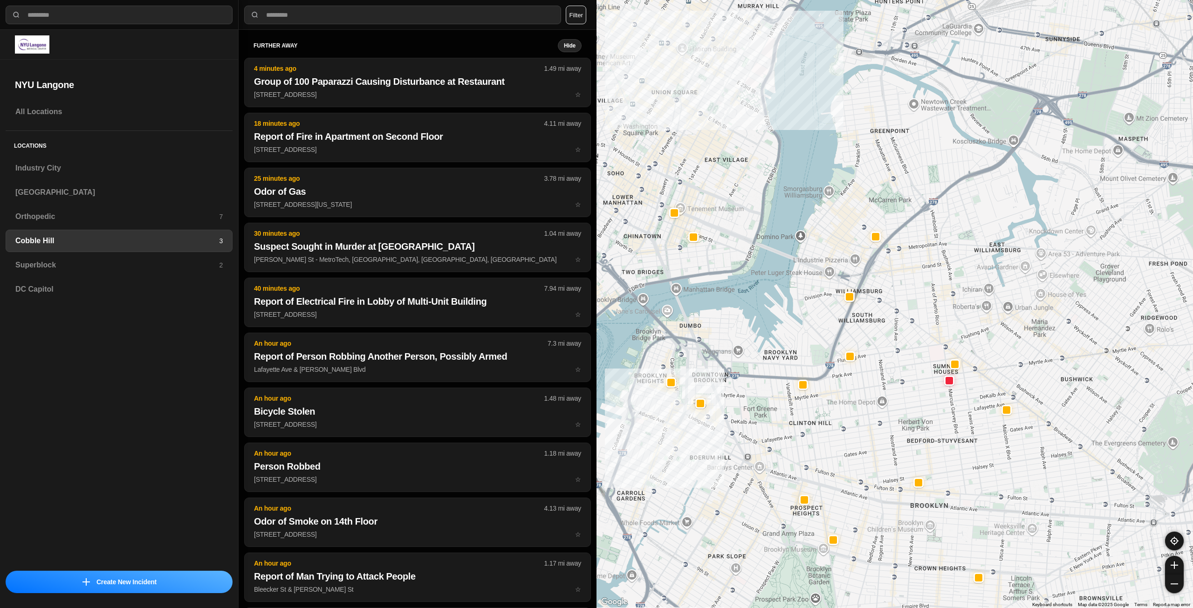
drag, startPoint x: 919, startPoint y: 194, endPoint x: 925, endPoint y: 324, distance: 129.7
click at [925, 324] on div at bounding box center [895, 304] width 597 height 608
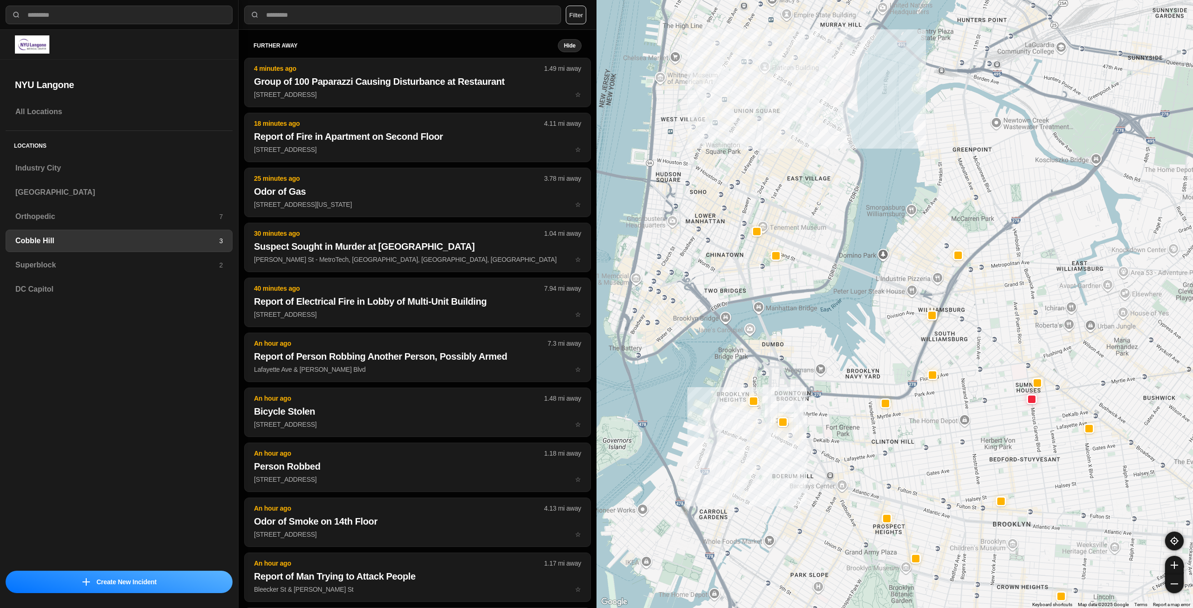
drag, startPoint x: 769, startPoint y: 216, endPoint x: 804, endPoint y: 198, distance: 39.4
click at [804, 198] on div at bounding box center [895, 304] width 597 height 608
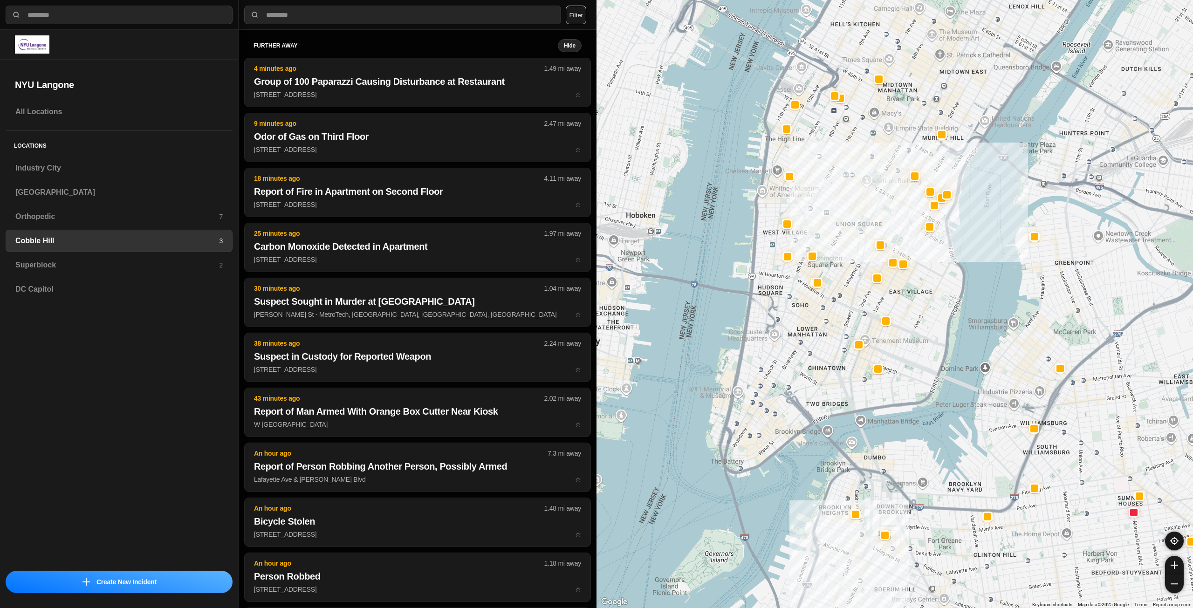
drag, startPoint x: 833, startPoint y: 313, endPoint x: 833, endPoint y: 320, distance: 7.0
click at [833, 320] on div at bounding box center [895, 304] width 597 height 608
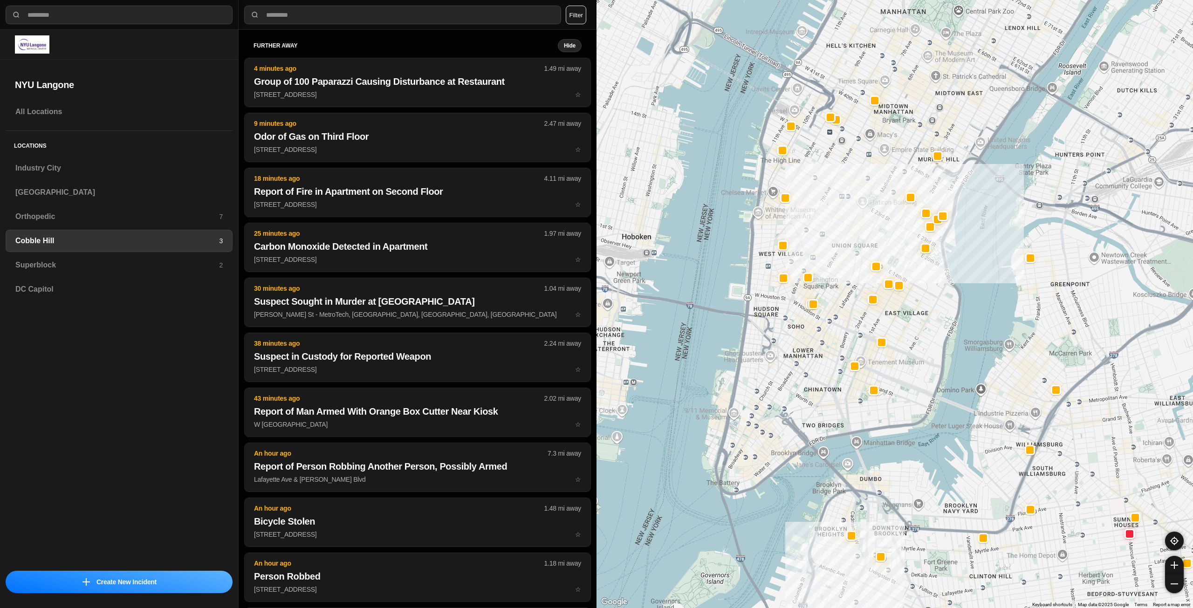
drag, startPoint x: 862, startPoint y: 194, endPoint x: 856, endPoint y: 234, distance: 40.5
click at [856, 234] on div at bounding box center [895, 304] width 597 height 608
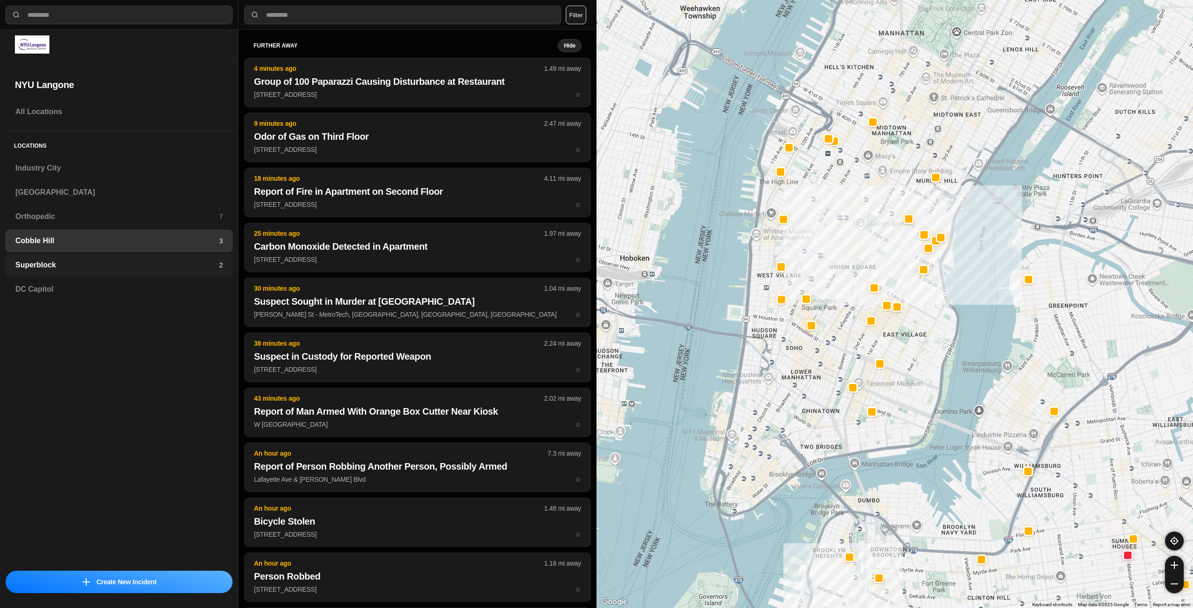
click at [196, 262] on h3 "Superblock" at bounding box center [117, 265] width 204 height 11
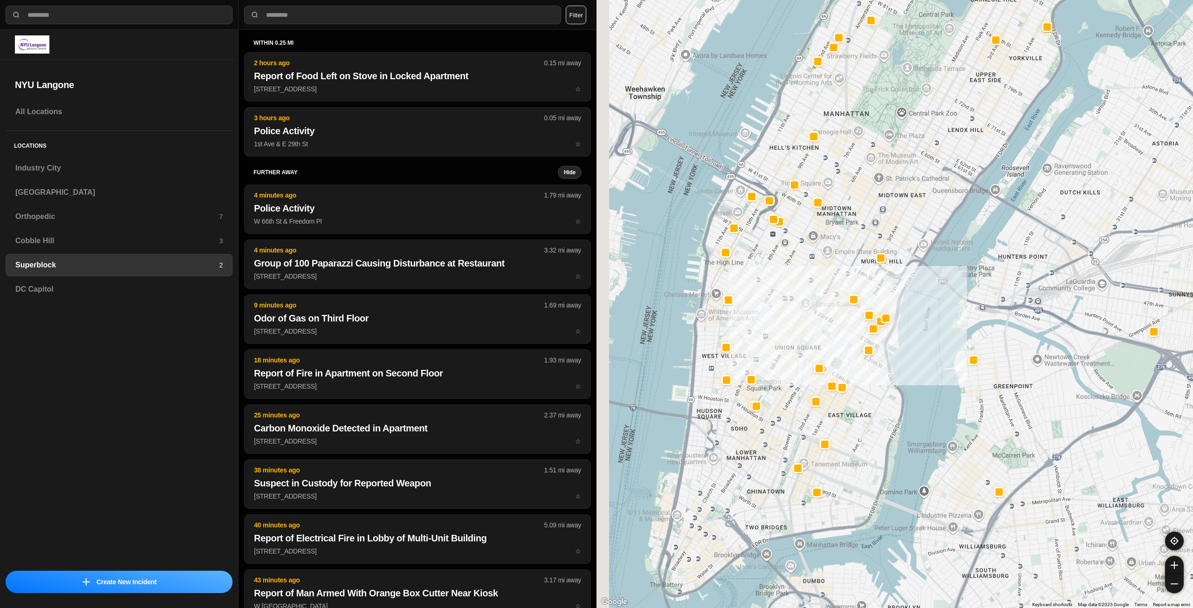
drag, startPoint x: 801, startPoint y: 497, endPoint x: 856, endPoint y: 399, distance: 112.3
click at [856, 399] on div at bounding box center [895, 304] width 597 height 608
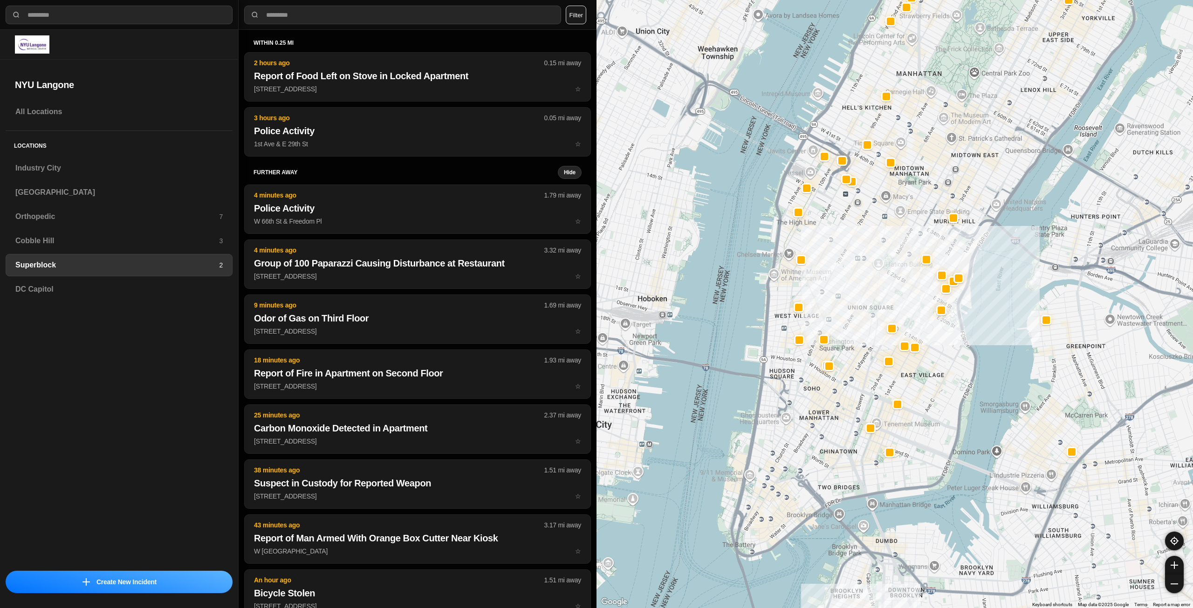
drag, startPoint x: 746, startPoint y: 442, endPoint x: 799, endPoint y: 446, distance: 53.3
click at [799, 446] on div at bounding box center [895, 304] width 597 height 608
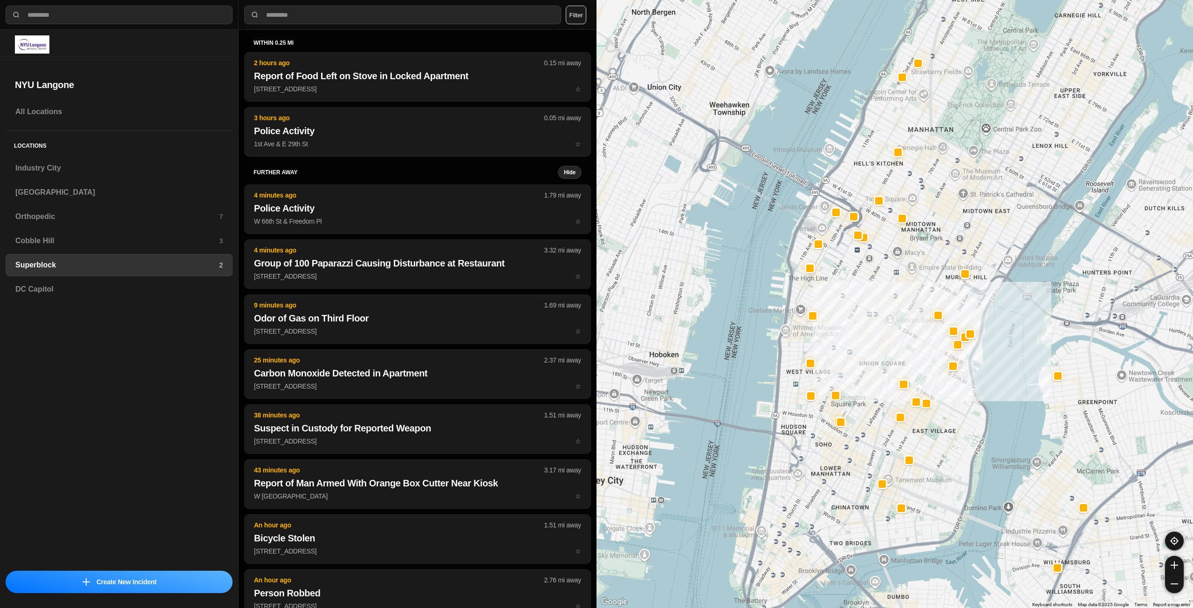
drag, startPoint x: 890, startPoint y: 312, endPoint x: 893, endPoint y: 377, distance: 64.4
click at [893, 377] on div at bounding box center [895, 304] width 597 height 608
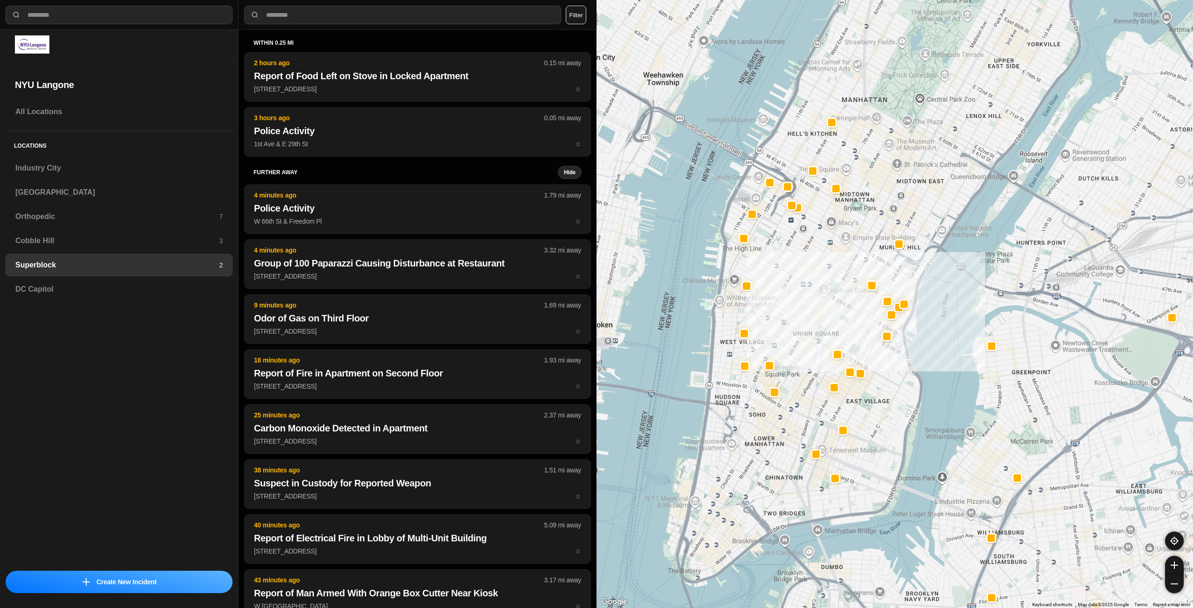
drag, startPoint x: 883, startPoint y: 317, endPoint x: 903, endPoint y: 366, distance: 53.1
click at [903, 366] on div at bounding box center [895, 304] width 597 height 608
